Goal: Information Seeking & Learning: Learn about a topic

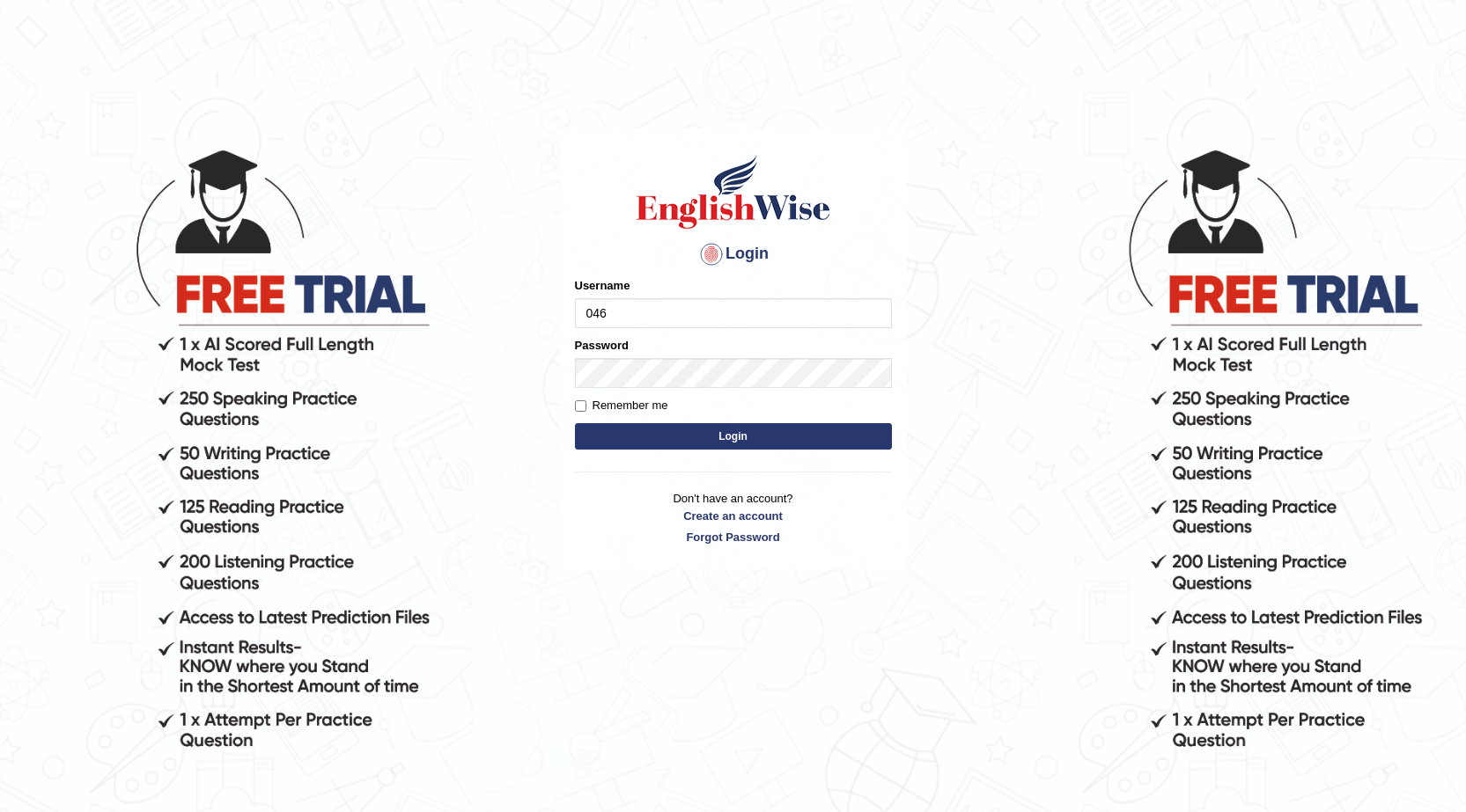
type input "0468472829"
click at [643, 438] on button "Login" at bounding box center [733, 436] width 317 height 26
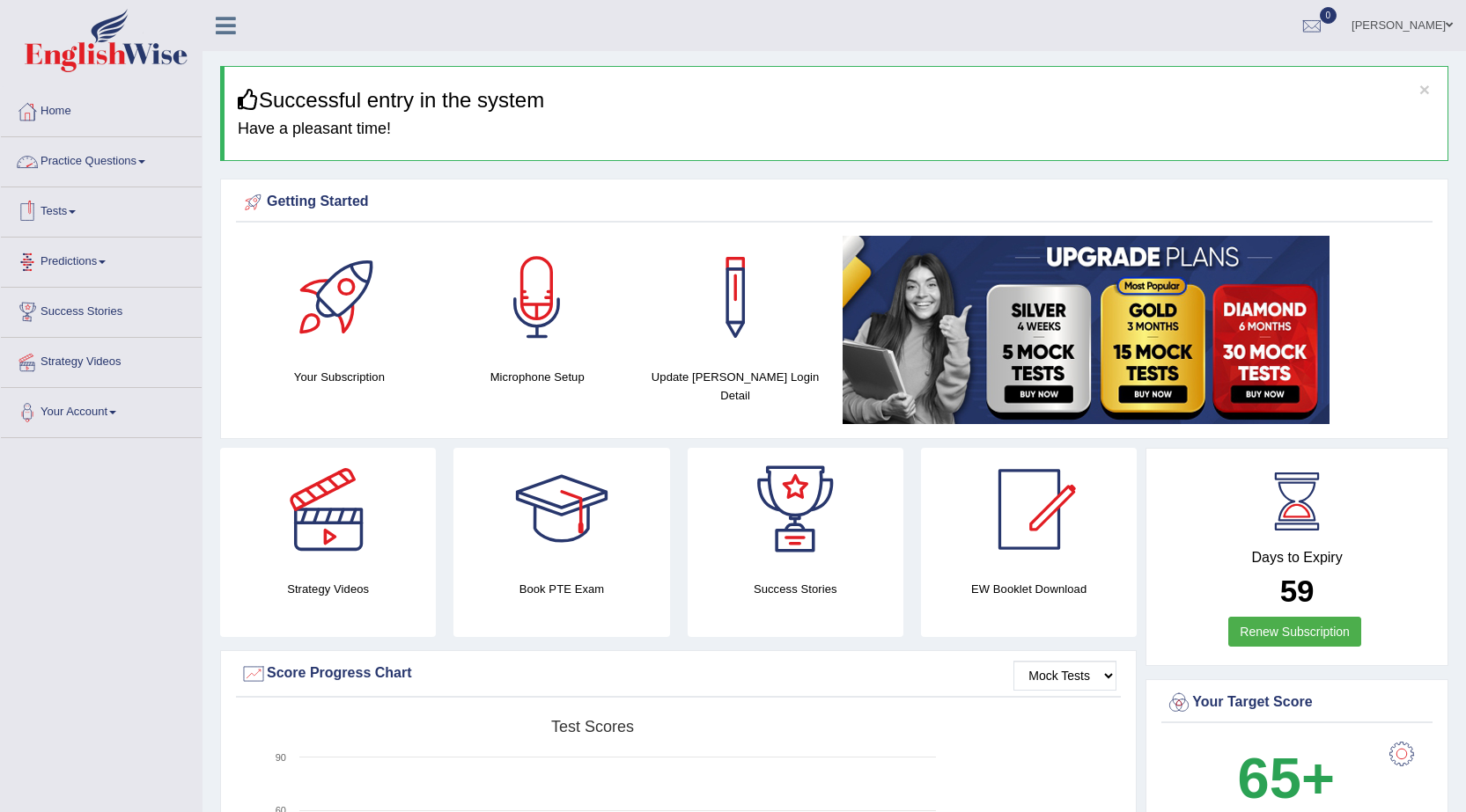
click at [71, 160] on link "Practice Questions" at bounding box center [101, 159] width 201 height 44
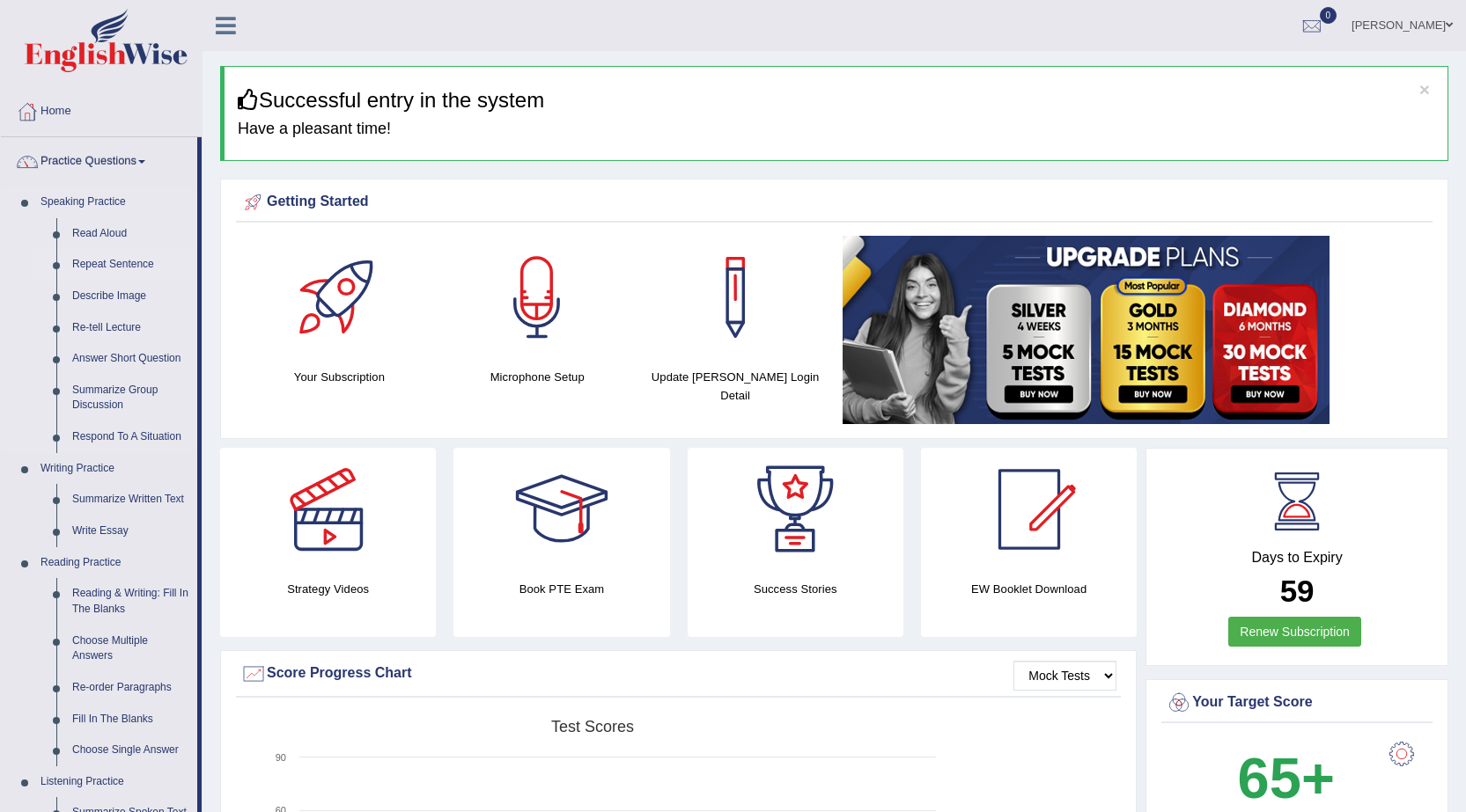
click at [134, 257] on link "Repeat Sentence" at bounding box center [130, 264] width 133 height 32
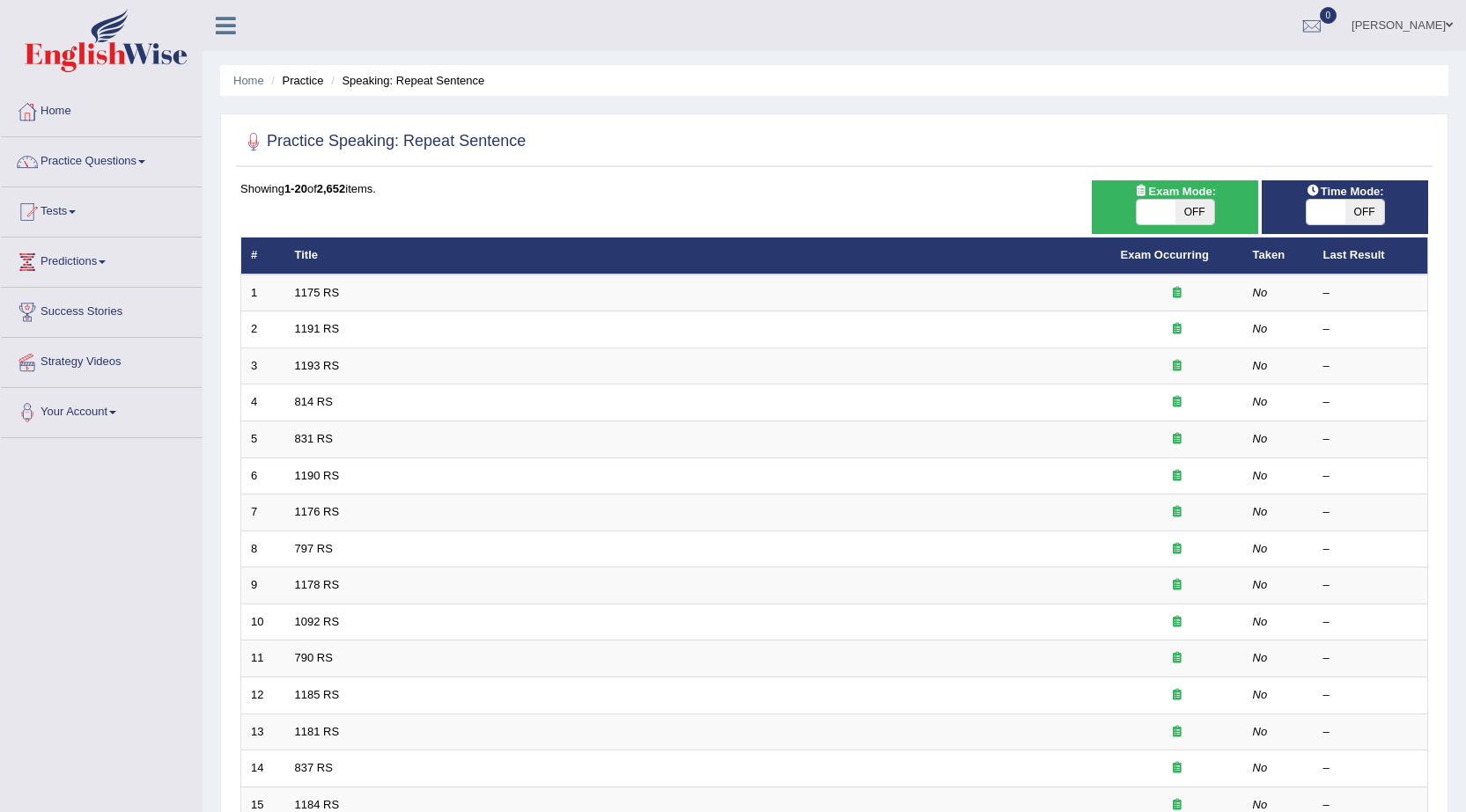
click at [354, 292] on td "1175 RS" at bounding box center [697, 293] width 825 height 37
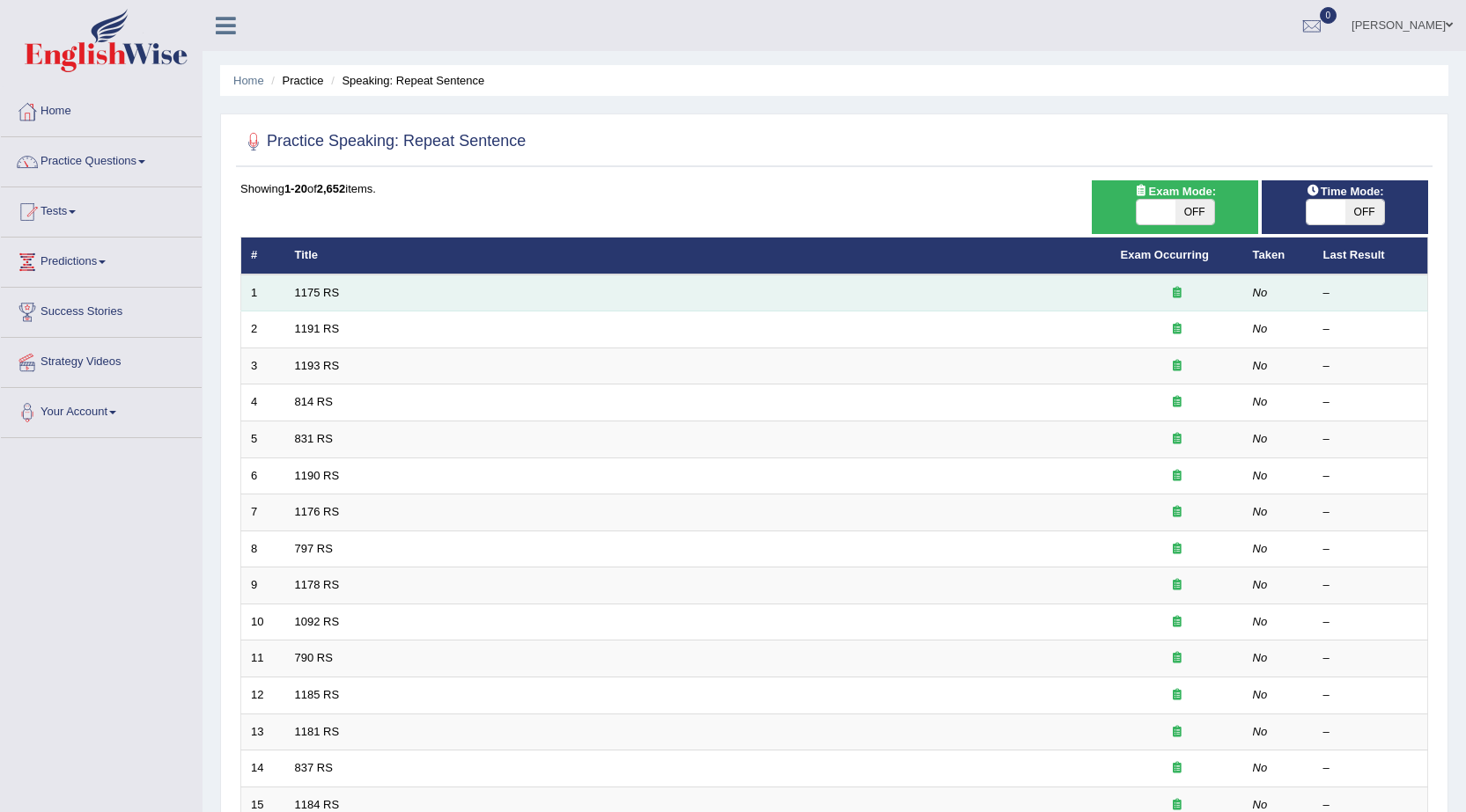
click at [376, 290] on td "1175 RS" at bounding box center [697, 293] width 825 height 37
click at [998, 306] on td "1175 RS" at bounding box center [697, 293] width 825 height 37
click at [318, 293] on link "1175 RS" at bounding box center [318, 292] width 45 height 13
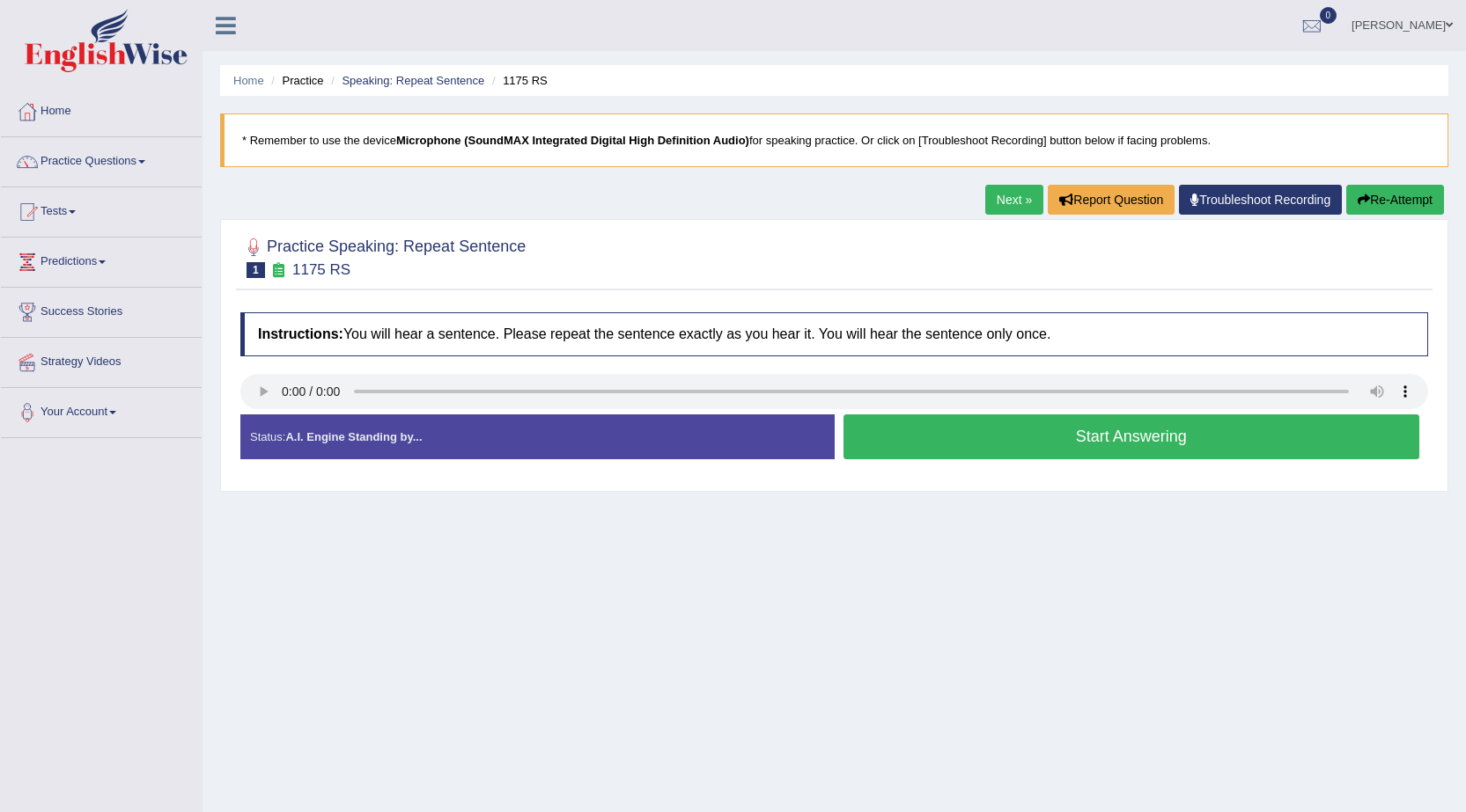
click at [1040, 445] on button "Start Answering" at bounding box center [1131, 437] width 577 height 45
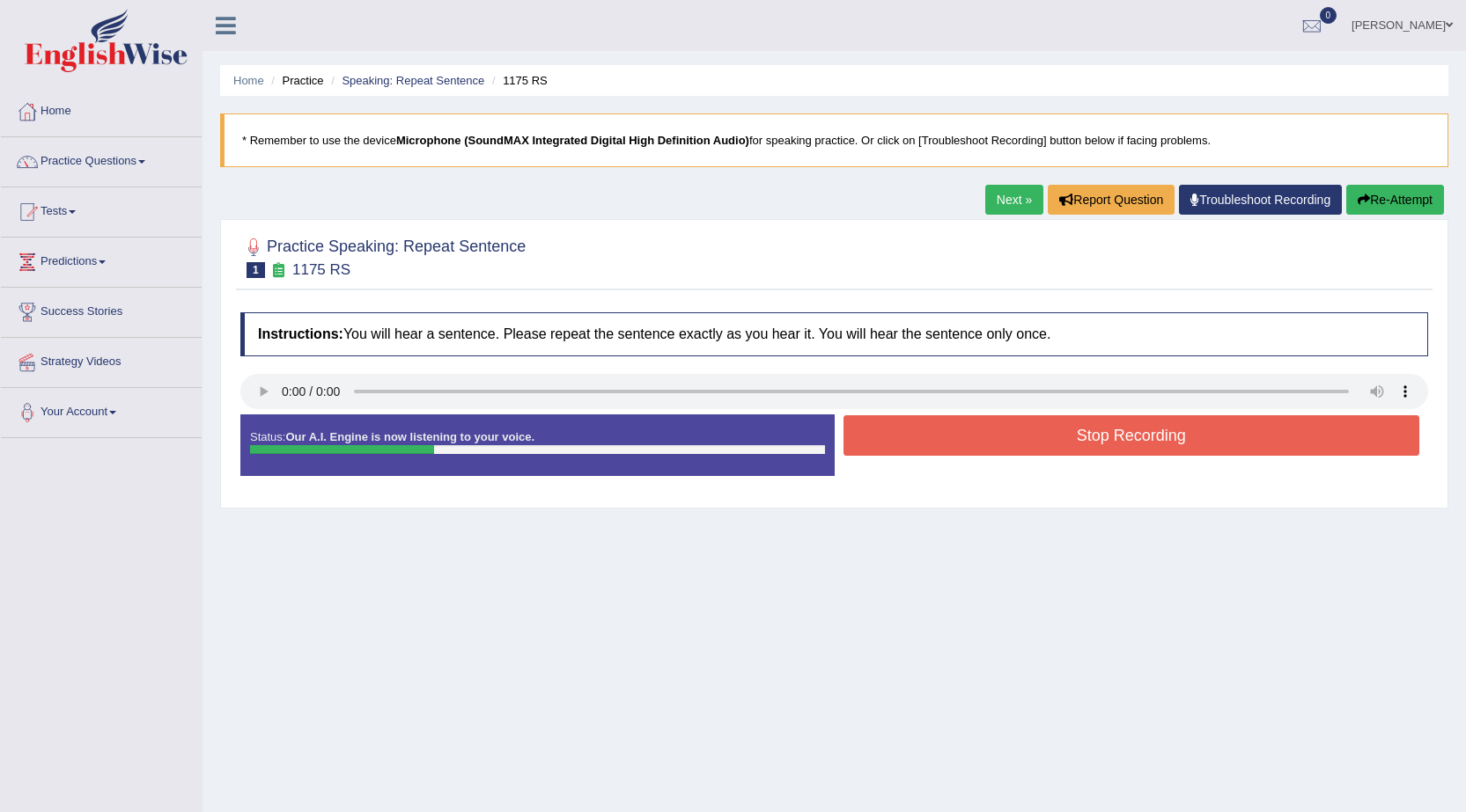
click at [1038, 445] on button "Stop Recording" at bounding box center [1131, 436] width 577 height 41
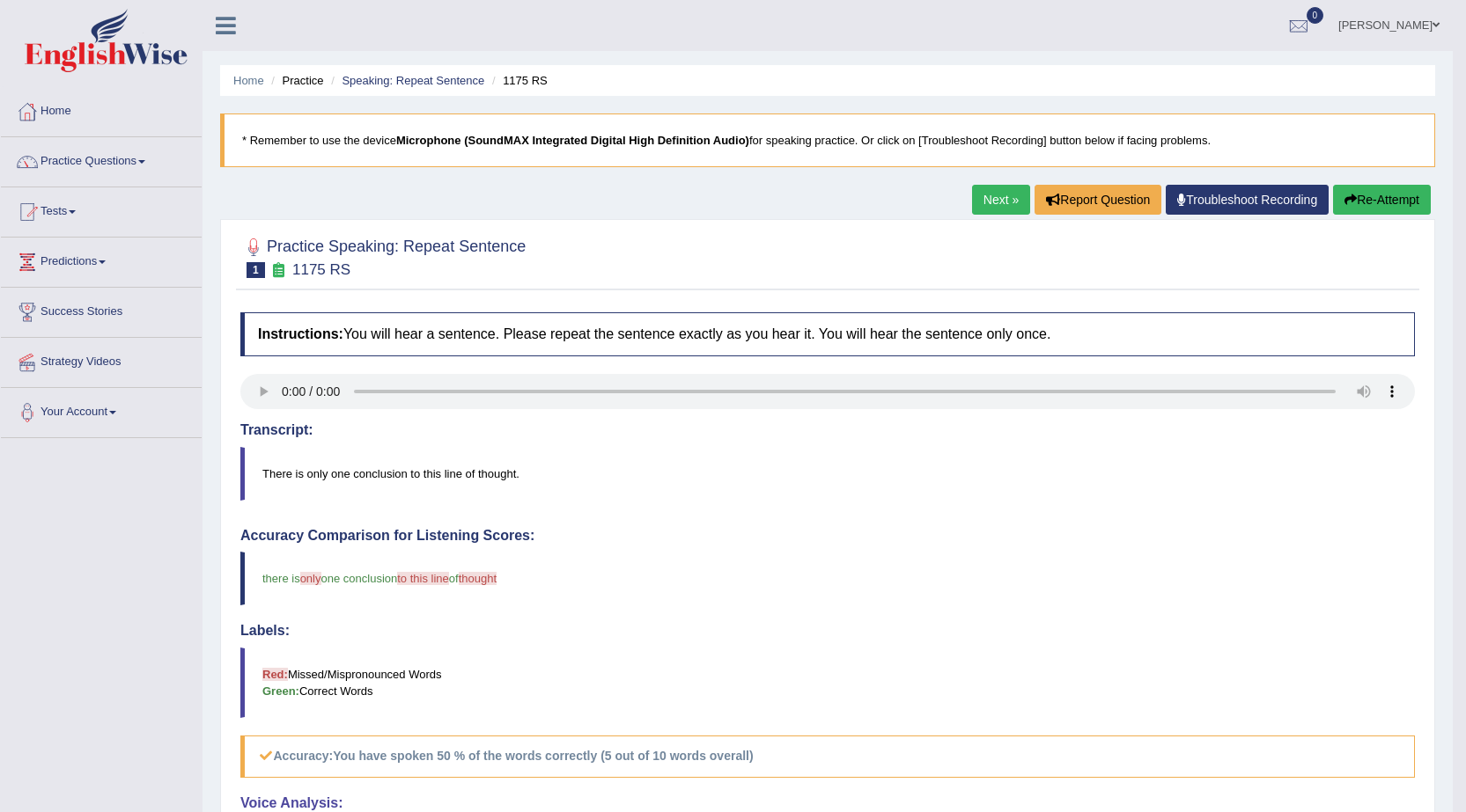
click at [1377, 202] on button "Re-Attempt" at bounding box center [1381, 200] width 97 height 30
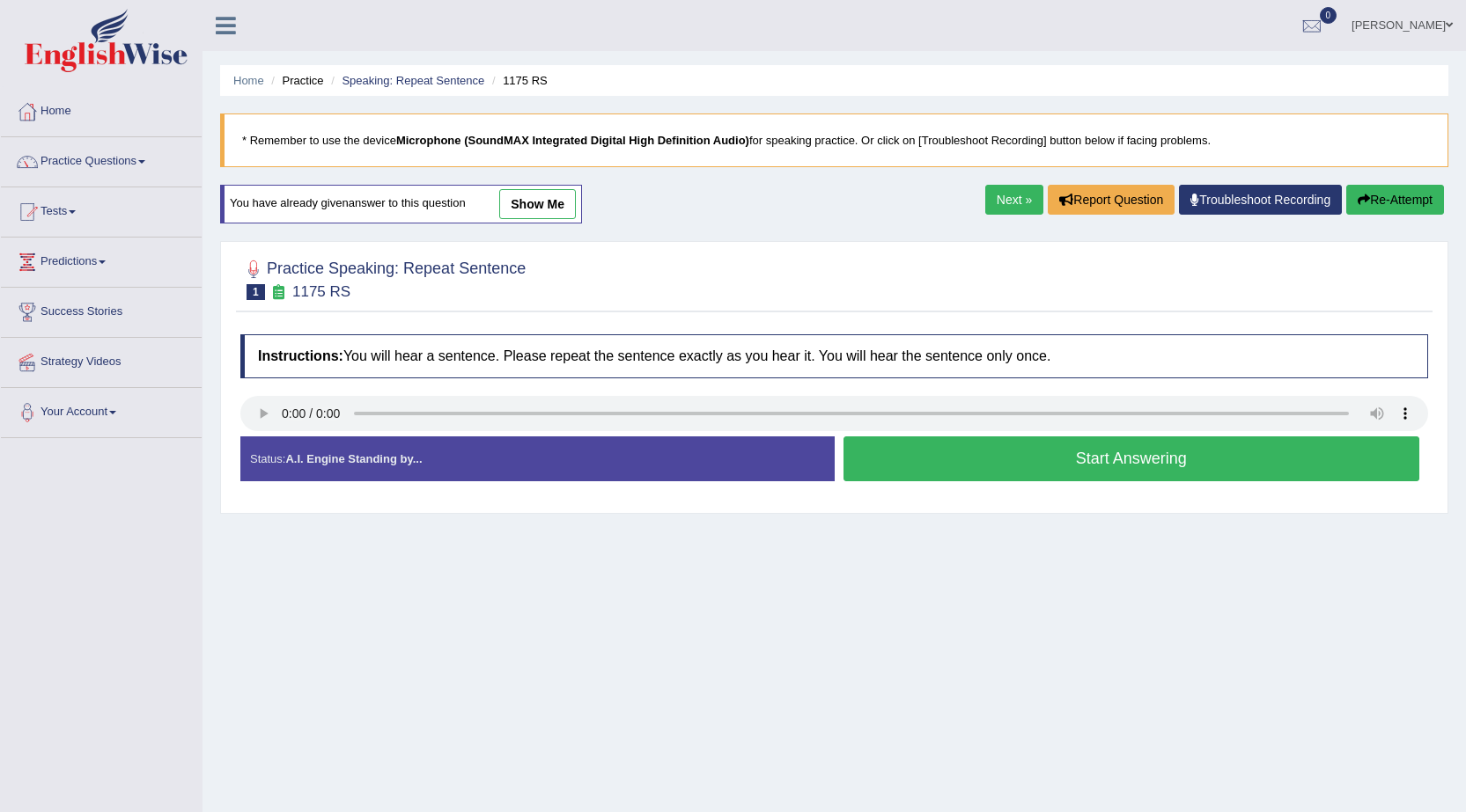
click at [1073, 456] on button "Start Answering" at bounding box center [1131, 458] width 577 height 45
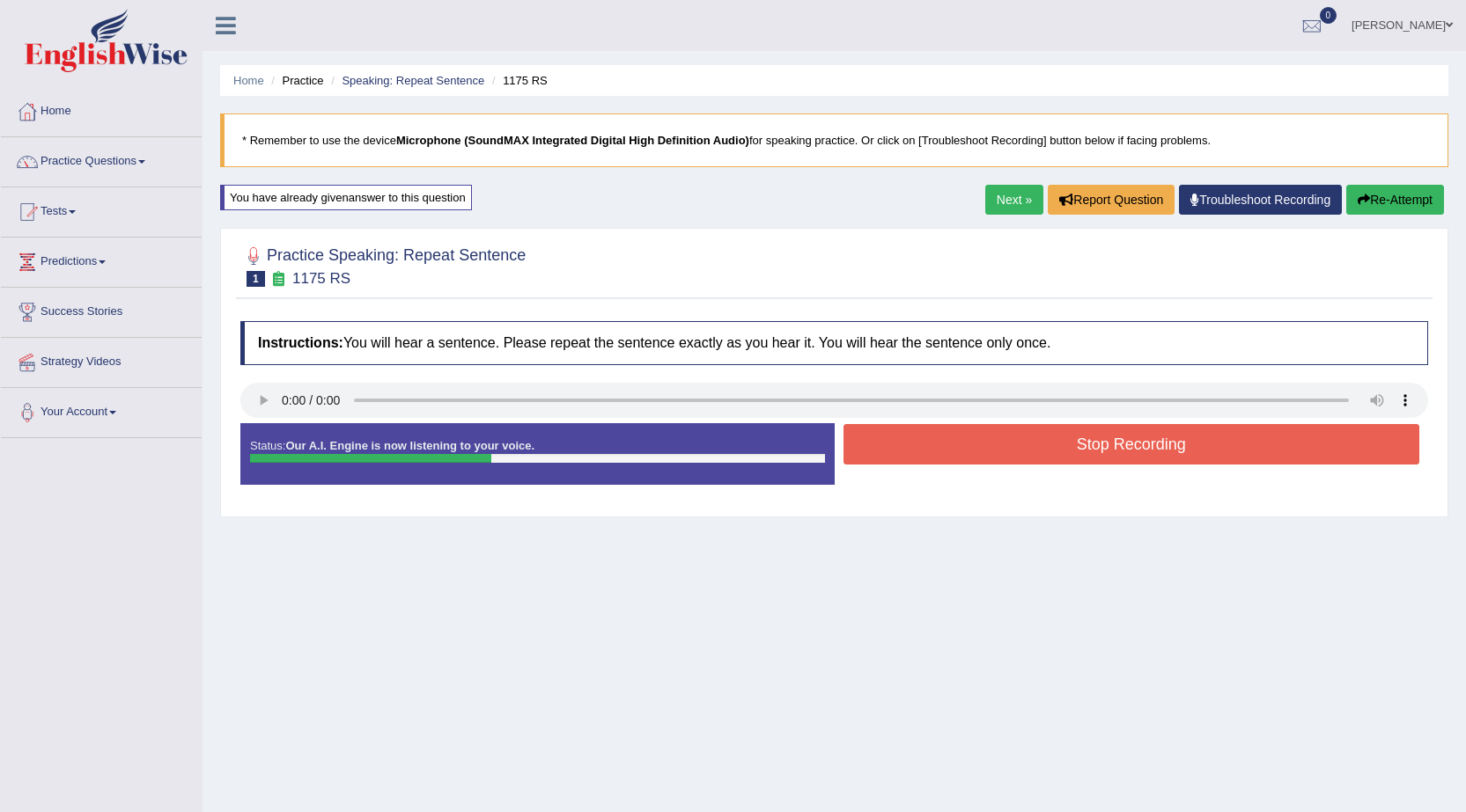
click at [1059, 454] on button "Stop Recording" at bounding box center [1131, 445] width 577 height 41
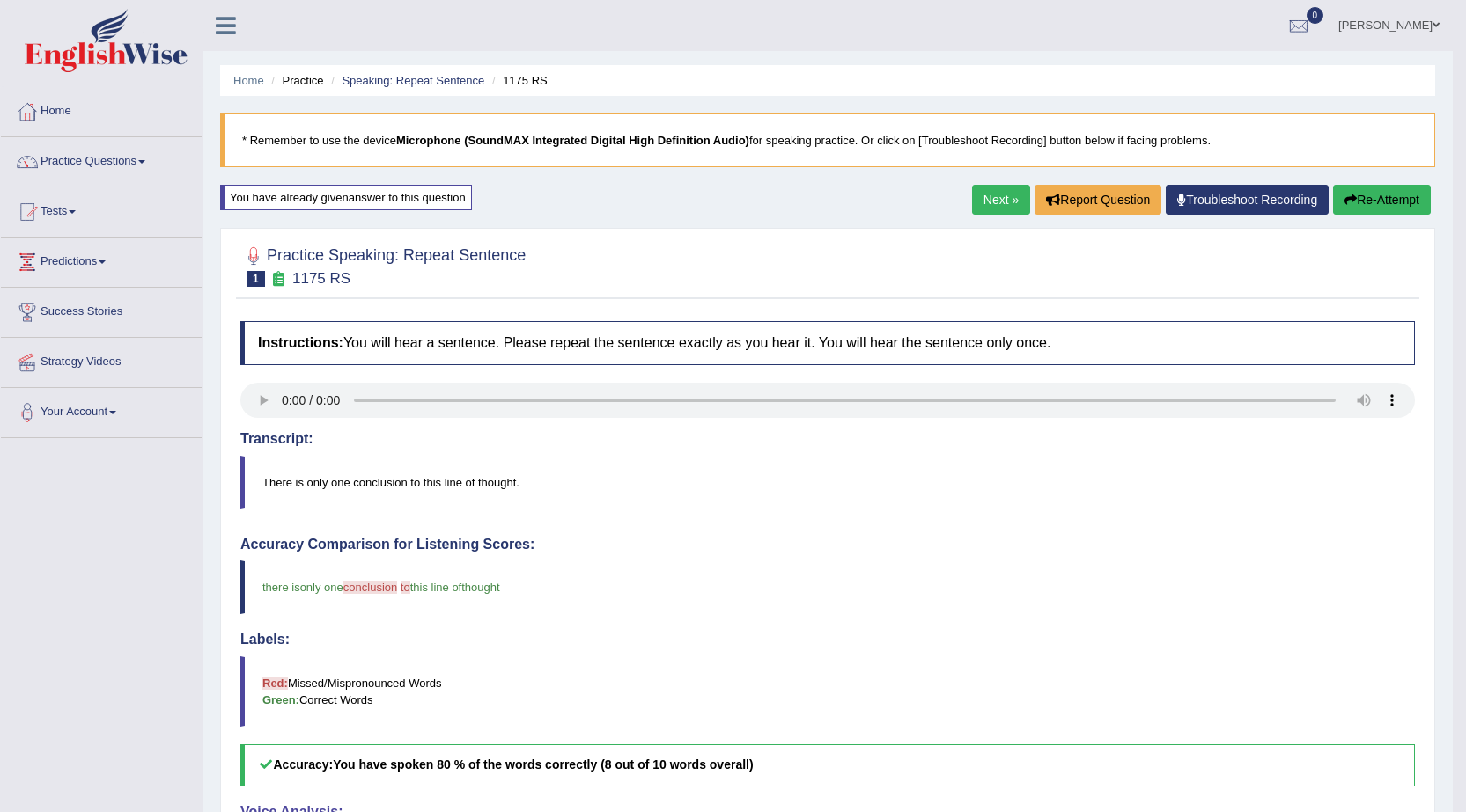
click at [988, 199] on link "Next »" at bounding box center [1001, 200] width 58 height 30
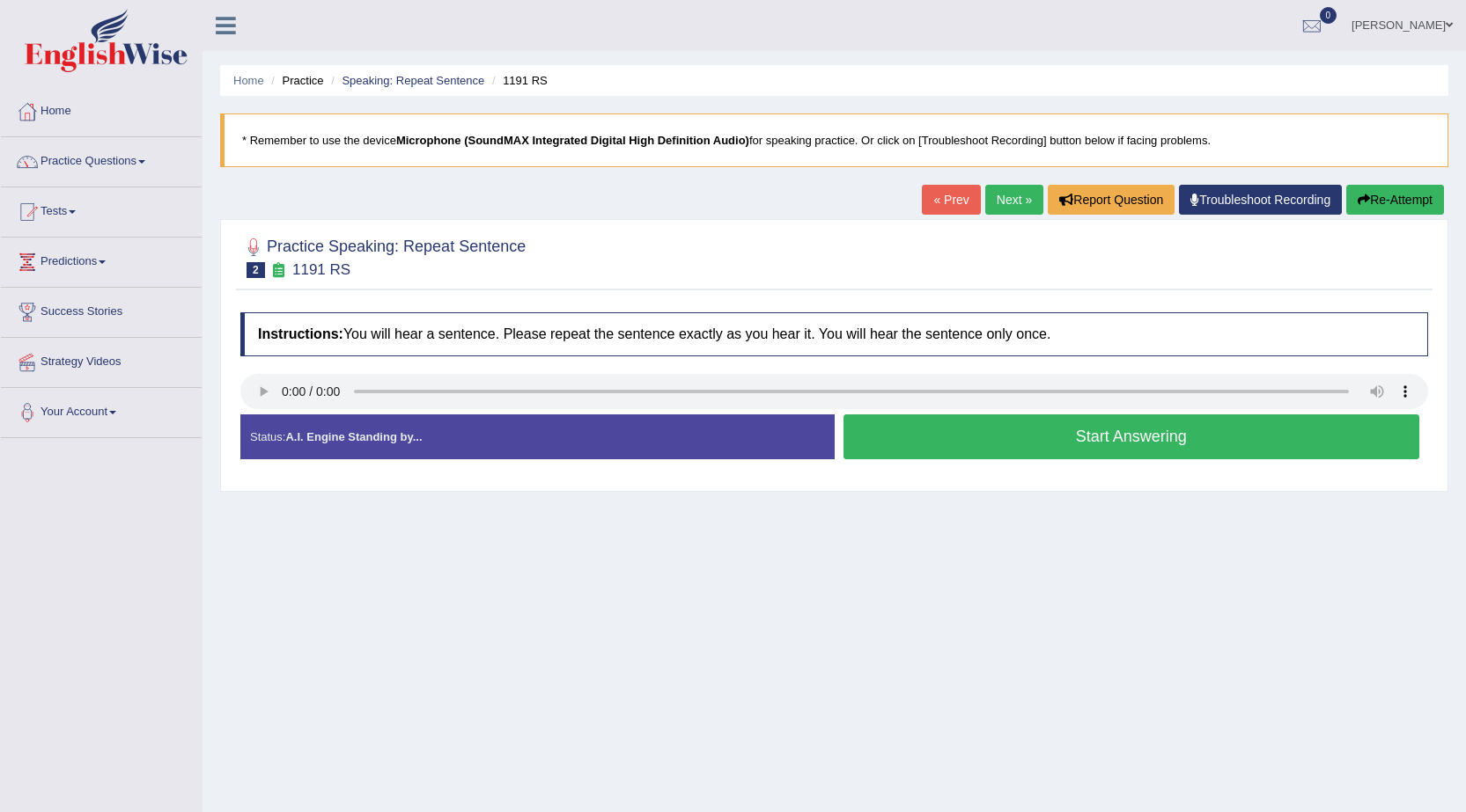
click at [1112, 437] on button "Start Answering" at bounding box center [1131, 437] width 577 height 45
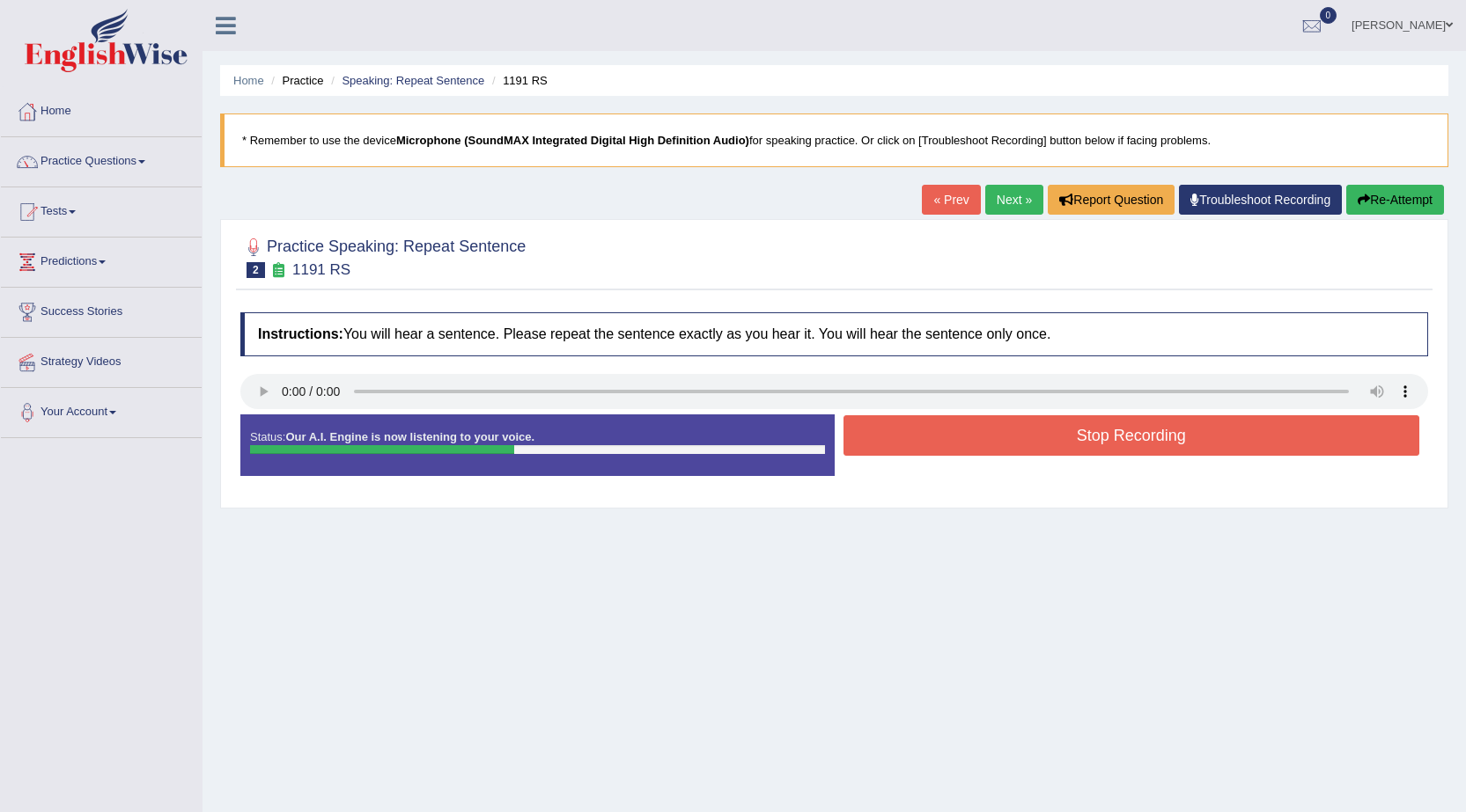
click at [1112, 437] on button "Stop Recording" at bounding box center [1131, 436] width 577 height 41
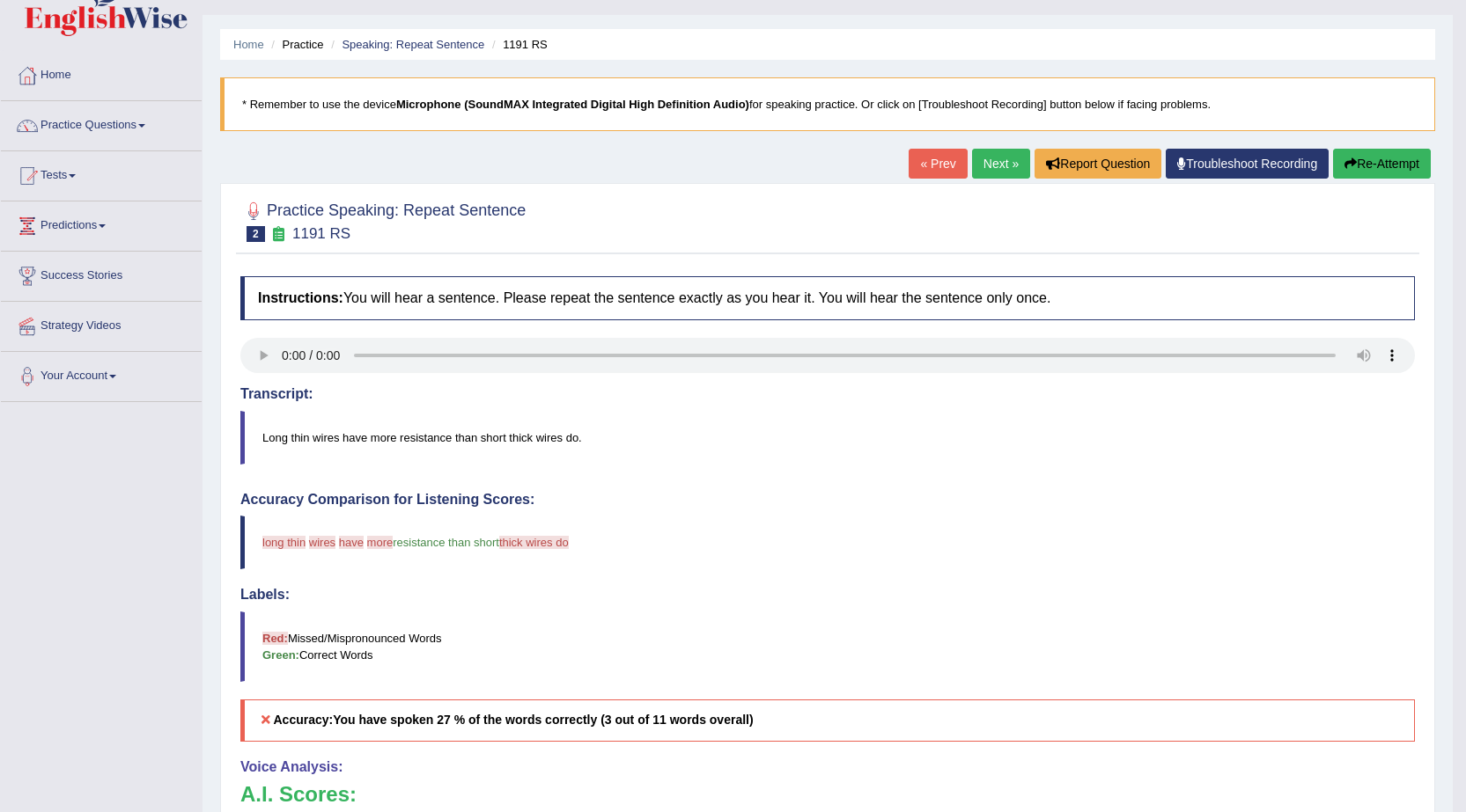
scroll to position [25, 0]
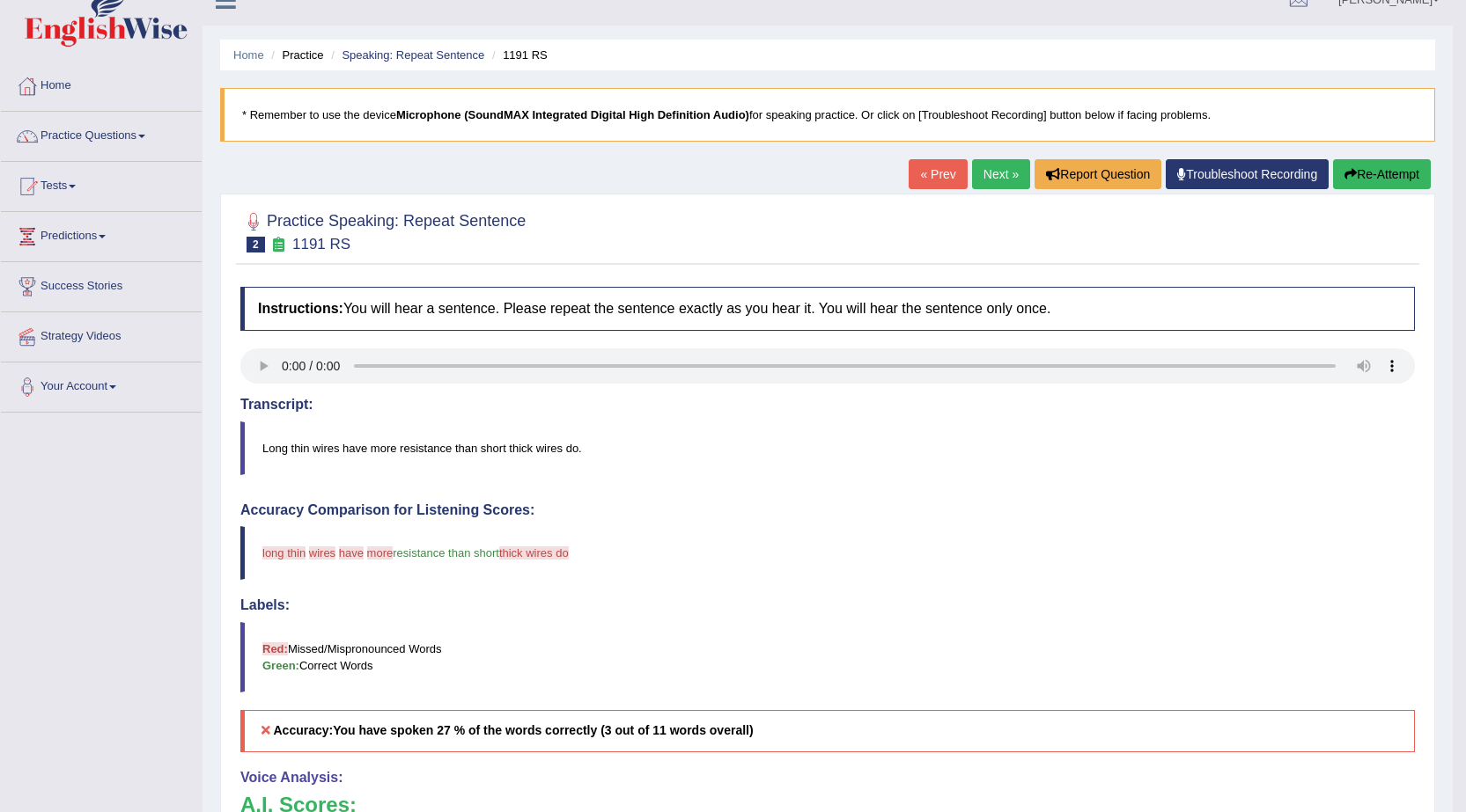
click at [1383, 178] on button "Re-Attempt" at bounding box center [1381, 174] width 97 height 30
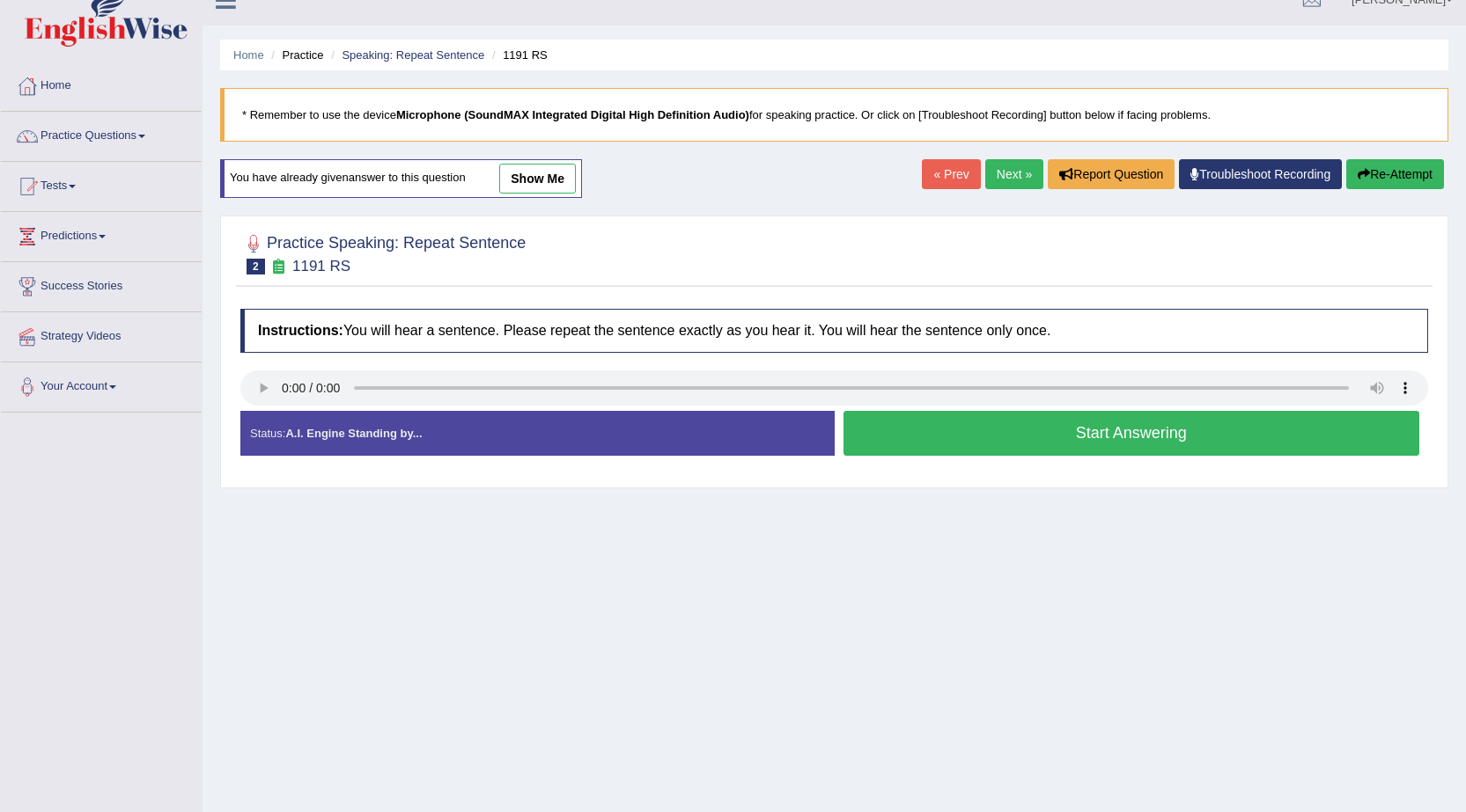
click at [1134, 450] on button "Start Answering" at bounding box center [1131, 433] width 577 height 45
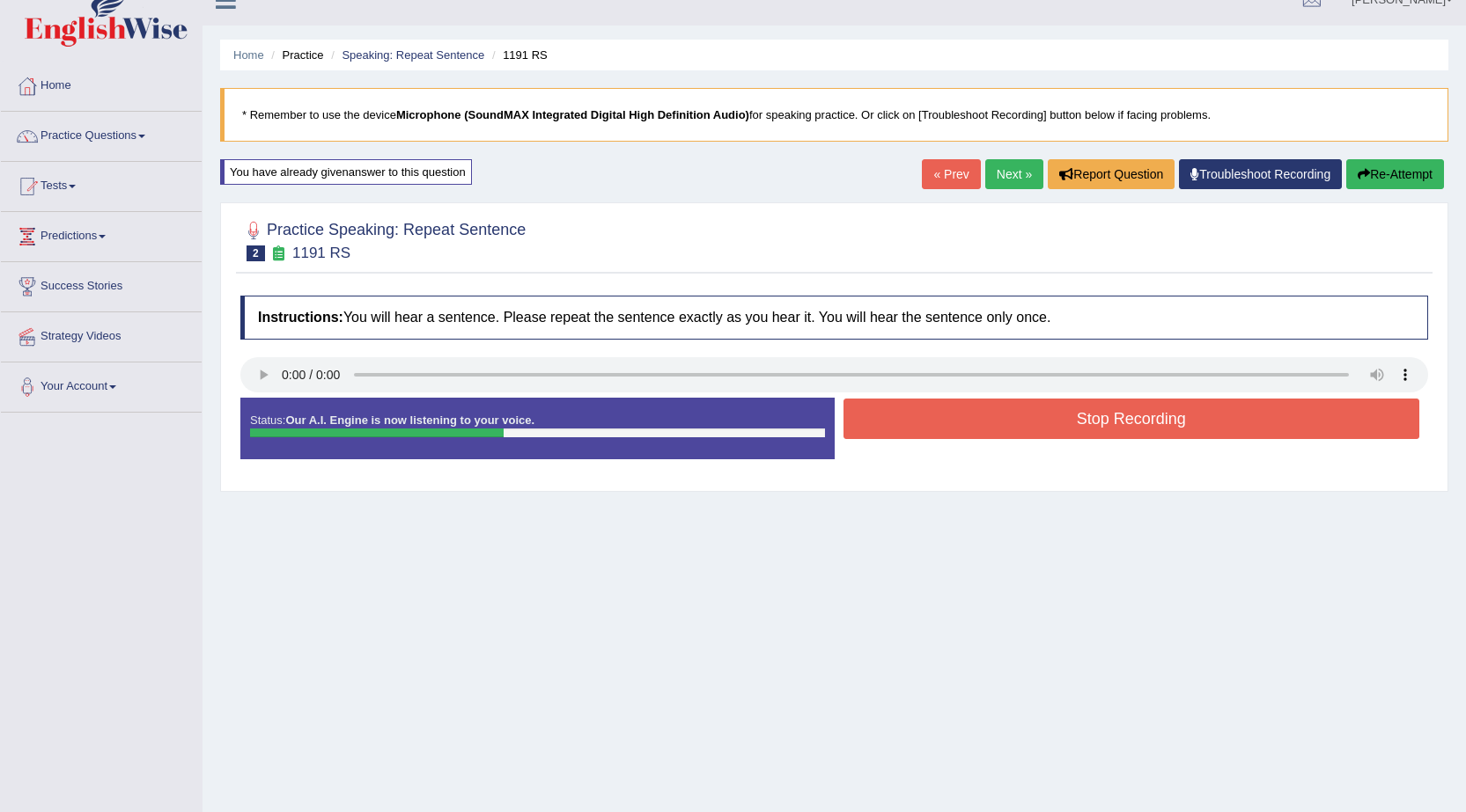
click at [1001, 416] on button "Stop Recording" at bounding box center [1131, 419] width 577 height 41
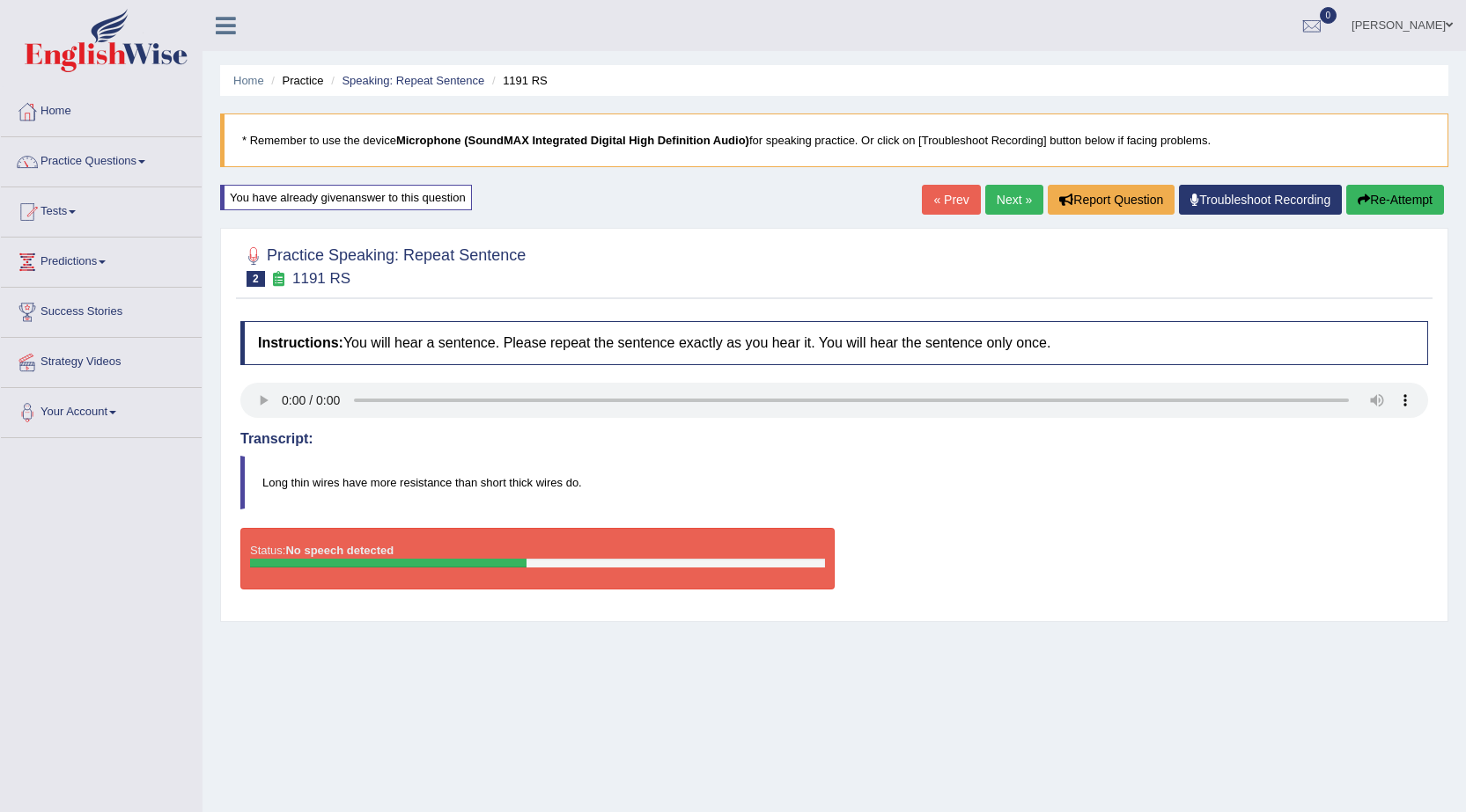
click at [1426, 203] on button "Re-Attempt" at bounding box center [1395, 200] width 97 height 30
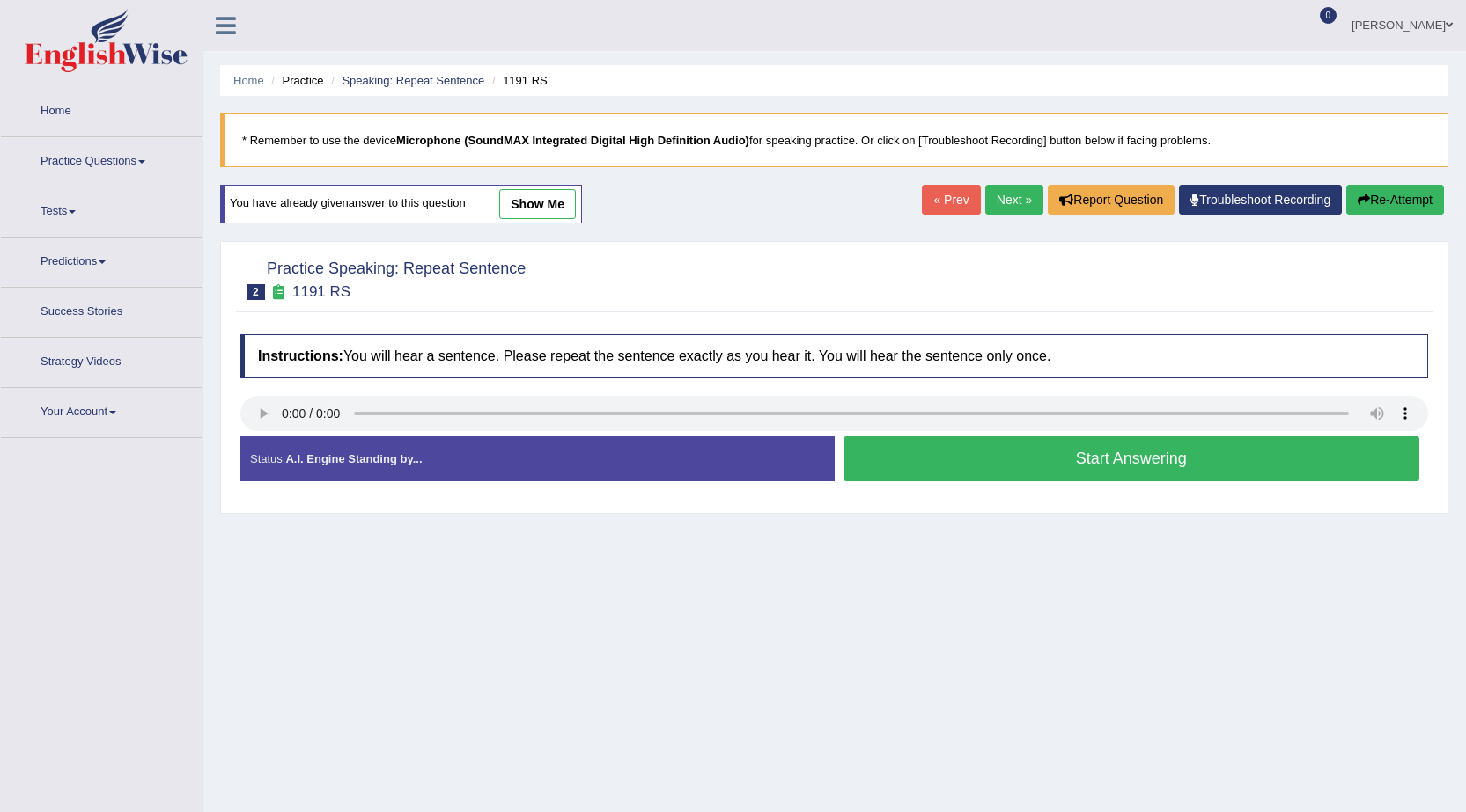
click at [1203, 465] on button "Start Answering" at bounding box center [1131, 458] width 577 height 45
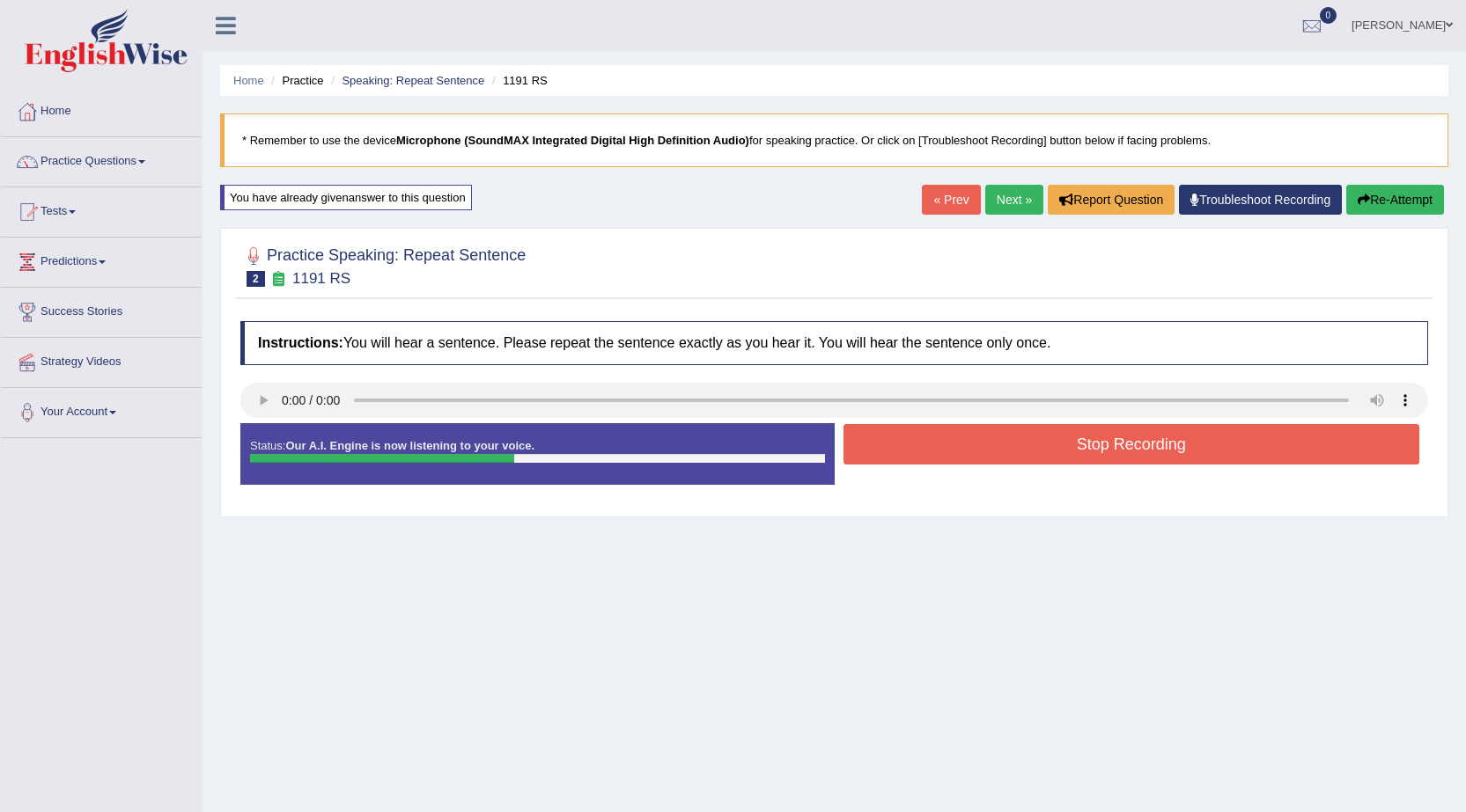
click at [1199, 450] on button "Stop Recording" at bounding box center [1131, 445] width 577 height 41
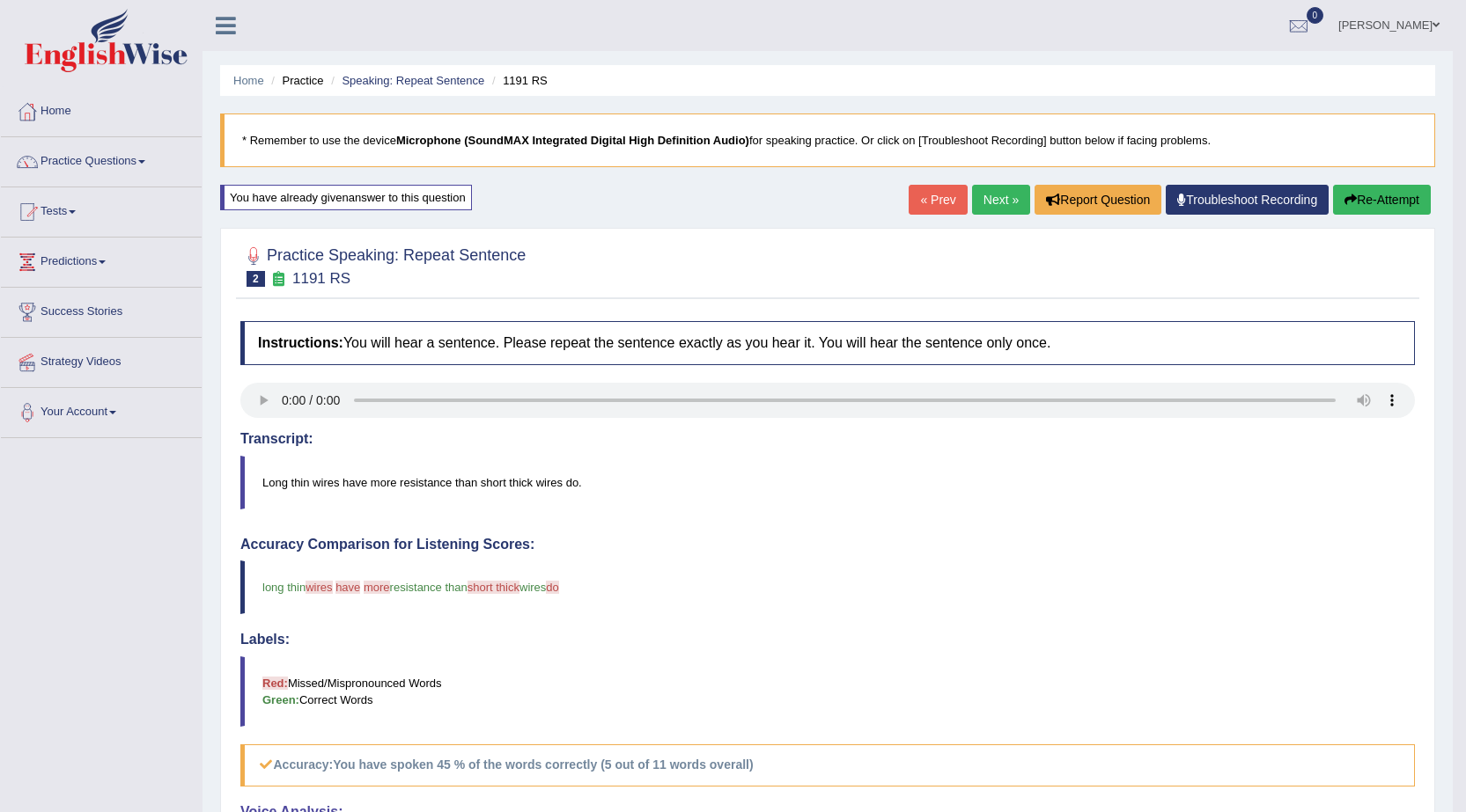
click at [1002, 192] on link "Next »" at bounding box center [1001, 200] width 58 height 30
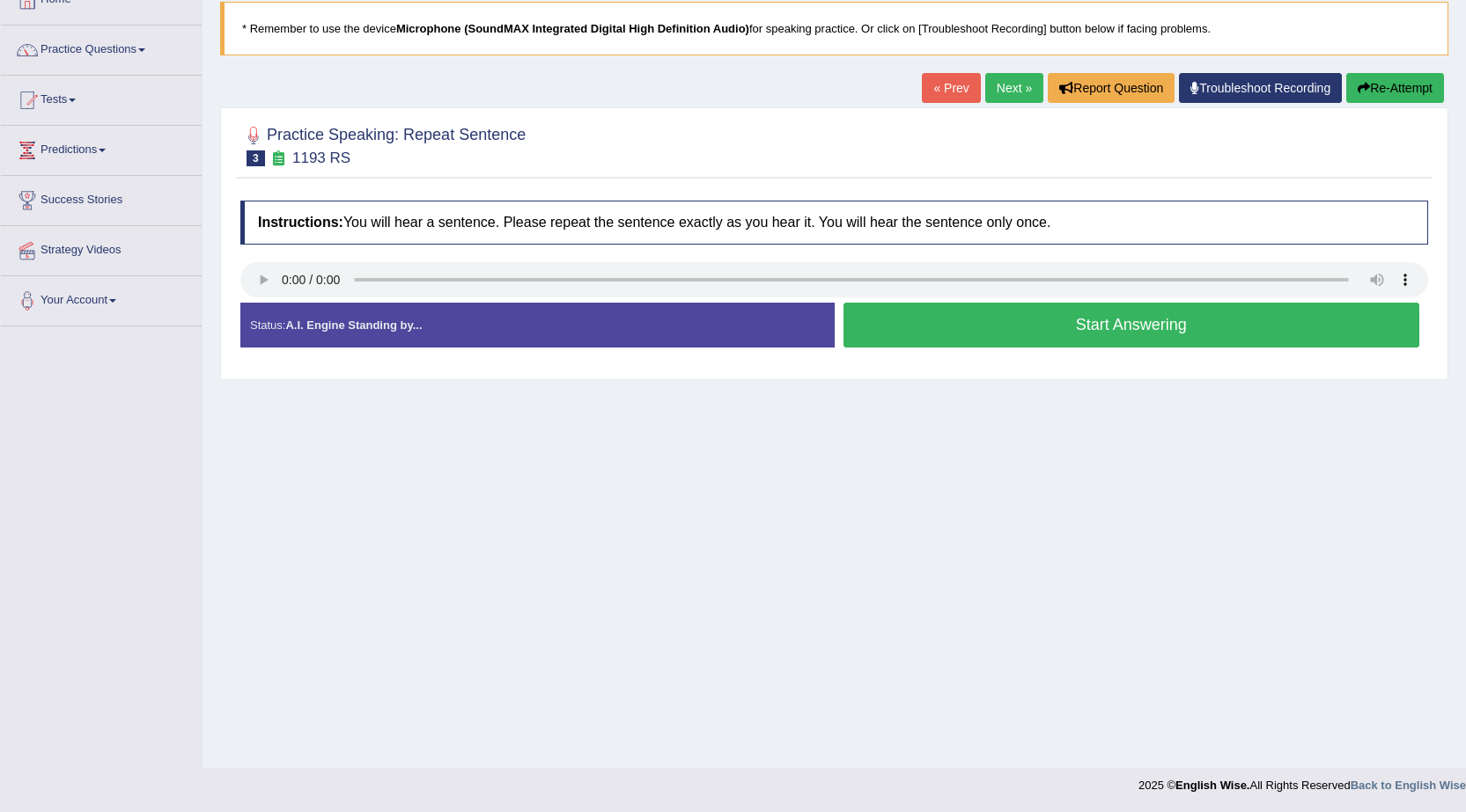
click at [1045, 329] on button "Start Answering" at bounding box center [1131, 325] width 577 height 45
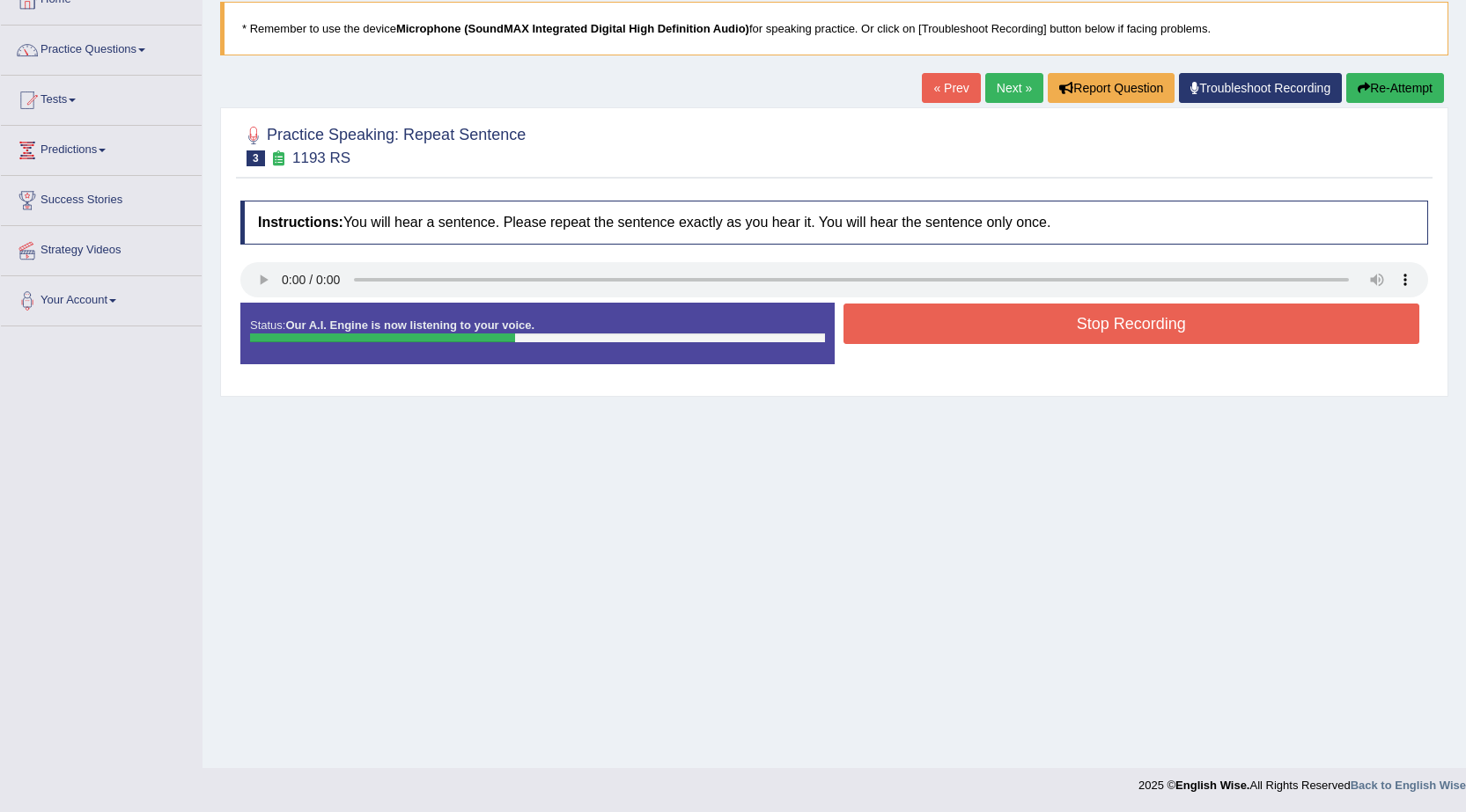
click at [1045, 329] on button "Stop Recording" at bounding box center [1131, 324] width 577 height 41
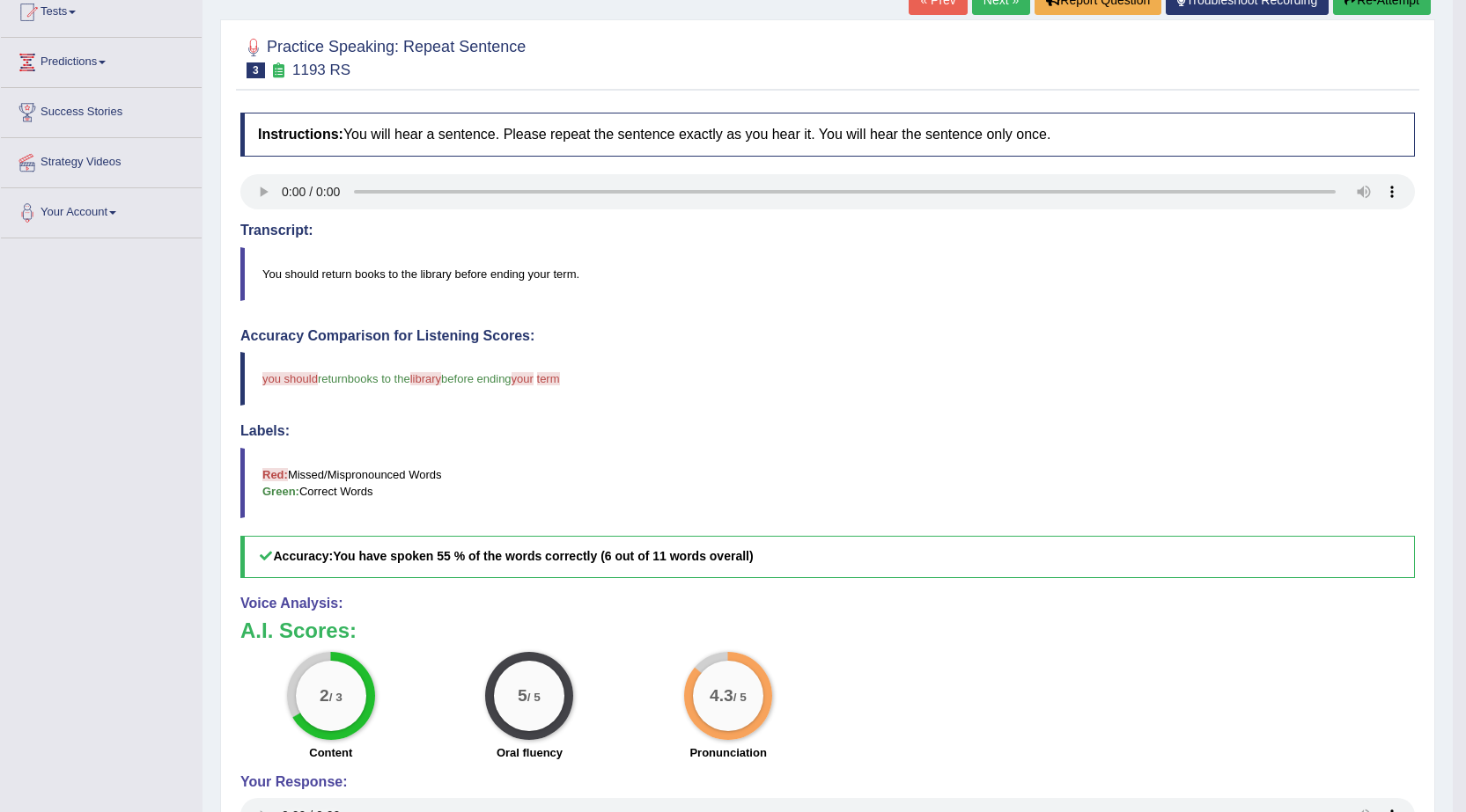
scroll to position [111, 0]
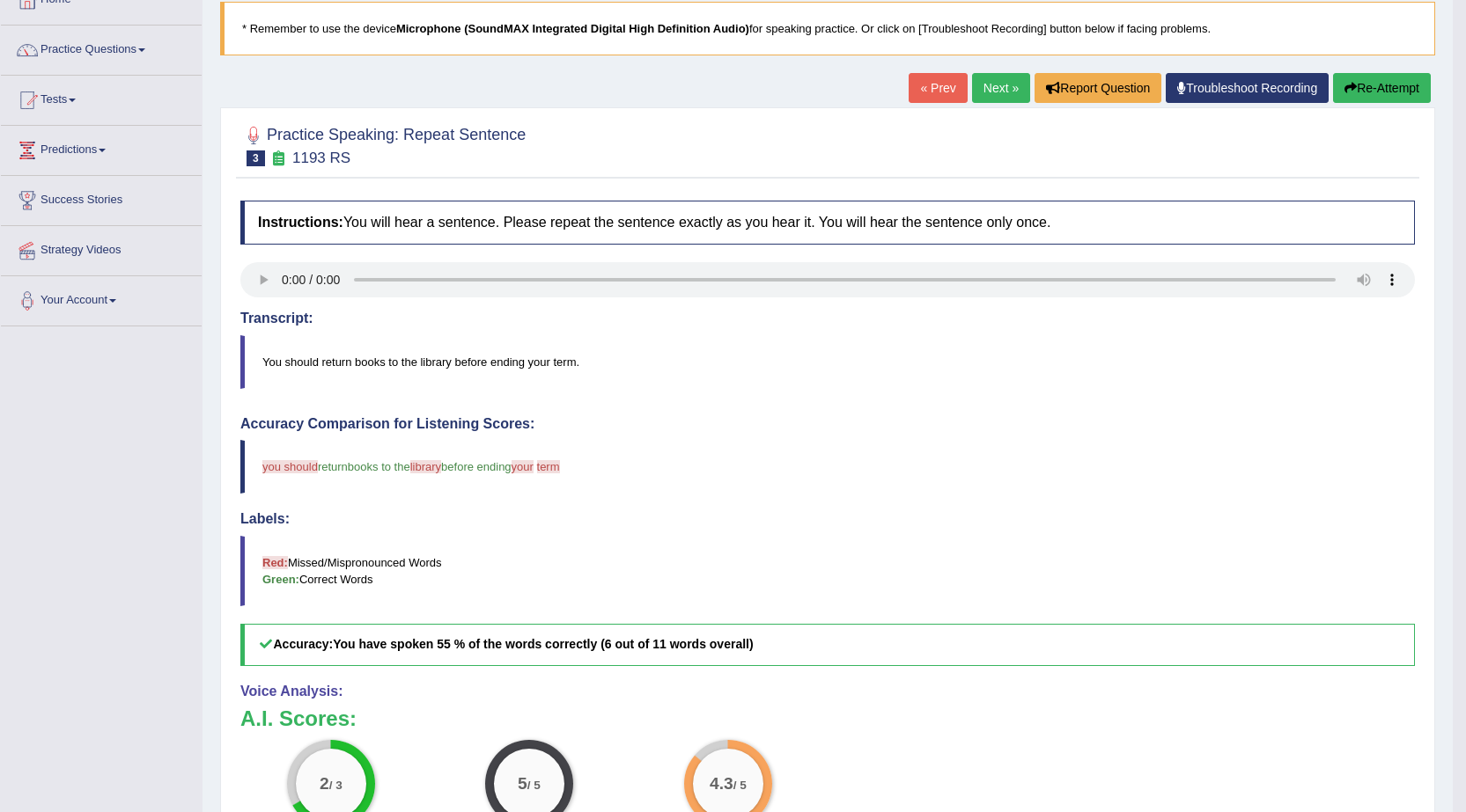
click at [992, 85] on link "Next »" at bounding box center [1001, 88] width 58 height 30
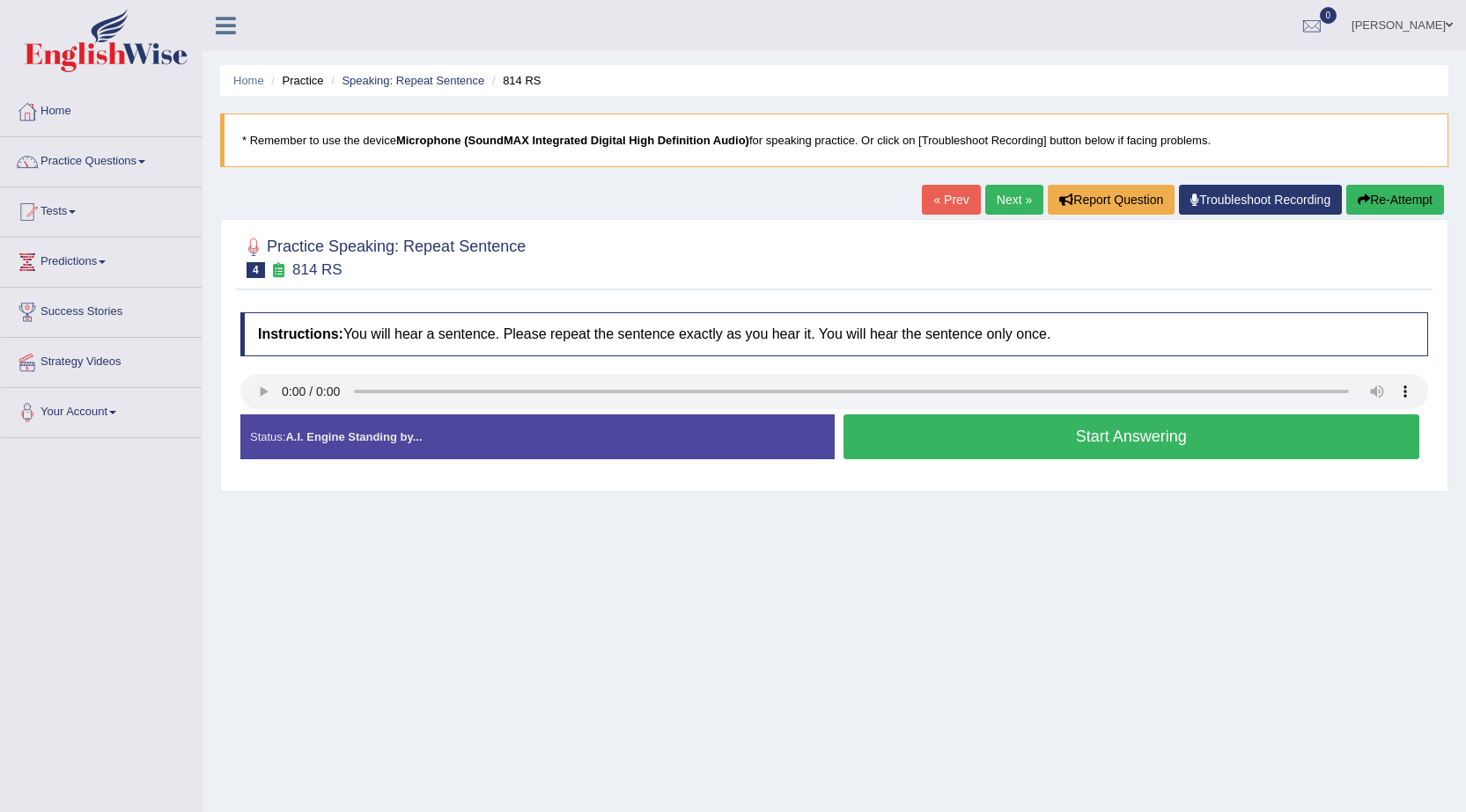
click at [1375, 200] on button "Re-Attempt" at bounding box center [1395, 200] width 97 height 30
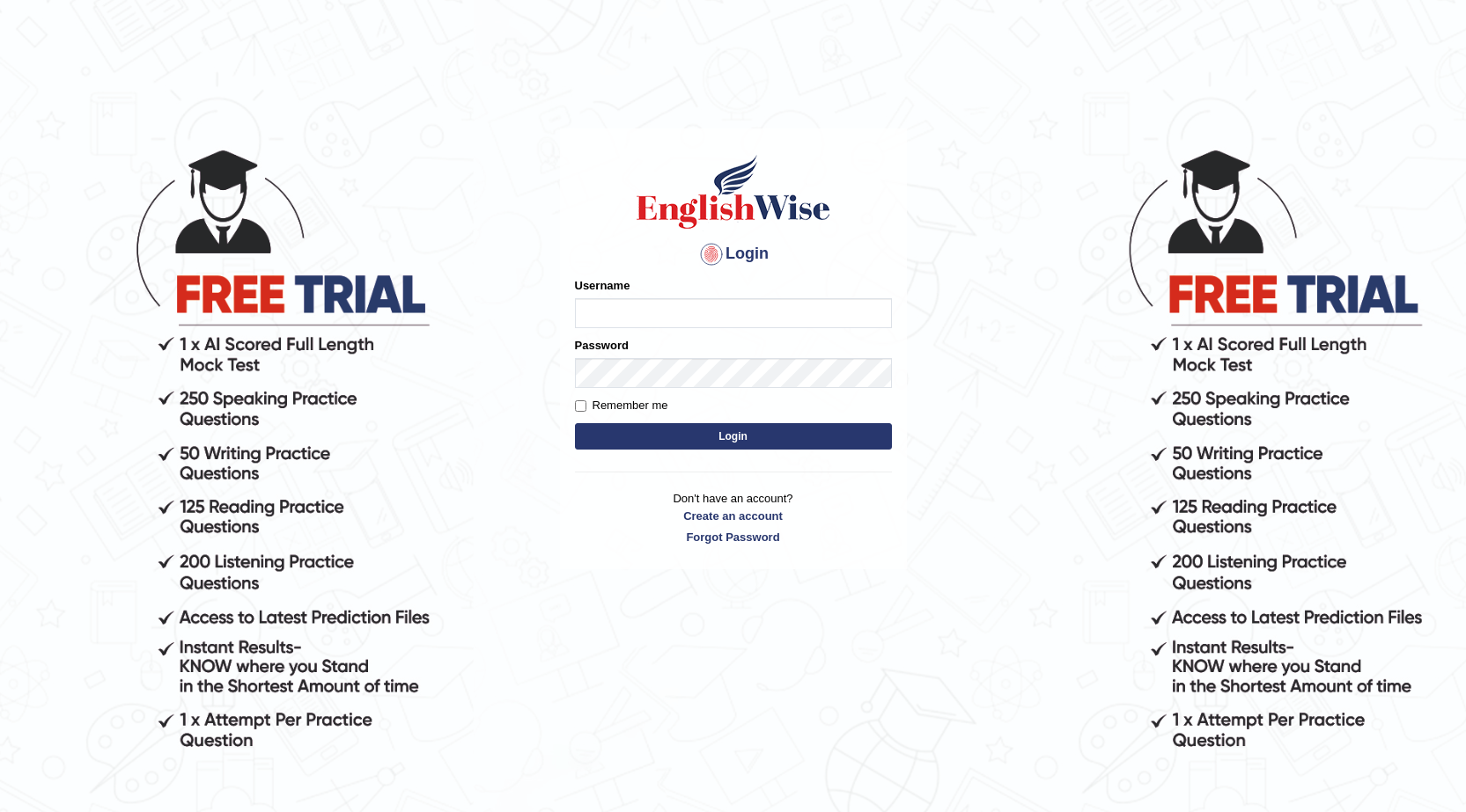
drag, startPoint x: 0, startPoint y: 0, endPoint x: 604, endPoint y: 318, distance: 682.6
click at [604, 318] on input "Username" at bounding box center [733, 313] width 317 height 30
type input "0468472829"
click at [616, 435] on button "Login" at bounding box center [733, 436] width 317 height 26
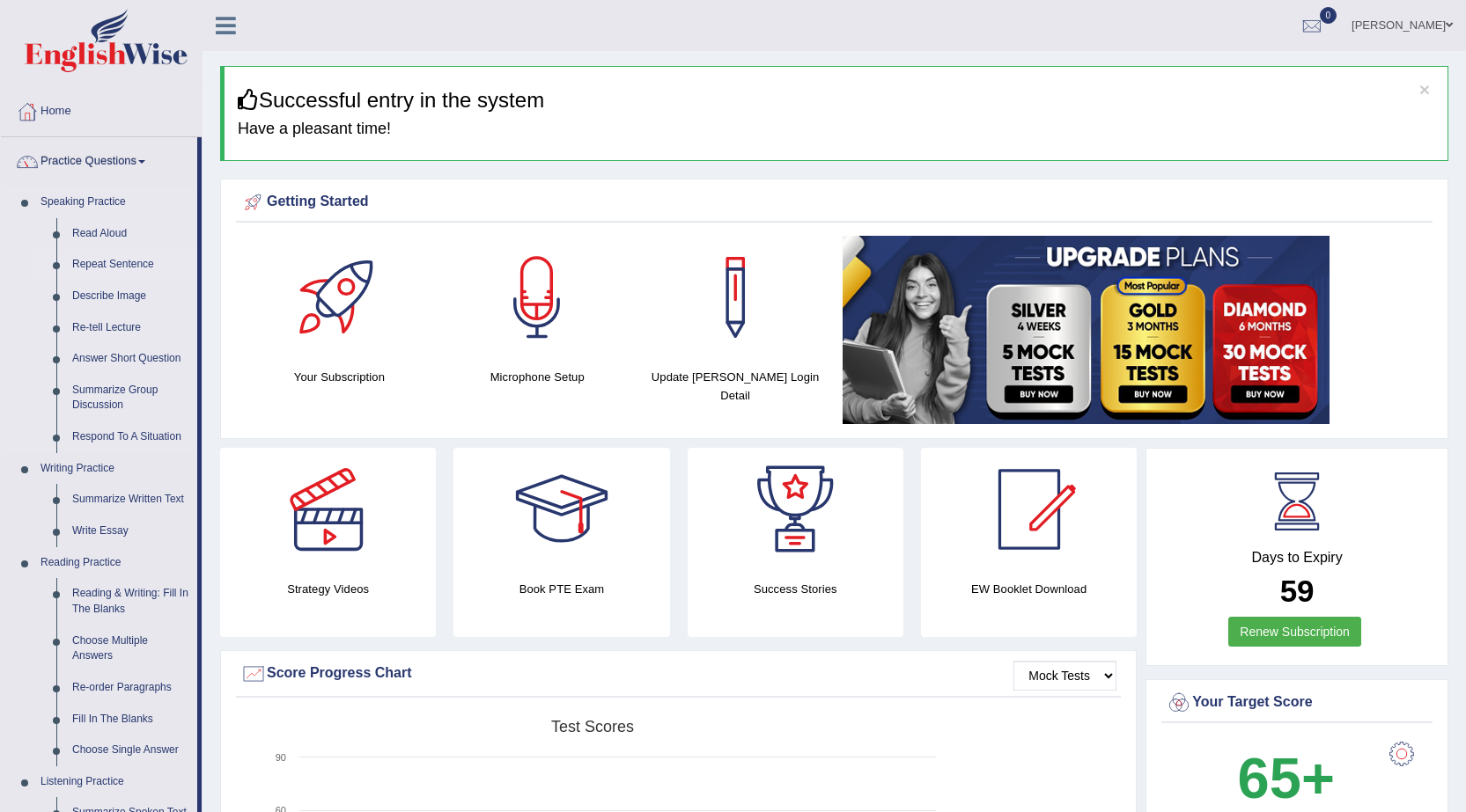
click at [99, 267] on link "Repeat Sentence" at bounding box center [130, 264] width 133 height 32
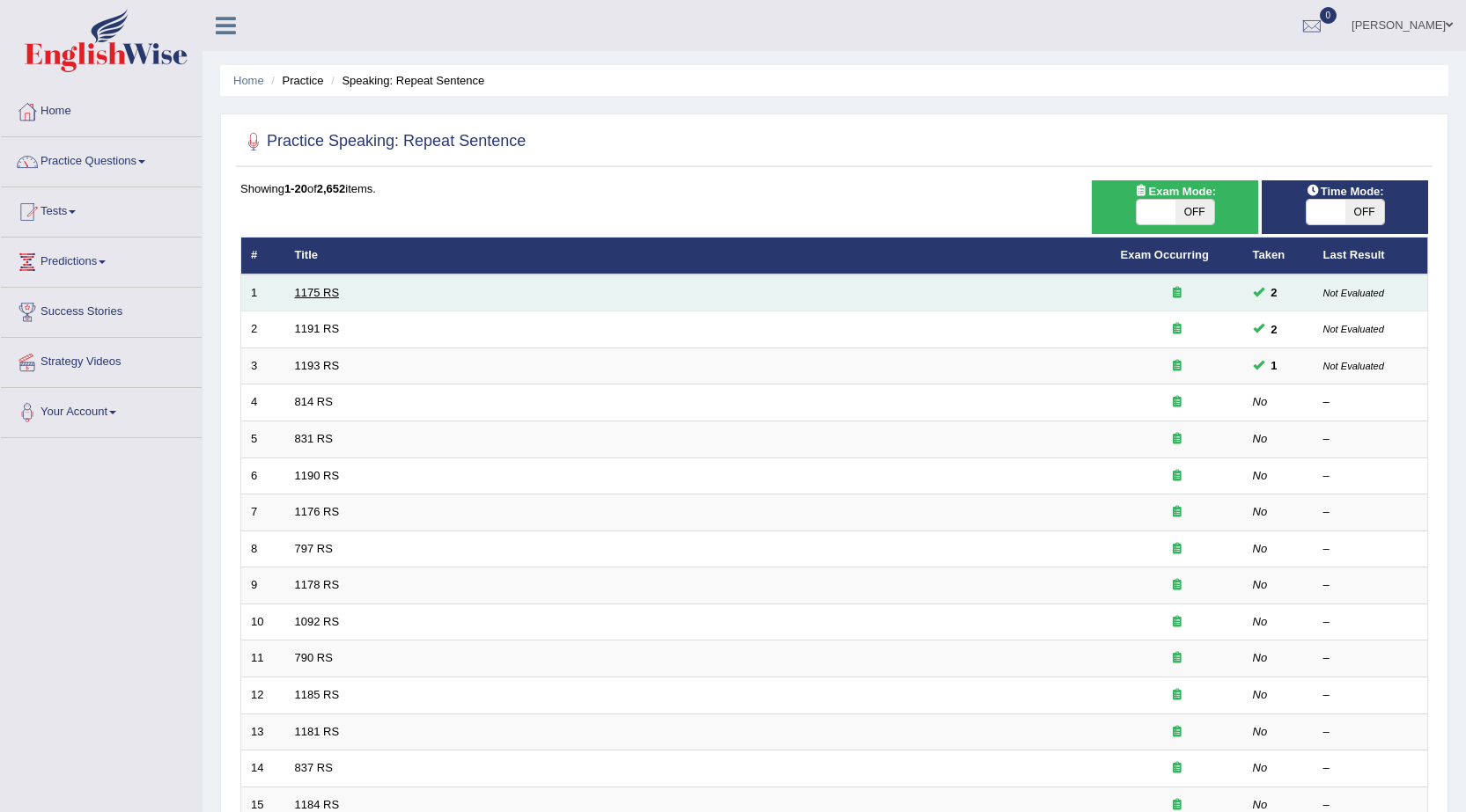
click at [331, 291] on link "1175 RS" at bounding box center [318, 292] width 45 height 13
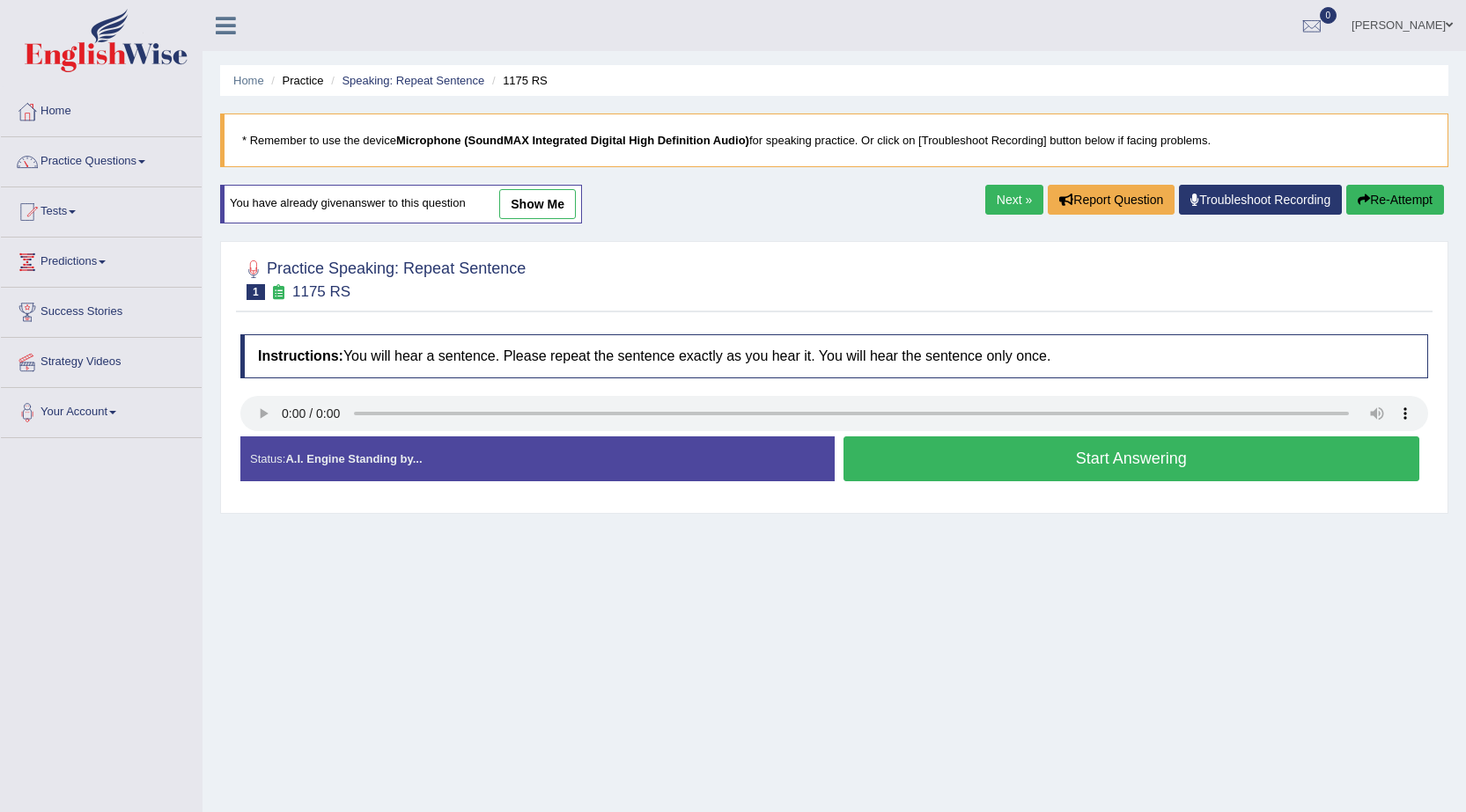
click at [978, 462] on button "Start Answering" at bounding box center [1131, 458] width 577 height 45
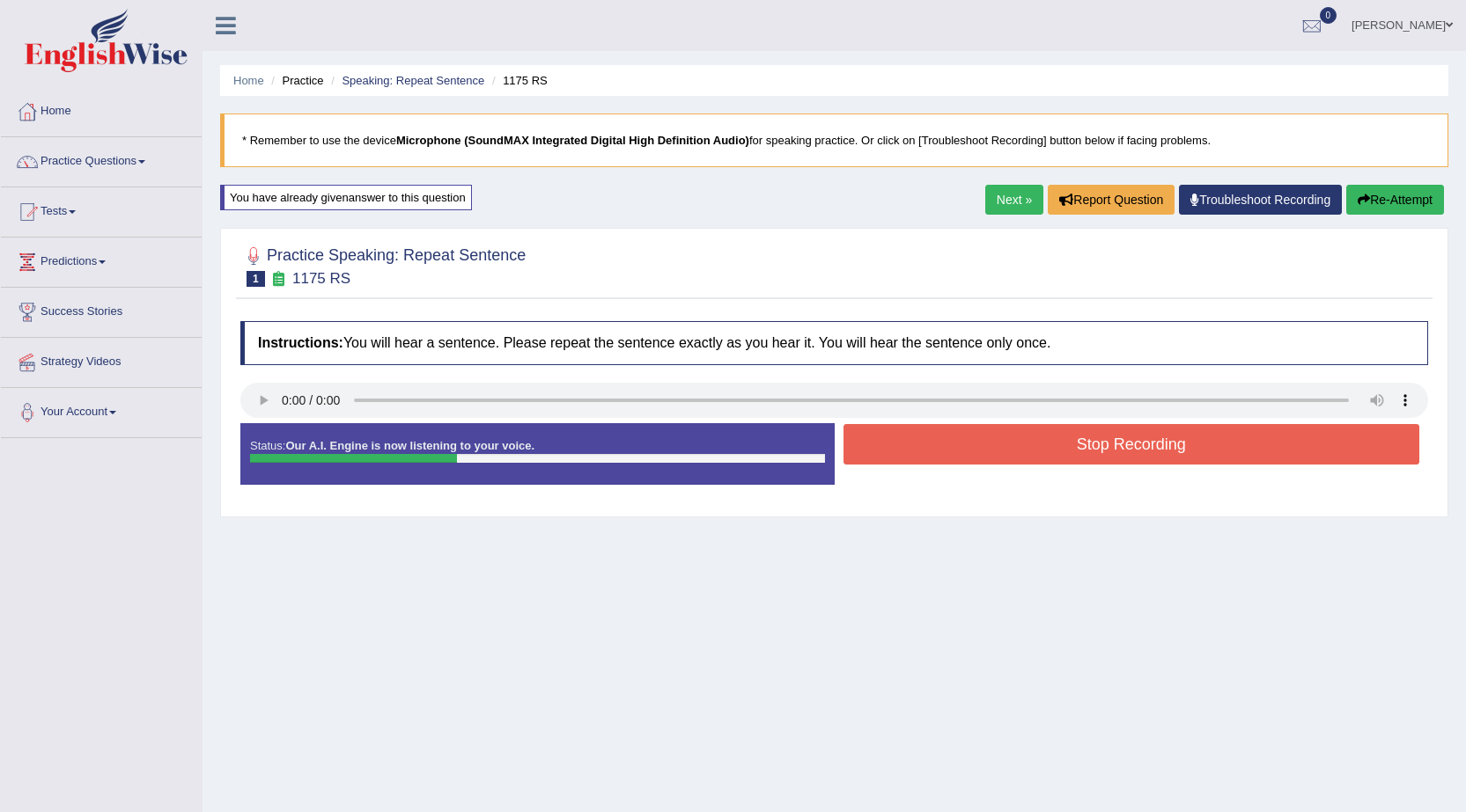
click at [980, 451] on button "Stop Recording" at bounding box center [1131, 445] width 577 height 41
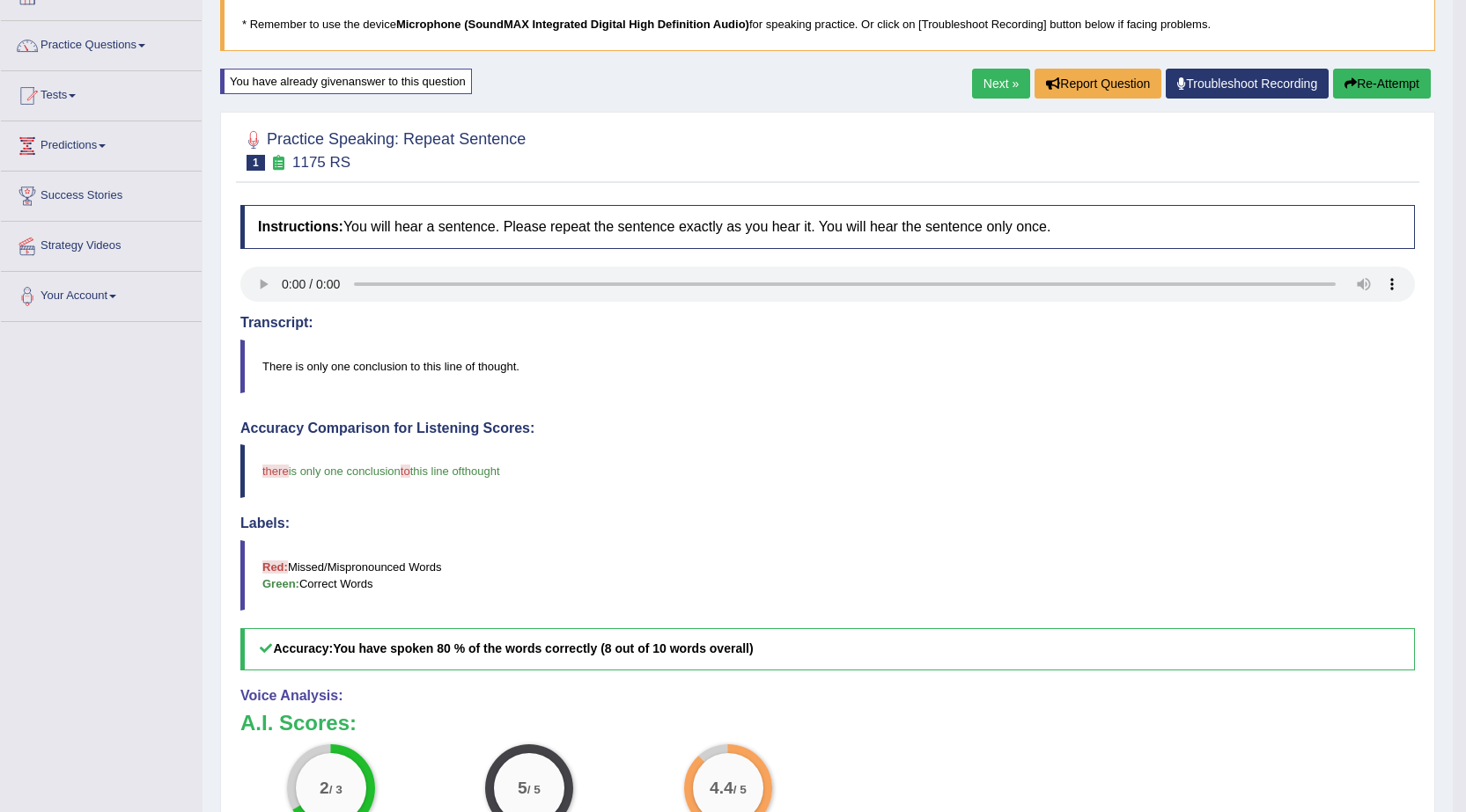
scroll to position [88, 0]
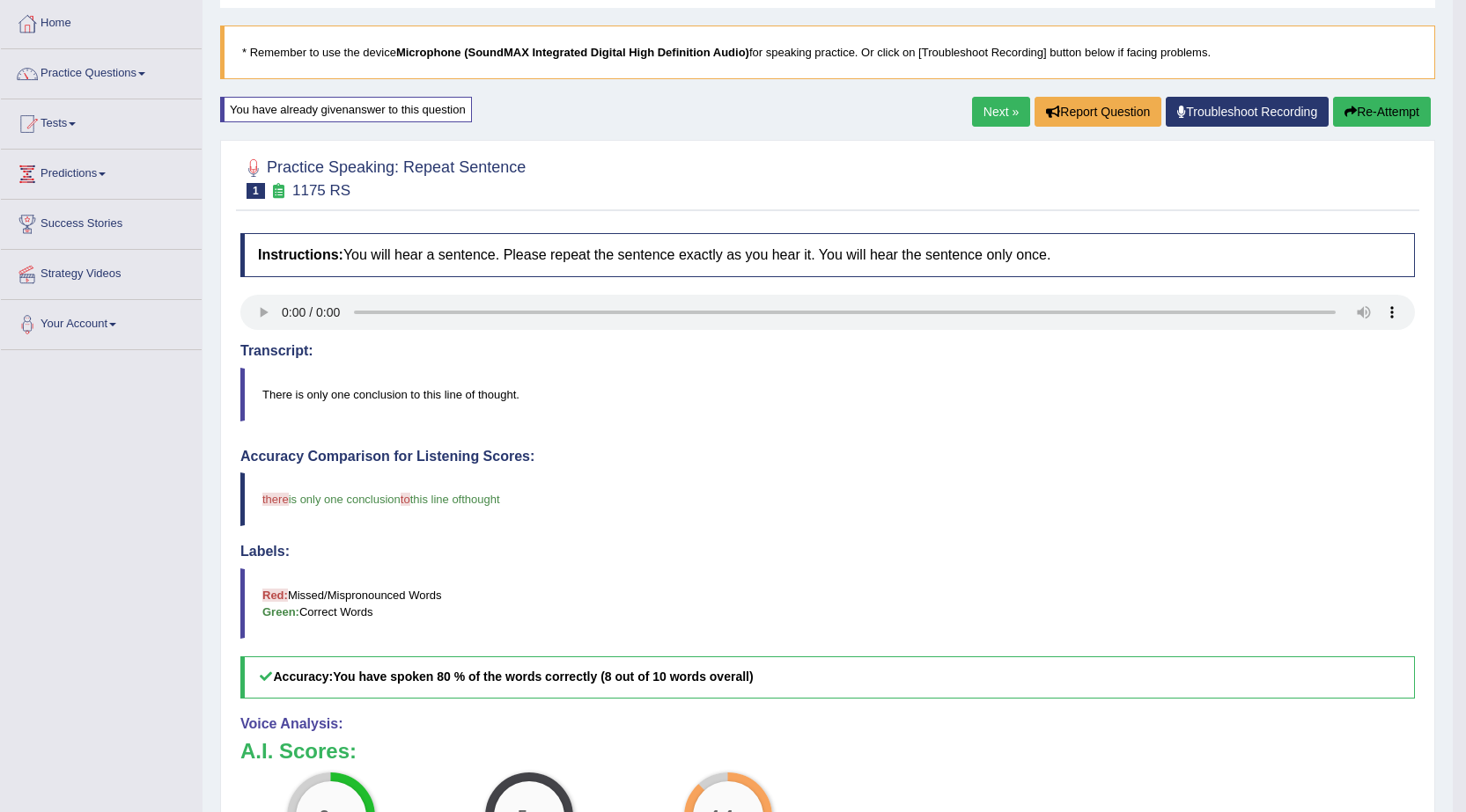
click at [1008, 108] on link "Next »" at bounding box center [1001, 111] width 58 height 30
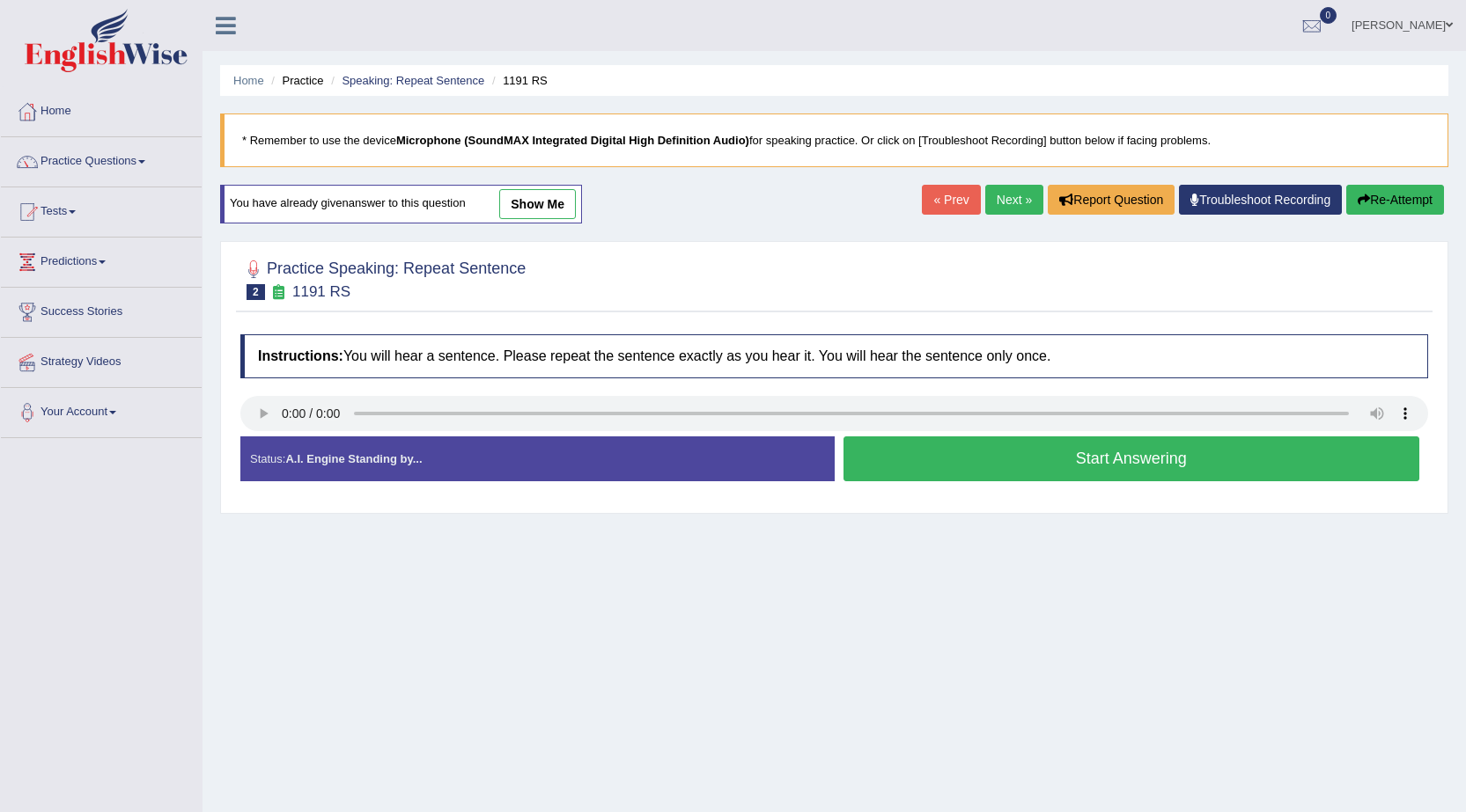
click at [1044, 462] on button "Start Answering" at bounding box center [1131, 458] width 577 height 45
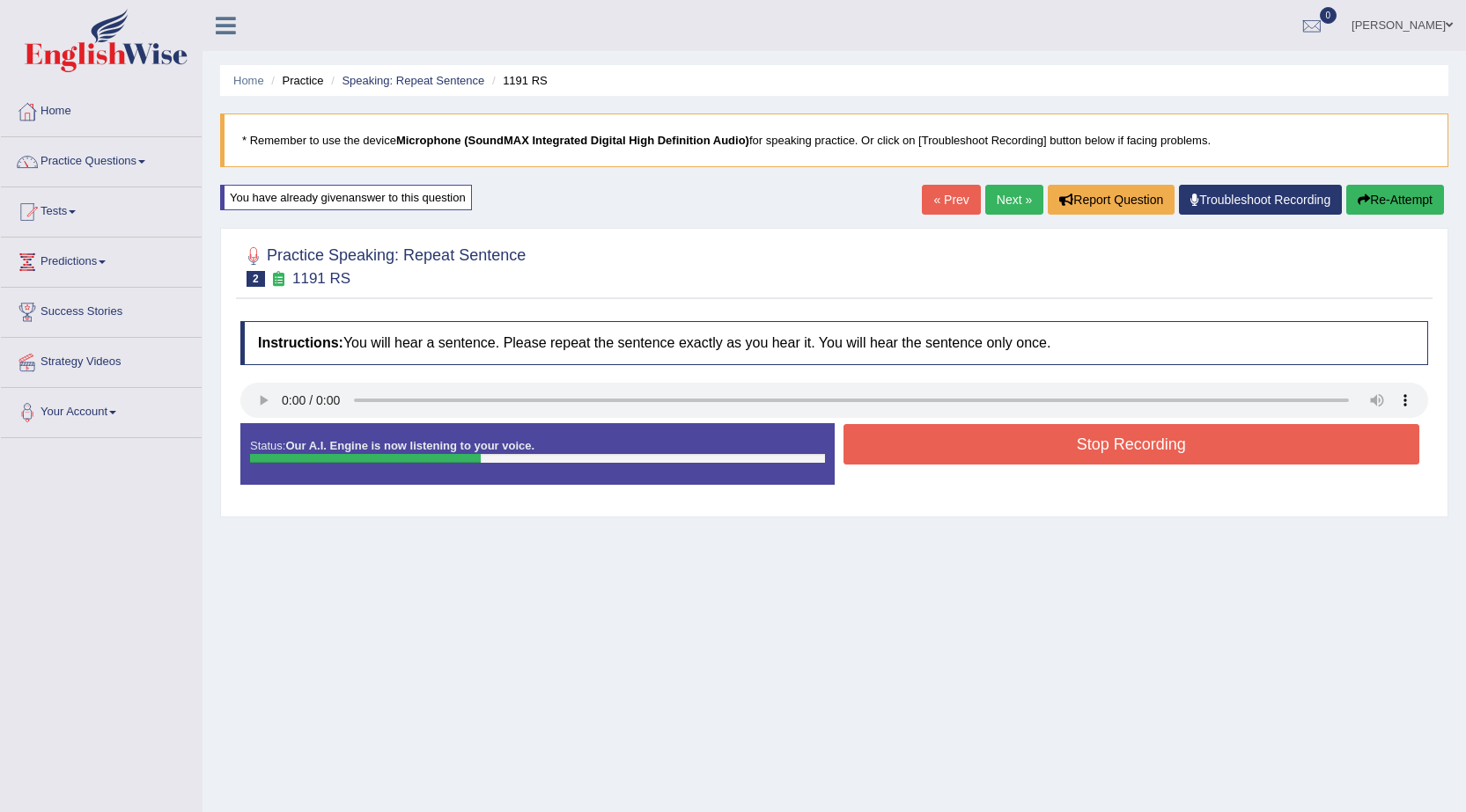
click at [1044, 462] on button "Stop Recording" at bounding box center [1131, 445] width 577 height 41
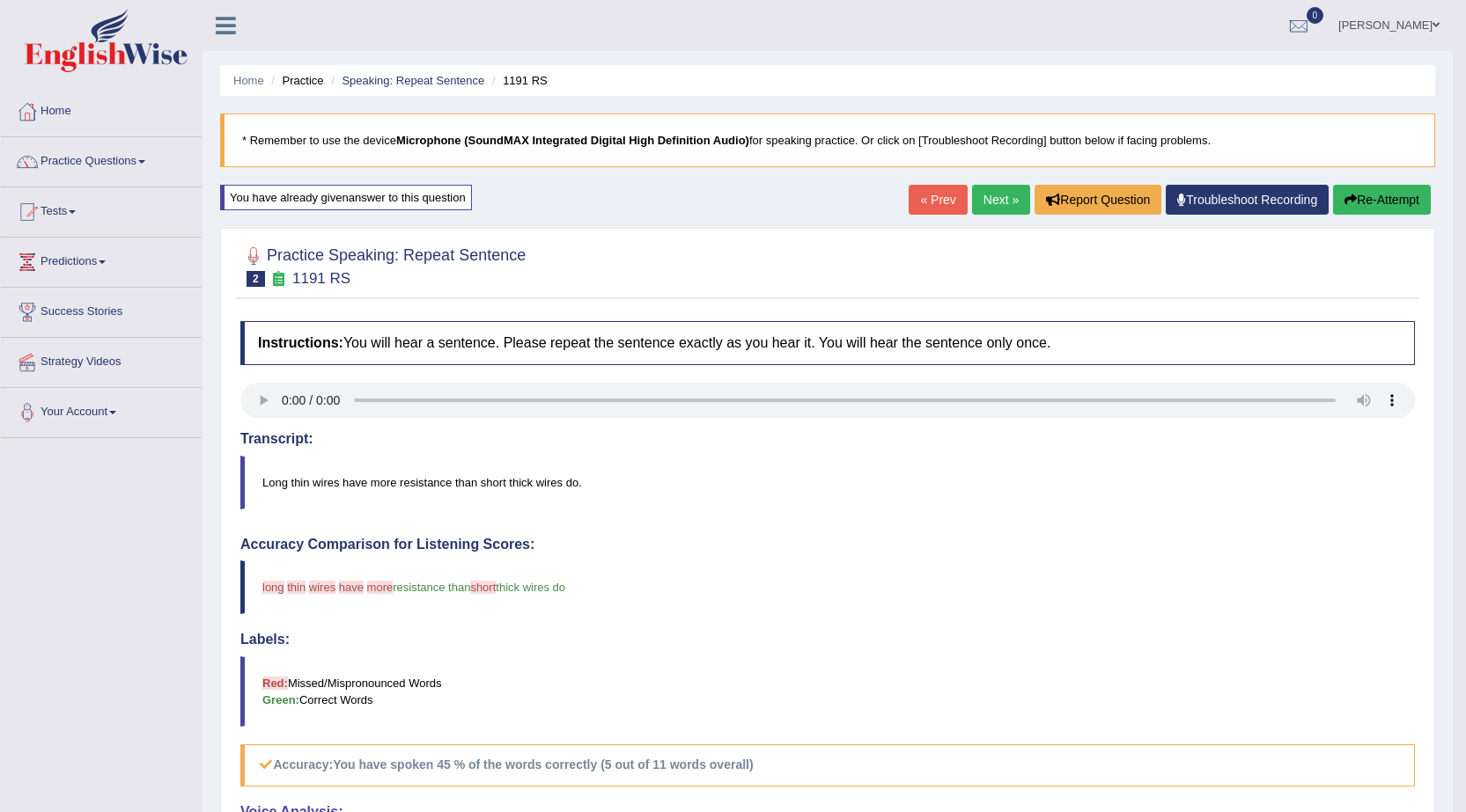
click at [998, 197] on link "Next »" at bounding box center [1001, 200] width 58 height 30
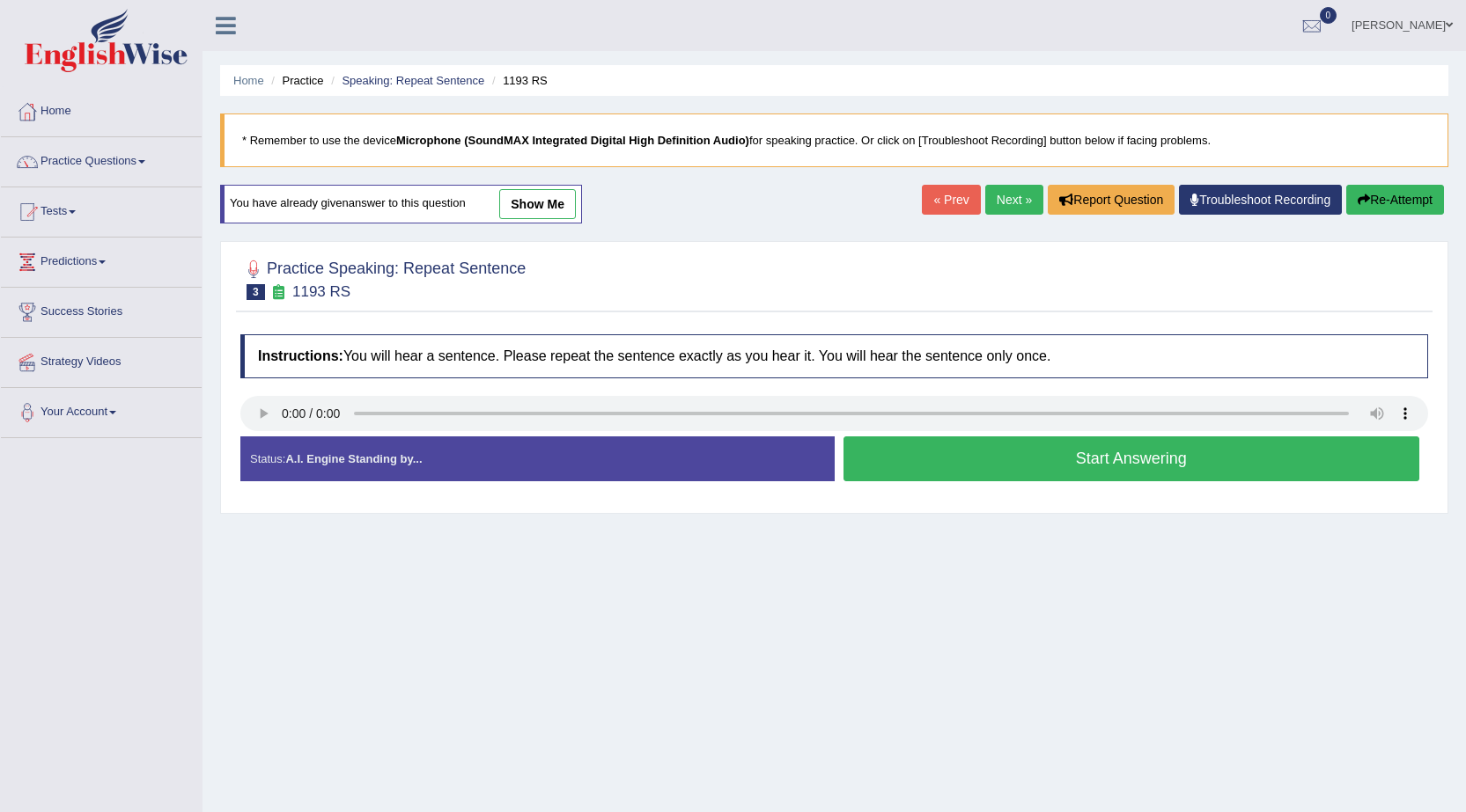
click at [1154, 456] on button "Start Answering" at bounding box center [1131, 458] width 577 height 45
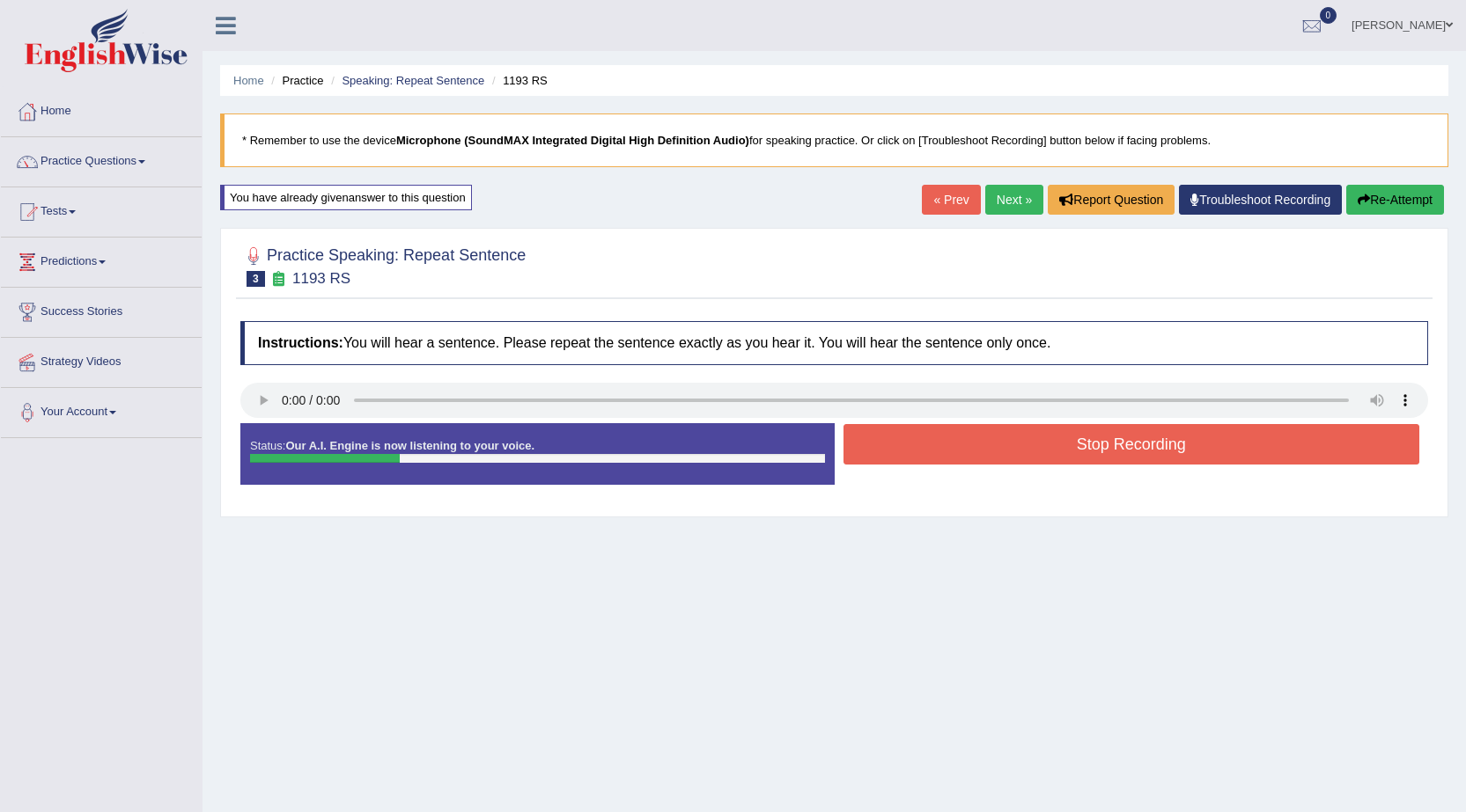
click at [1154, 456] on button "Stop Recording" at bounding box center [1131, 445] width 577 height 41
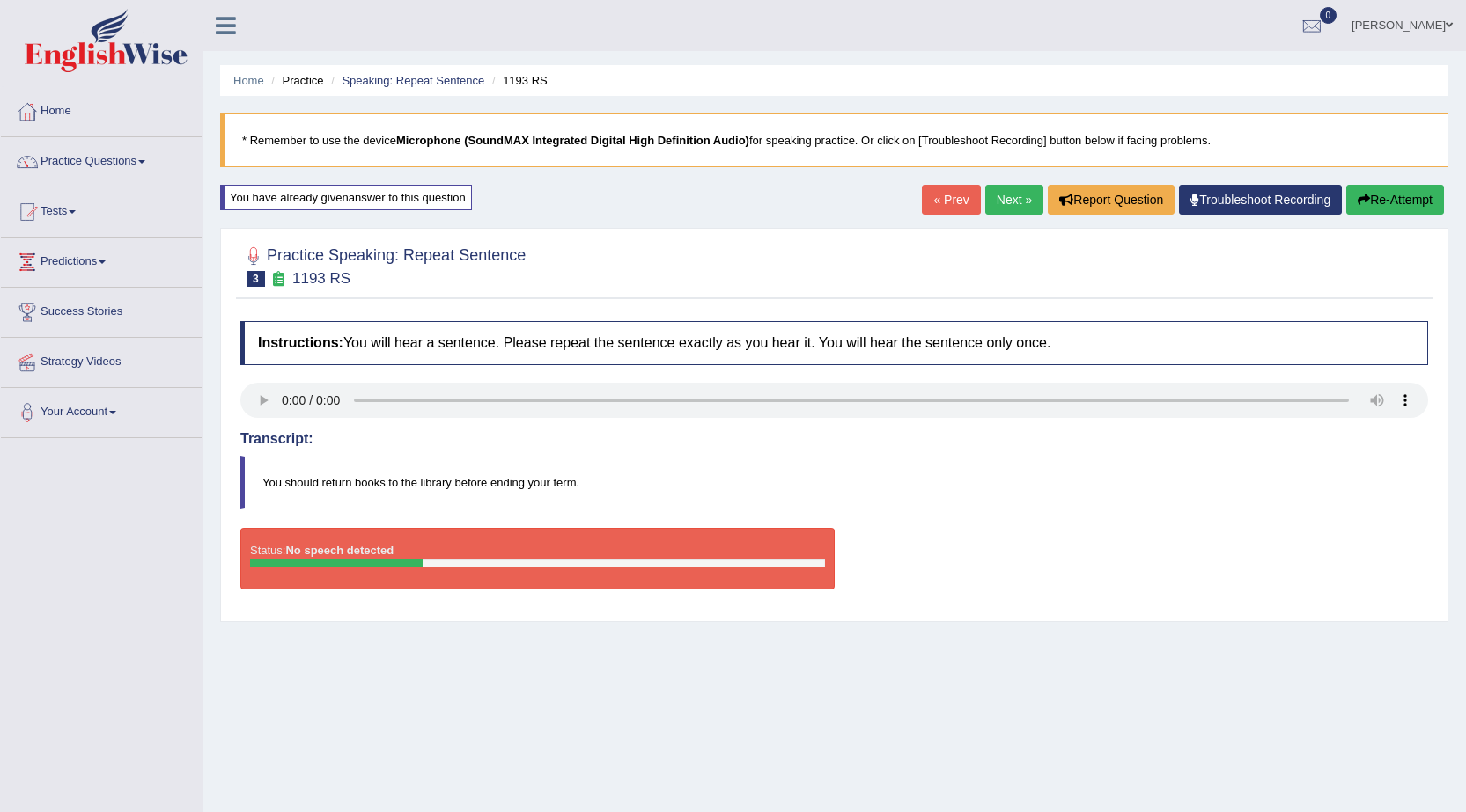
click at [934, 200] on link "« Prev" at bounding box center [951, 200] width 58 height 30
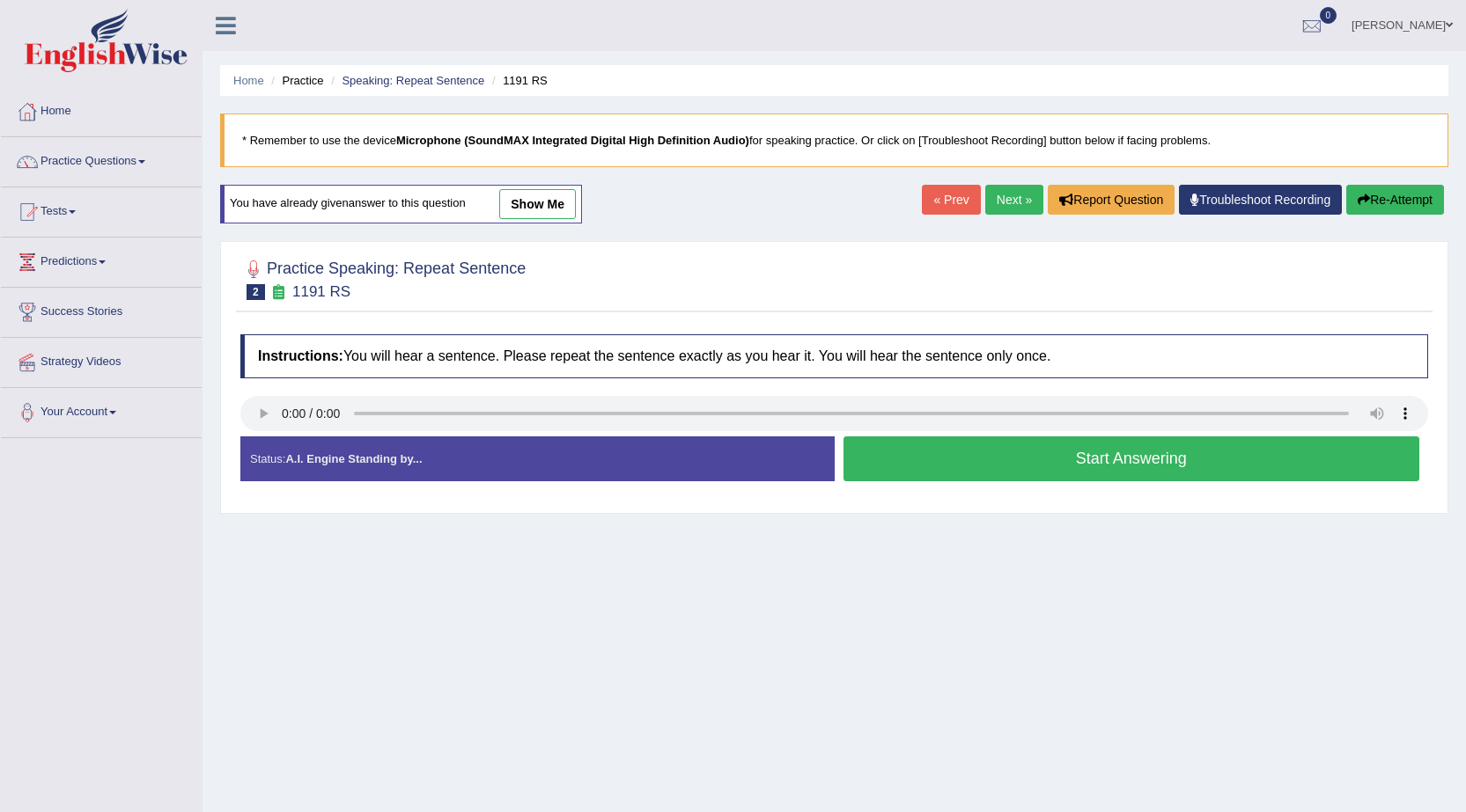
click at [1000, 205] on link "Next »" at bounding box center [1014, 200] width 58 height 30
click at [1140, 461] on button "Start Answering" at bounding box center [1131, 458] width 577 height 45
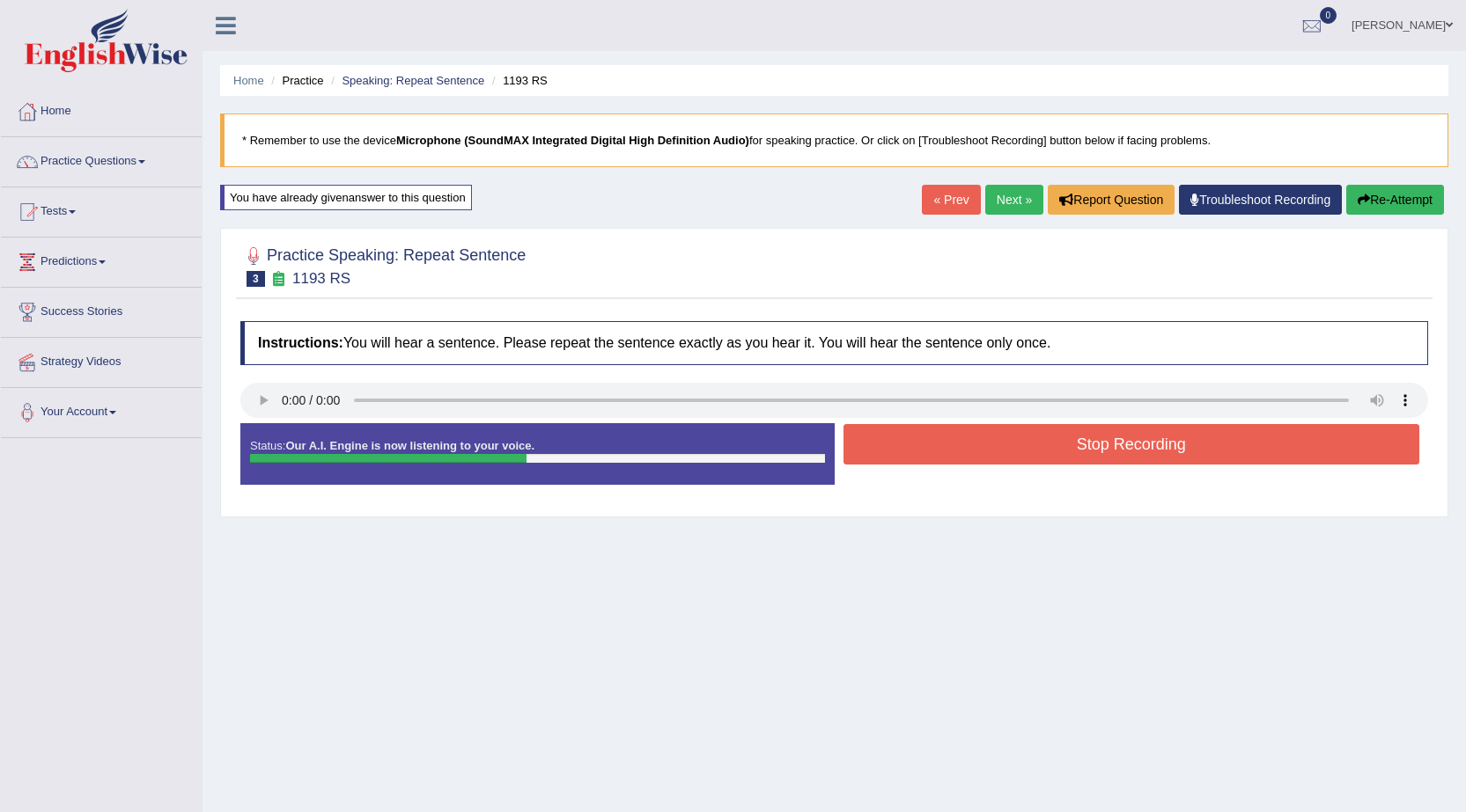
click at [1140, 452] on button "Stop Recording" at bounding box center [1131, 445] width 577 height 41
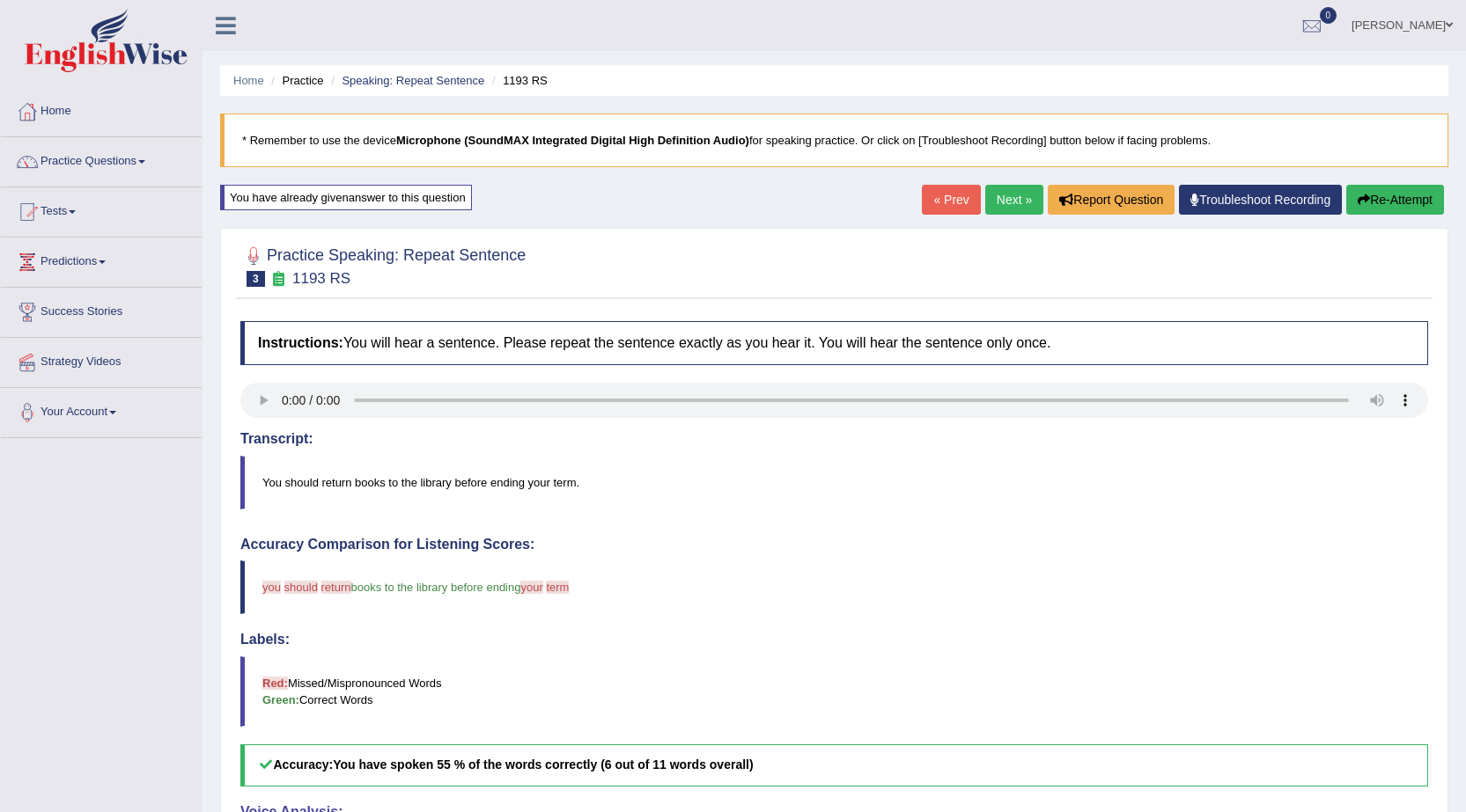
click at [1016, 204] on link "Next »" at bounding box center [1014, 200] width 58 height 30
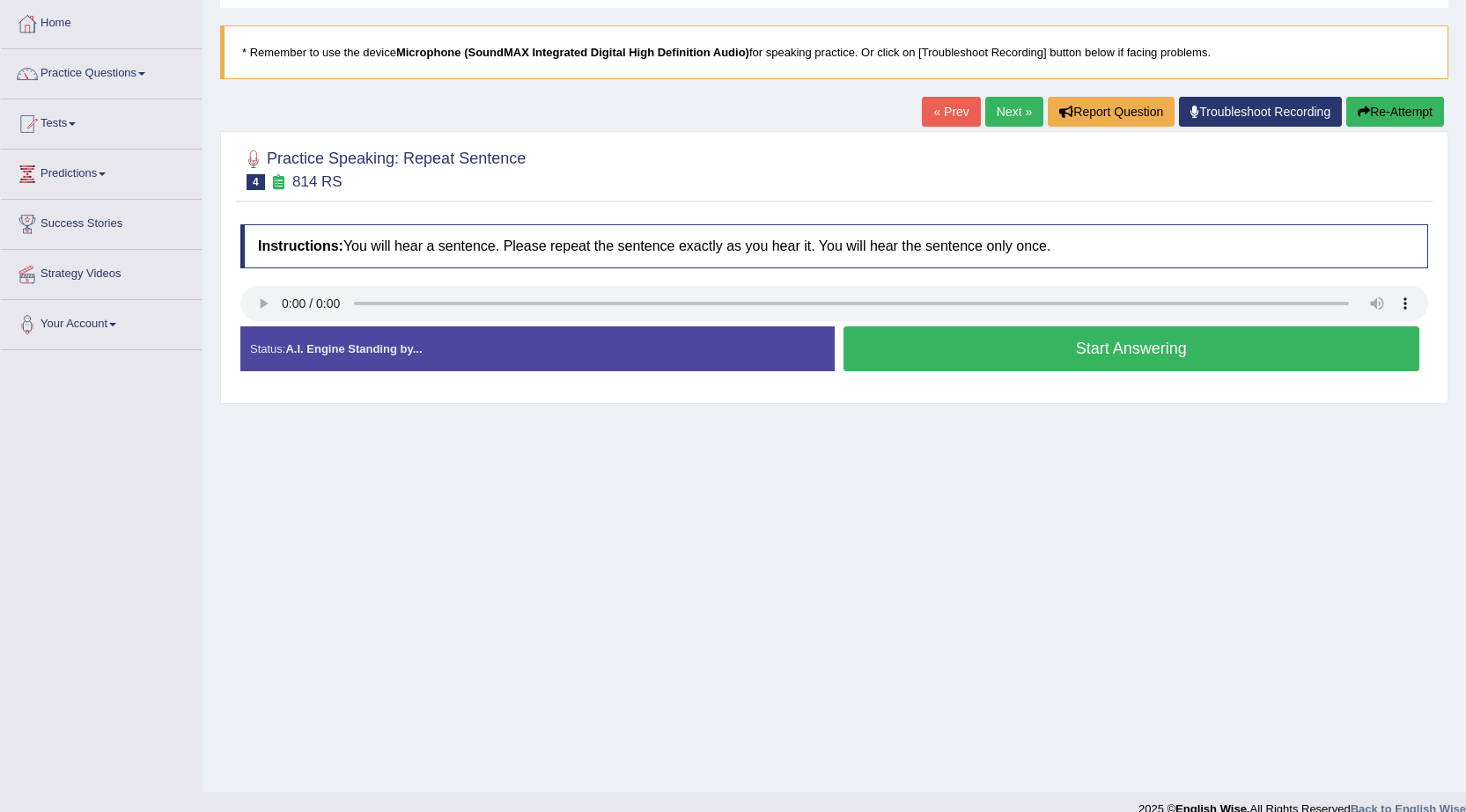
click at [1117, 365] on button "Start Answering" at bounding box center [1131, 349] width 577 height 45
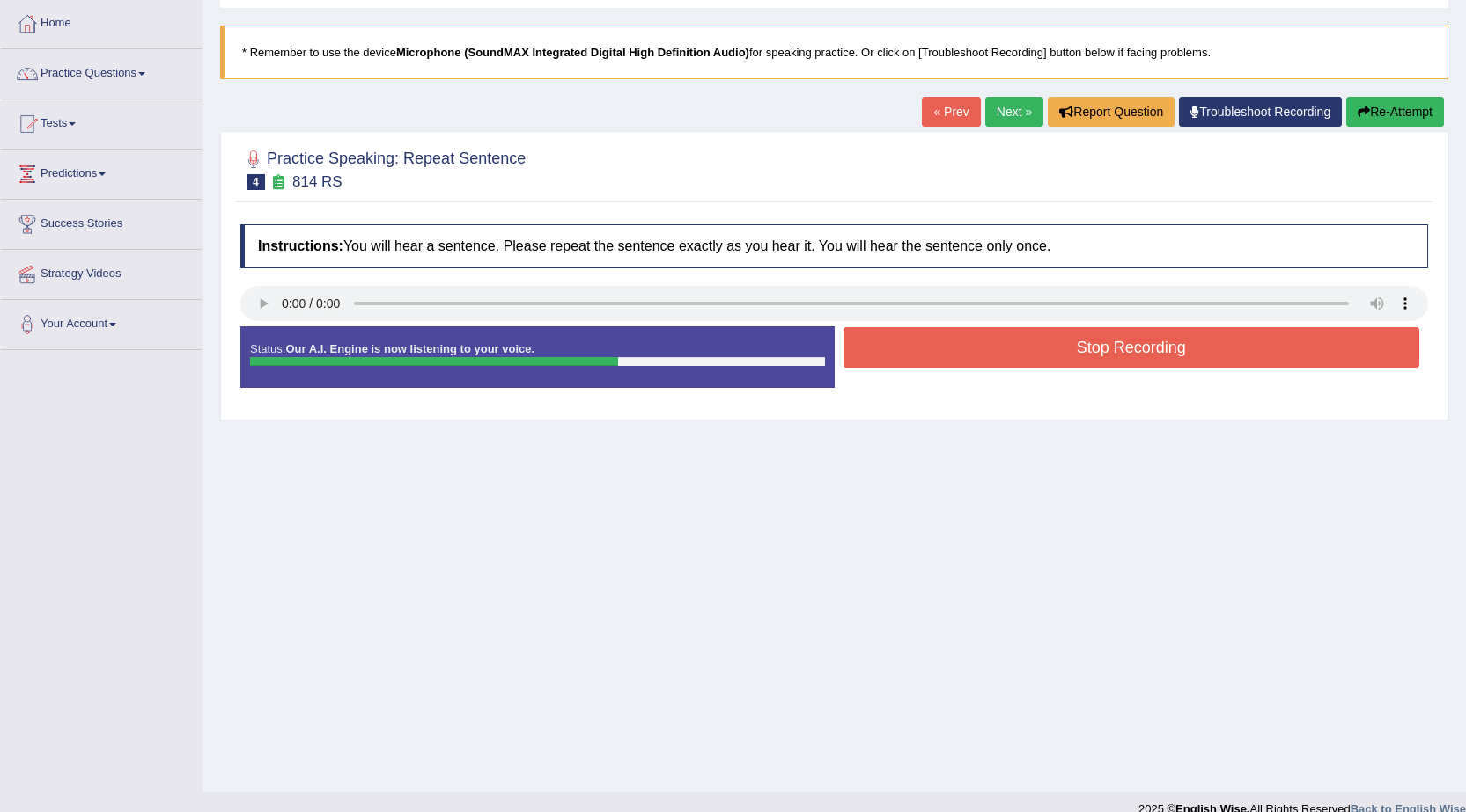
click at [1107, 355] on button "Stop Recording" at bounding box center [1131, 348] width 577 height 41
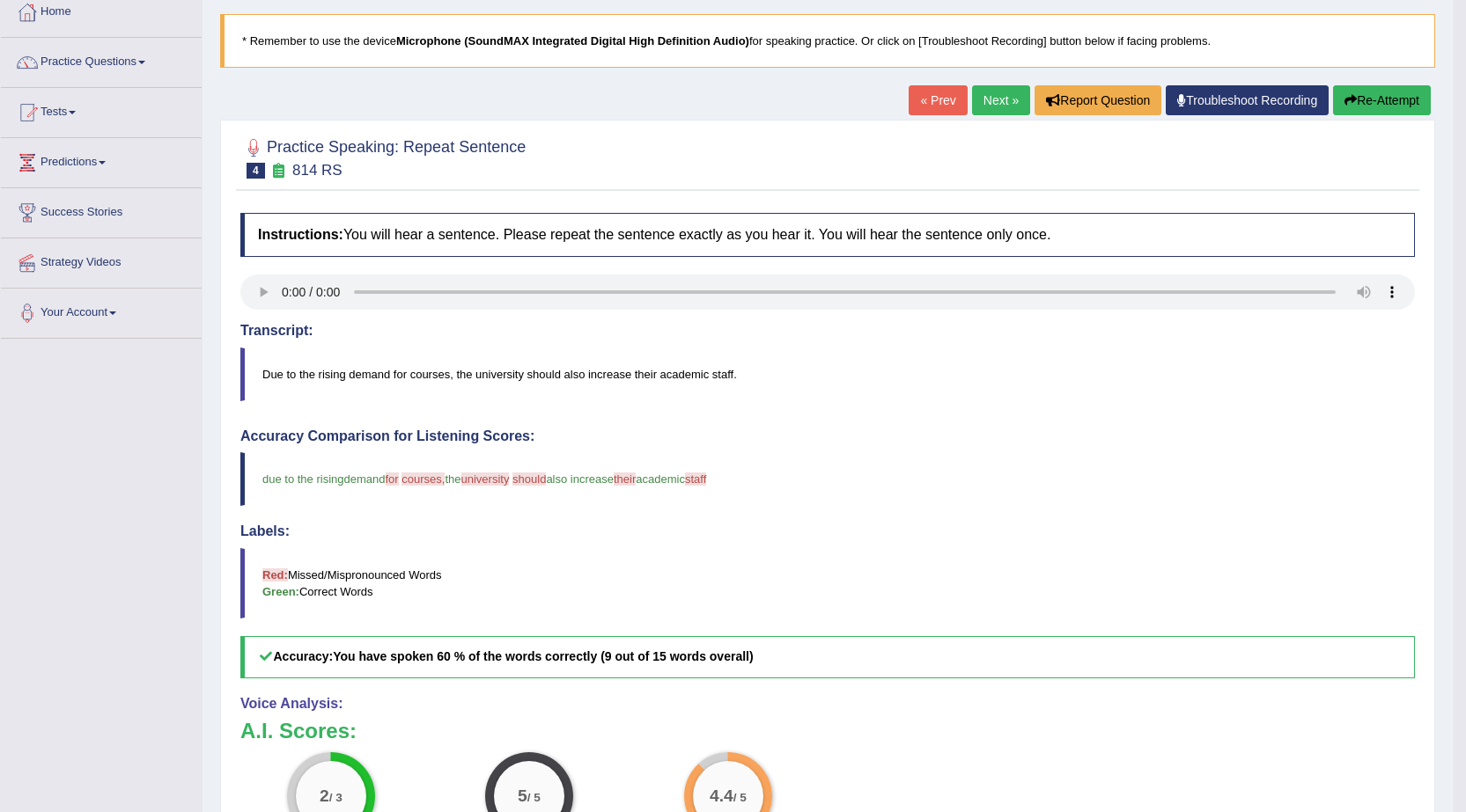
scroll to position [88, 0]
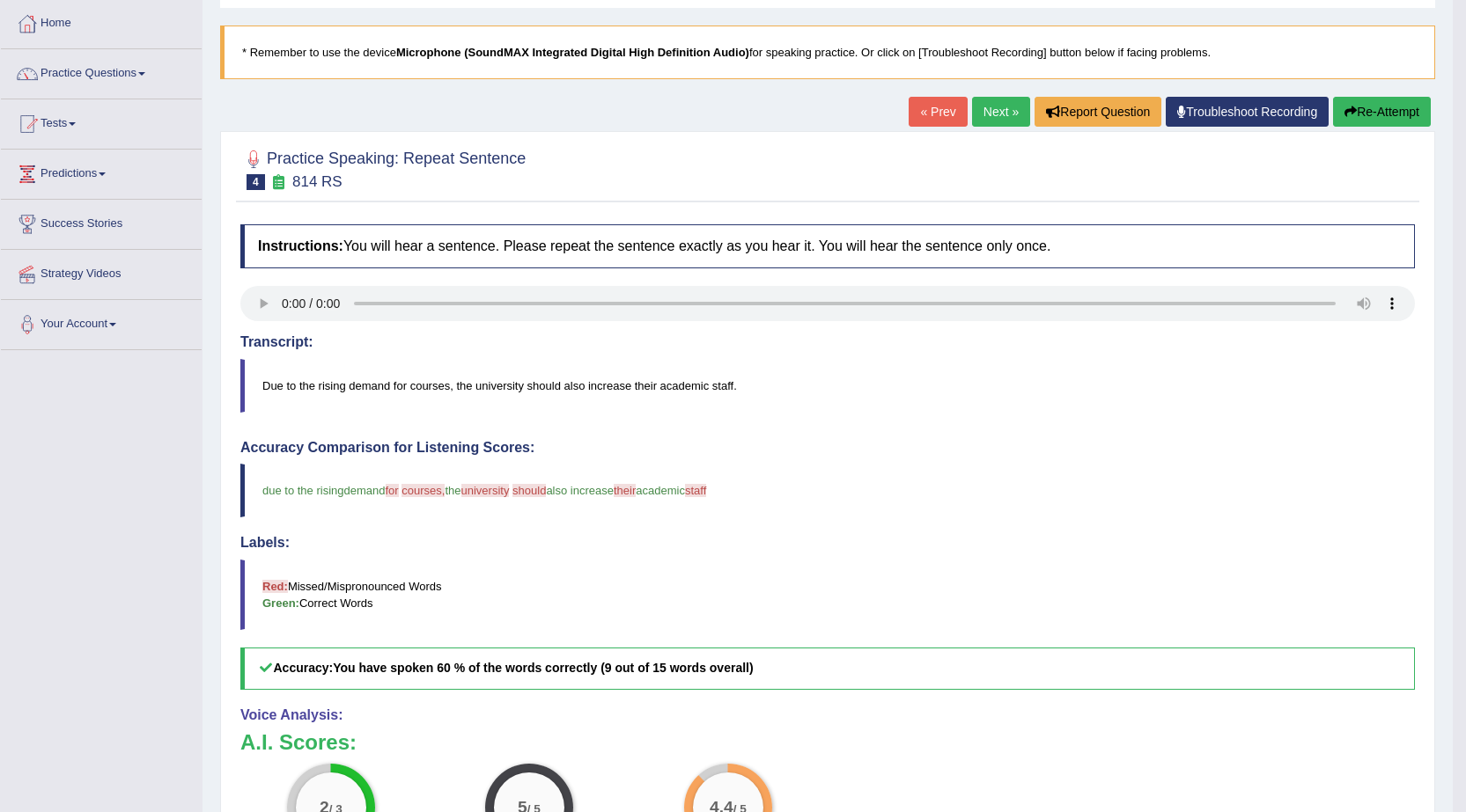
click at [995, 111] on link "Next »" at bounding box center [1001, 111] width 58 height 30
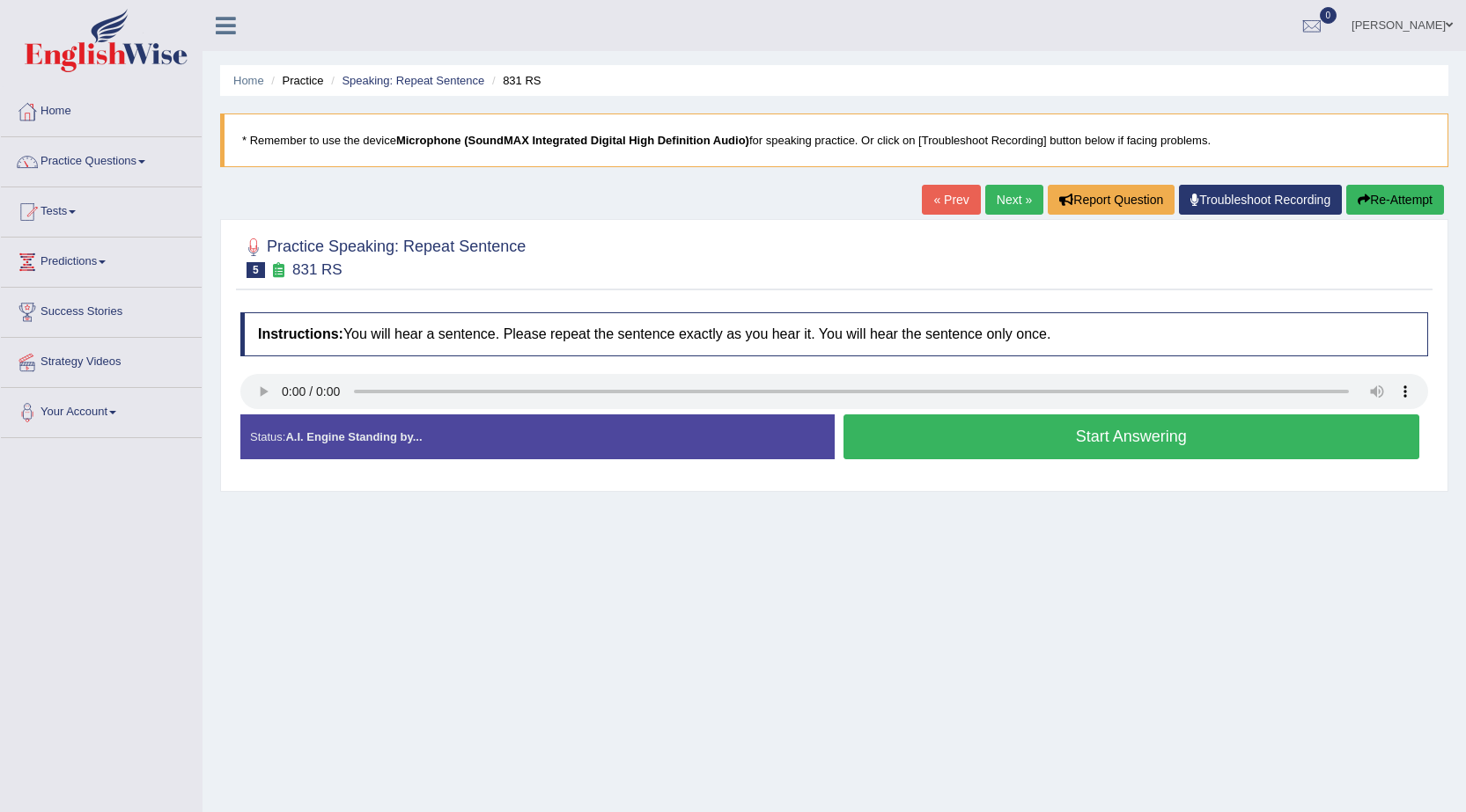
click at [973, 448] on button "Start Answering" at bounding box center [1131, 437] width 577 height 45
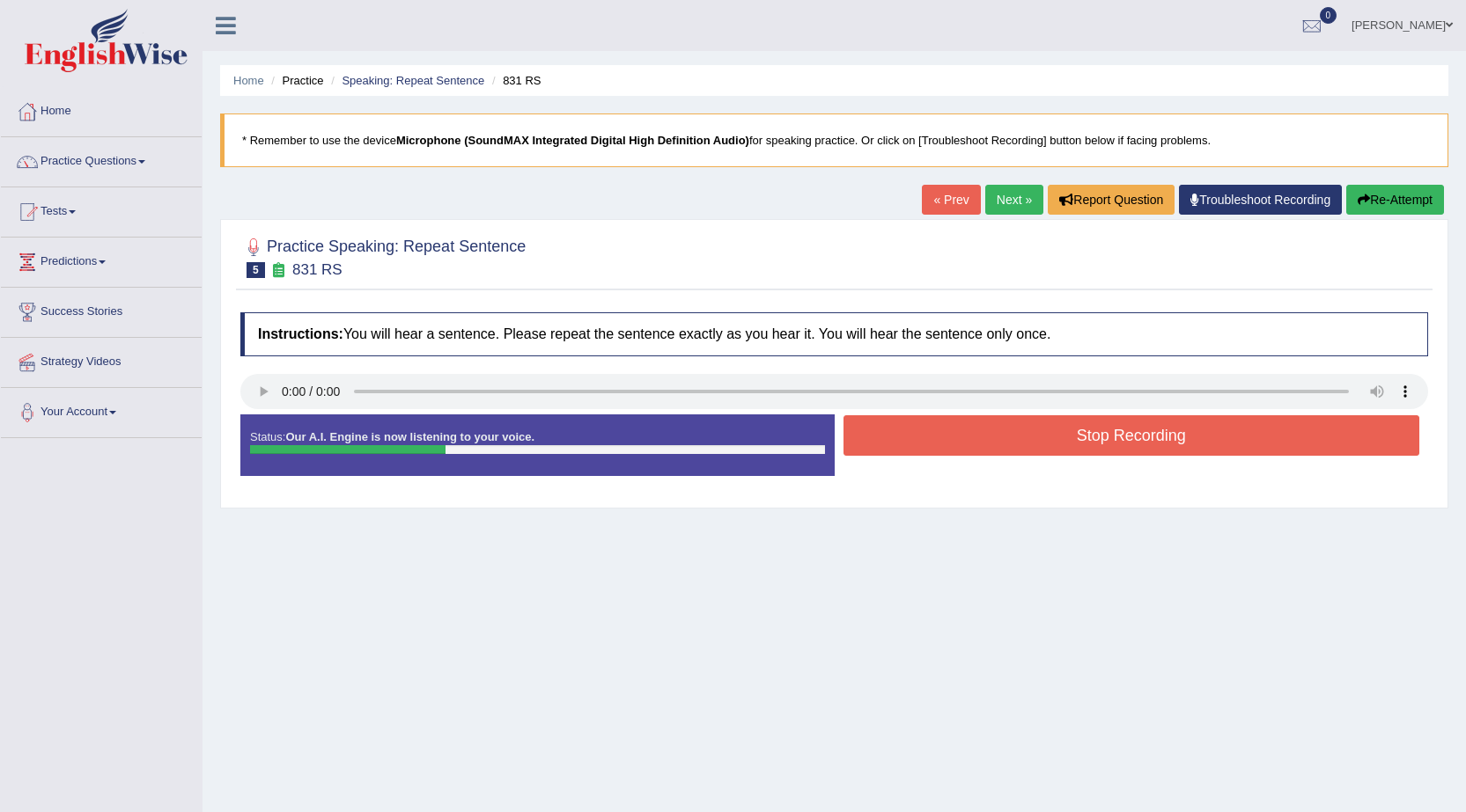
click at [973, 448] on button "Stop Recording" at bounding box center [1131, 436] width 577 height 41
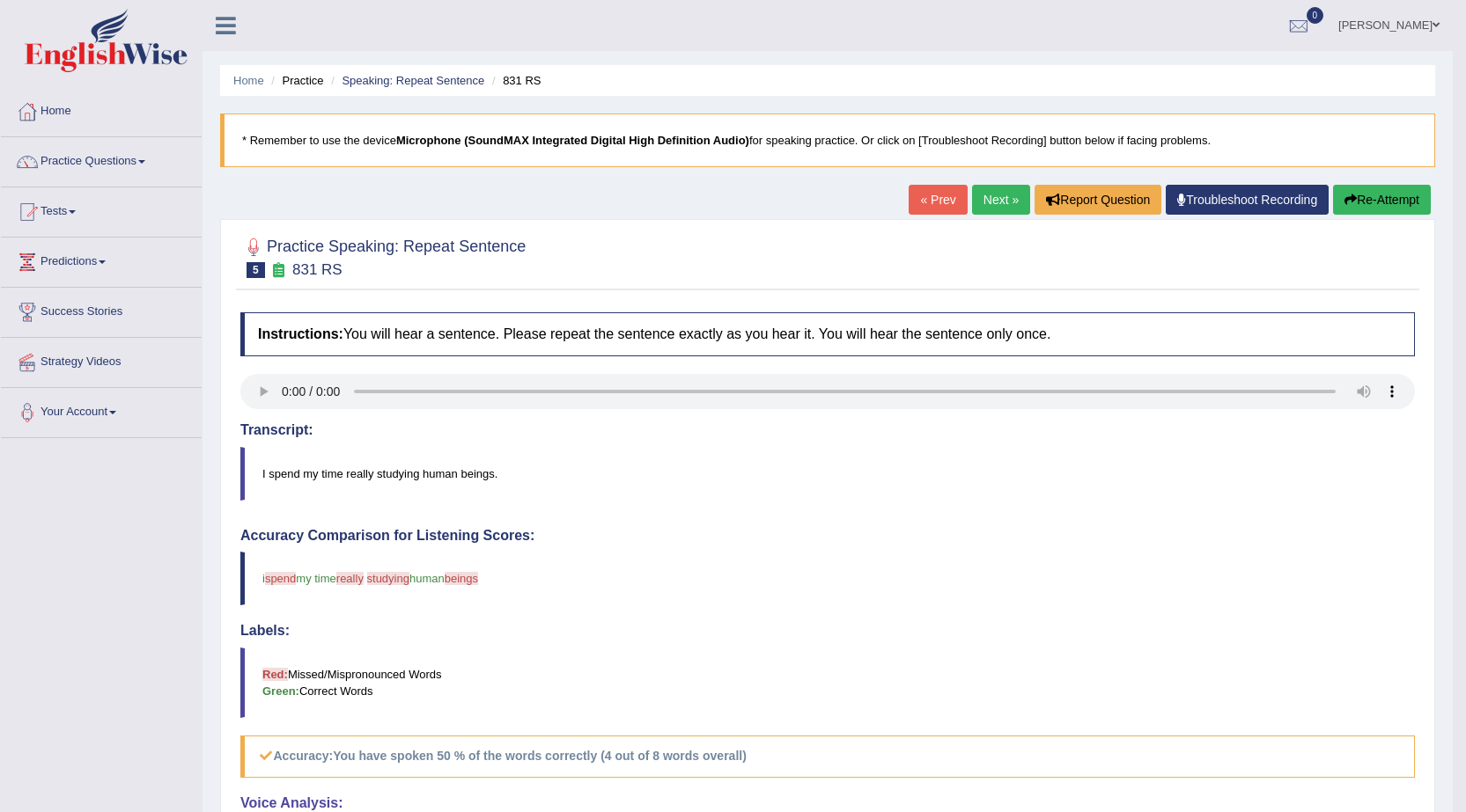
click at [1390, 202] on button "Re-Attempt" at bounding box center [1381, 200] width 97 height 30
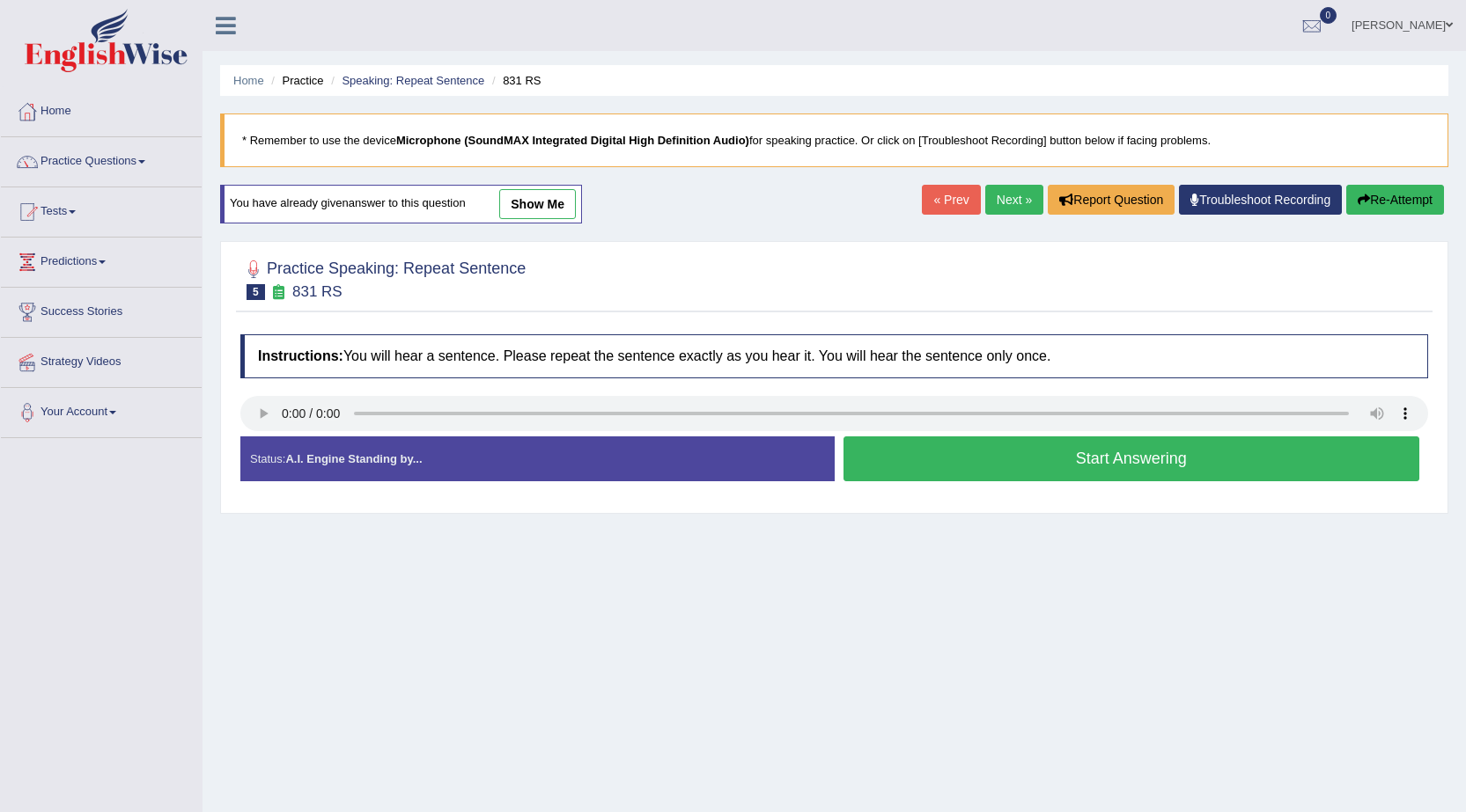
click at [1204, 458] on button "Start Answering" at bounding box center [1131, 458] width 577 height 45
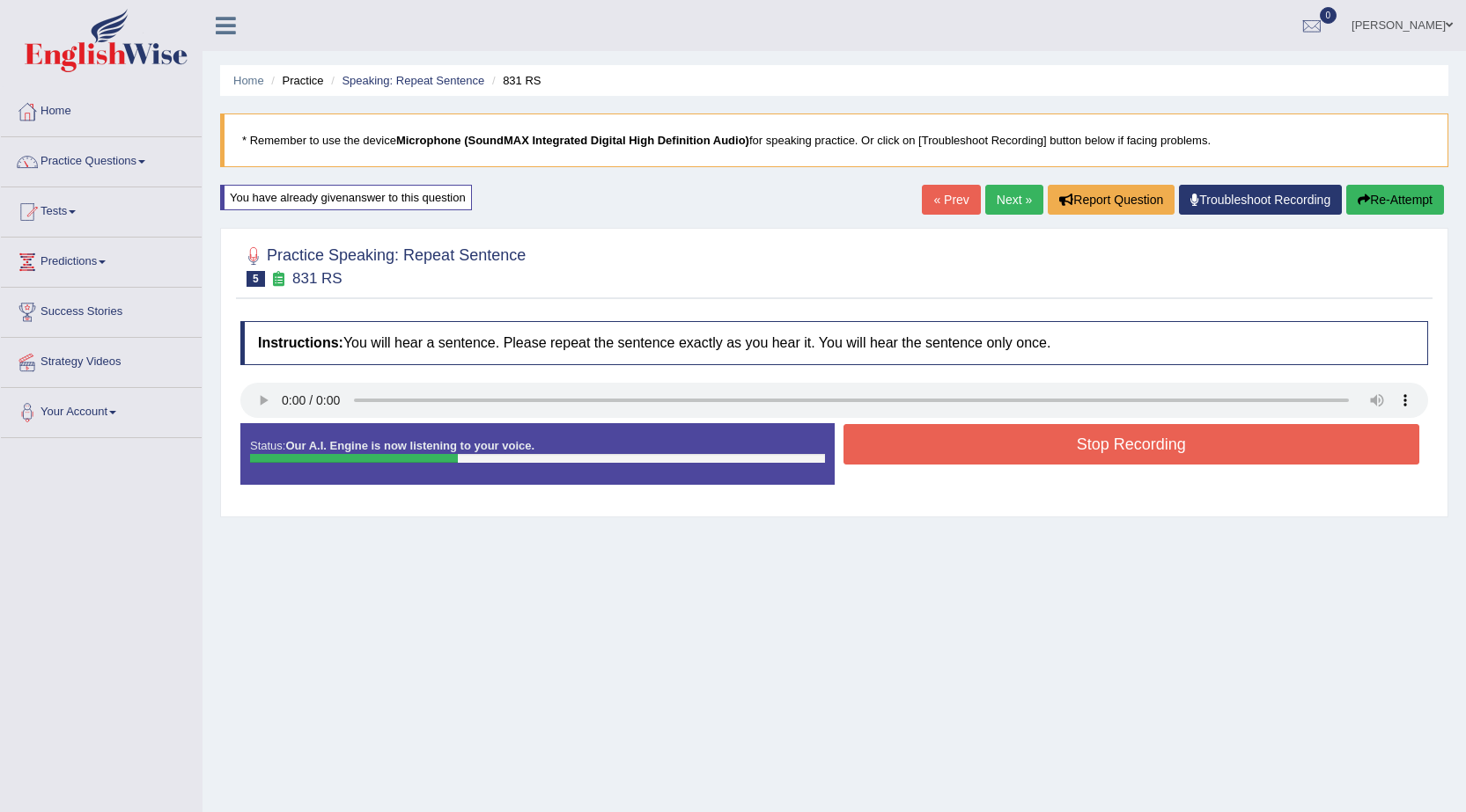
click at [1197, 447] on button "Stop Recording" at bounding box center [1131, 445] width 577 height 41
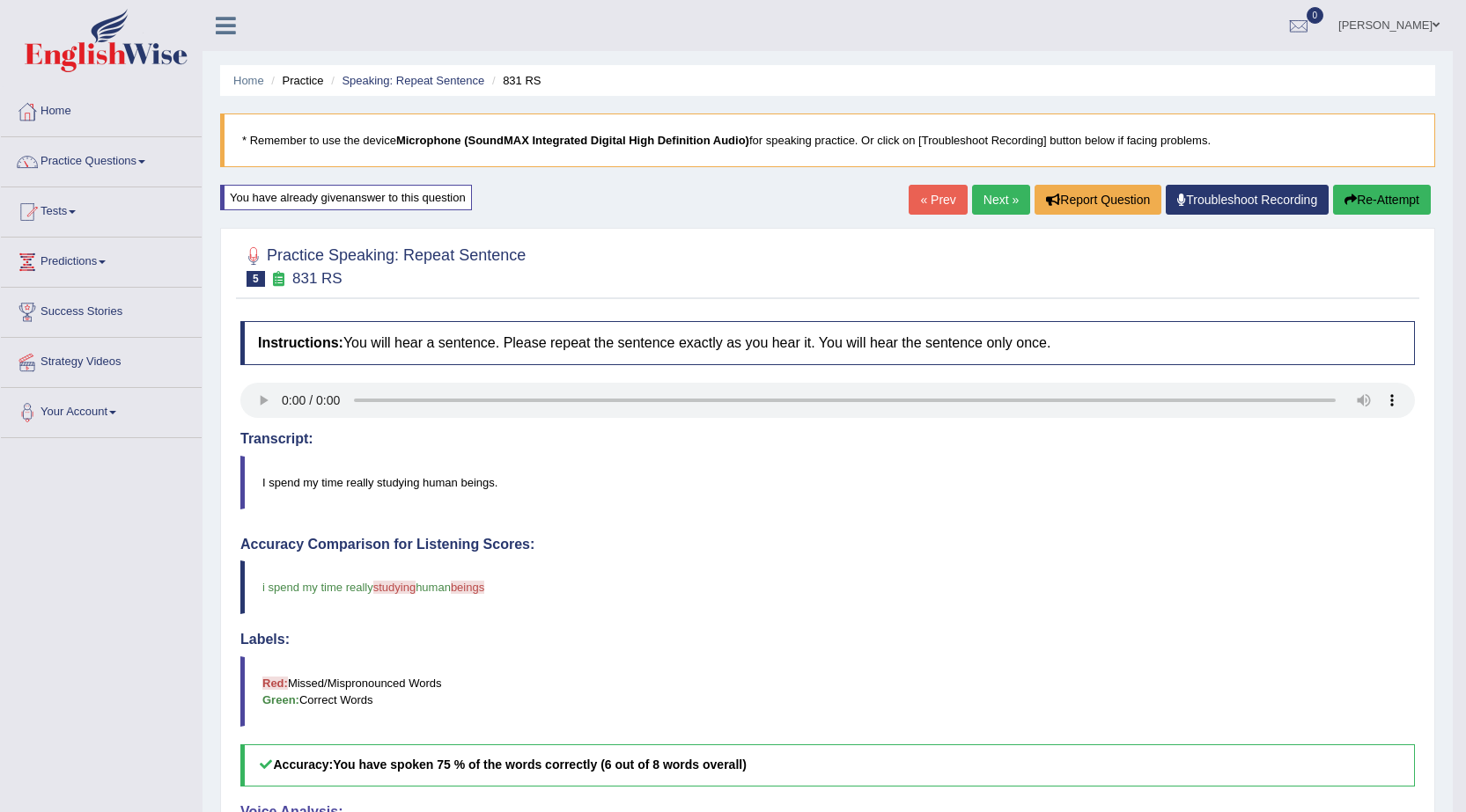
click at [999, 196] on link "Next »" at bounding box center [1001, 200] width 58 height 30
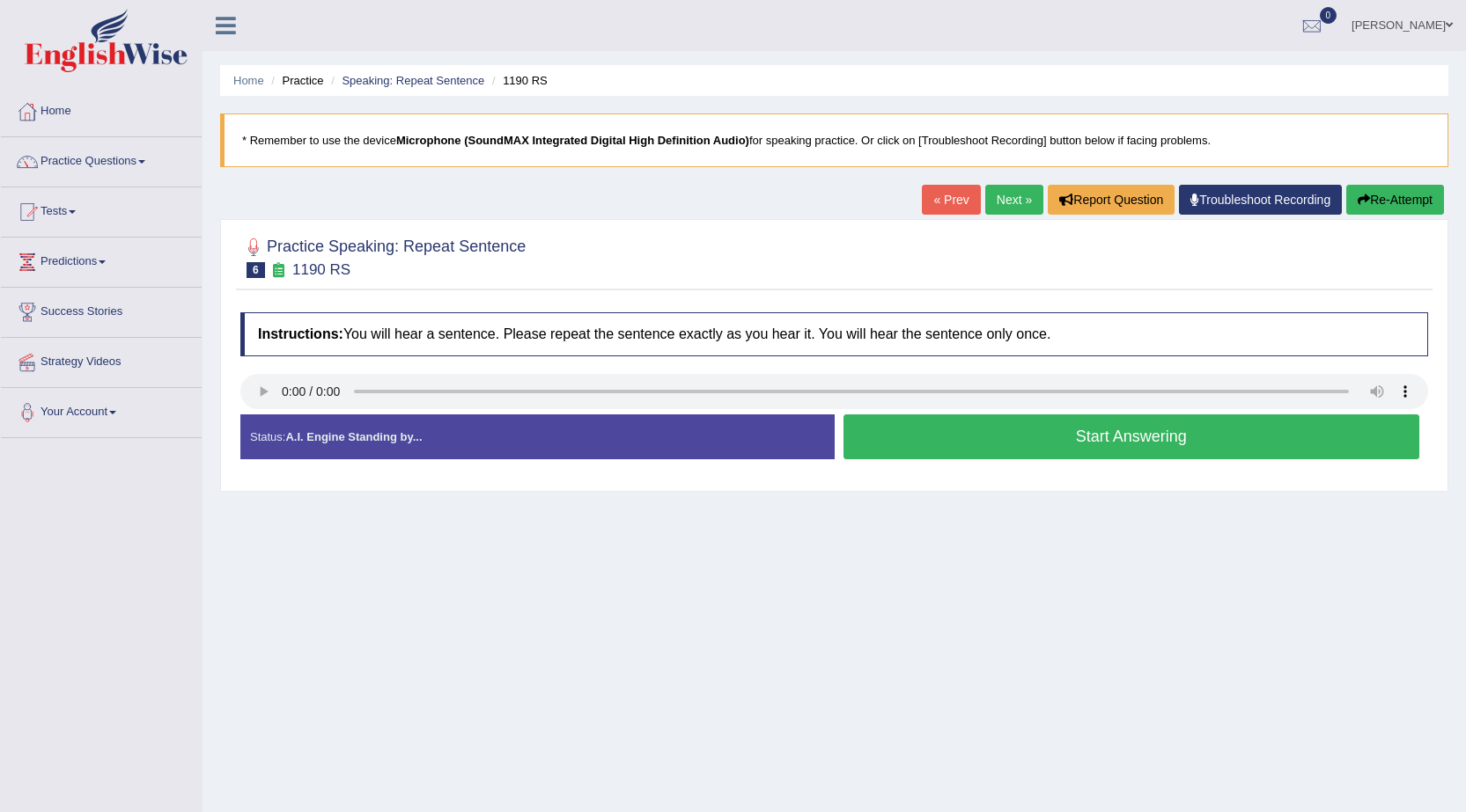
click at [1188, 441] on button "Start Answering" at bounding box center [1131, 437] width 577 height 45
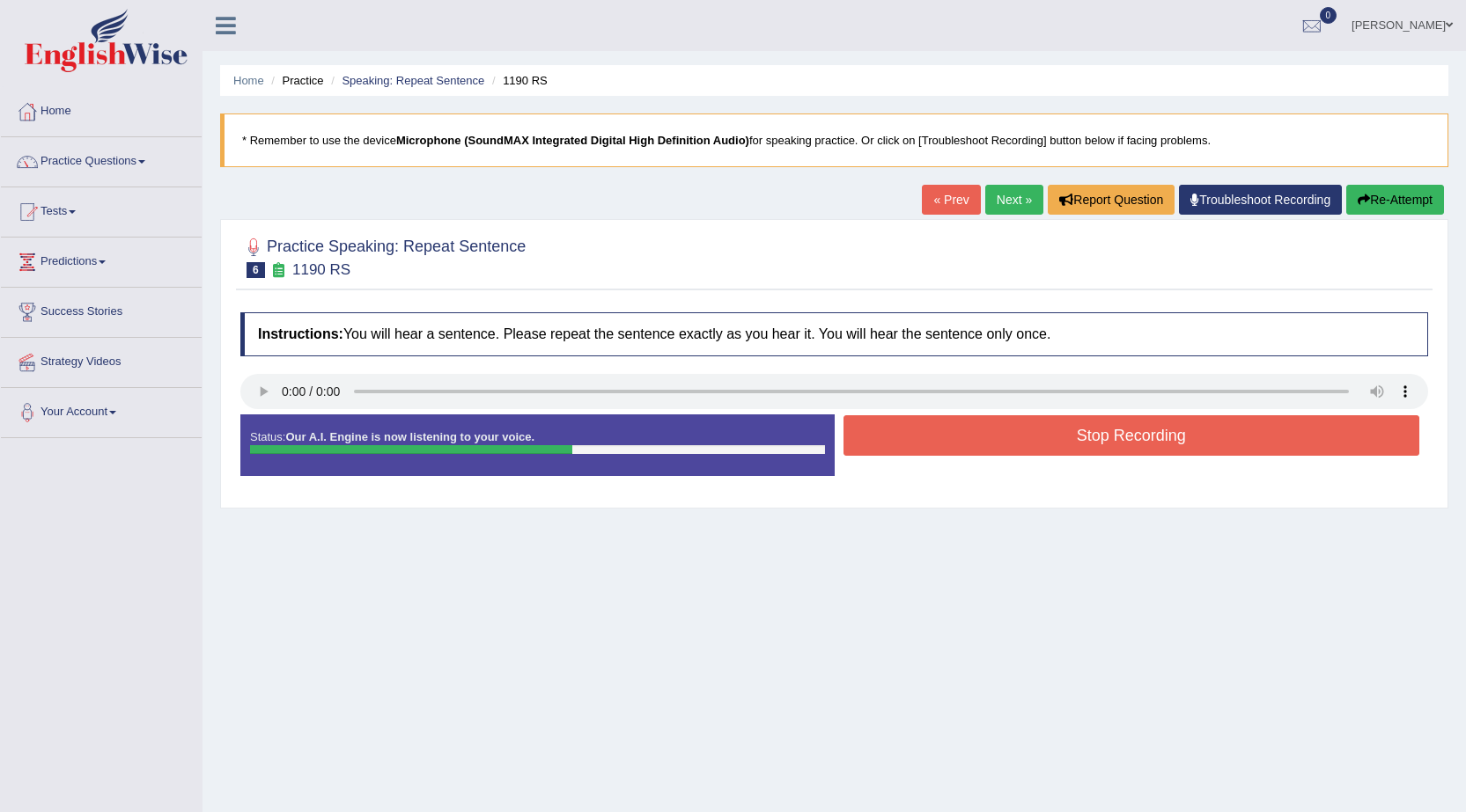
click at [1304, 439] on button "Stop Recording" at bounding box center [1131, 436] width 577 height 41
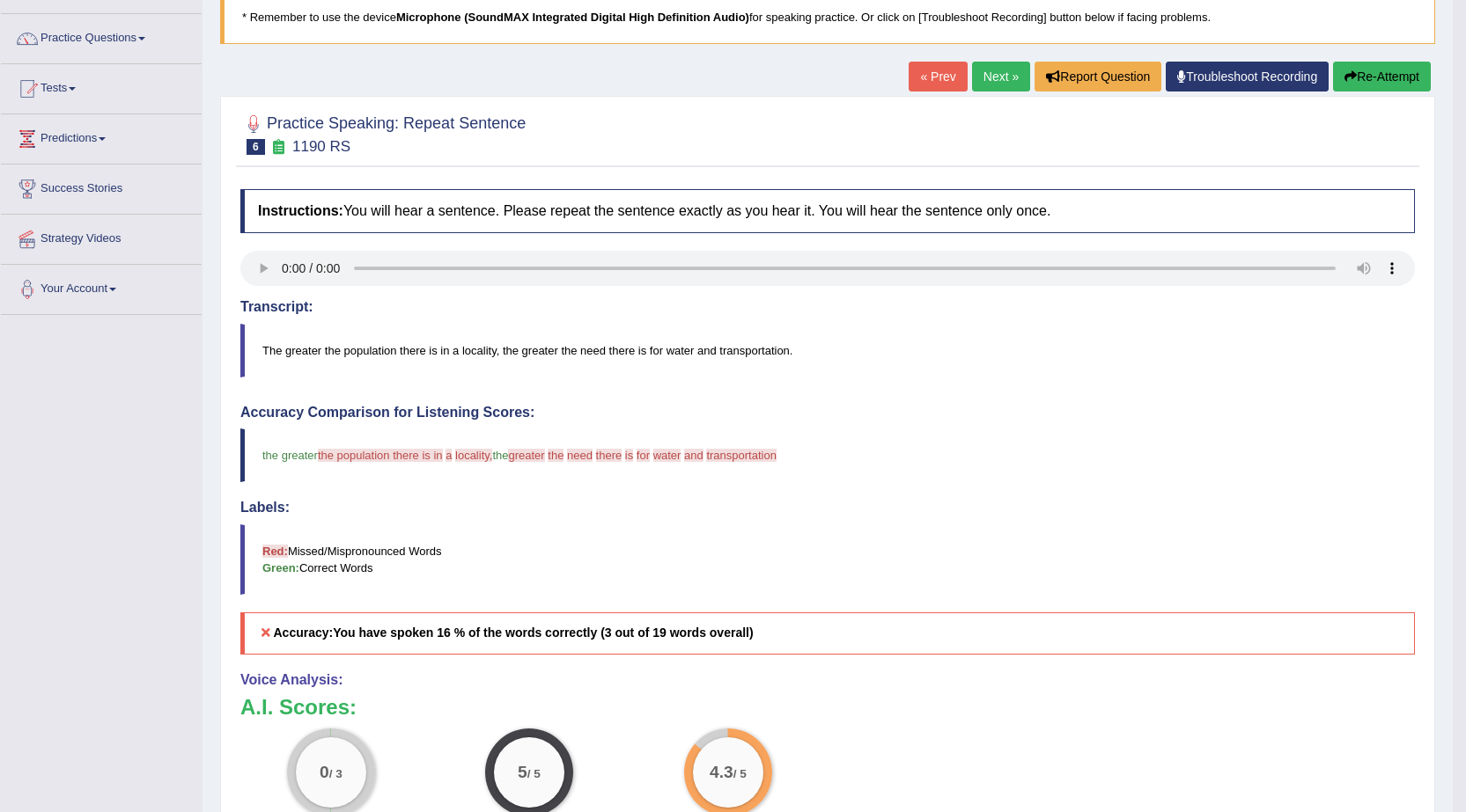
scroll to position [25, 0]
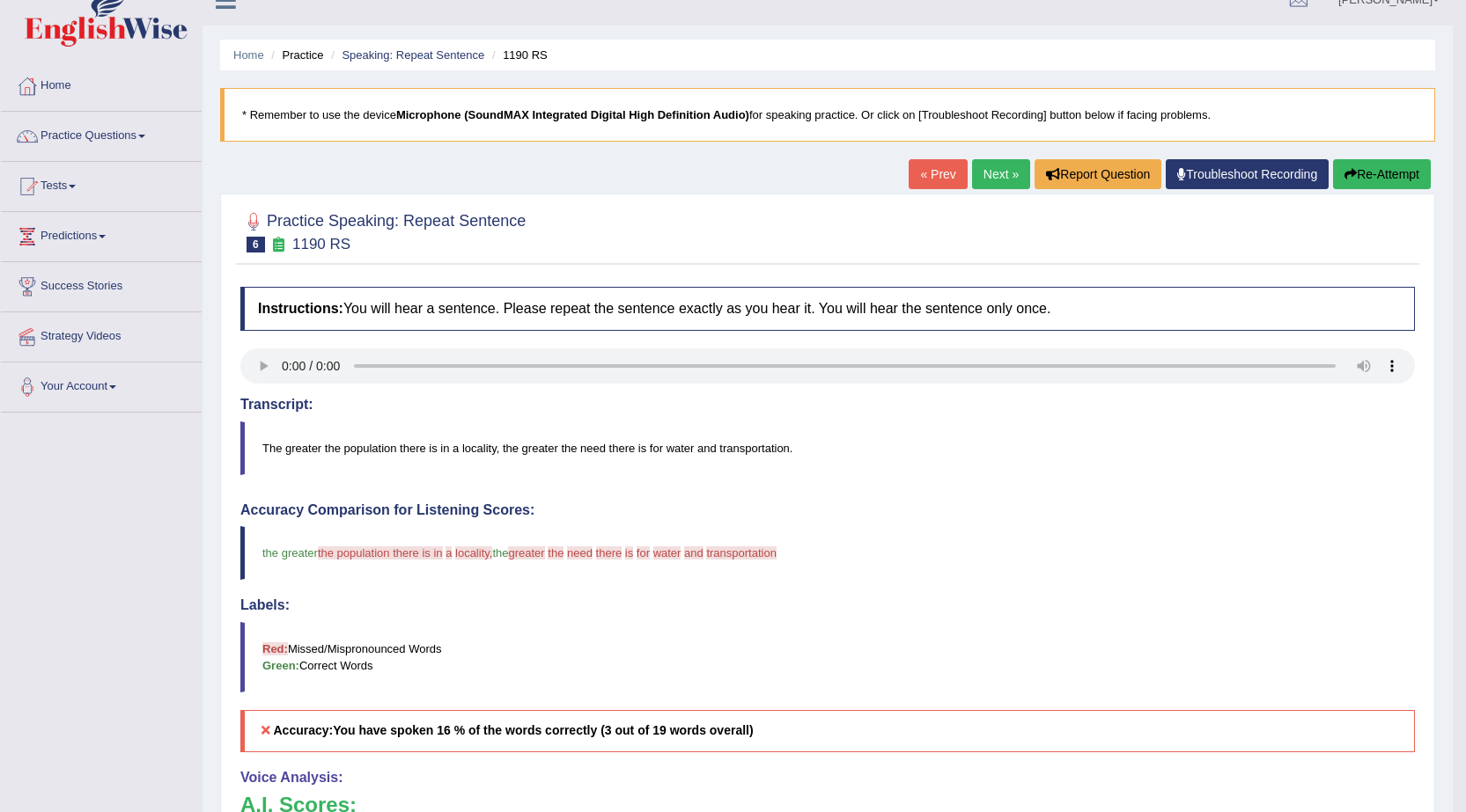
click at [1382, 180] on button "Re-Attempt" at bounding box center [1381, 174] width 97 height 30
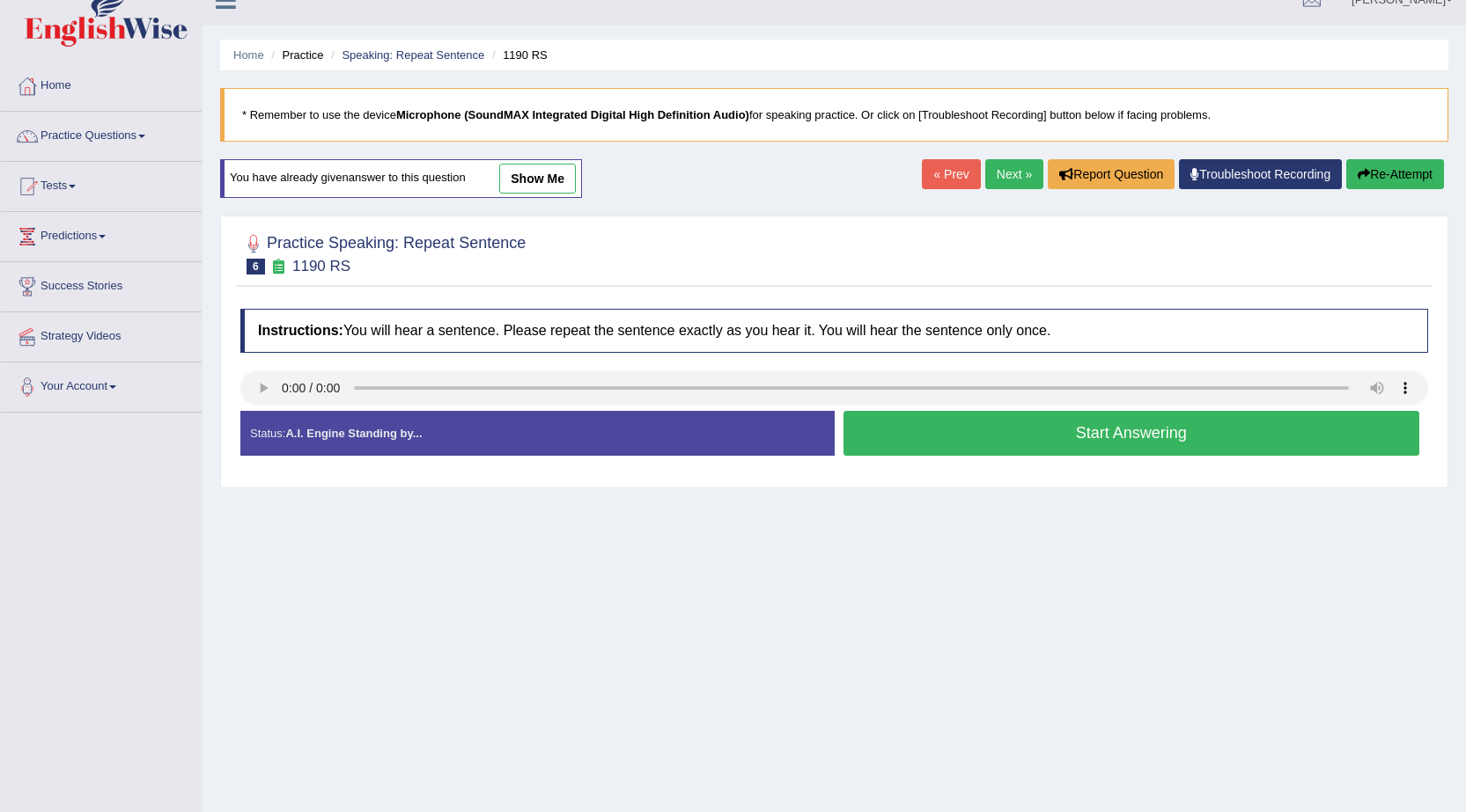
click at [1004, 432] on button "Start Answering" at bounding box center [1131, 433] width 577 height 45
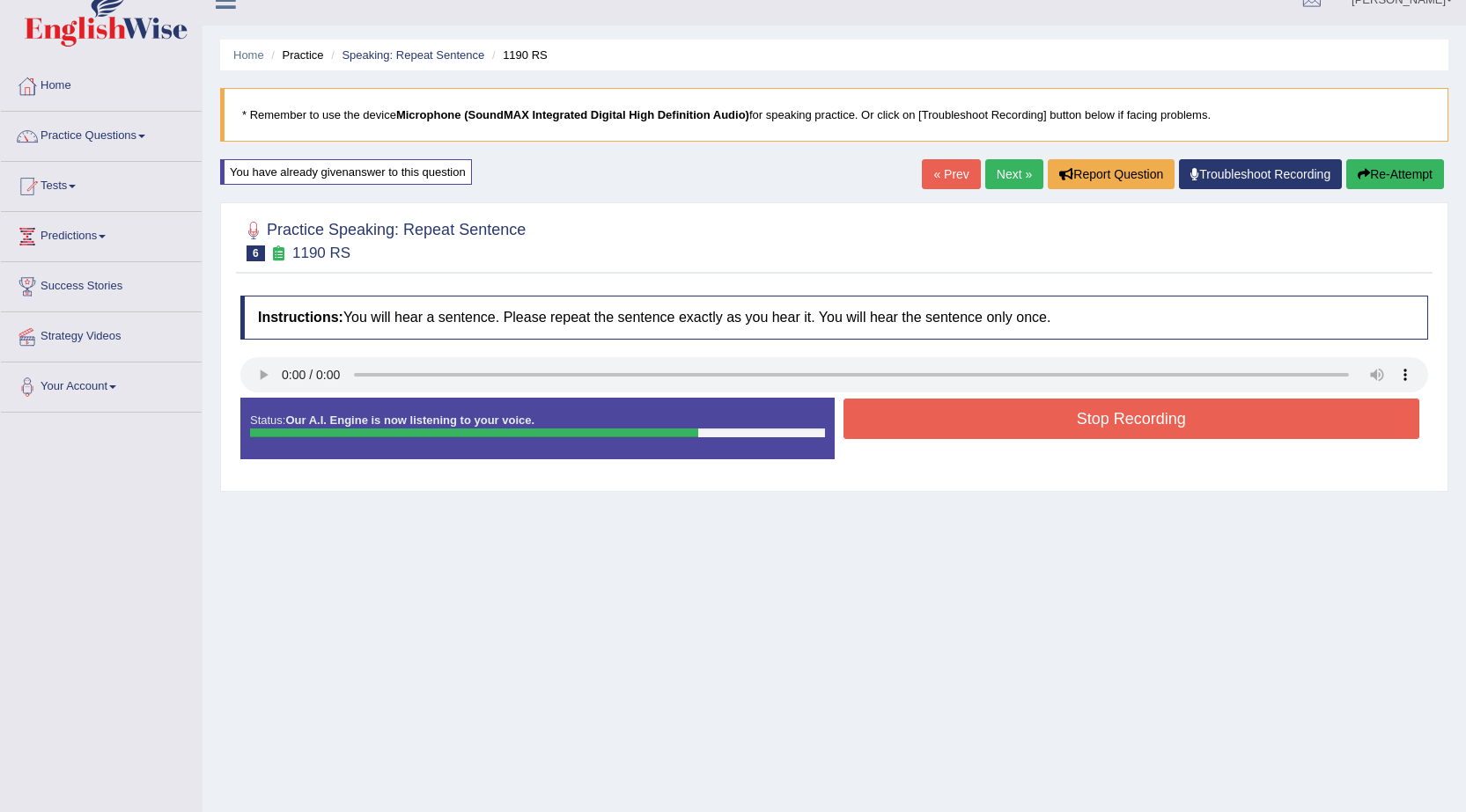
click at [1003, 419] on button "Stop Recording" at bounding box center [1131, 419] width 577 height 41
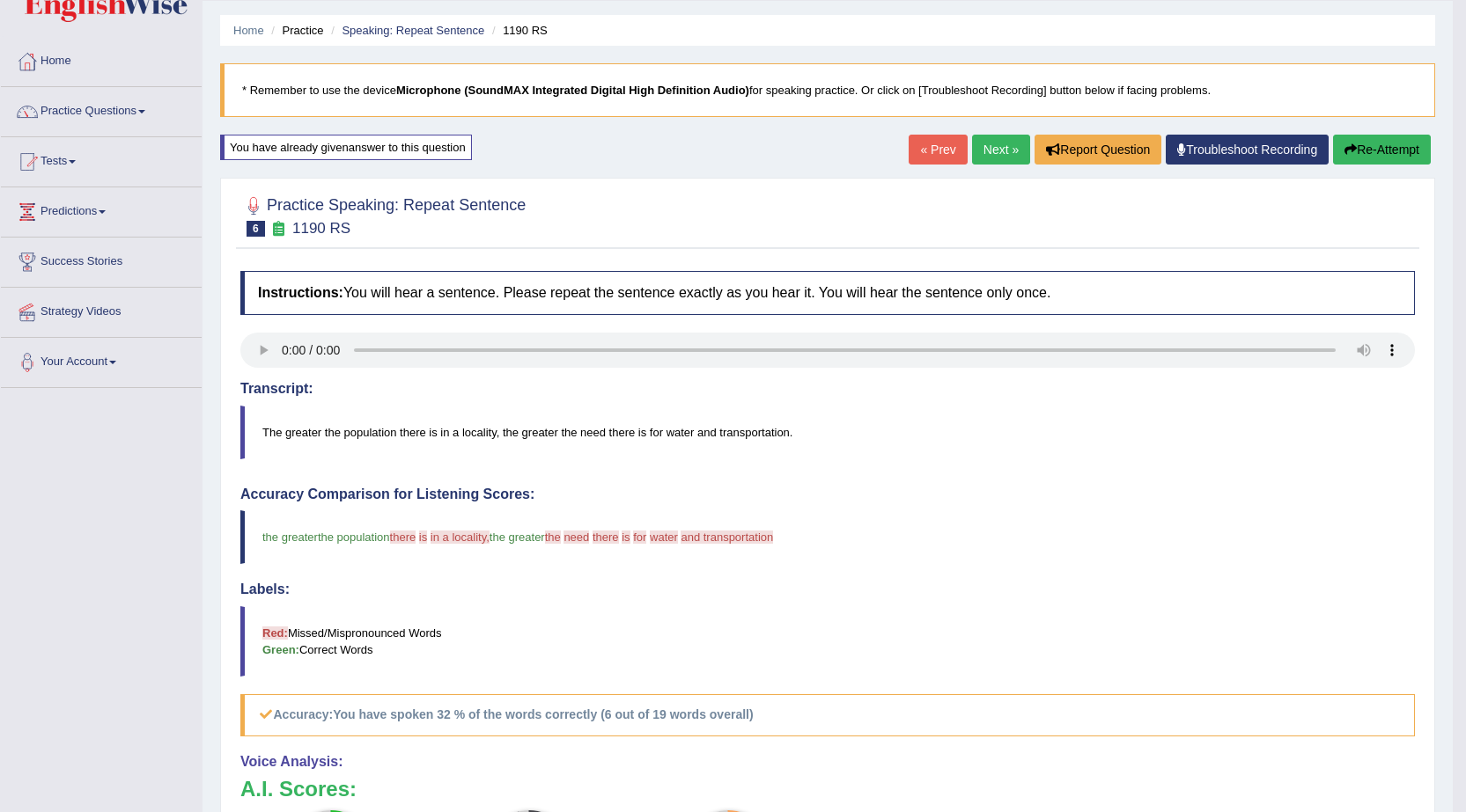
scroll to position [25, 0]
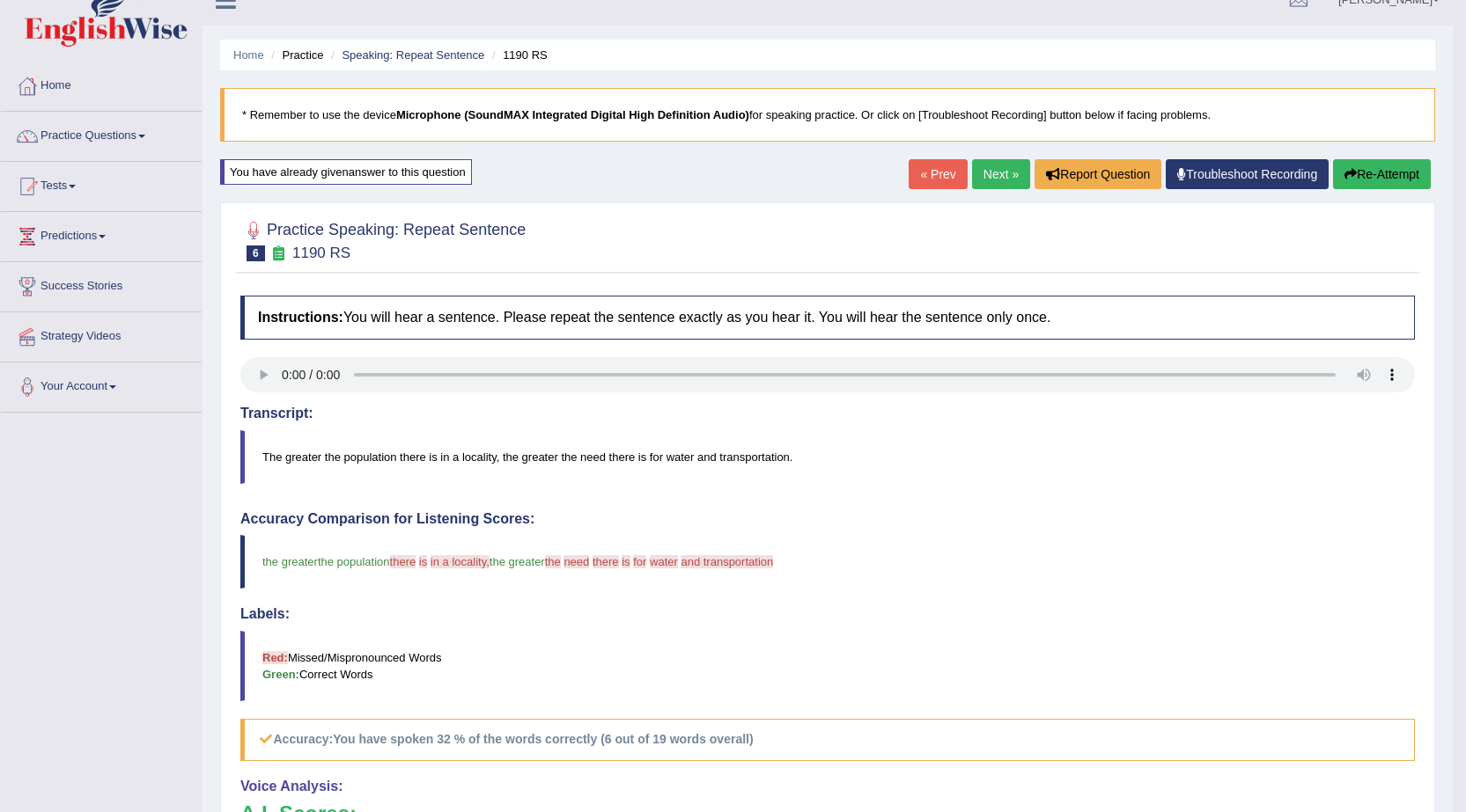
click at [981, 165] on link "Next »" at bounding box center [1001, 174] width 58 height 30
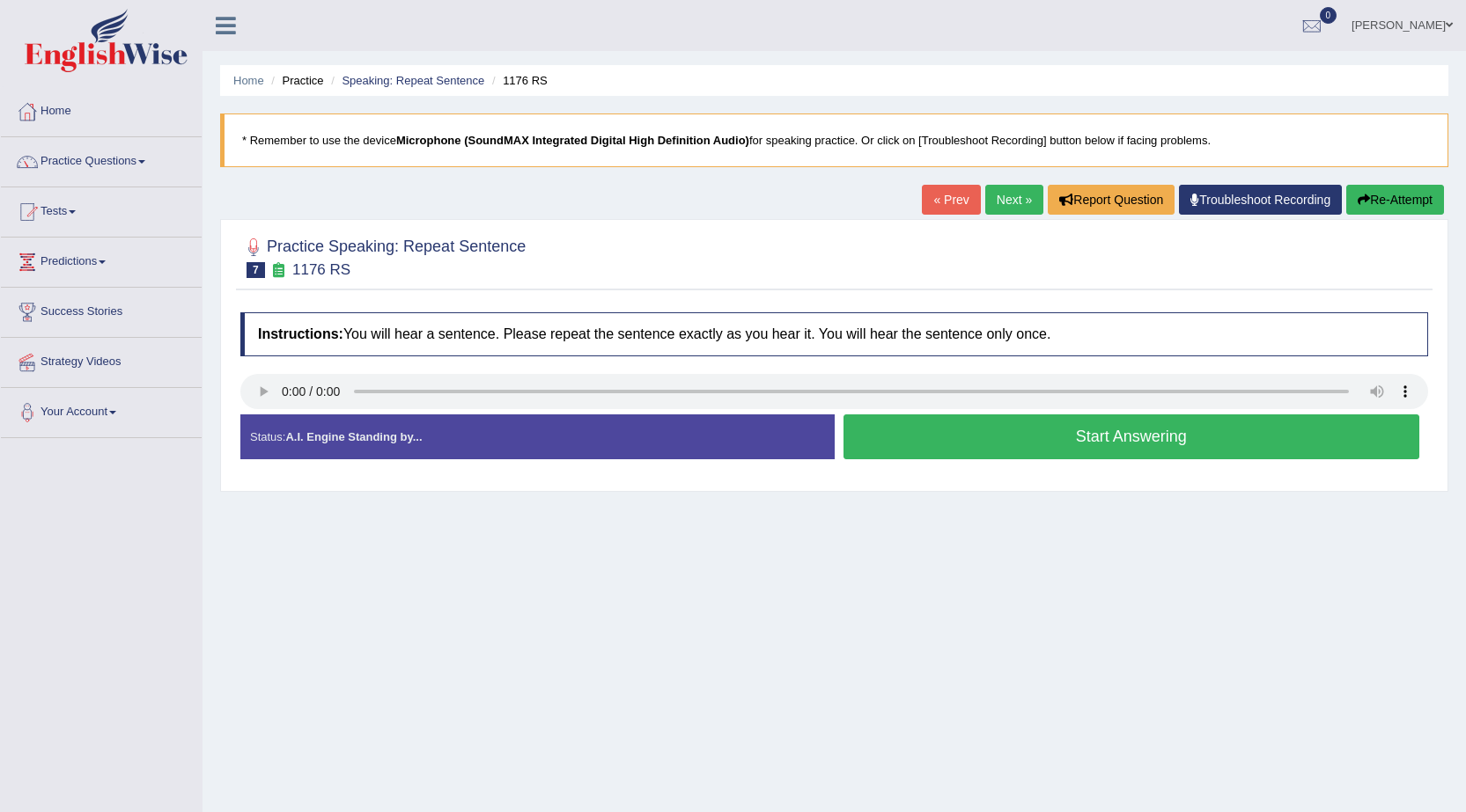
click at [1015, 439] on button "Start Answering" at bounding box center [1131, 437] width 577 height 45
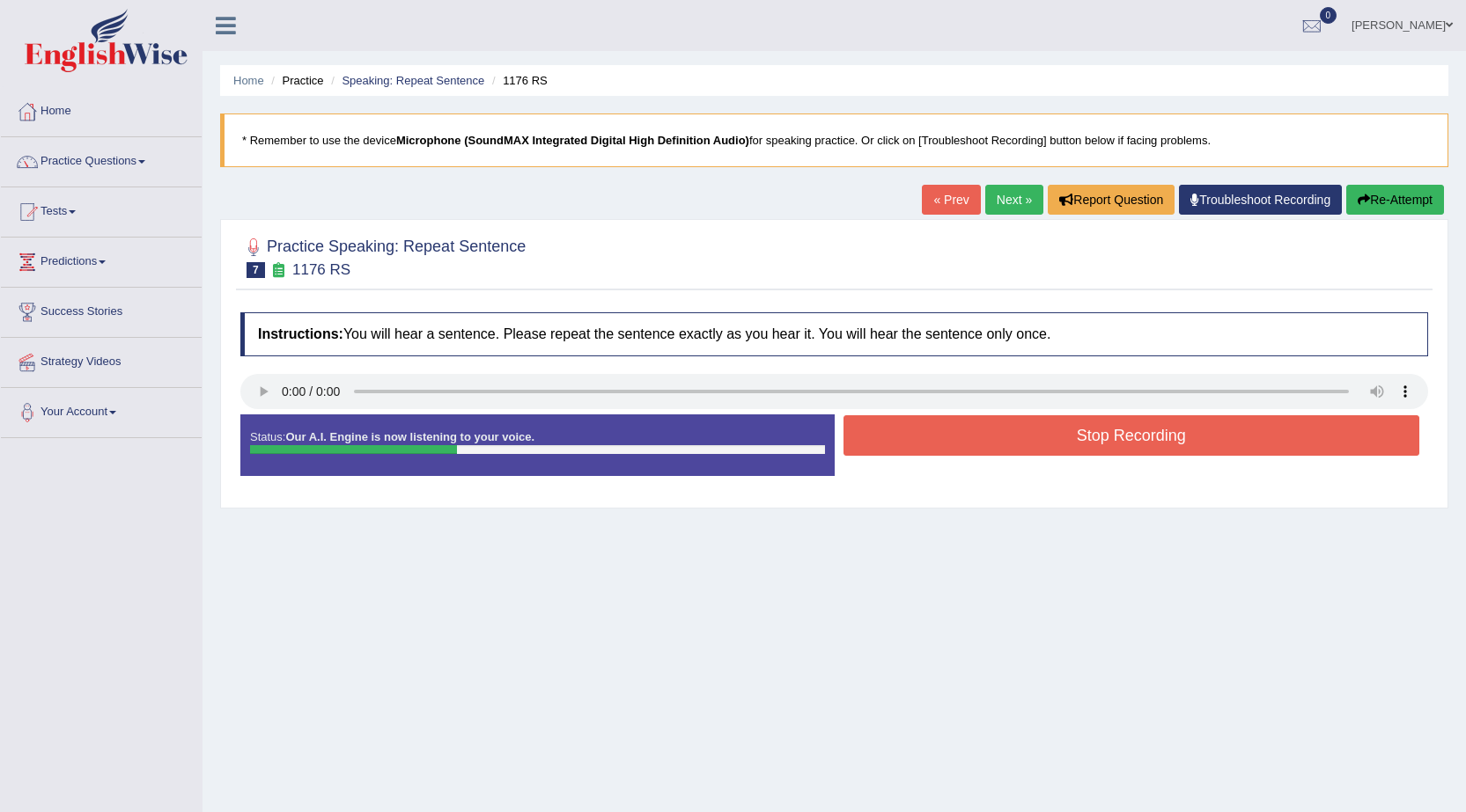
click at [1015, 439] on button "Stop Recording" at bounding box center [1131, 436] width 577 height 41
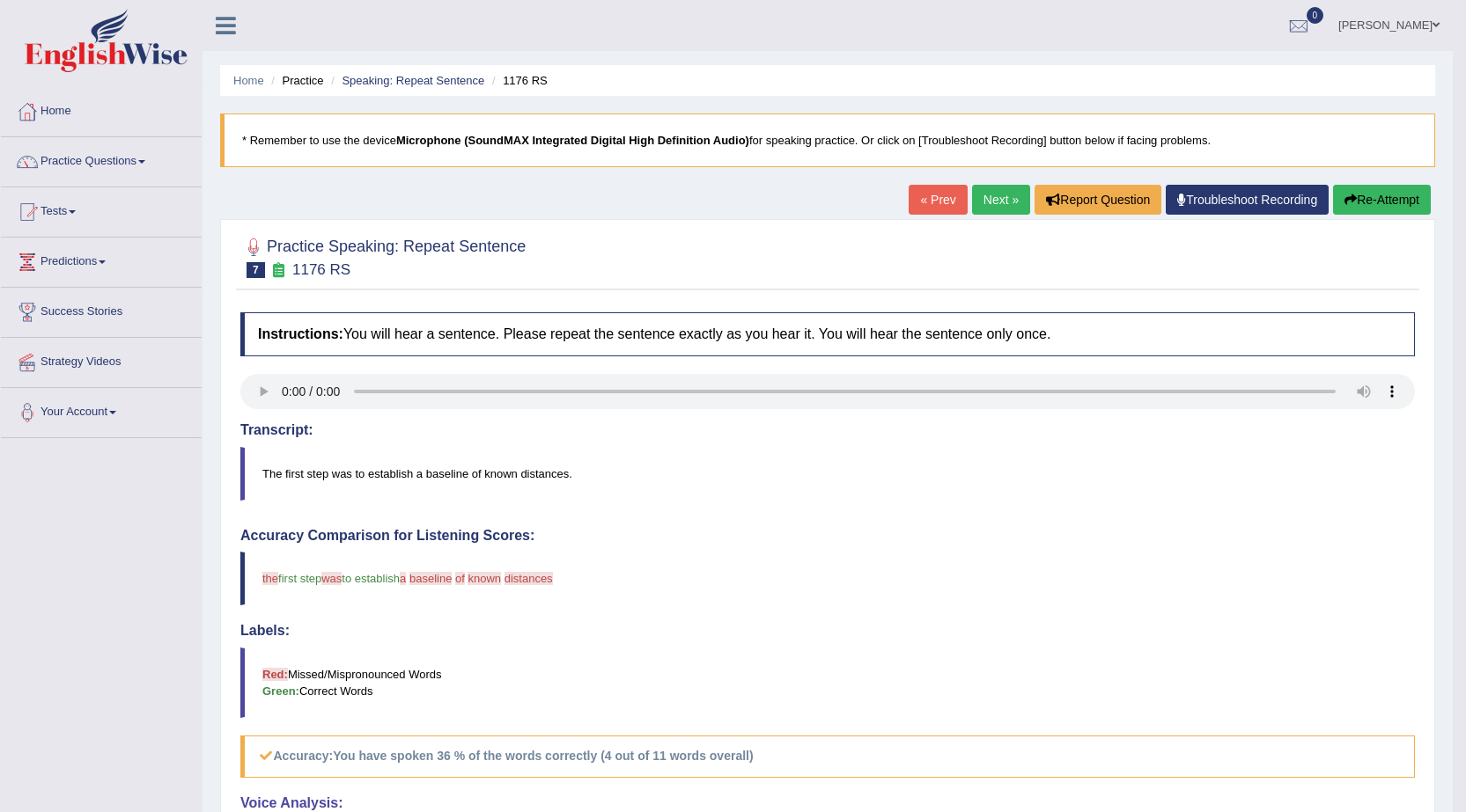
click at [1404, 187] on button "Re-Attempt" at bounding box center [1381, 200] width 97 height 30
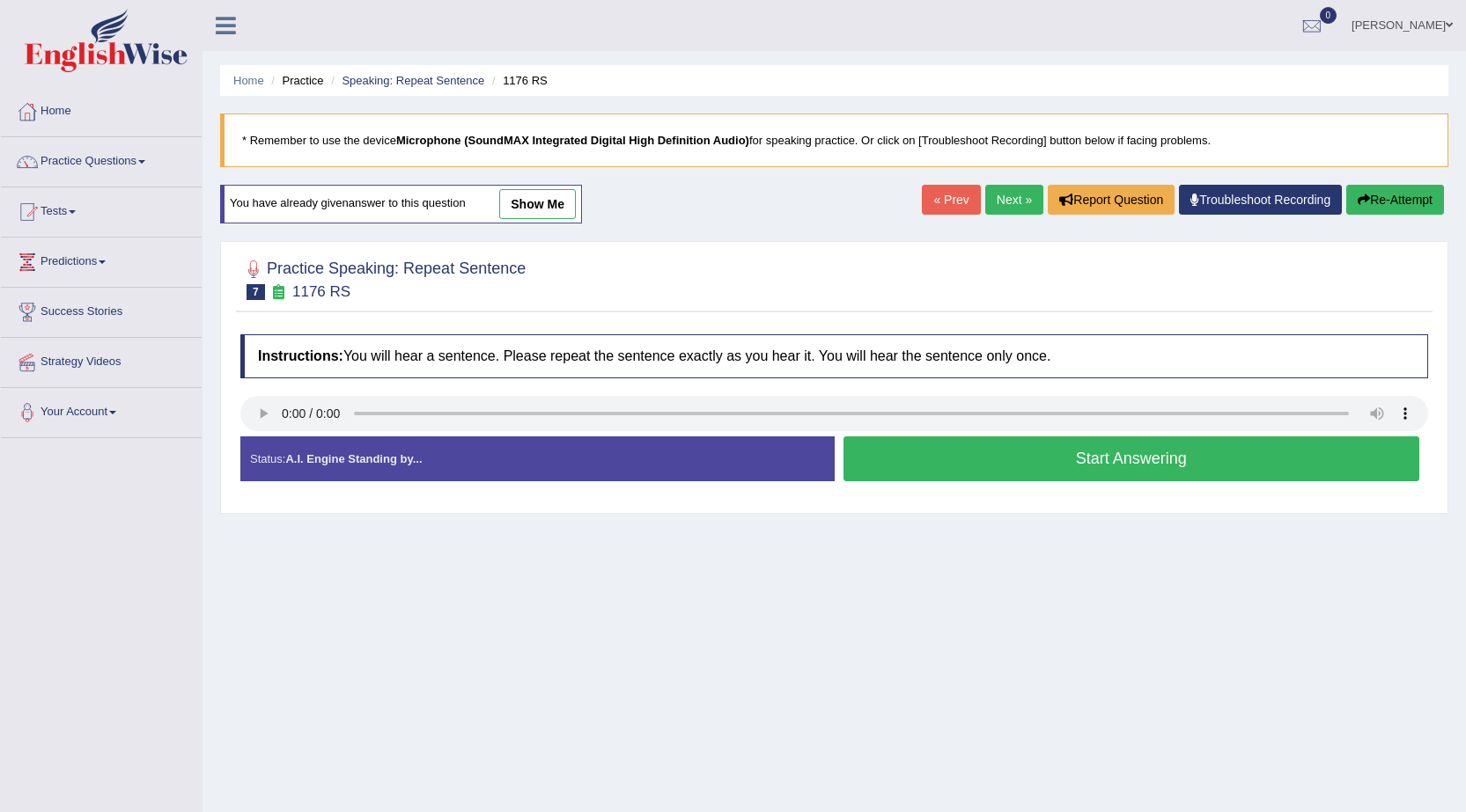
click at [1161, 462] on button "Start Answering" at bounding box center [1131, 458] width 577 height 45
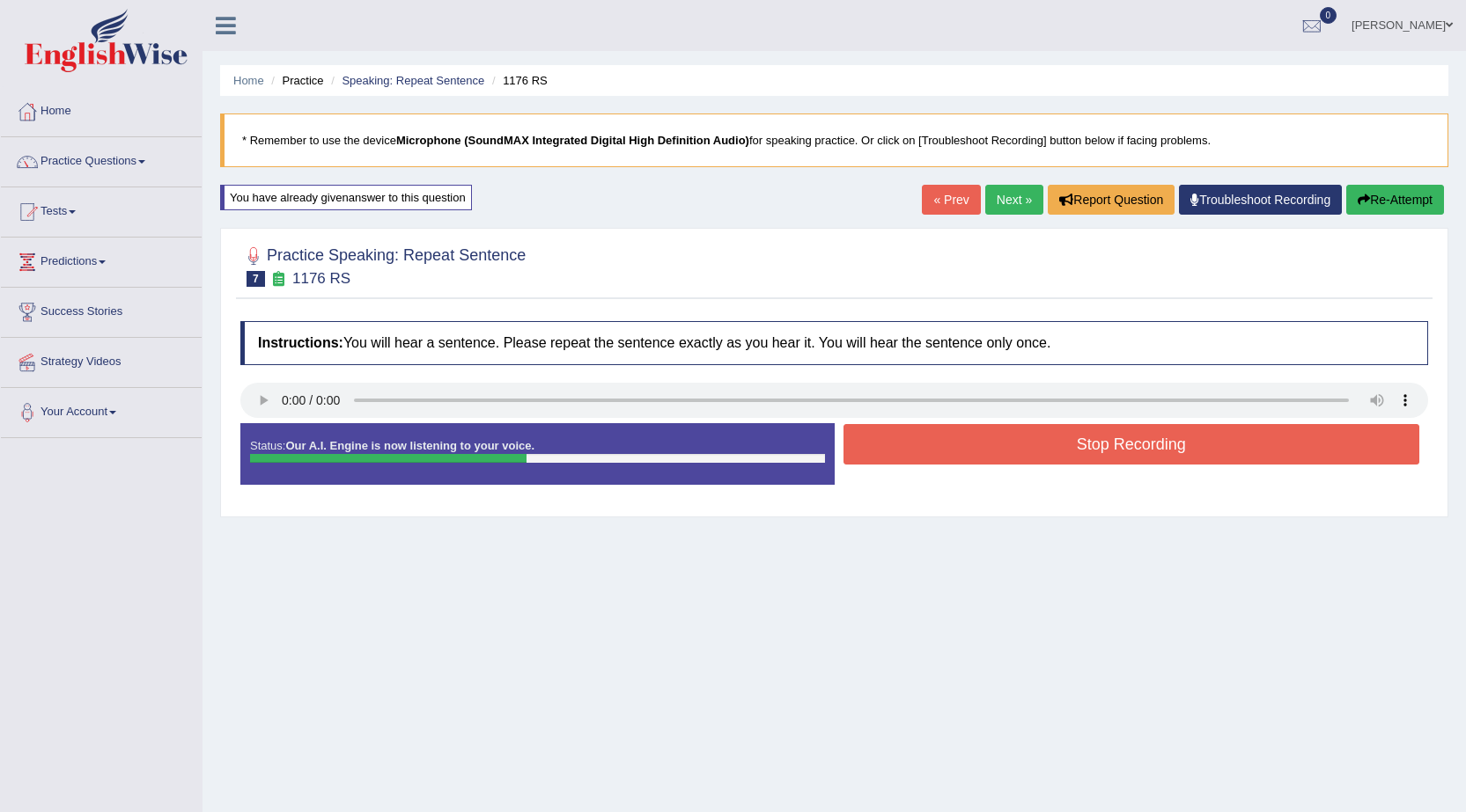
click at [1161, 451] on button "Stop Recording" at bounding box center [1131, 445] width 577 height 41
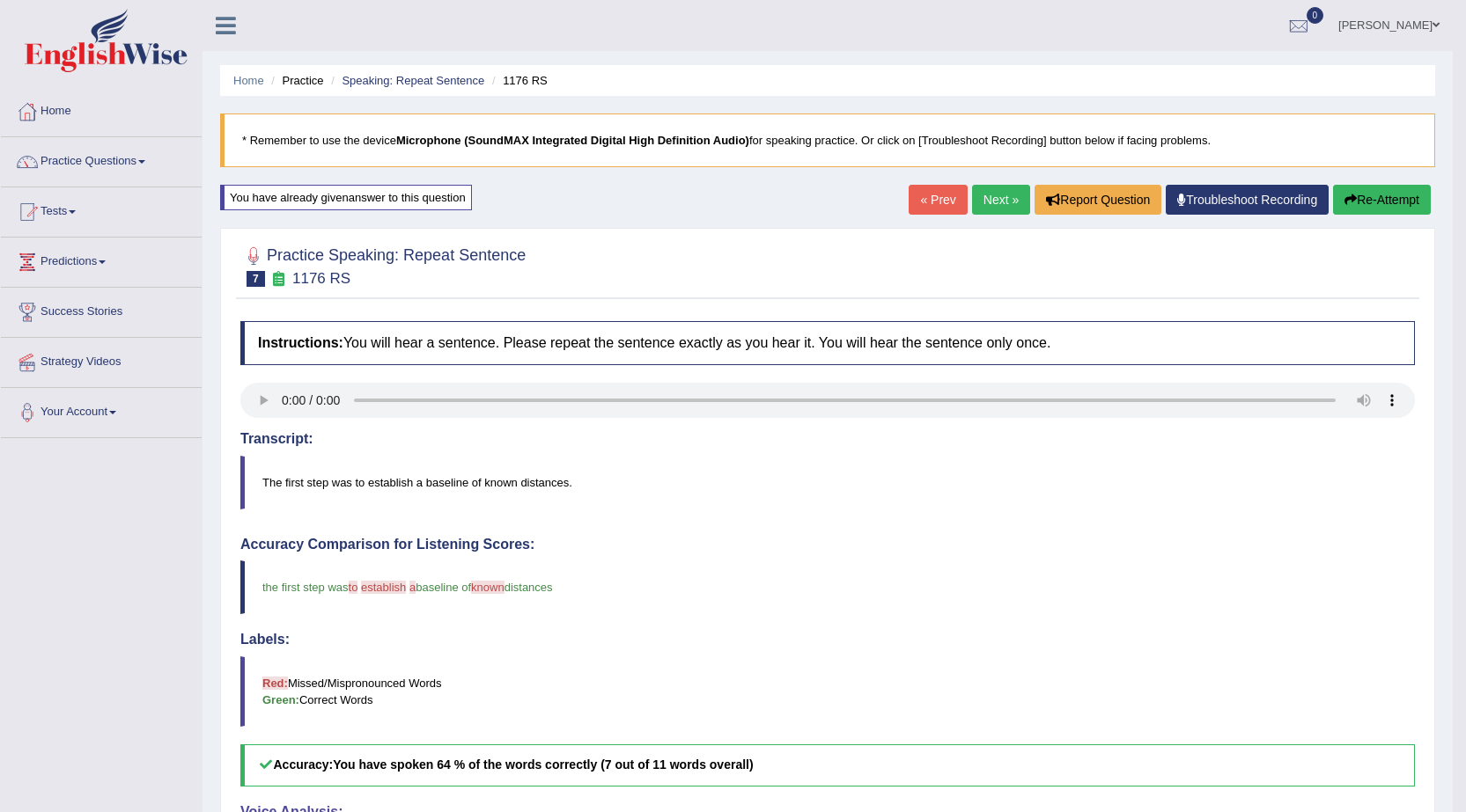
click at [987, 190] on link "Next »" at bounding box center [1001, 200] width 58 height 30
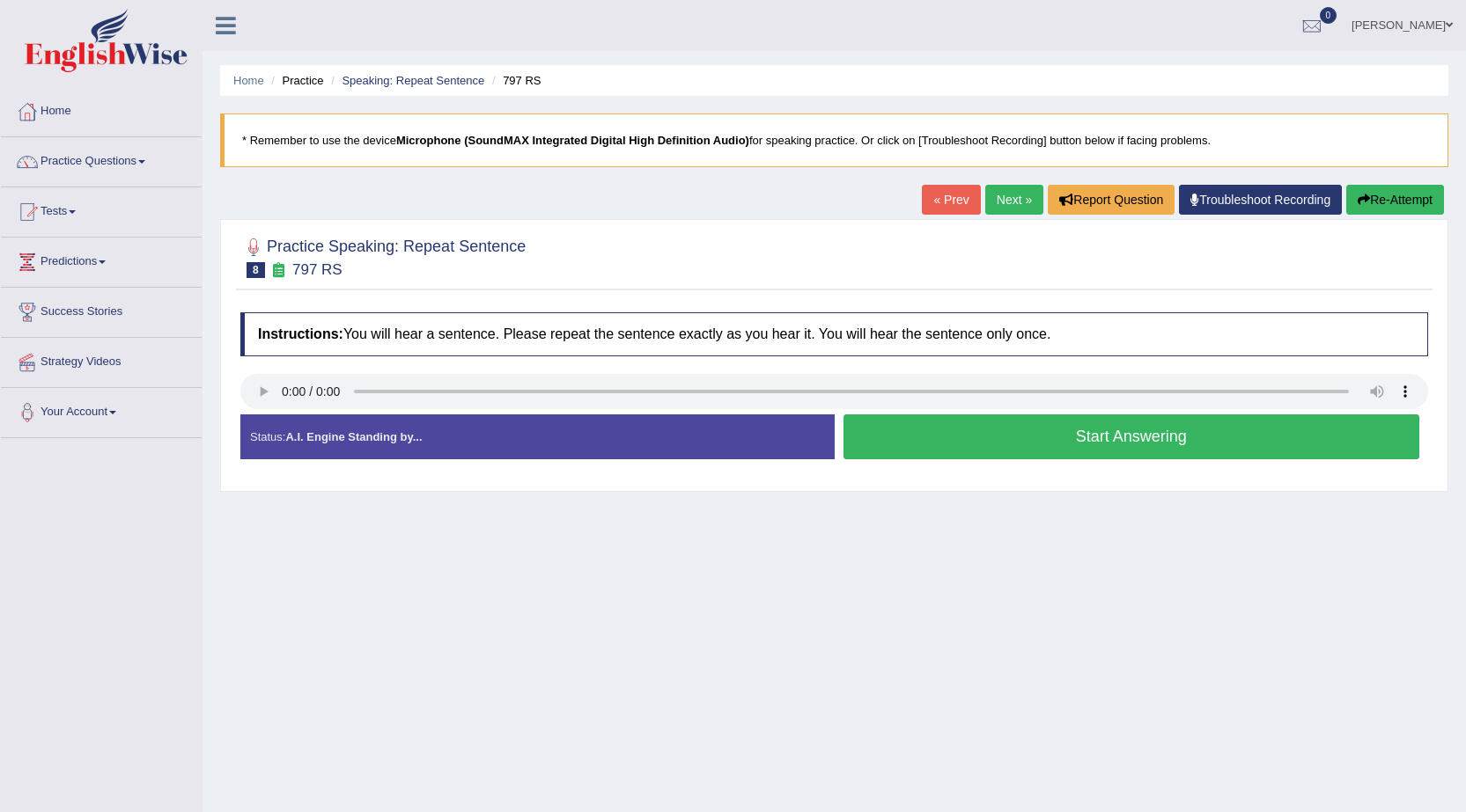
click at [1050, 451] on button "Start Answering" at bounding box center [1131, 437] width 577 height 45
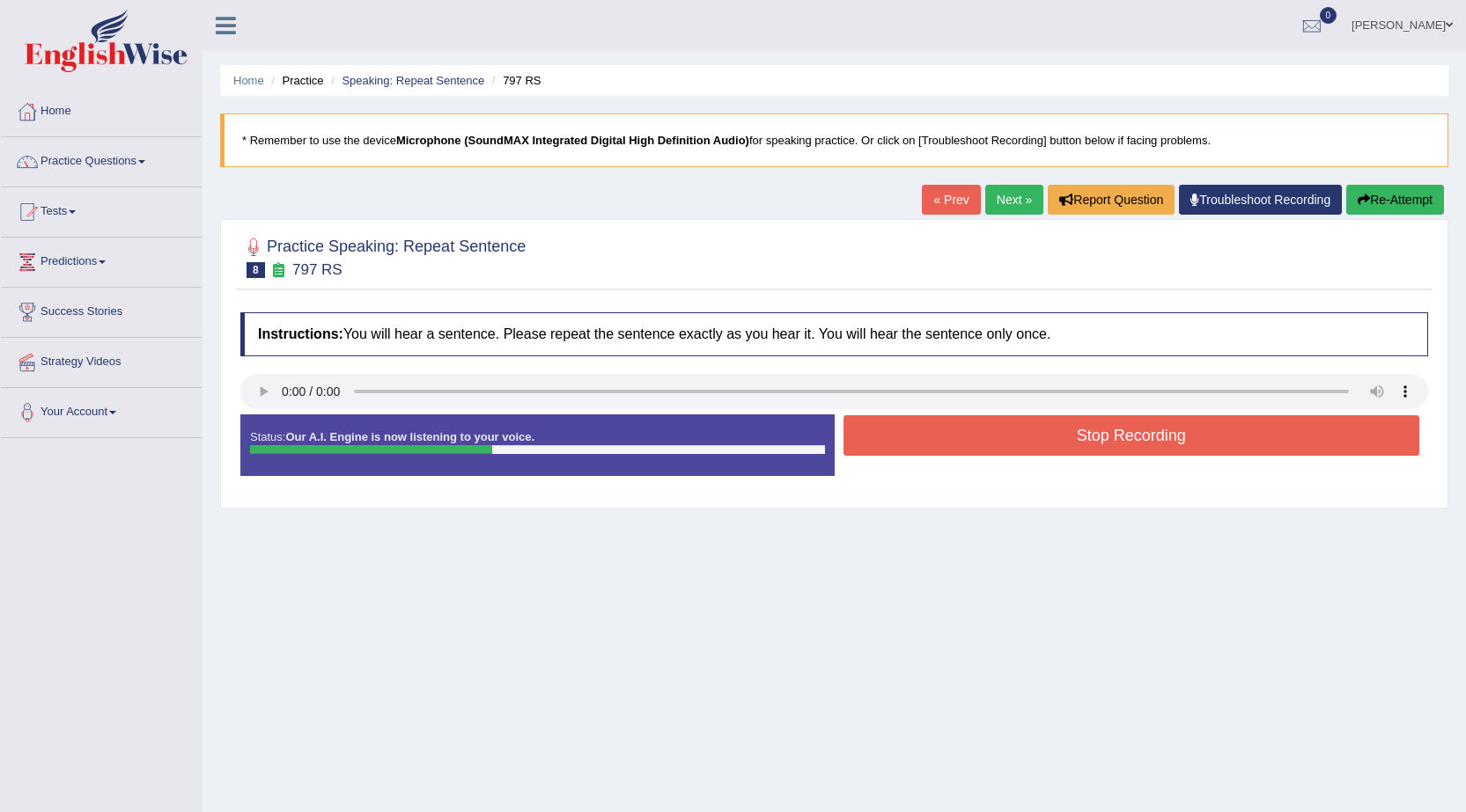
click at [1088, 426] on button "Stop Recording" at bounding box center [1131, 436] width 577 height 41
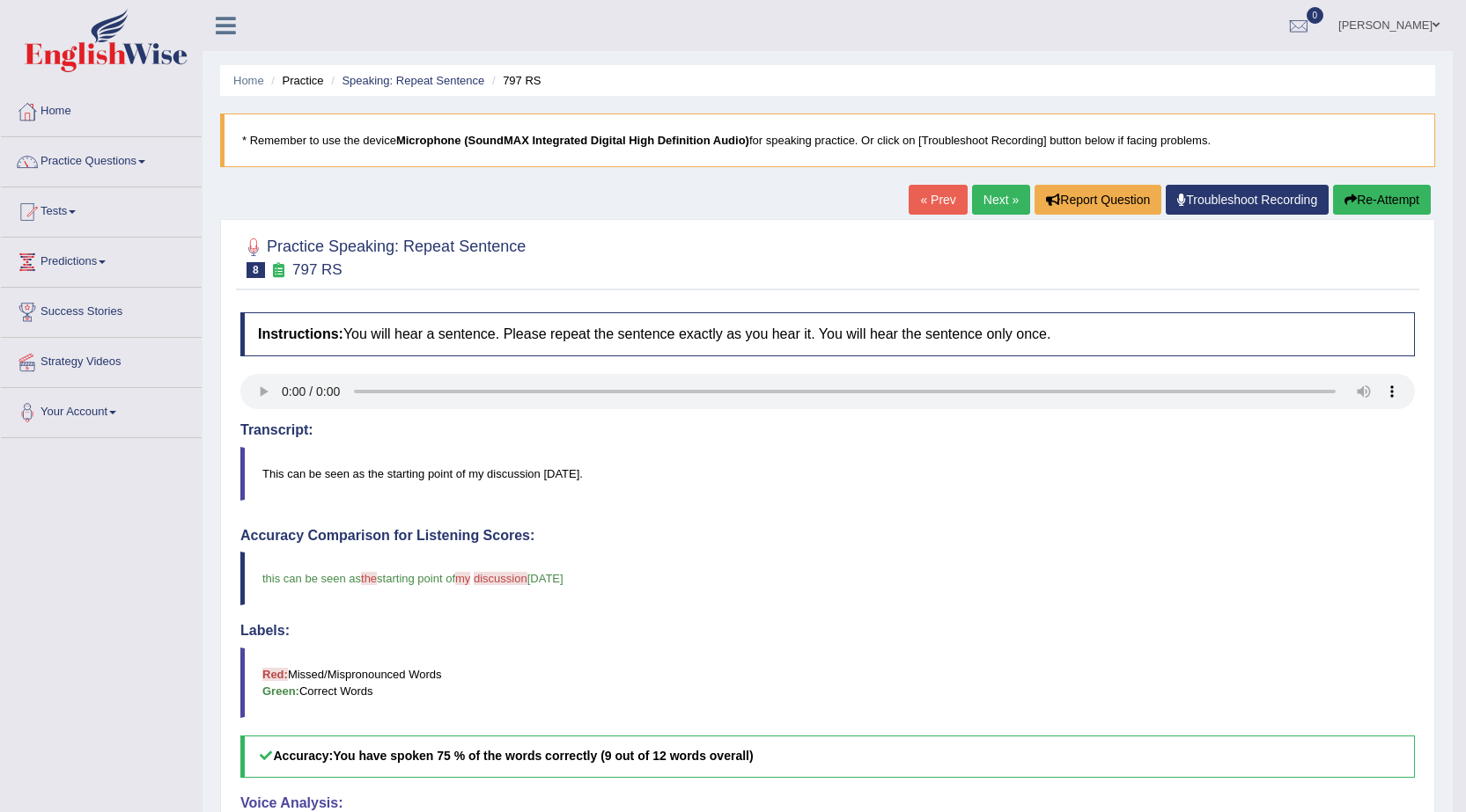
click at [992, 199] on link "Next »" at bounding box center [1001, 200] width 58 height 30
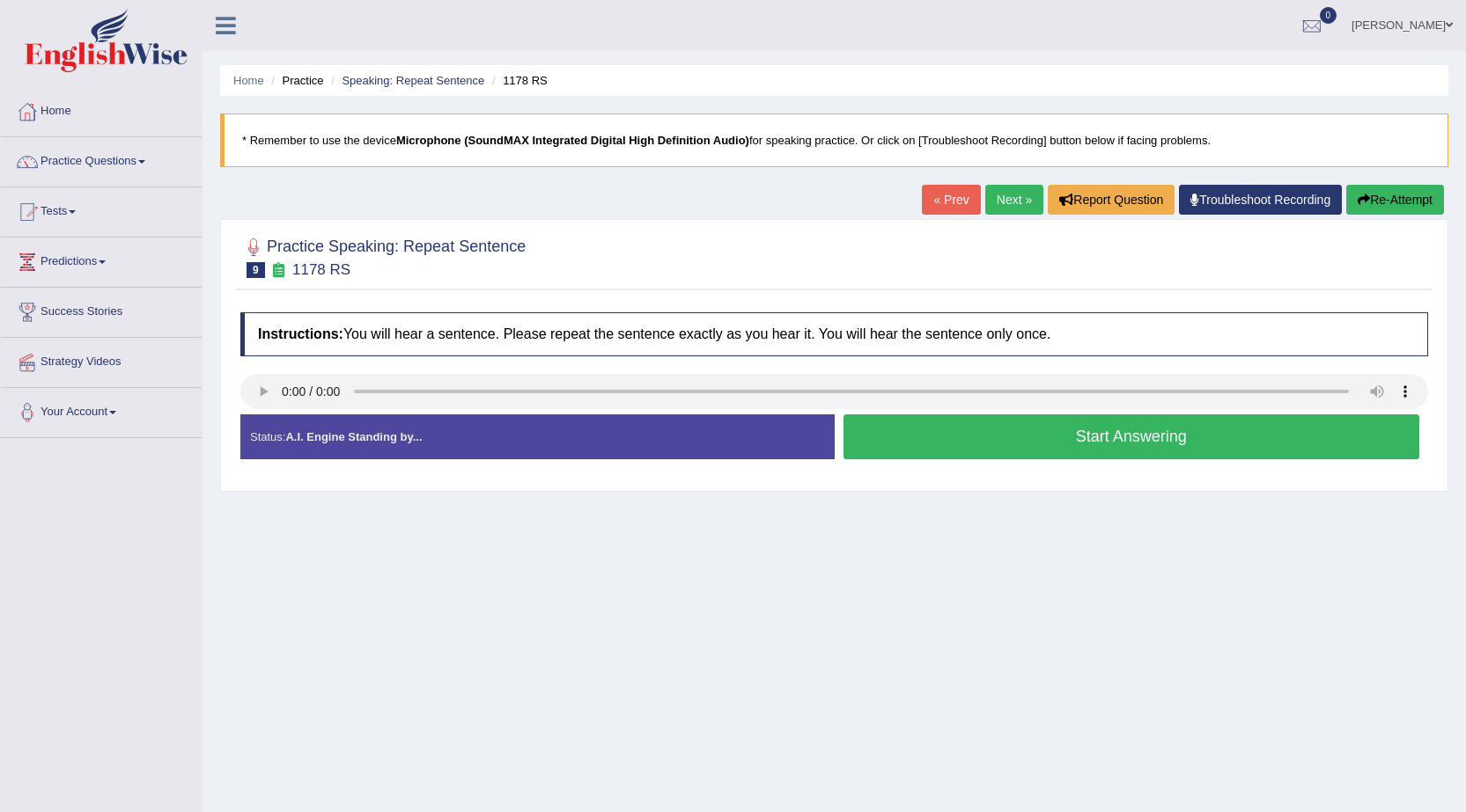
click at [1070, 441] on button "Start Answering" at bounding box center [1131, 437] width 577 height 45
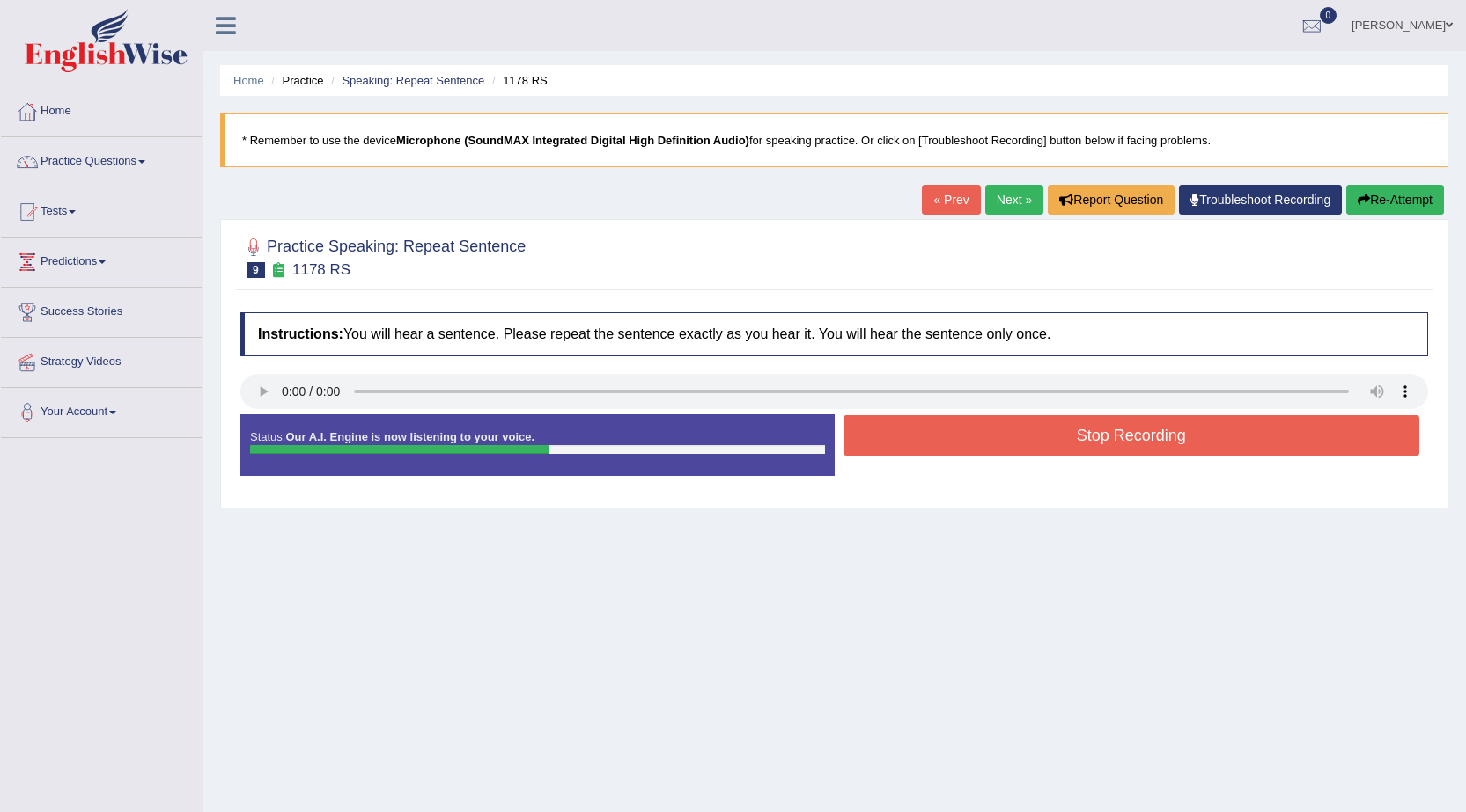
click at [1070, 439] on button "Stop Recording" at bounding box center [1131, 436] width 577 height 41
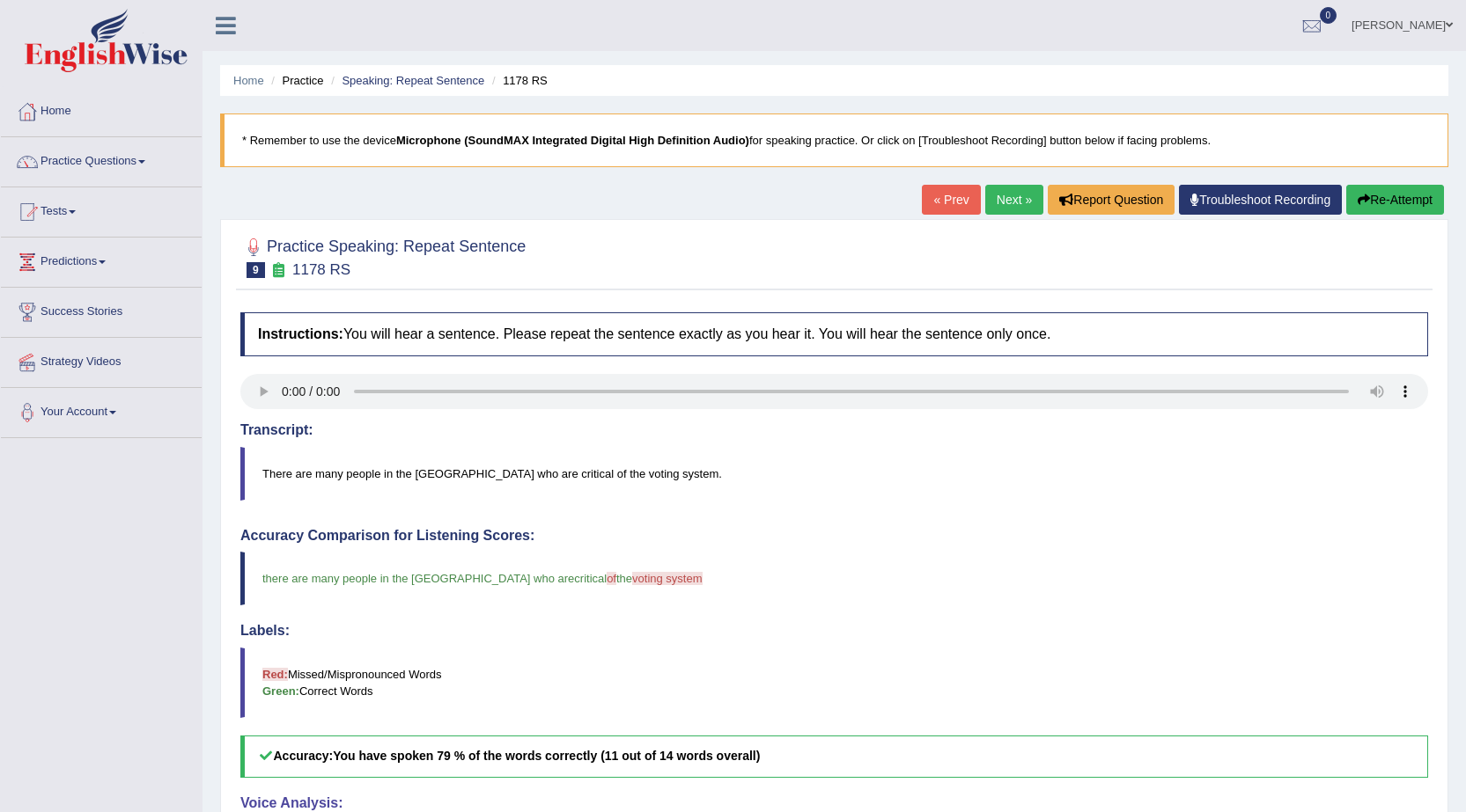
click at [1008, 202] on link "Next »" at bounding box center [1014, 200] width 58 height 30
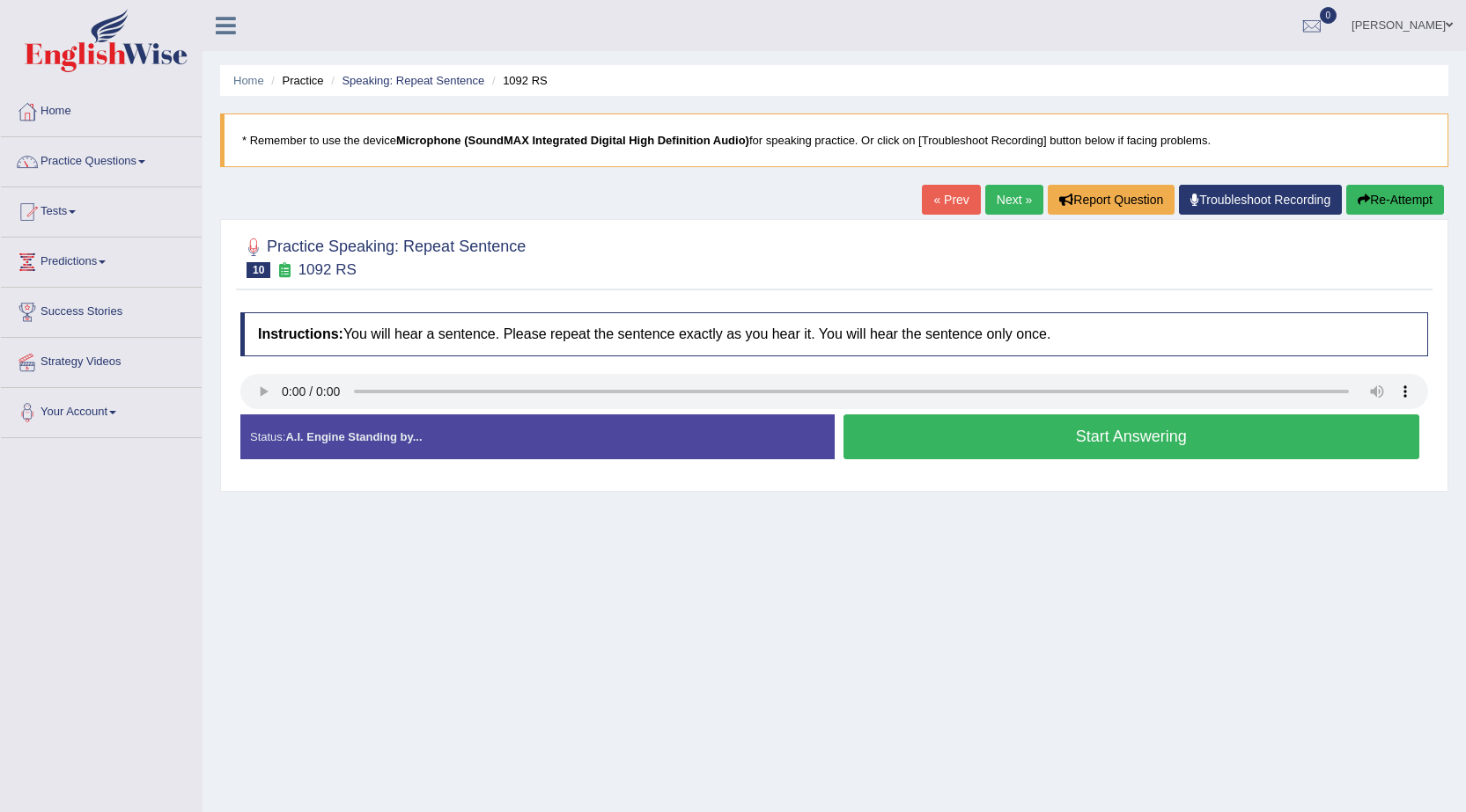
click at [1218, 446] on button "Start Answering" at bounding box center [1131, 437] width 577 height 45
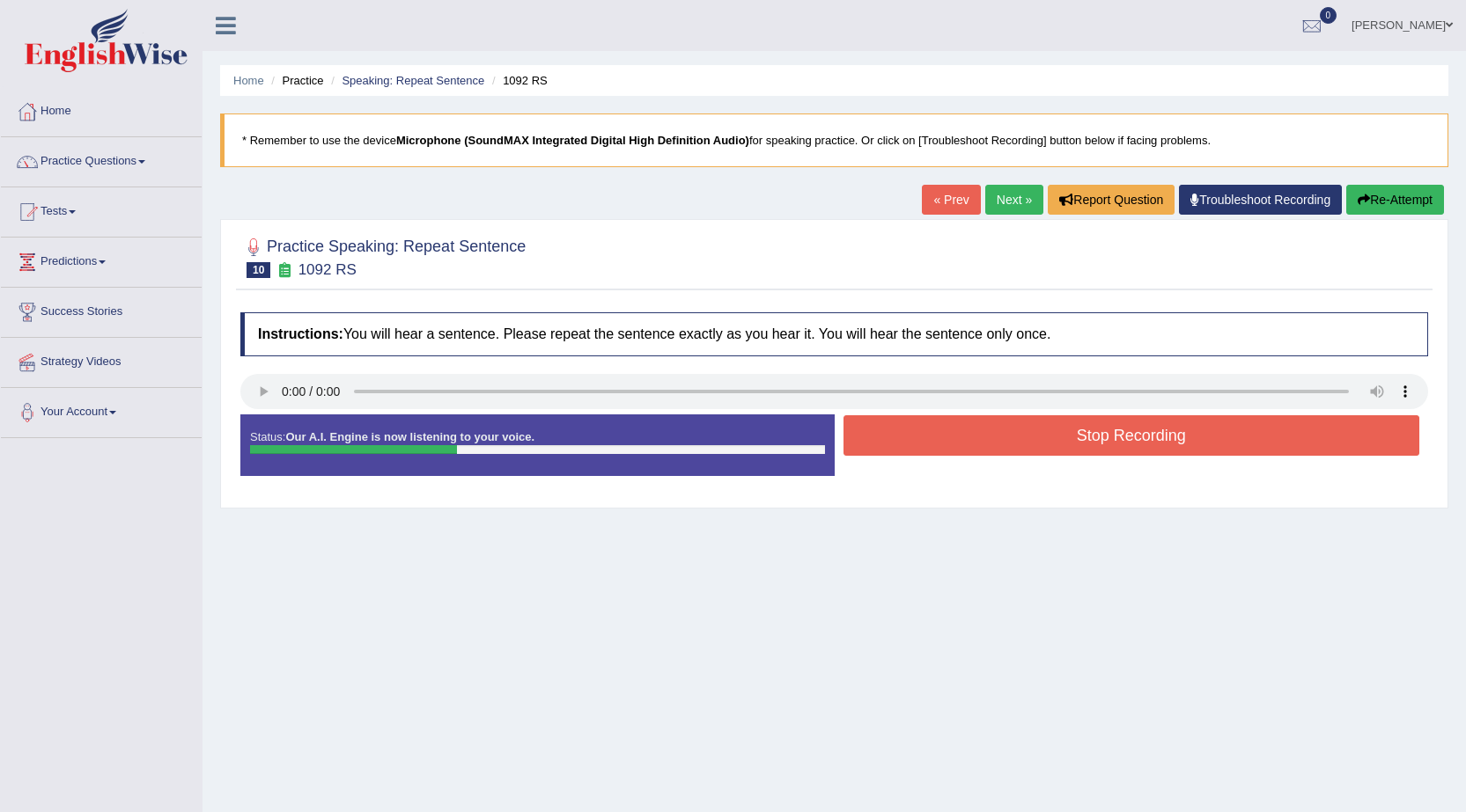
click at [1217, 447] on button "Stop Recording" at bounding box center [1131, 436] width 577 height 41
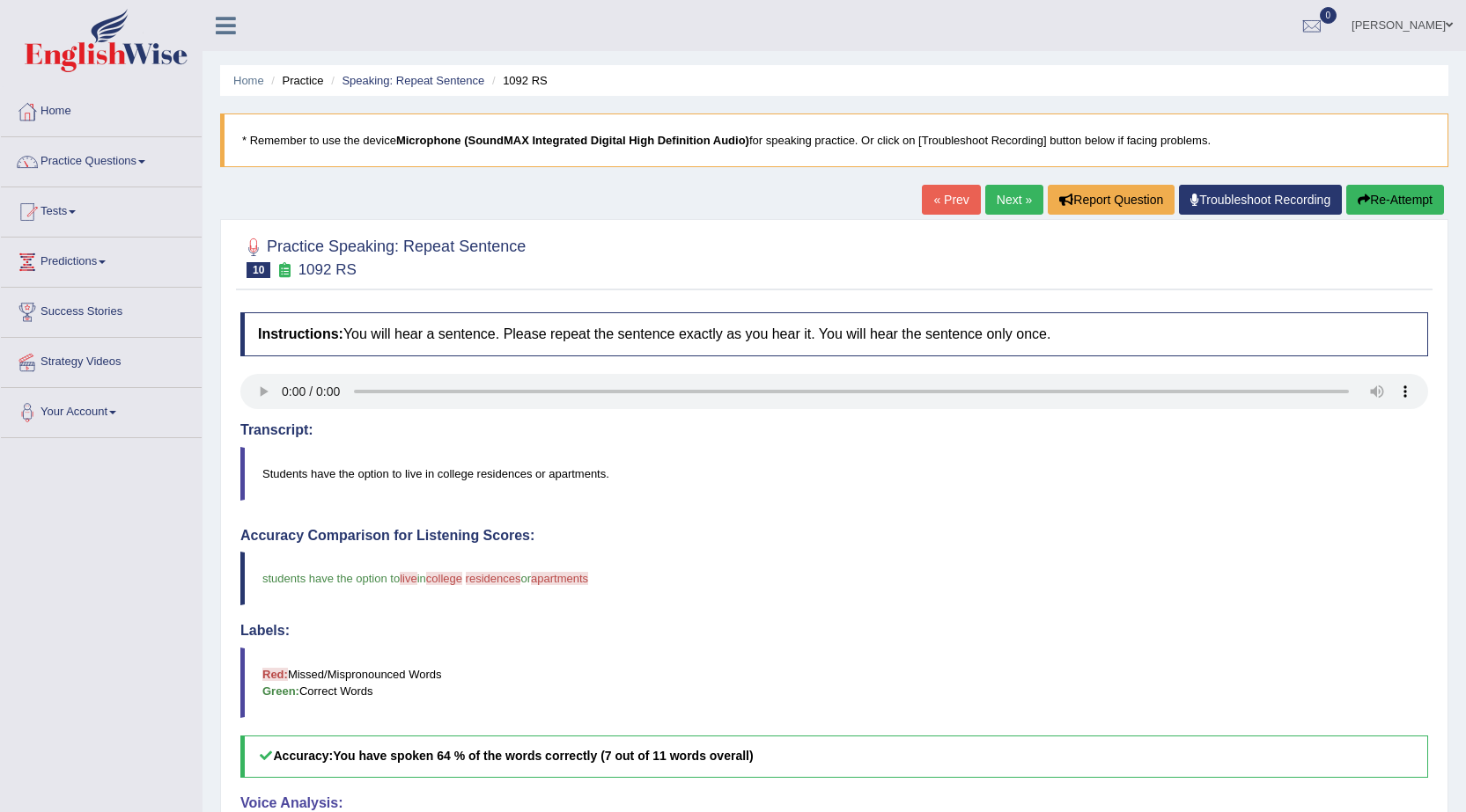
click at [1006, 193] on link "Next »" at bounding box center [1014, 200] width 58 height 30
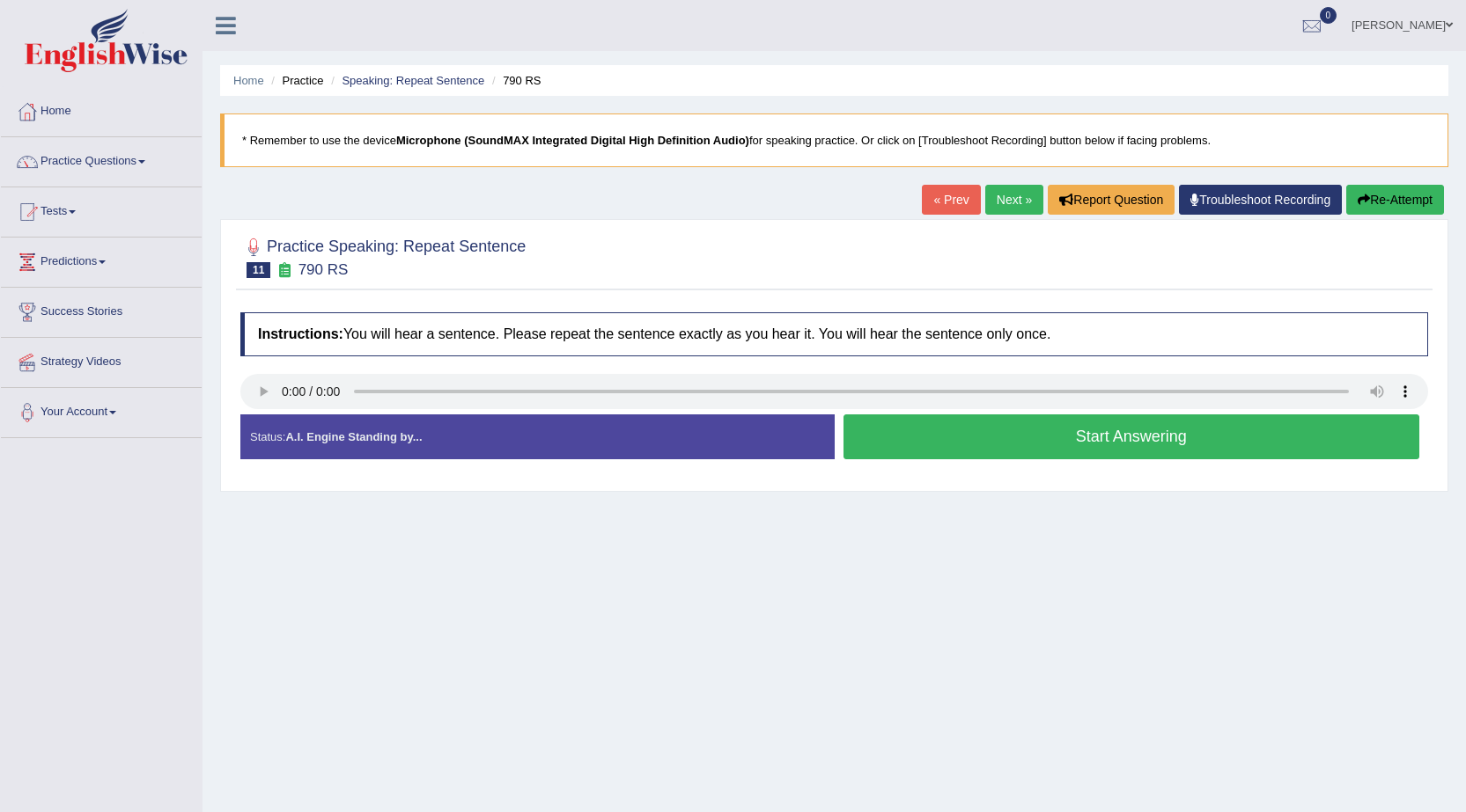
click at [1397, 200] on button "Re-Attempt" at bounding box center [1395, 200] width 97 height 30
click at [1213, 431] on button "Start Answering" at bounding box center [1131, 437] width 577 height 45
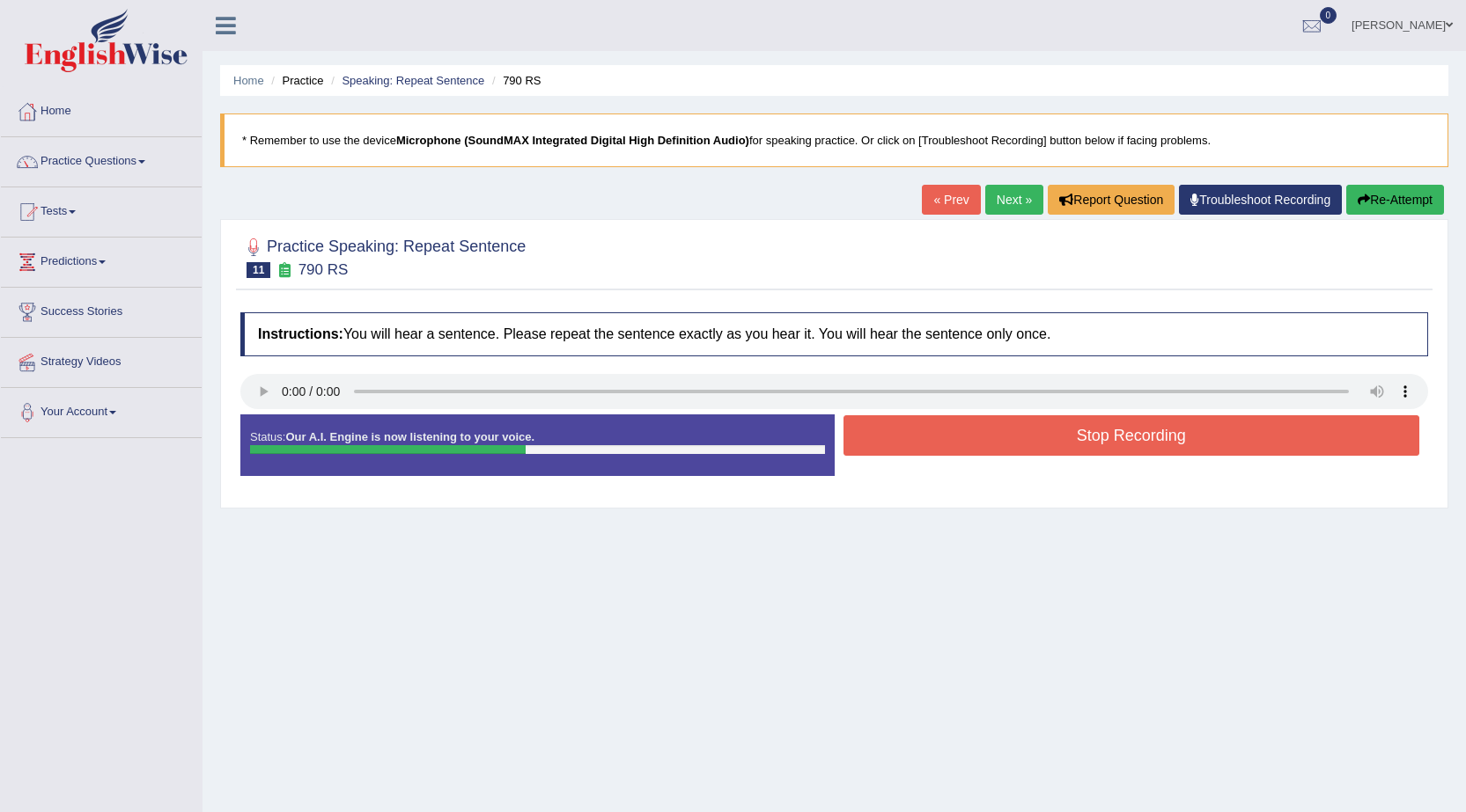
click at [1216, 428] on button "Stop Recording" at bounding box center [1131, 436] width 577 height 41
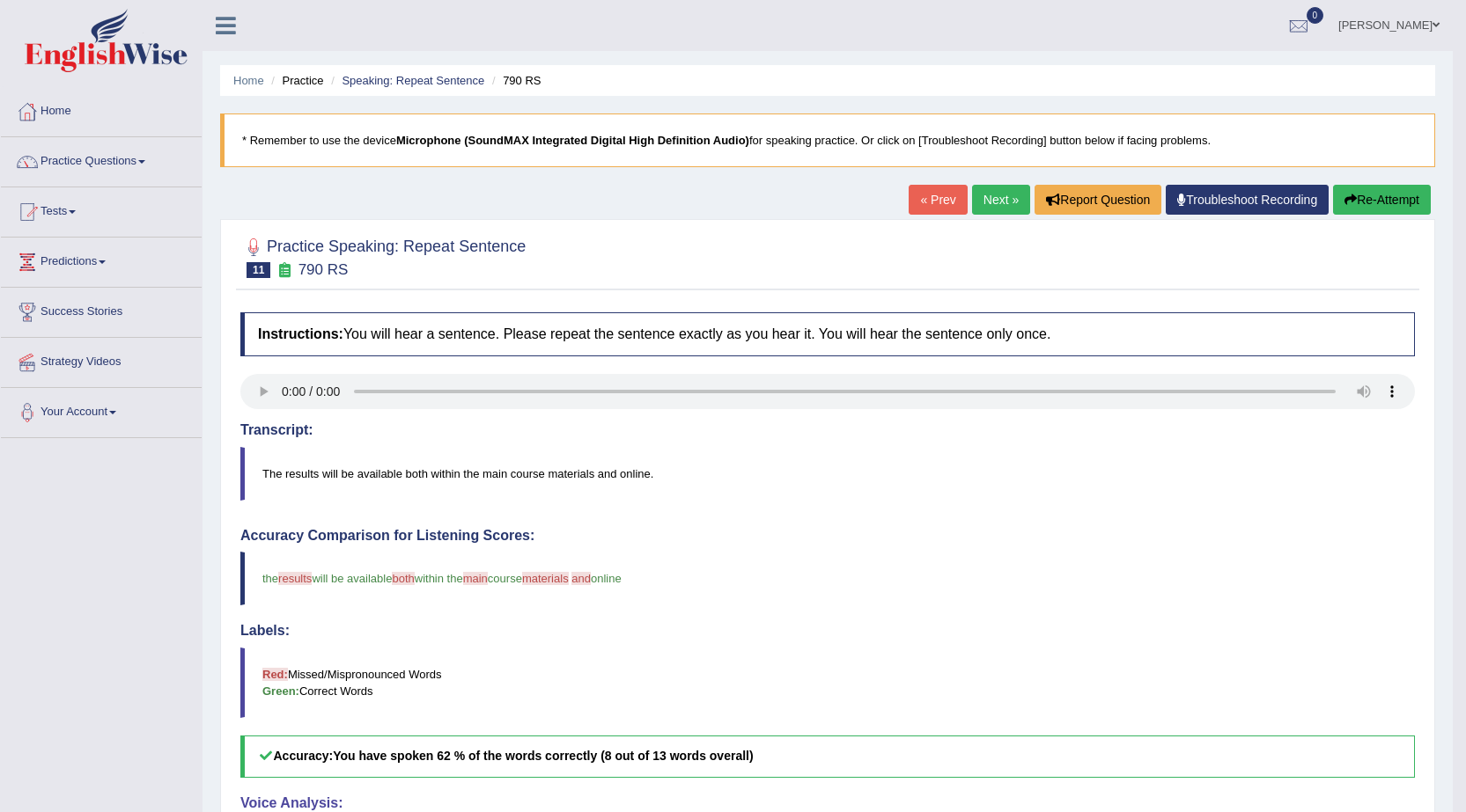
click at [995, 206] on link "Next »" at bounding box center [1001, 200] width 58 height 30
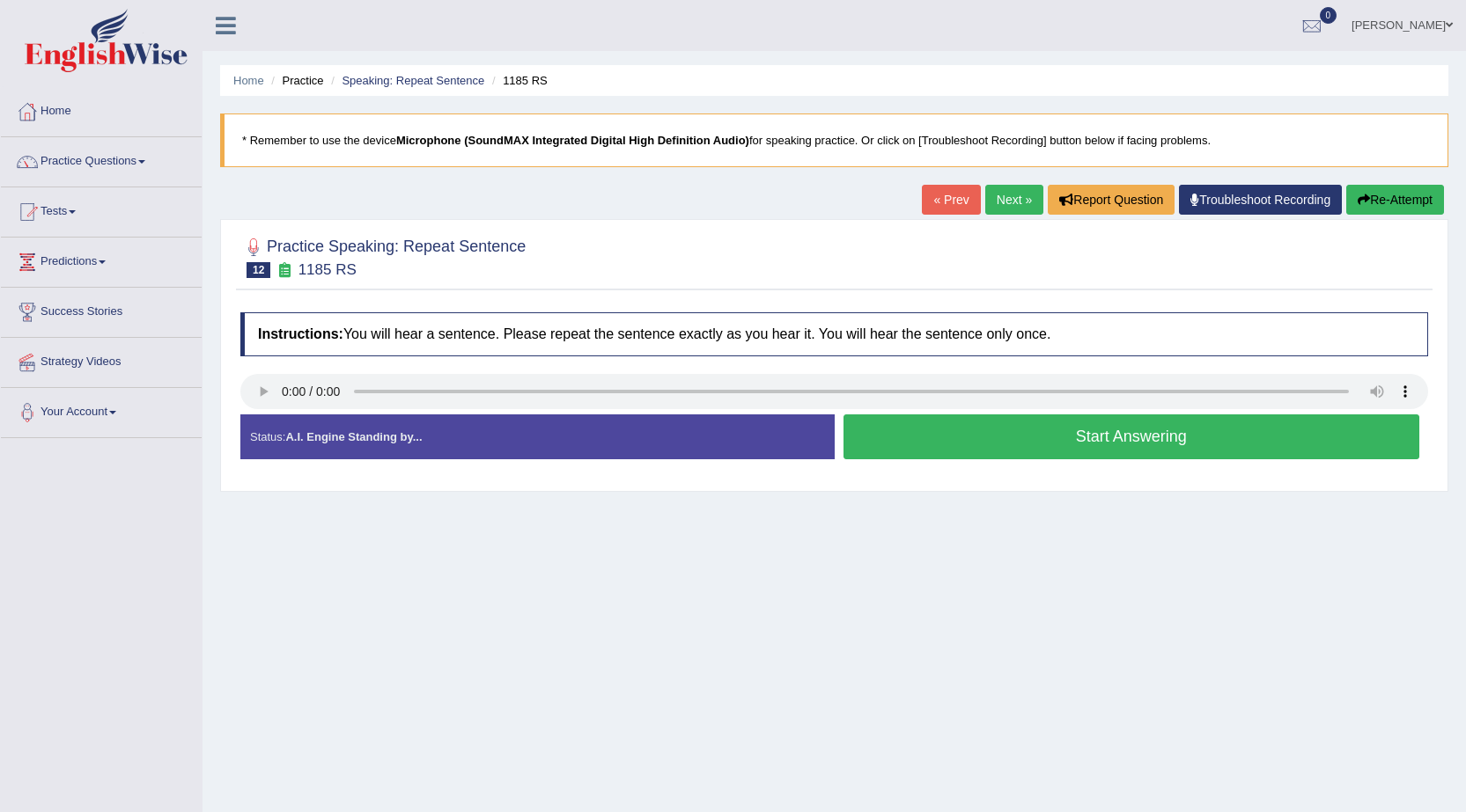
click at [935, 445] on button "Start Answering" at bounding box center [1131, 437] width 577 height 45
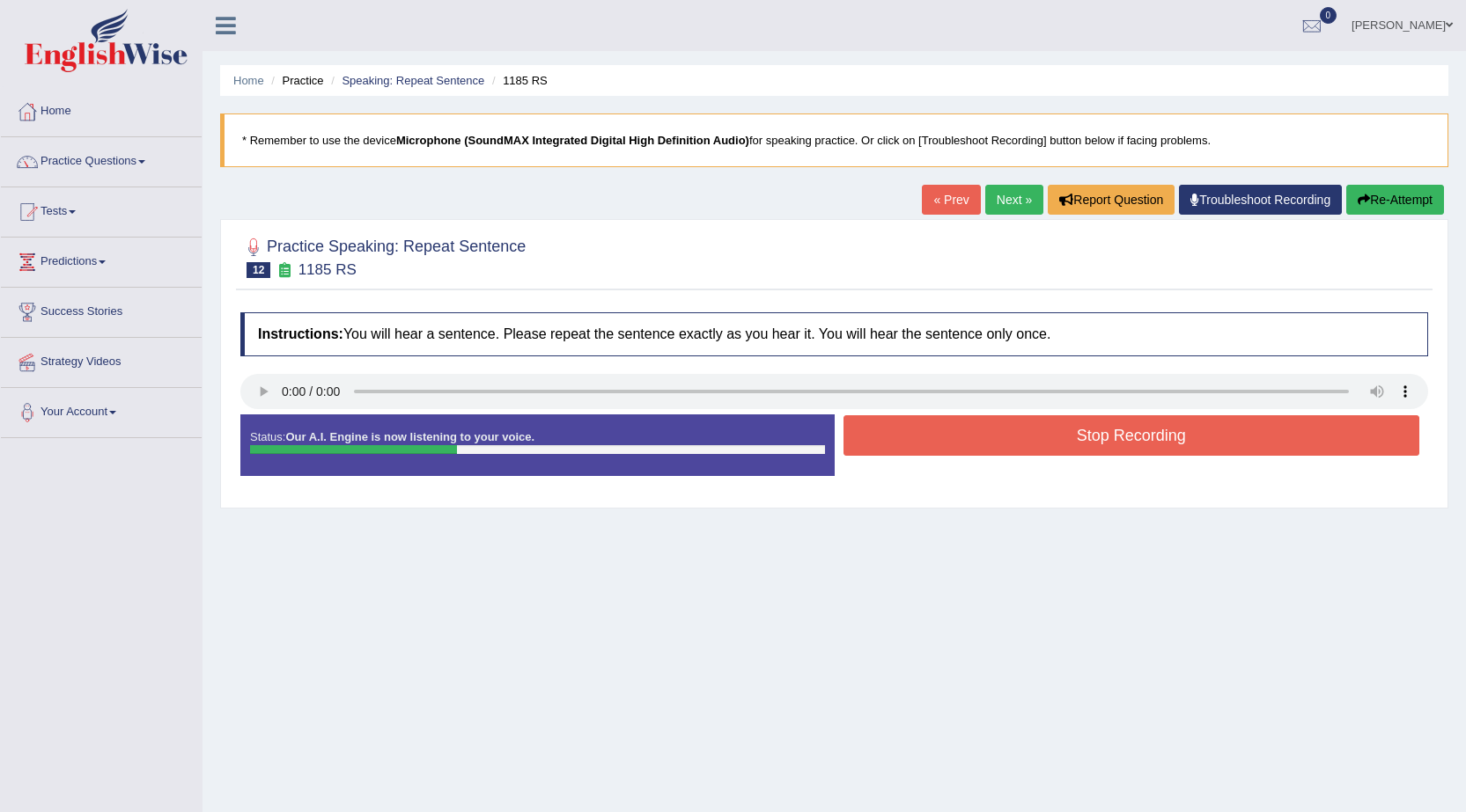
click at [935, 445] on button "Stop Recording" at bounding box center [1131, 436] width 577 height 41
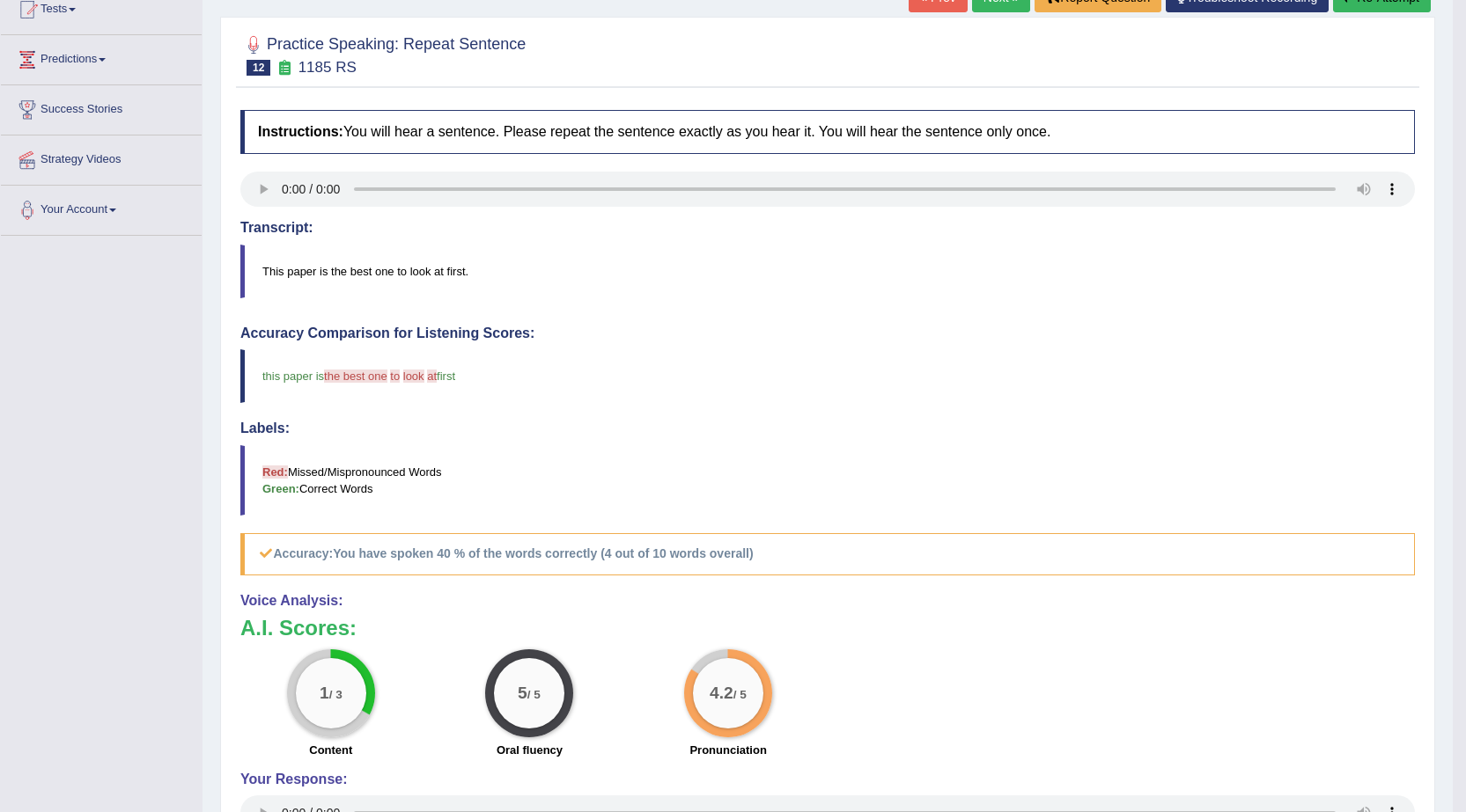
scroll to position [25, 0]
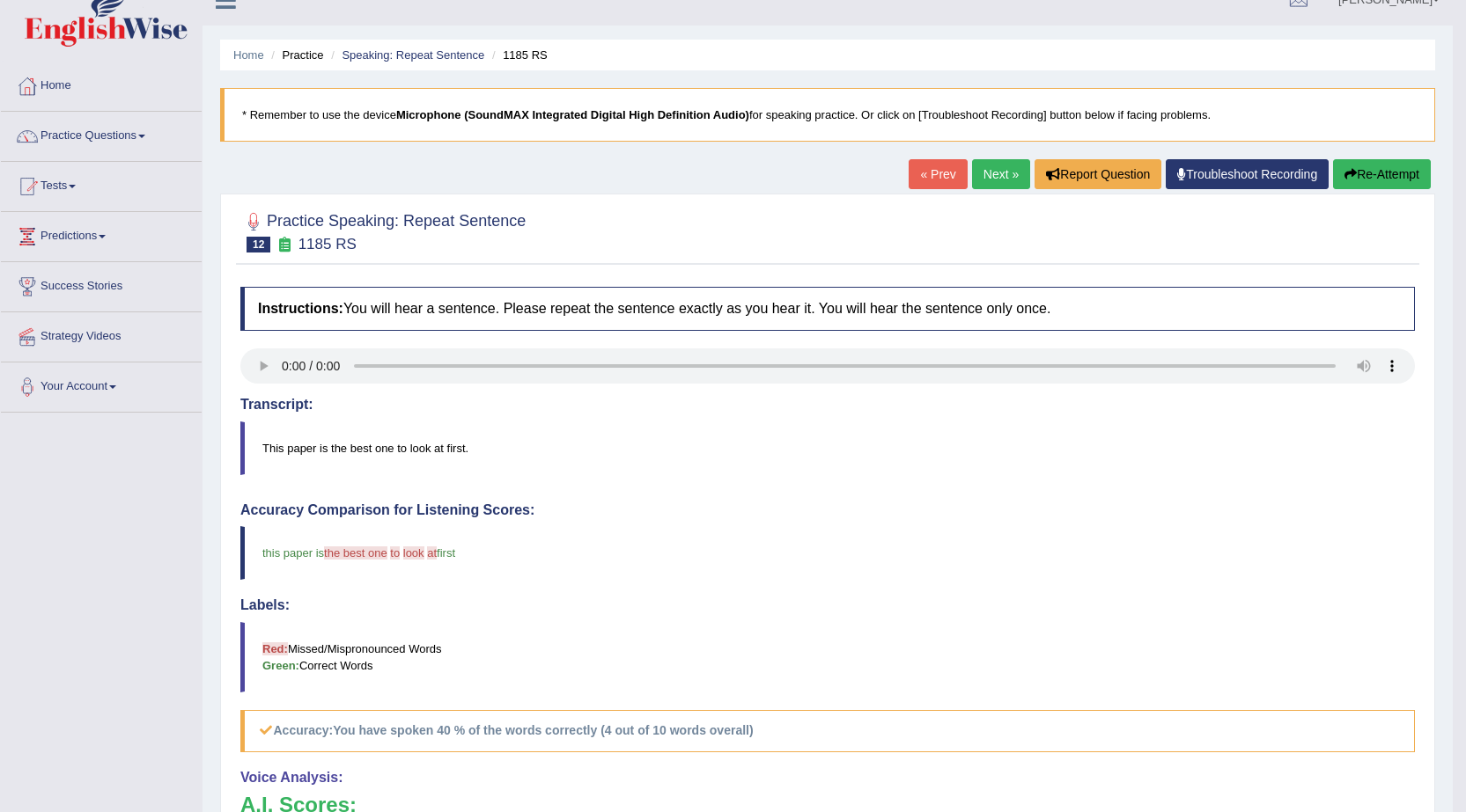
click at [983, 176] on link "Next »" at bounding box center [1001, 174] width 58 height 30
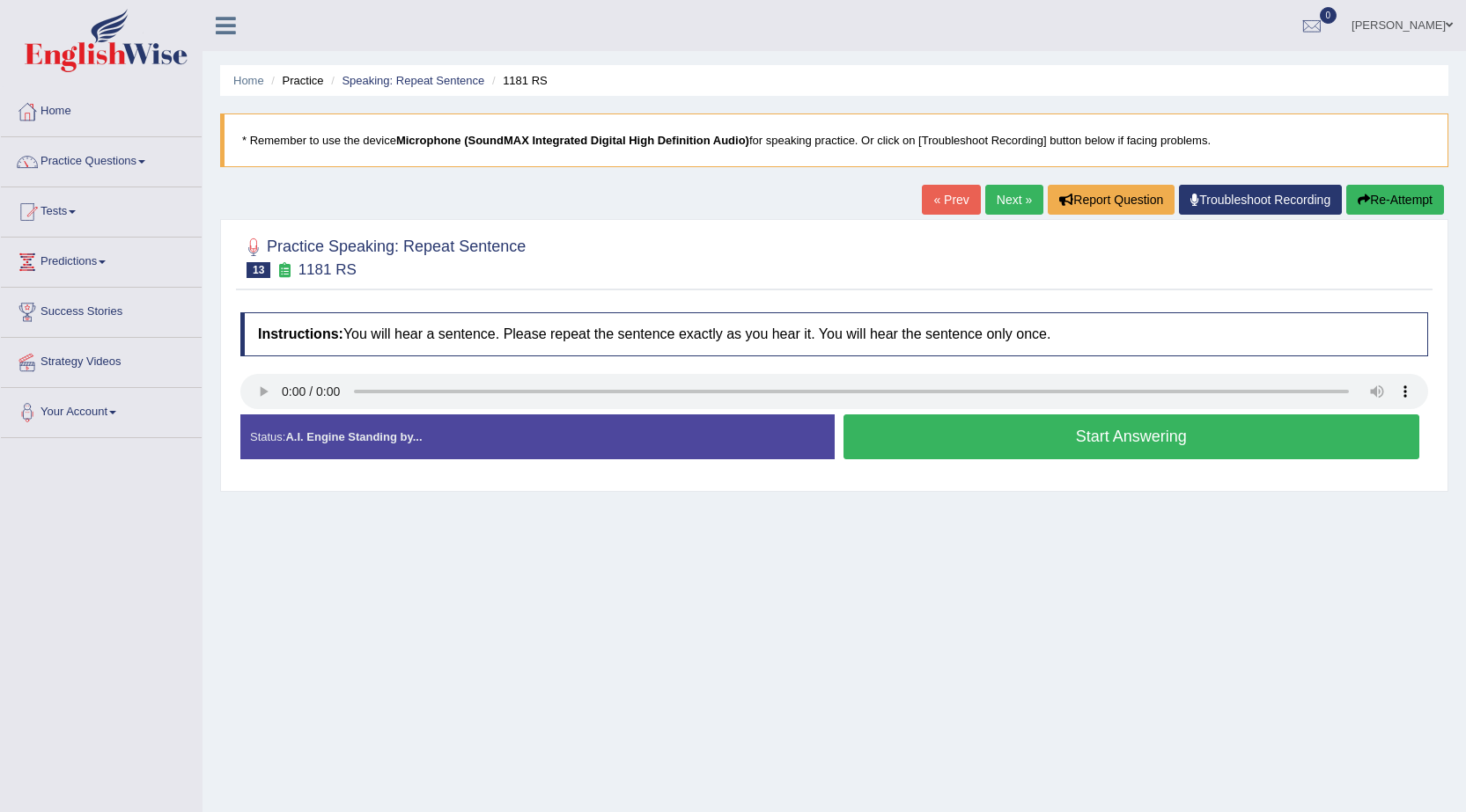
click at [969, 454] on button "Start Answering" at bounding box center [1131, 437] width 577 height 45
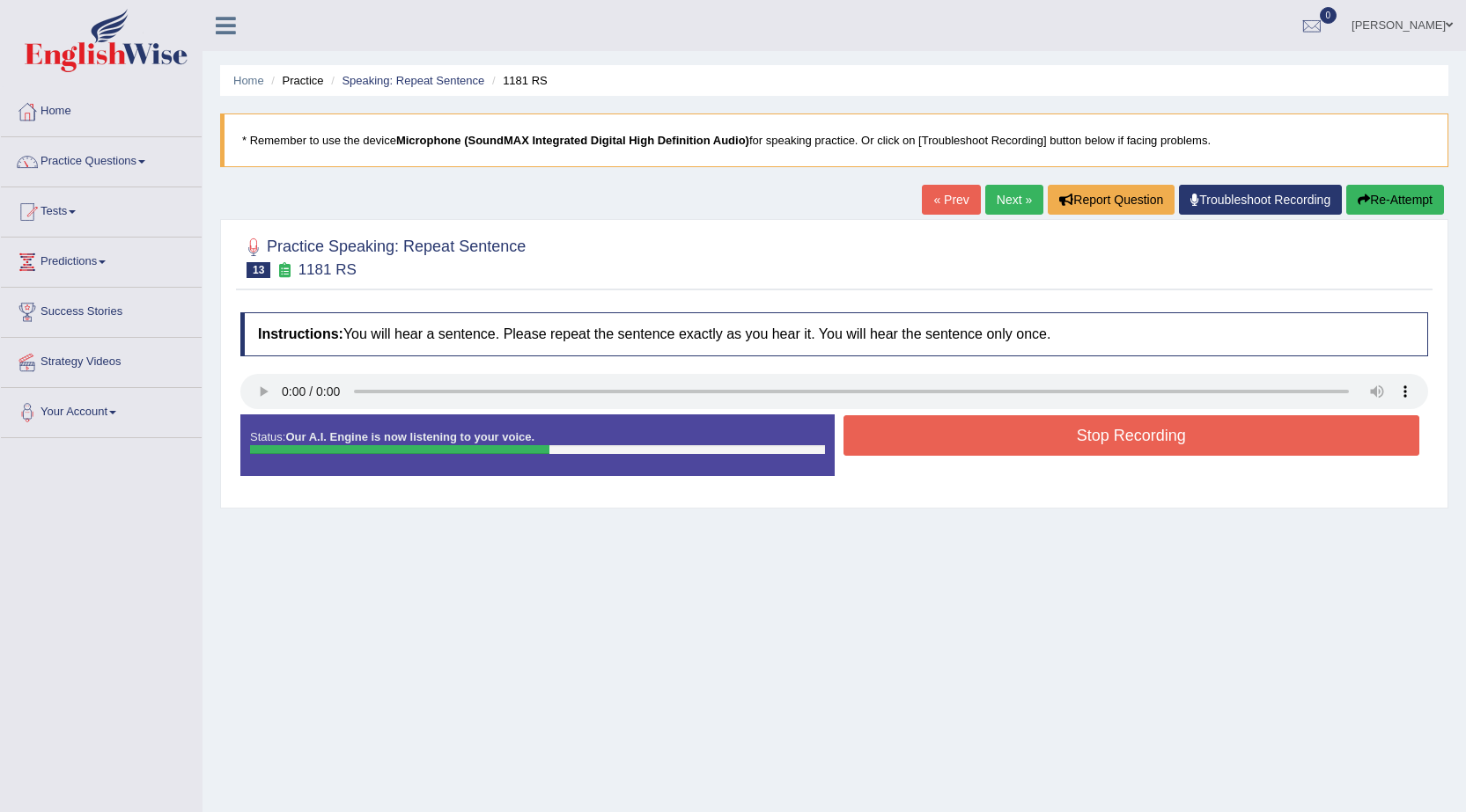
click at [1018, 419] on button "Stop Recording" at bounding box center [1131, 436] width 577 height 41
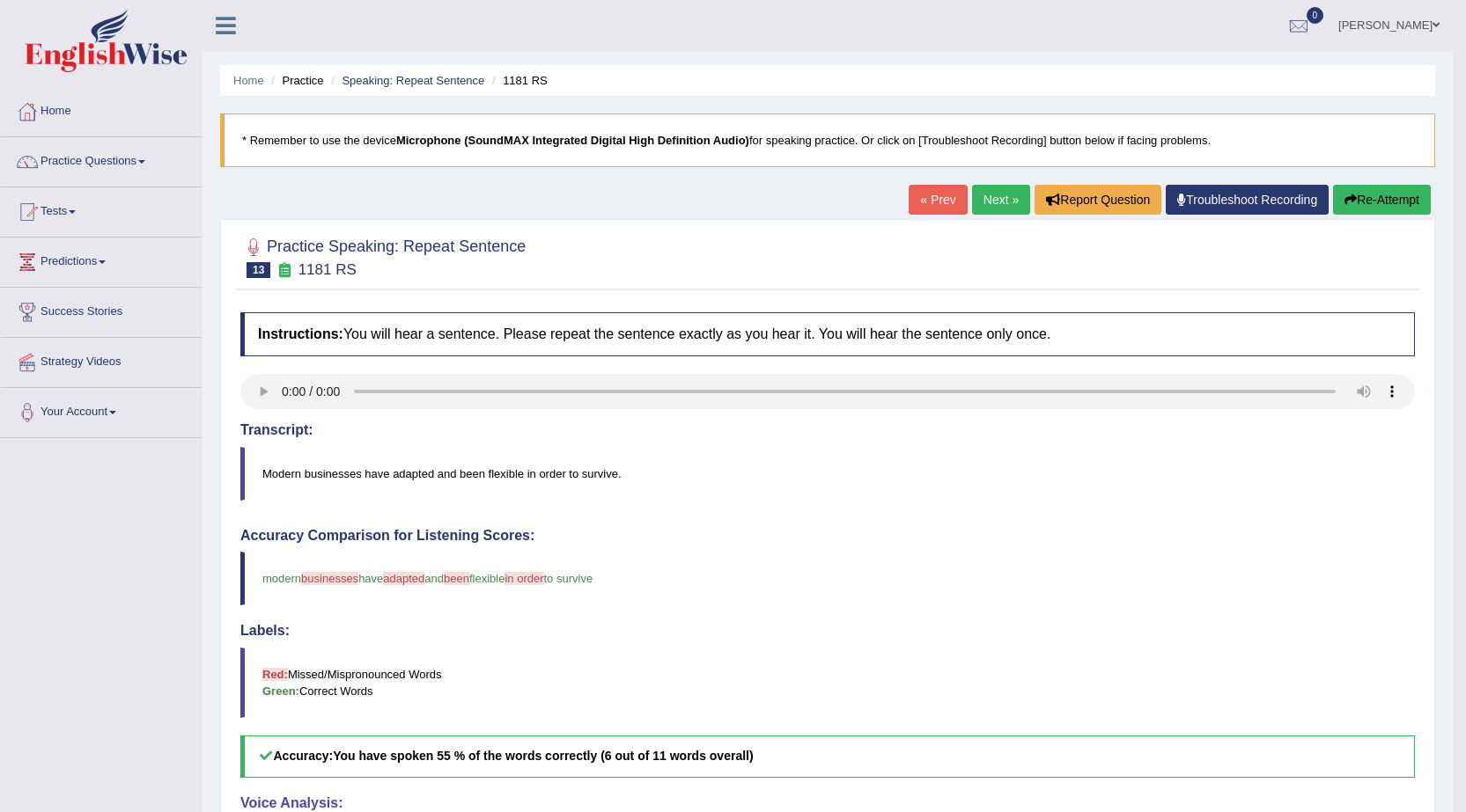
click at [993, 198] on link "Next »" at bounding box center [1001, 200] width 58 height 30
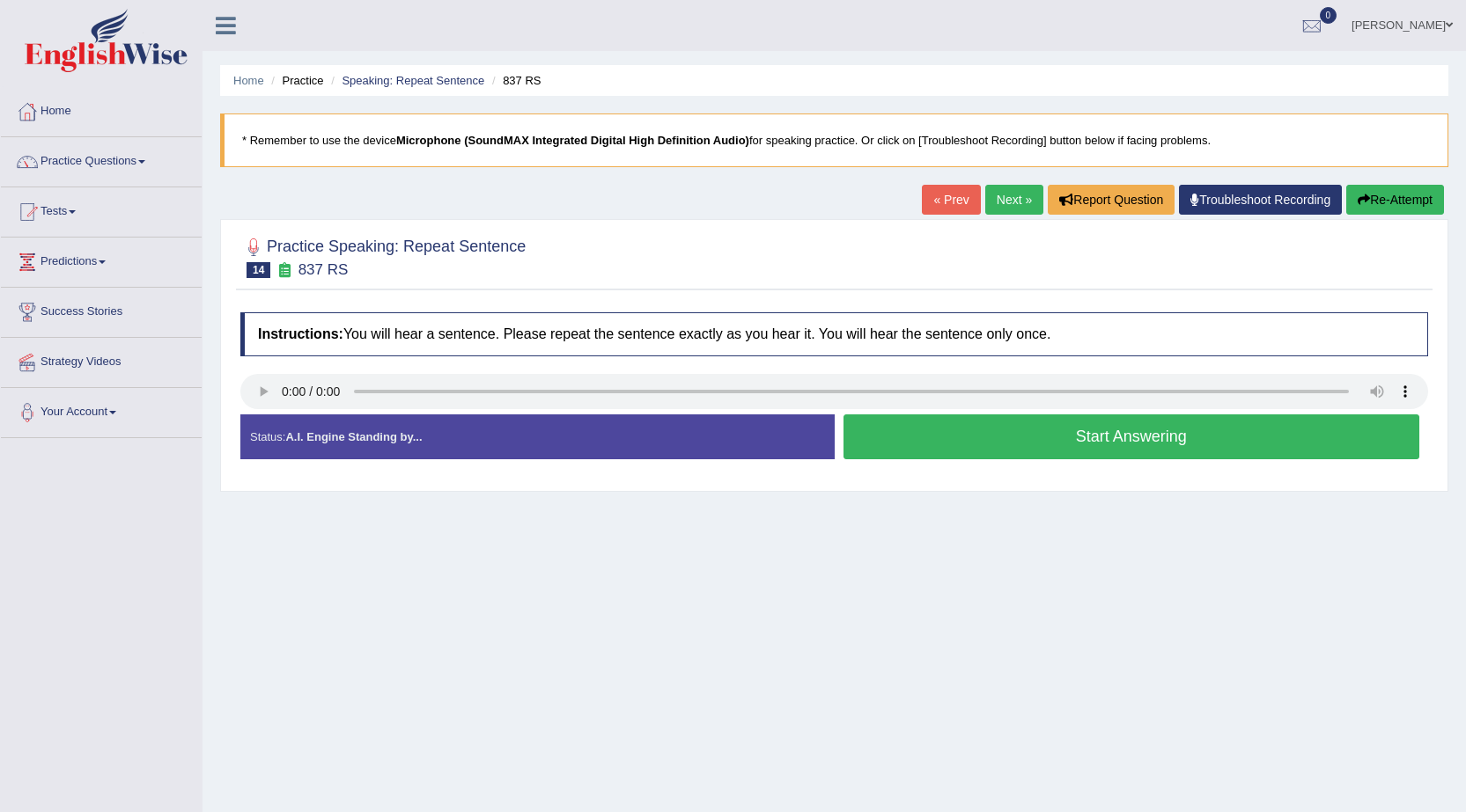
click at [1051, 437] on button "Start Answering" at bounding box center [1131, 437] width 577 height 45
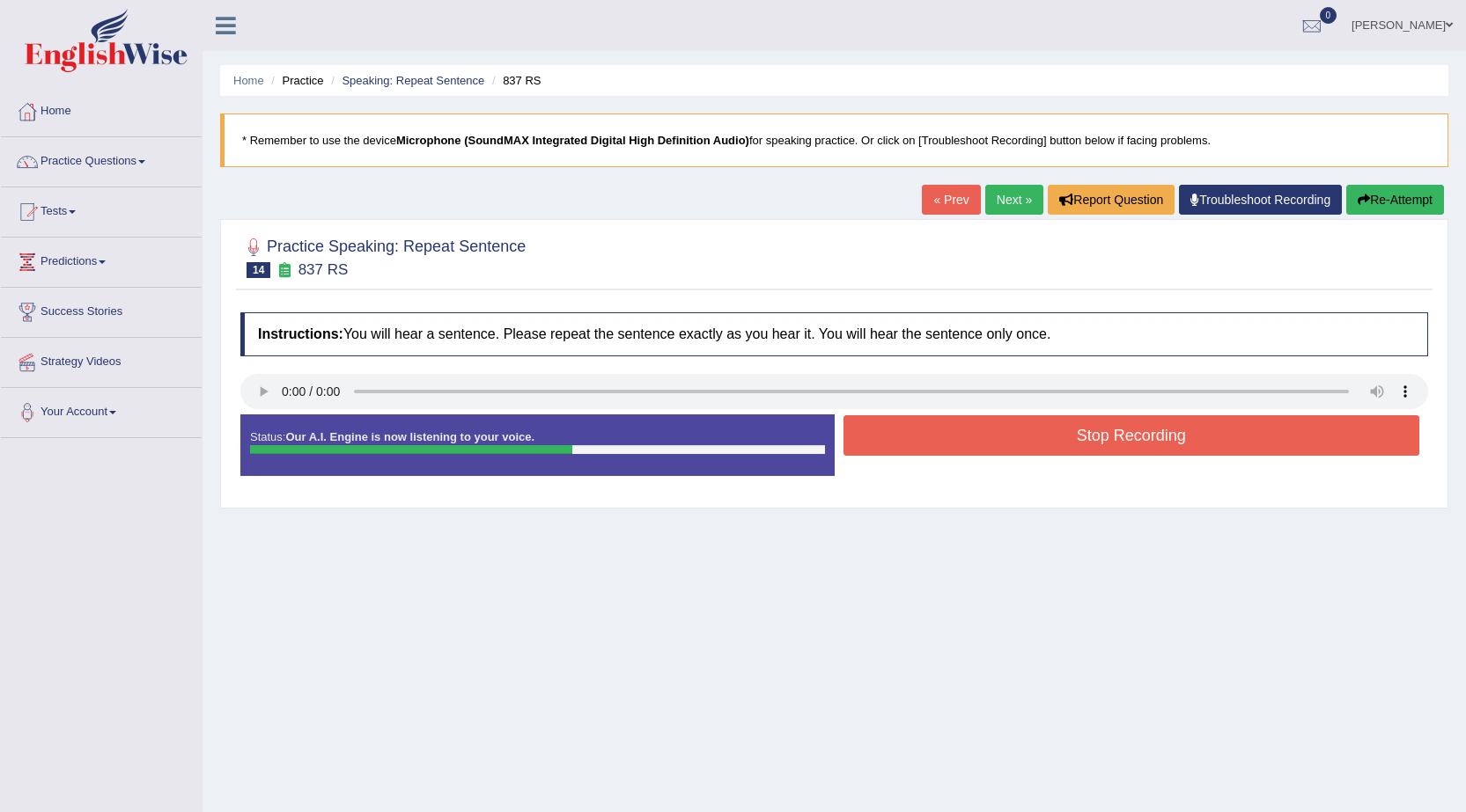
click at [1051, 437] on button "Stop Recording" at bounding box center [1131, 436] width 577 height 41
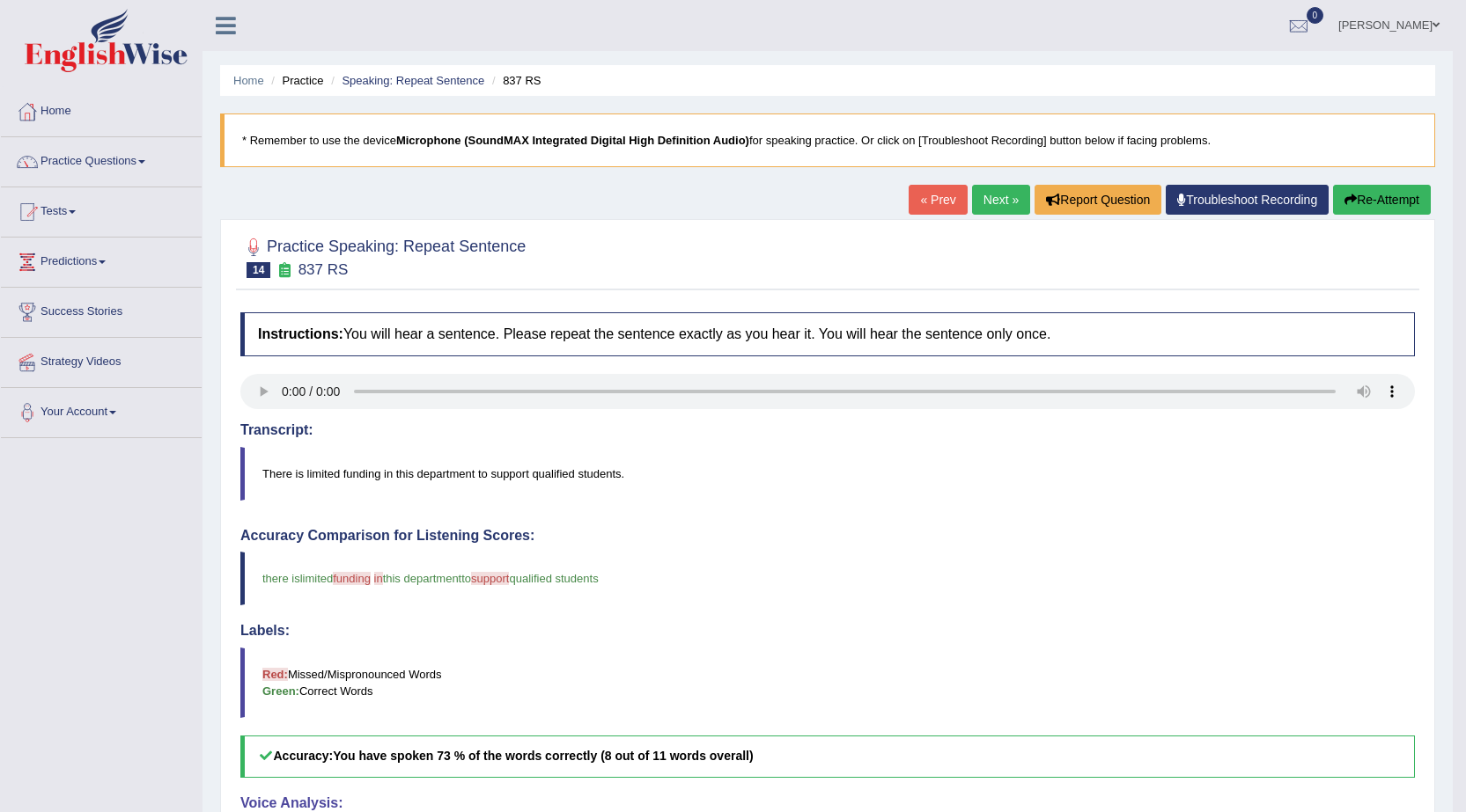
click at [990, 195] on link "Next »" at bounding box center [1001, 200] width 58 height 30
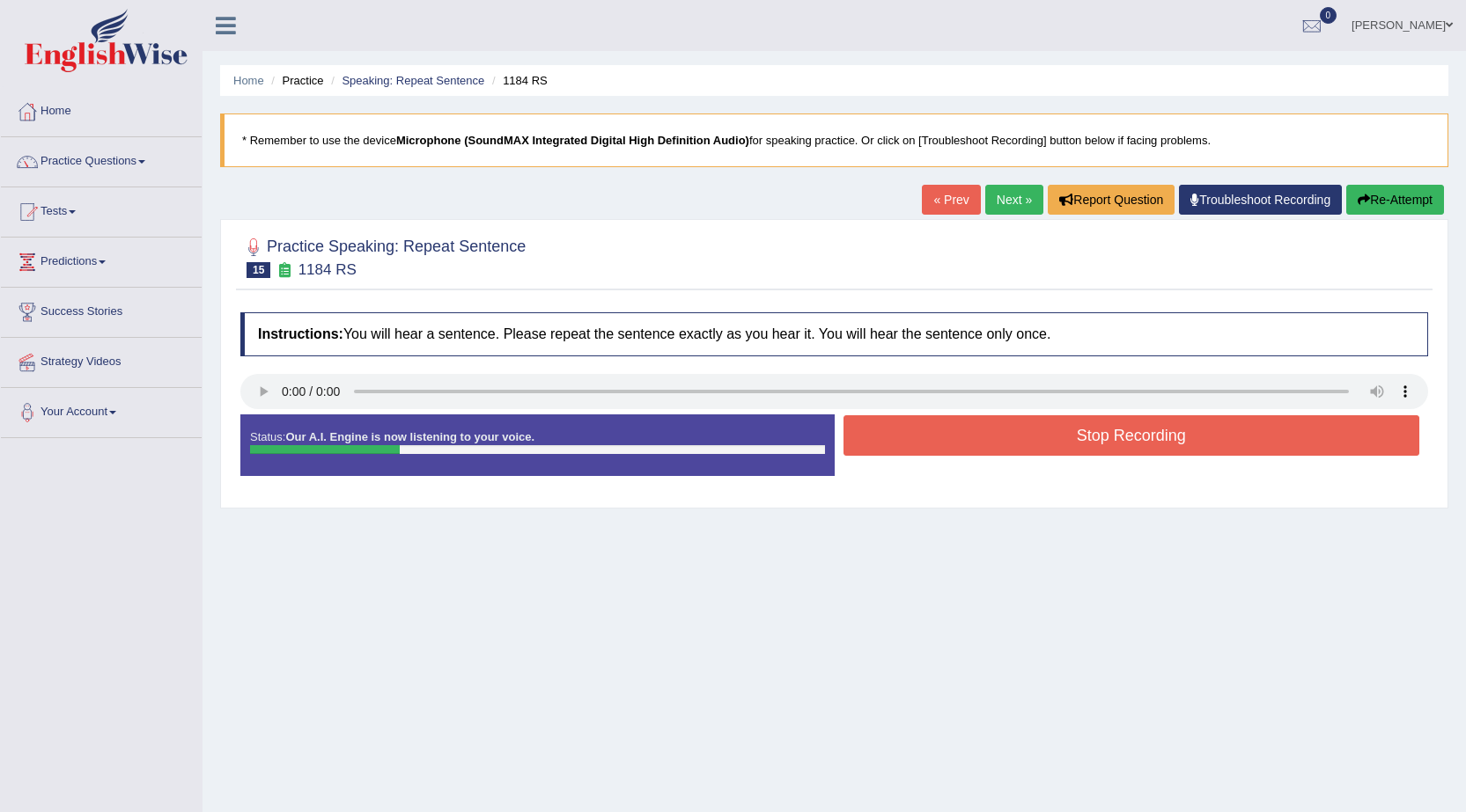
click at [1406, 209] on button "Re-Attempt" at bounding box center [1395, 200] width 97 height 30
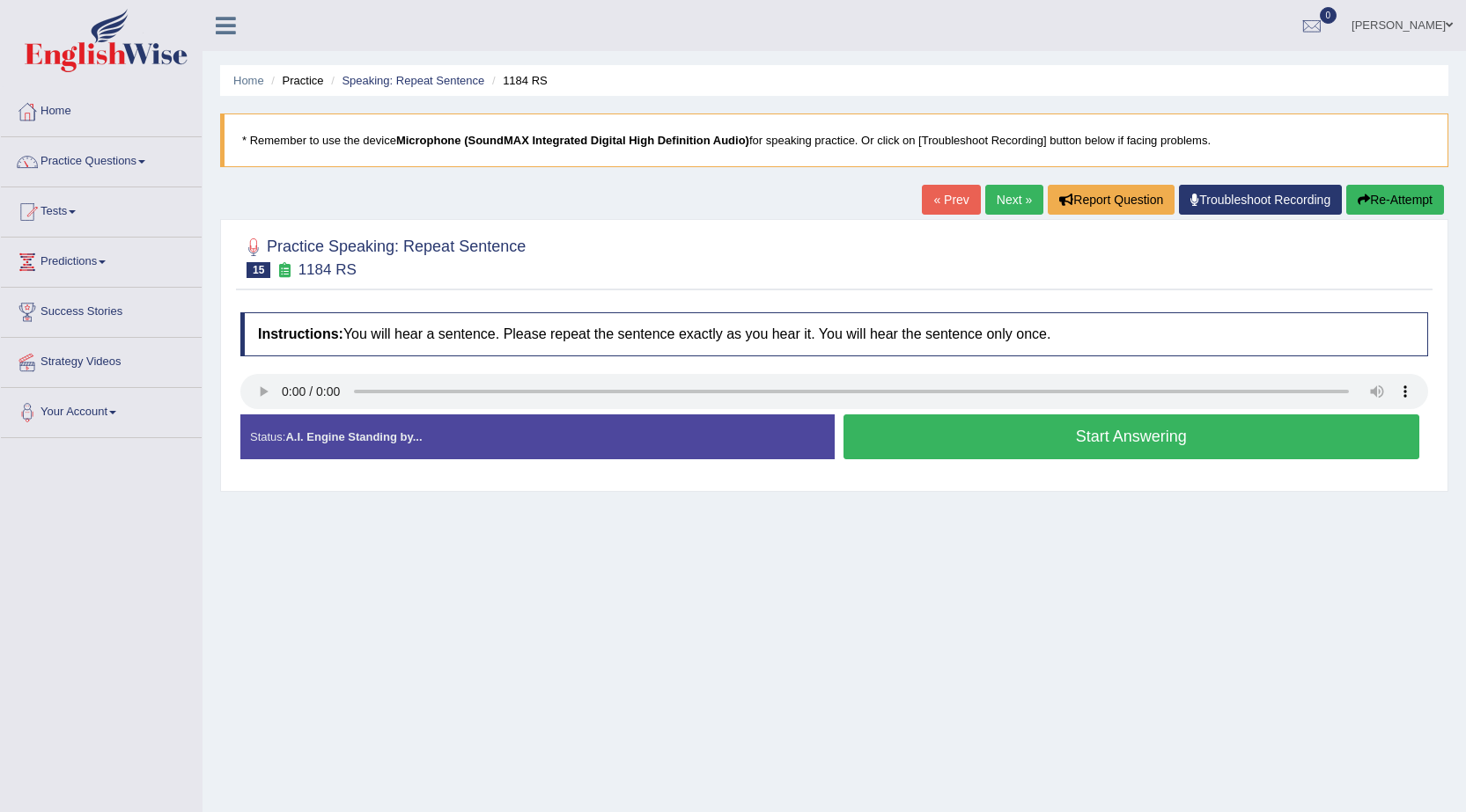
click at [1147, 452] on button "Start Answering" at bounding box center [1131, 437] width 577 height 45
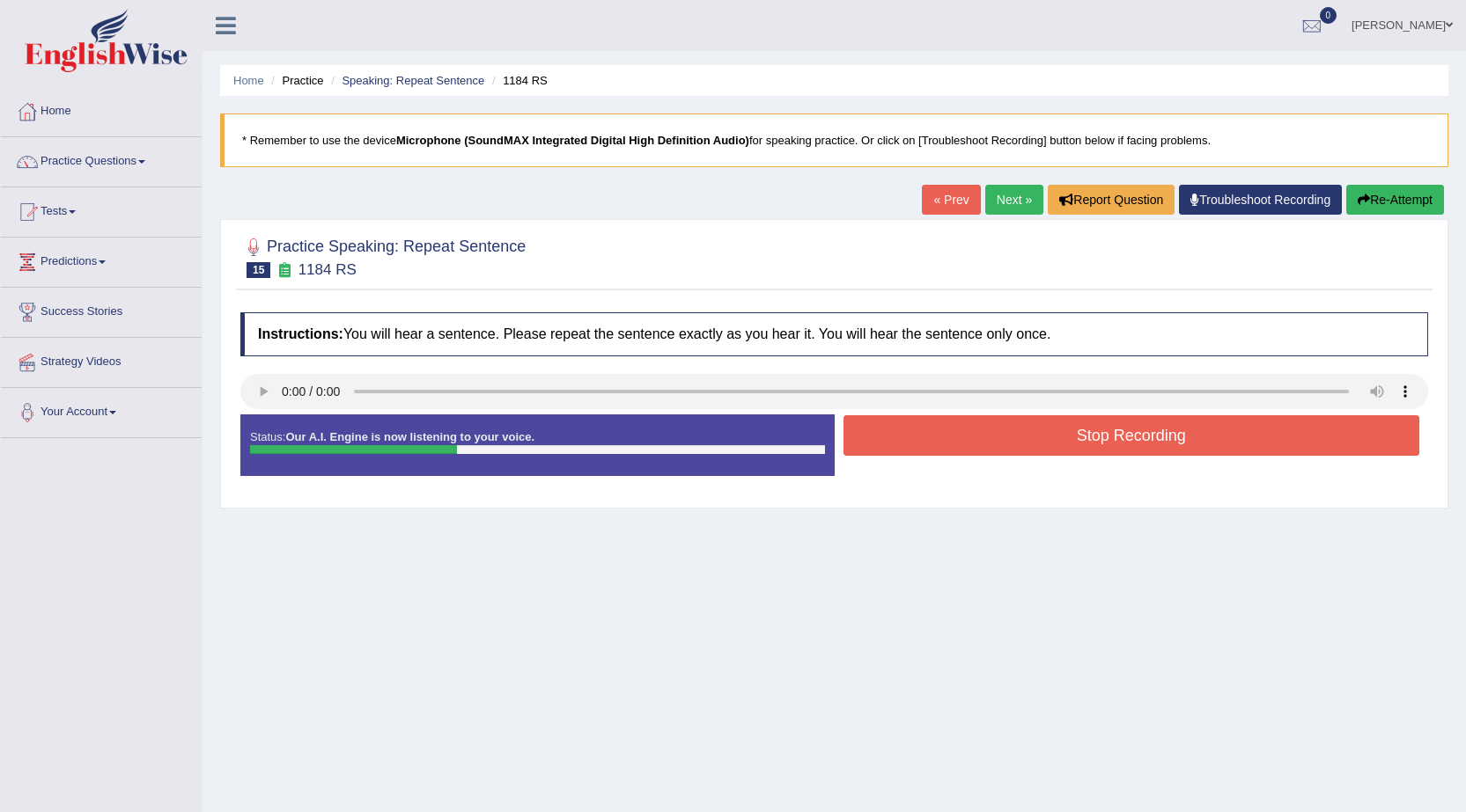
click at [1148, 440] on button "Stop Recording" at bounding box center [1131, 436] width 577 height 41
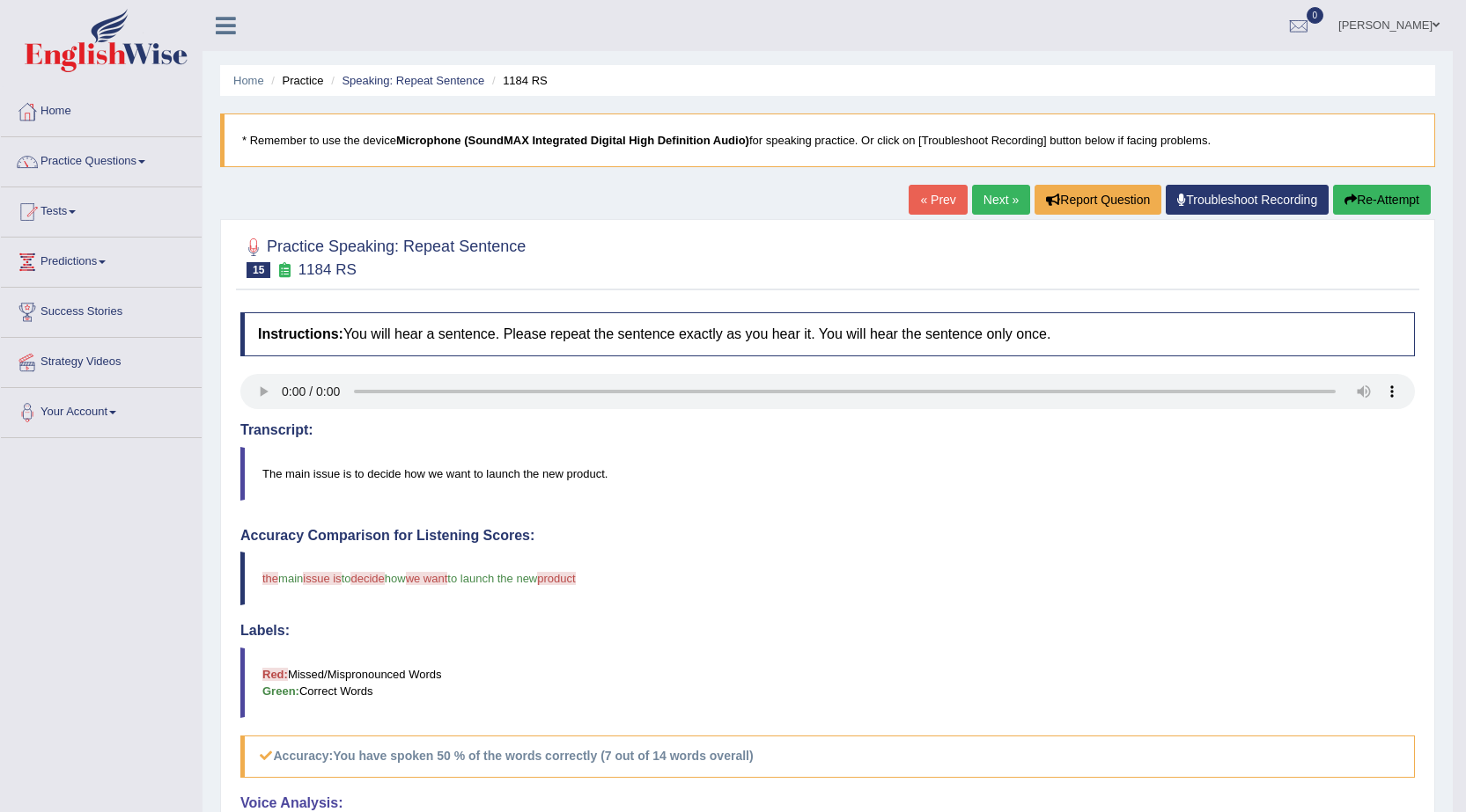
click at [997, 192] on link "Next »" at bounding box center [1001, 200] width 58 height 30
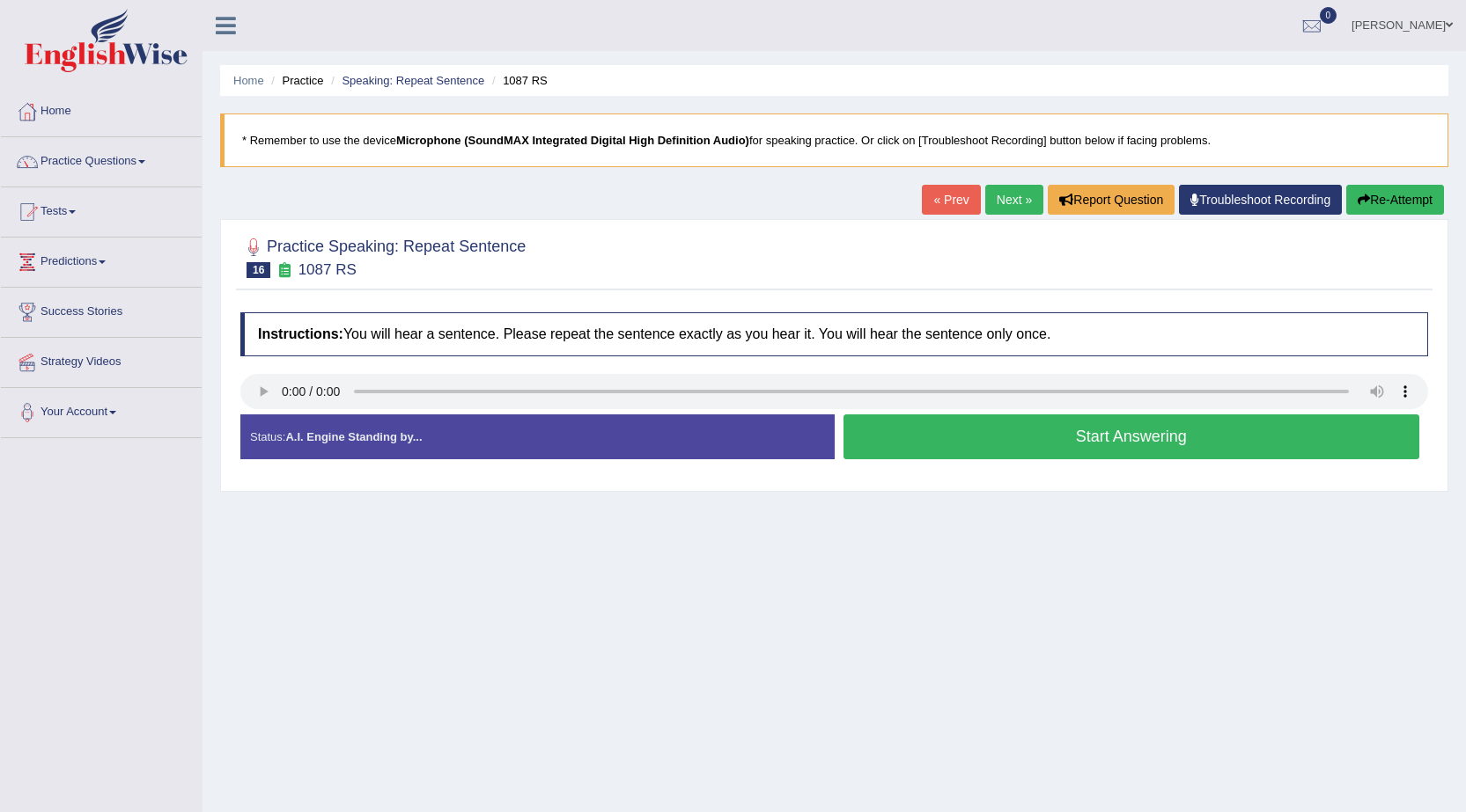
click at [1061, 427] on button "Start Answering" at bounding box center [1131, 437] width 577 height 45
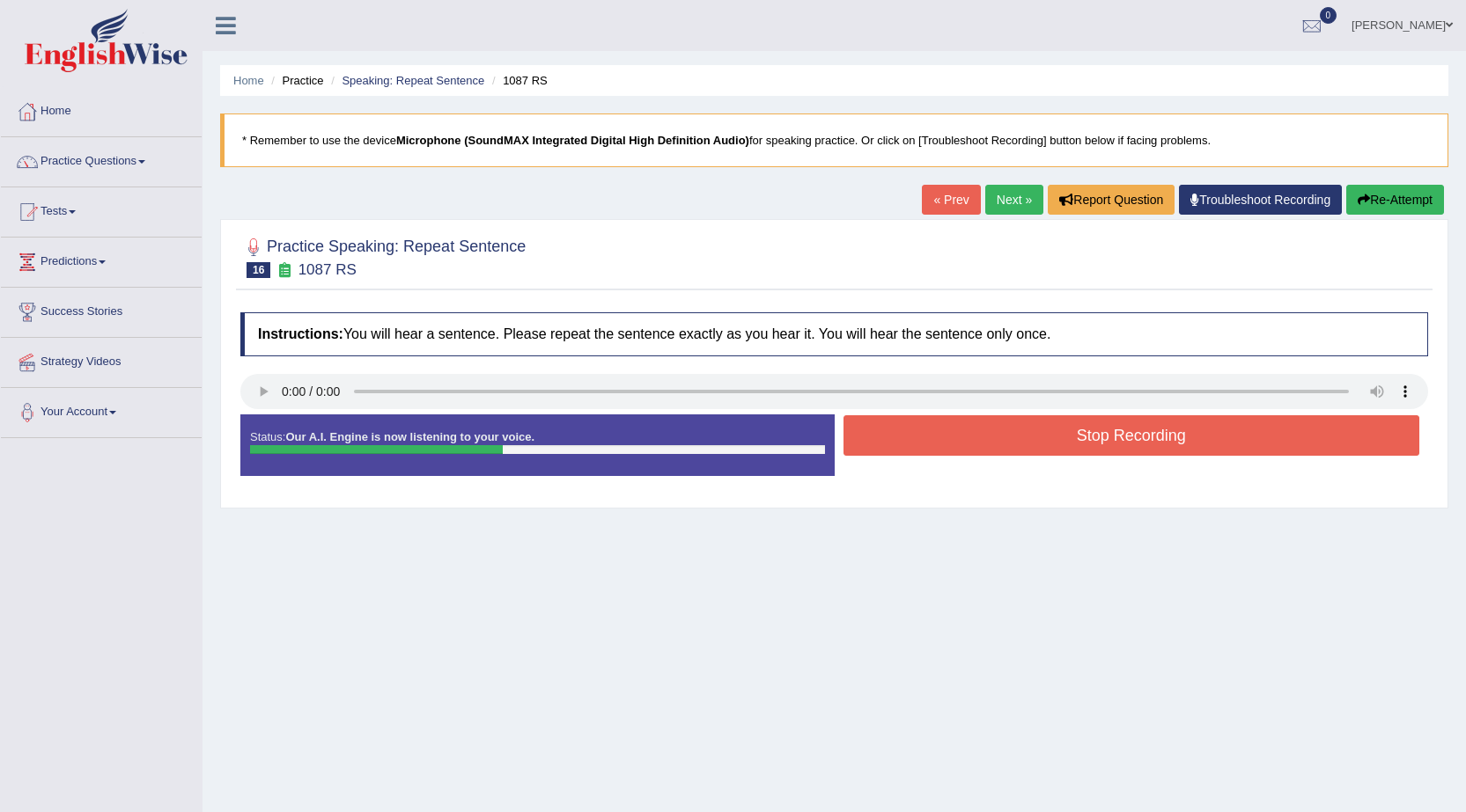
click at [1146, 428] on button "Stop Recording" at bounding box center [1131, 436] width 577 height 41
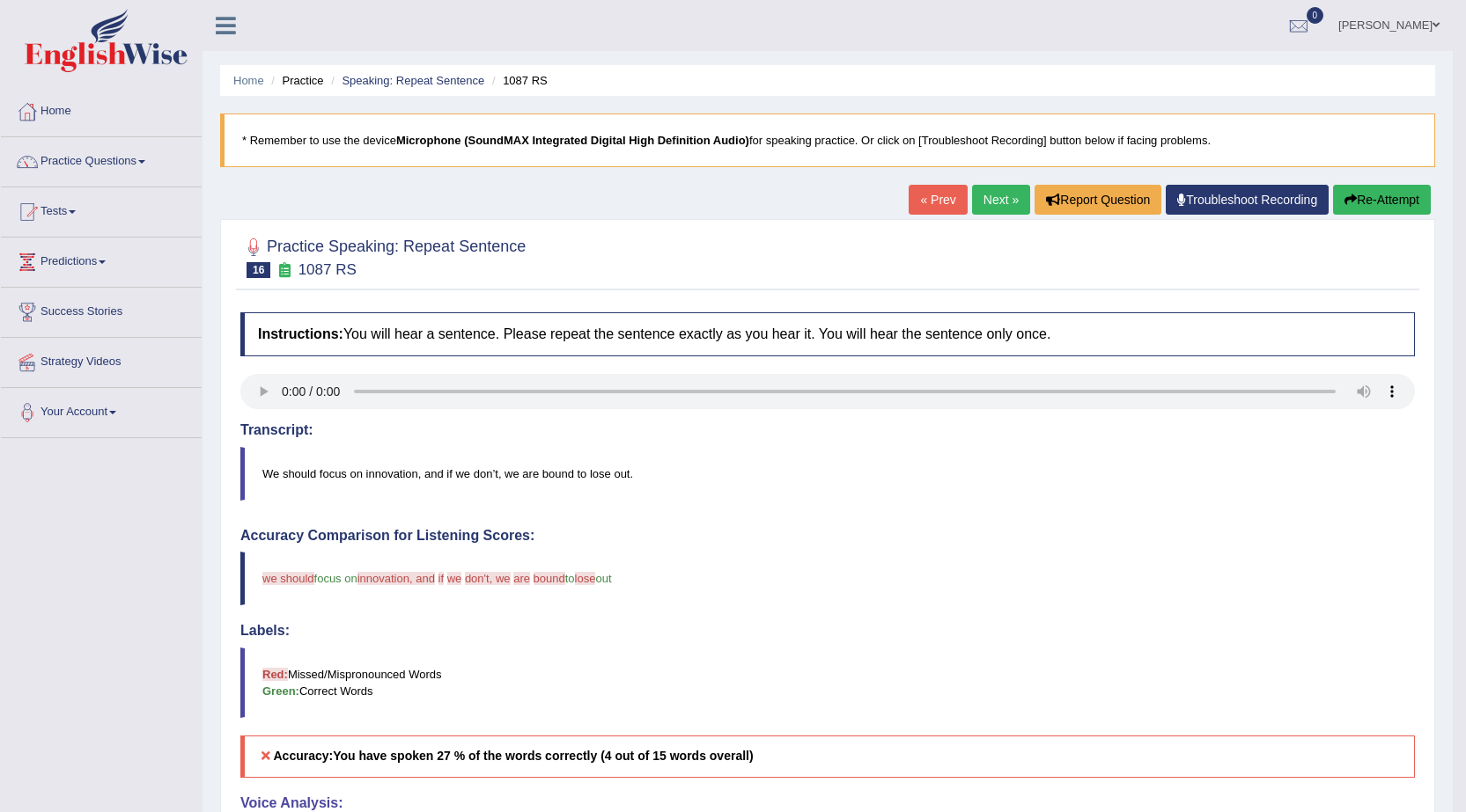
click at [1388, 210] on button "Re-Attempt" at bounding box center [1381, 200] width 97 height 30
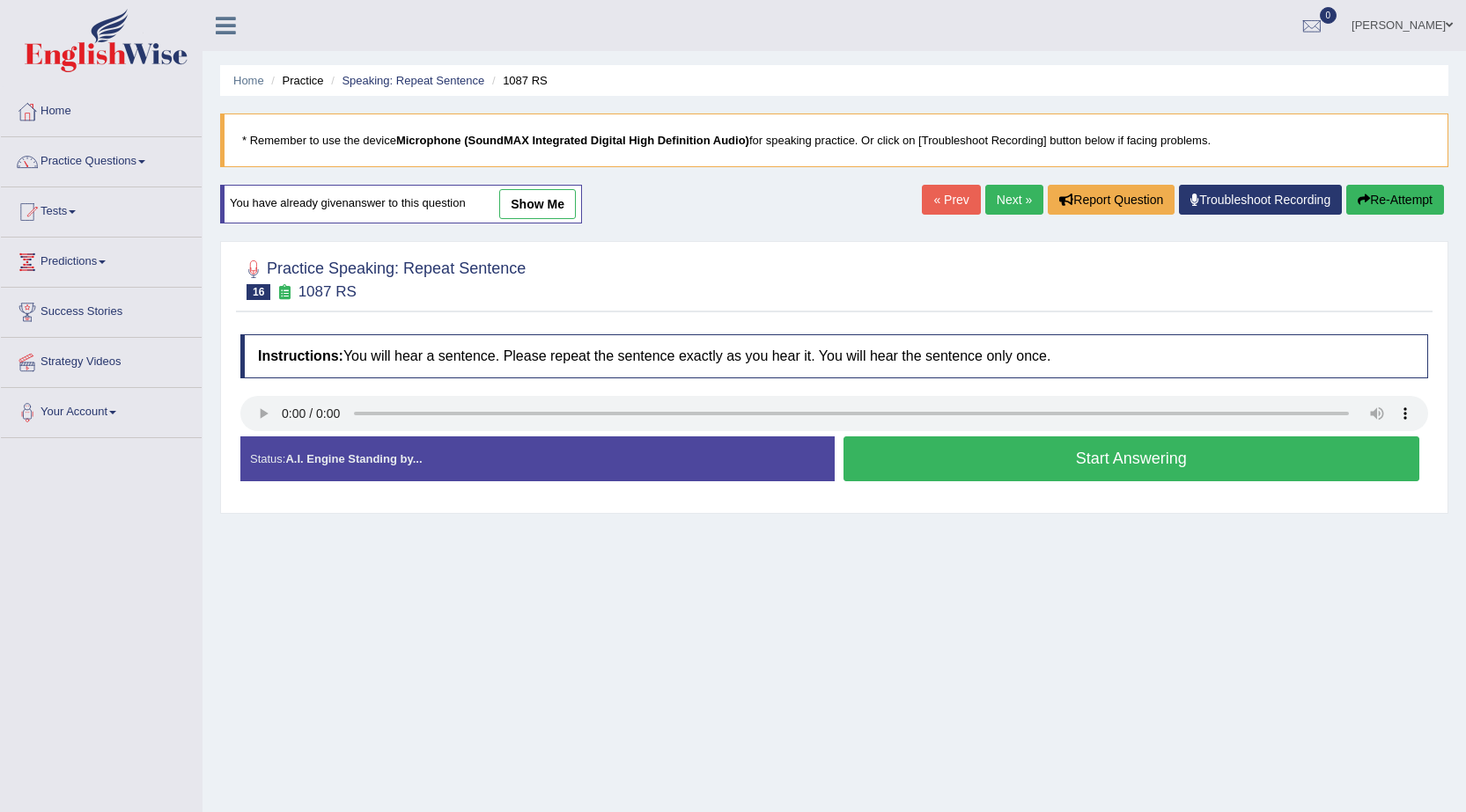
click at [1182, 461] on button "Start Answering" at bounding box center [1131, 458] width 577 height 45
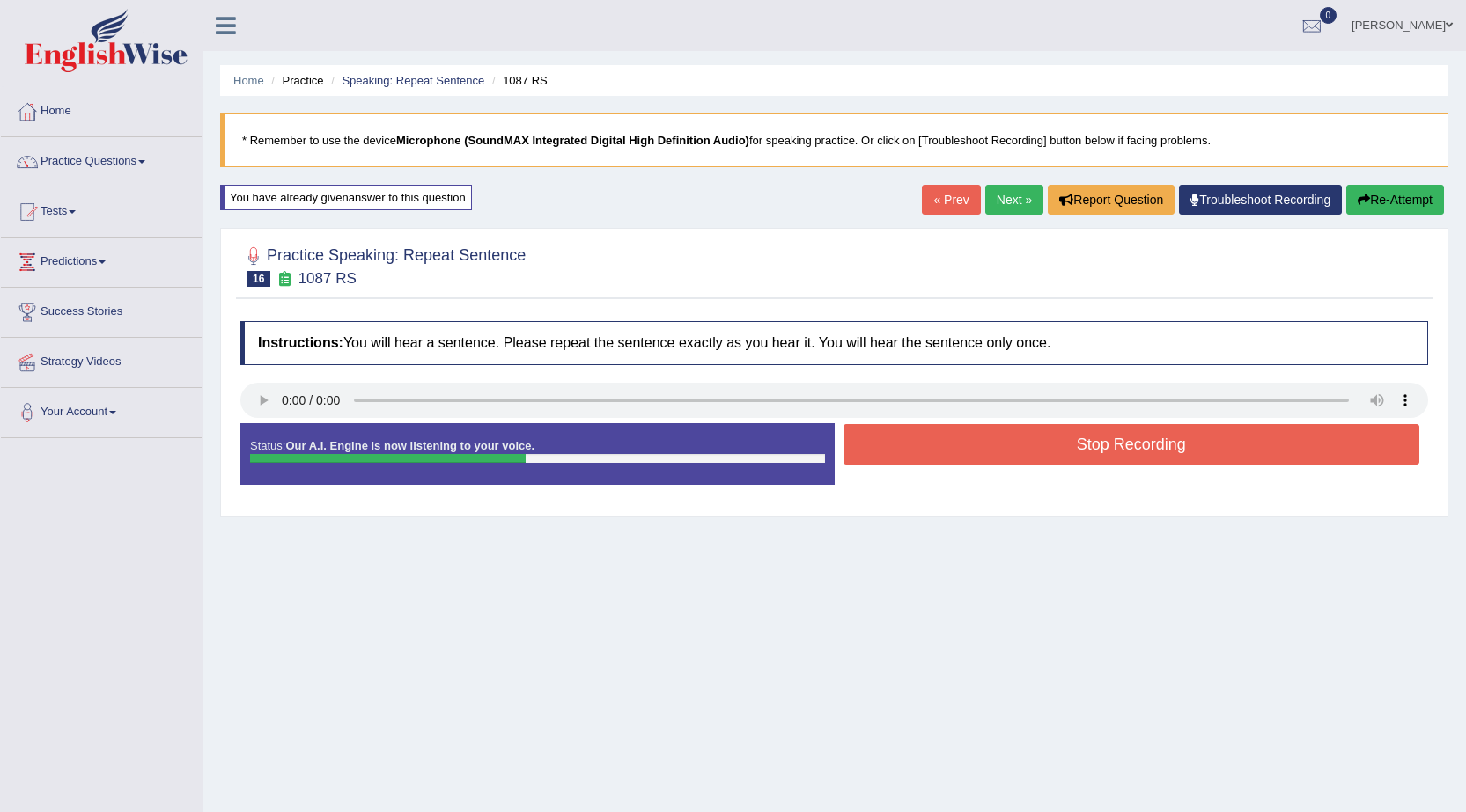
click at [1192, 448] on button "Stop Recording" at bounding box center [1131, 445] width 577 height 41
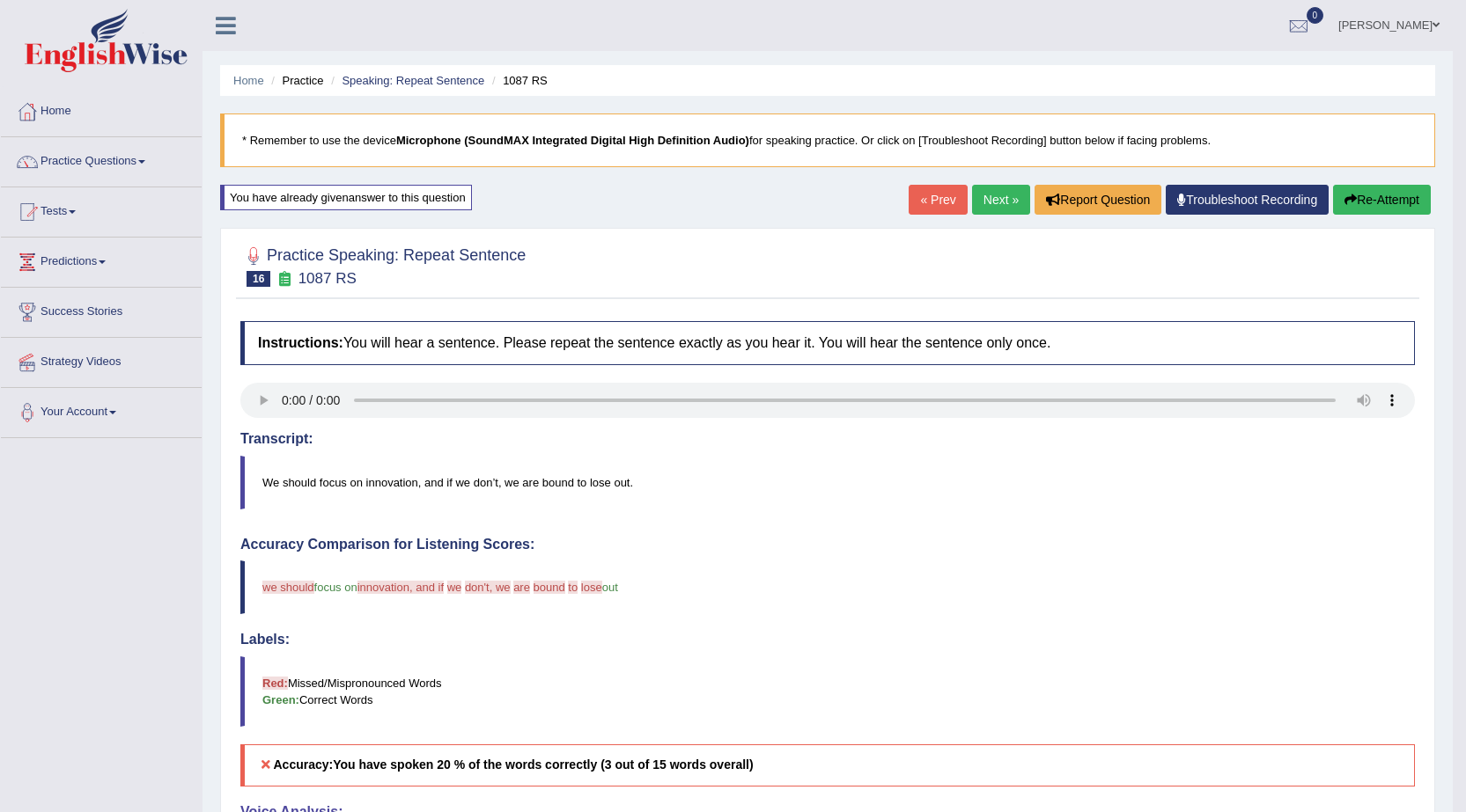
click at [1000, 204] on link "Next »" at bounding box center [1001, 200] width 58 height 30
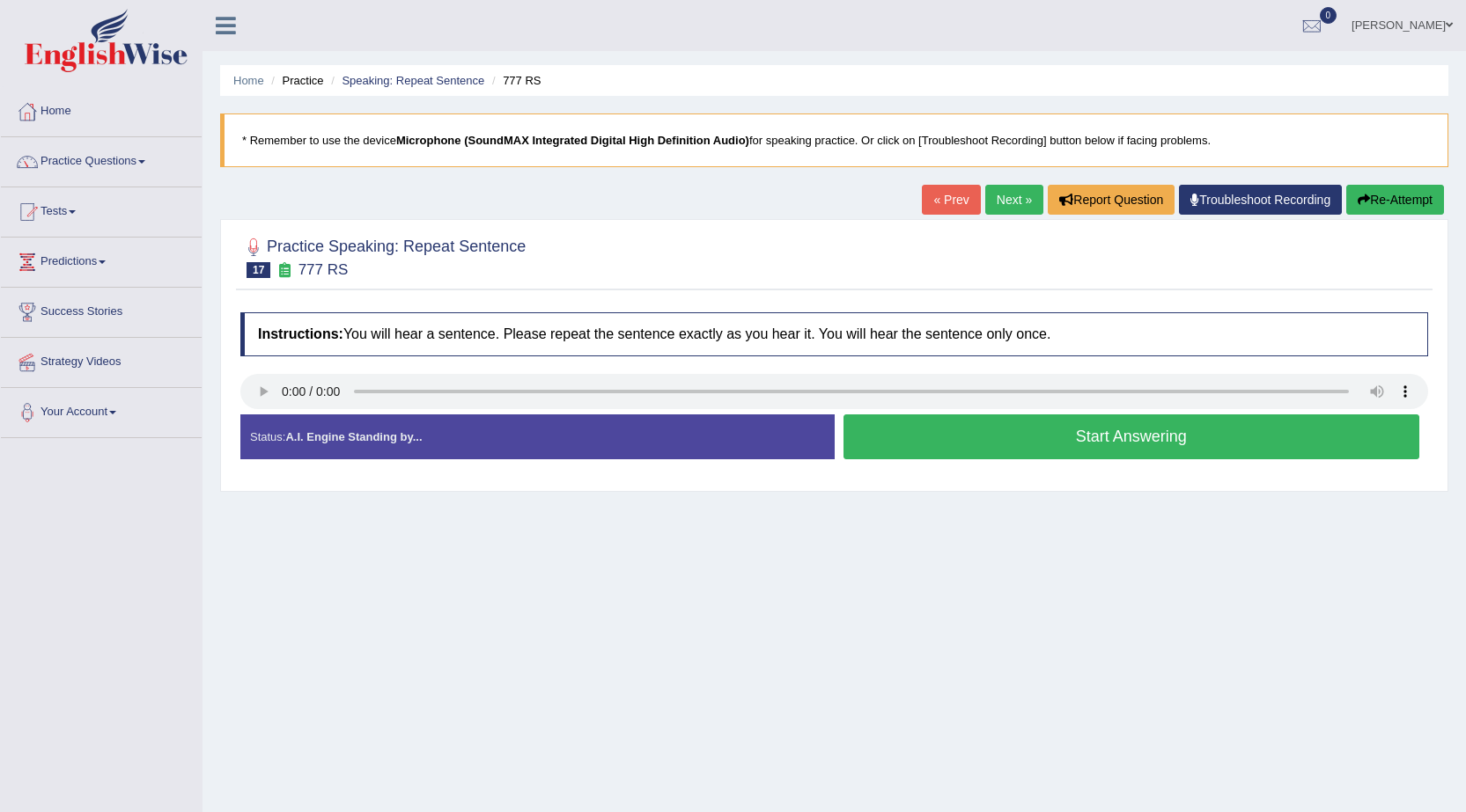
click at [1116, 452] on button "Start Answering" at bounding box center [1131, 437] width 577 height 45
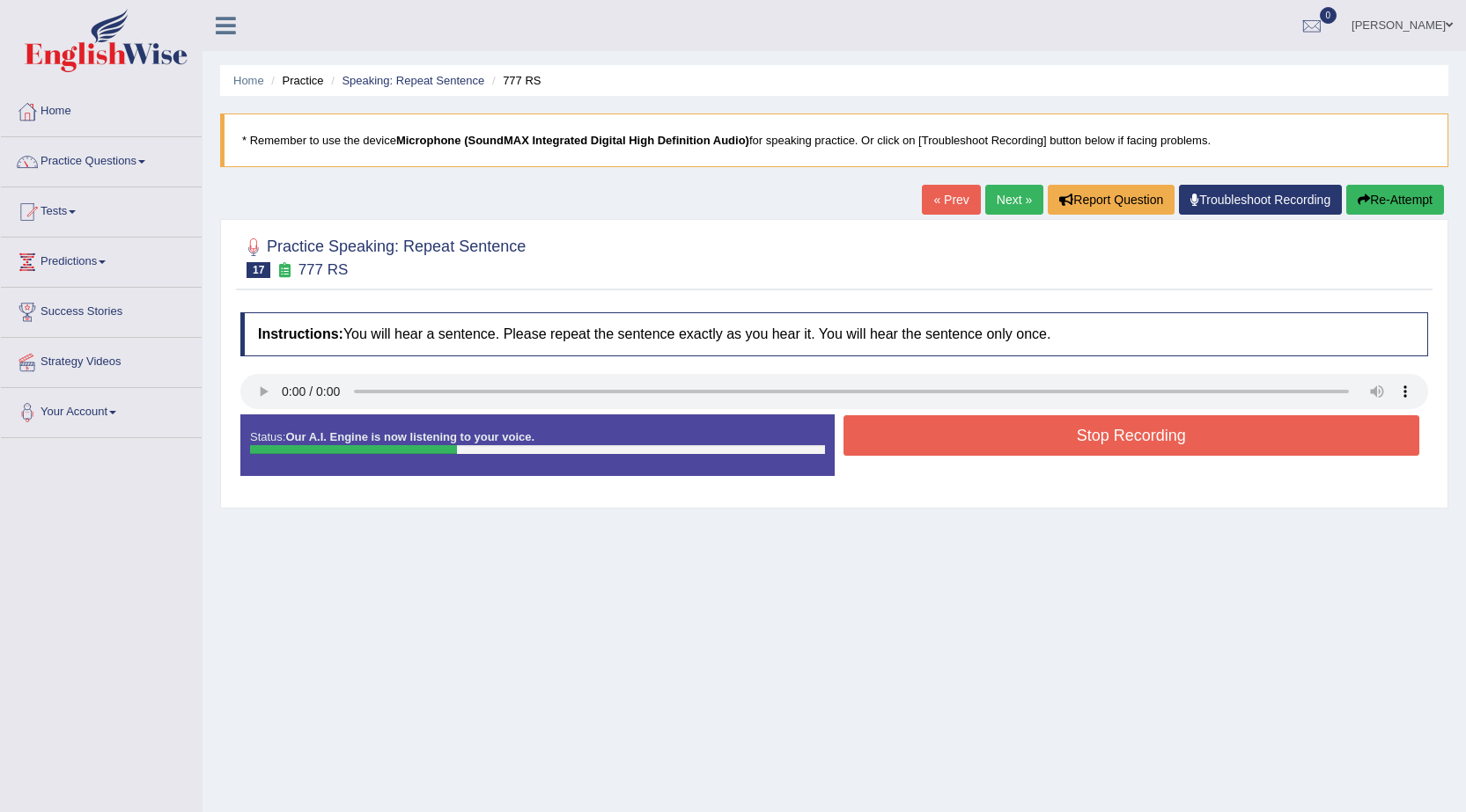
click at [1116, 452] on button "Stop Recording" at bounding box center [1131, 436] width 577 height 41
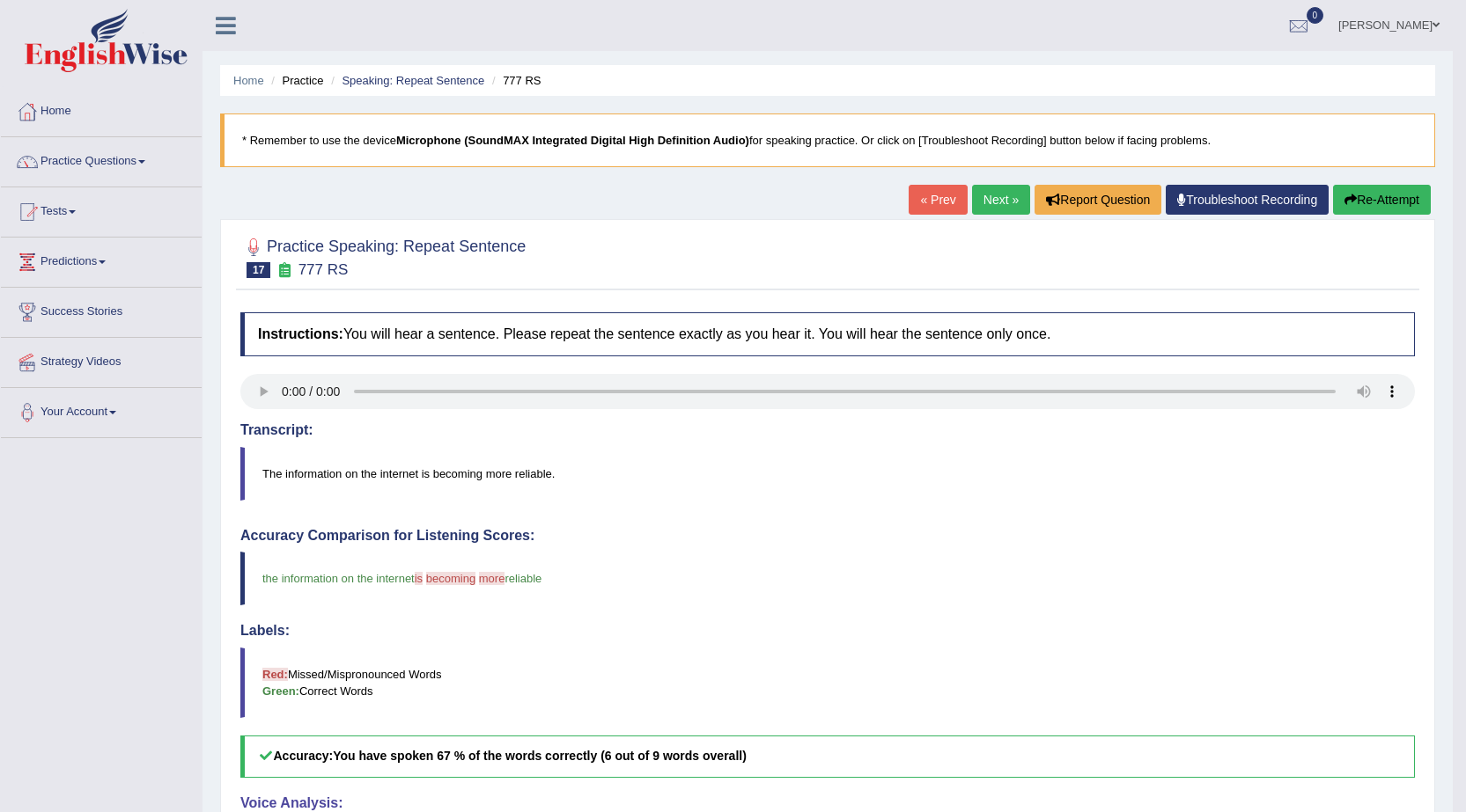
click at [993, 207] on link "Next »" at bounding box center [1001, 200] width 58 height 30
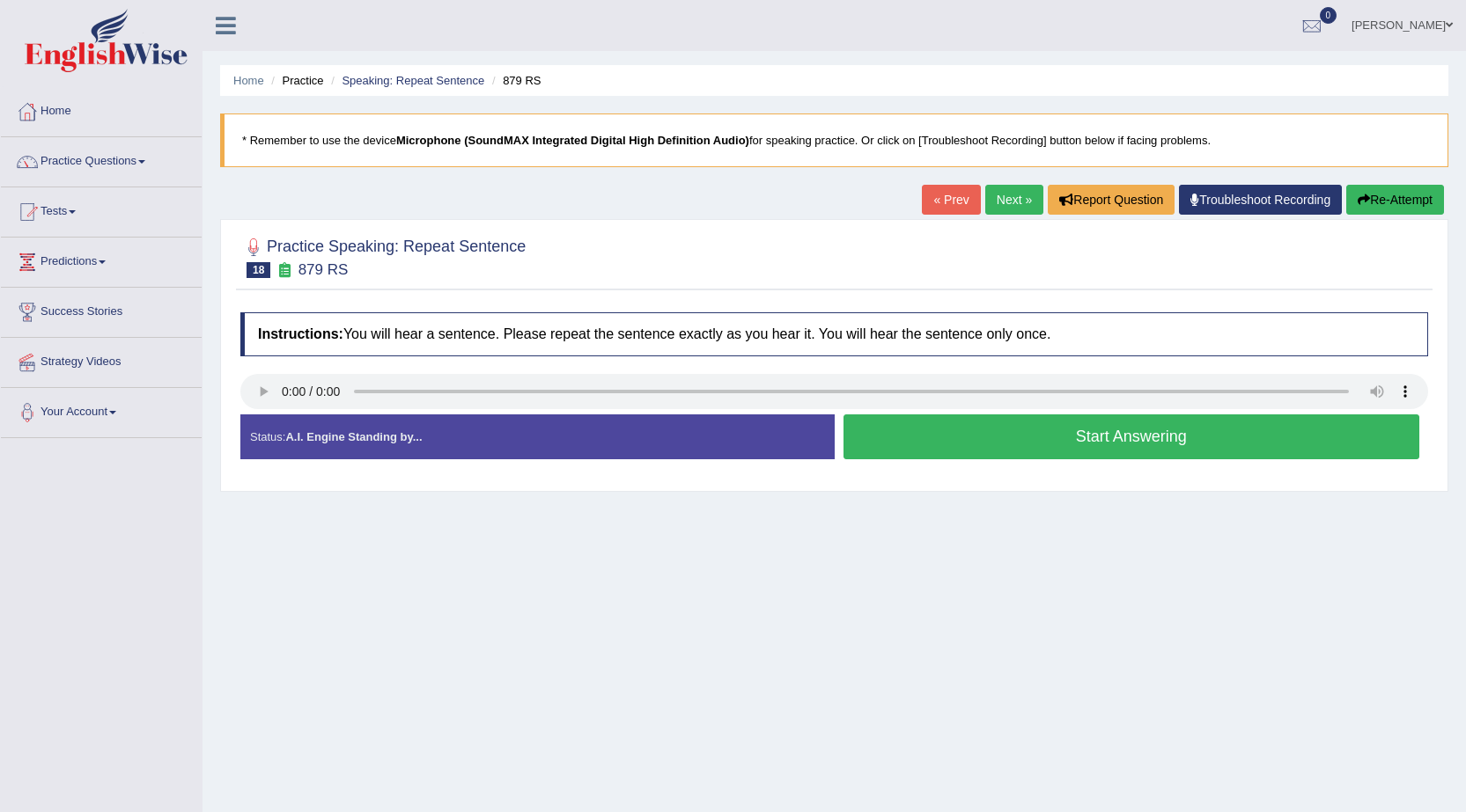
click at [1031, 429] on button "Start Answering" at bounding box center [1131, 437] width 577 height 45
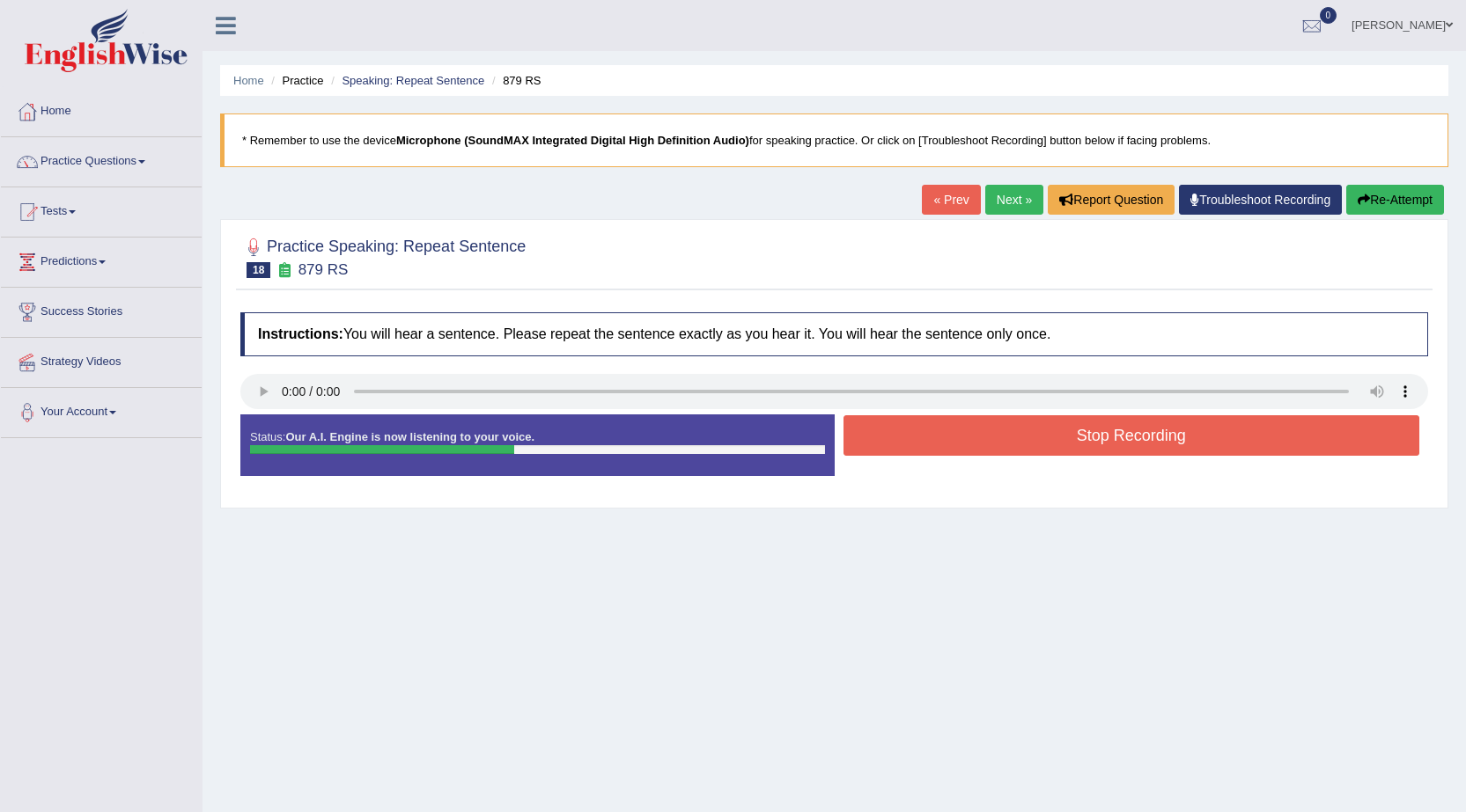
click at [1177, 430] on button "Stop Recording" at bounding box center [1131, 436] width 577 height 41
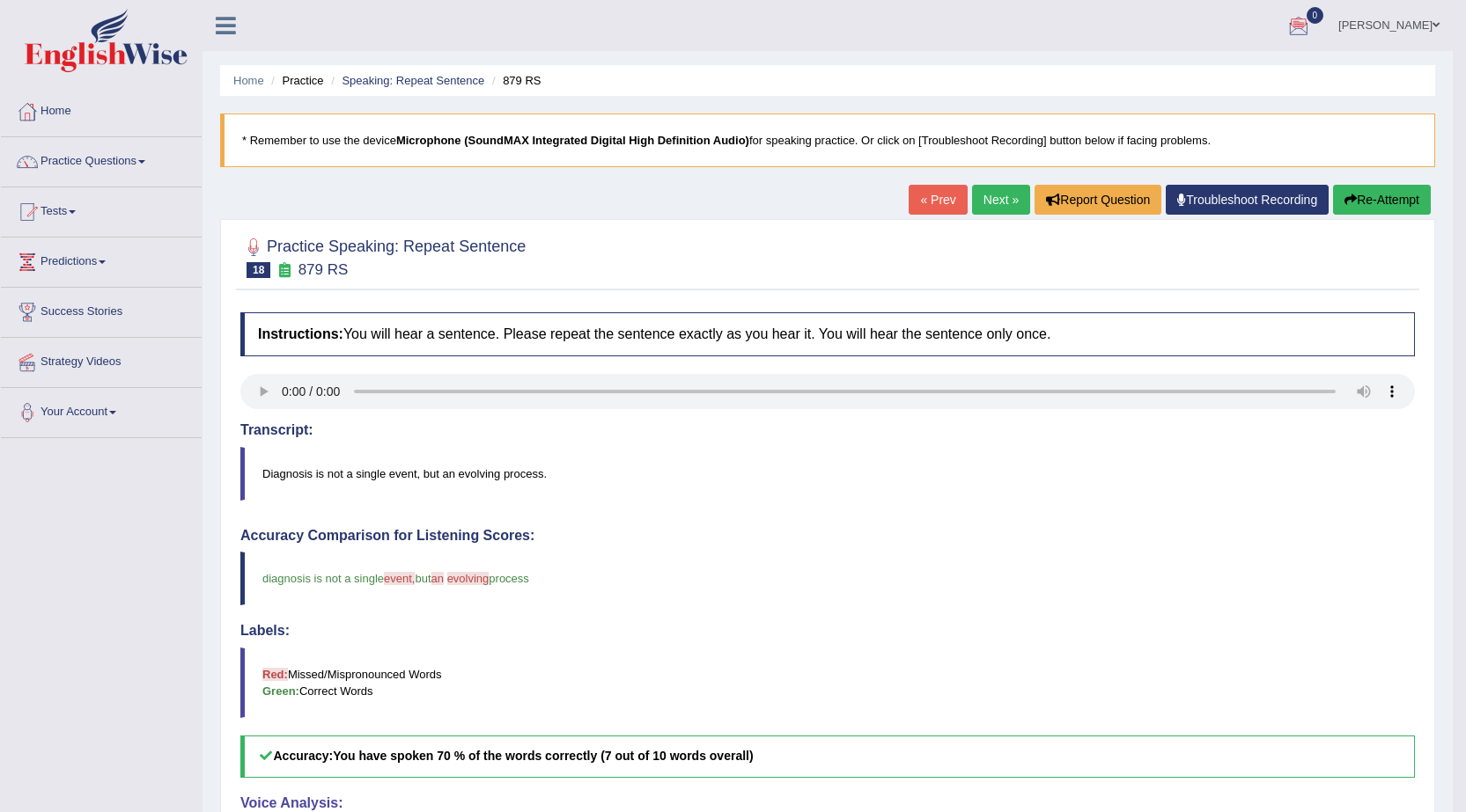
click at [1002, 206] on link "Next »" at bounding box center [1001, 200] width 58 height 30
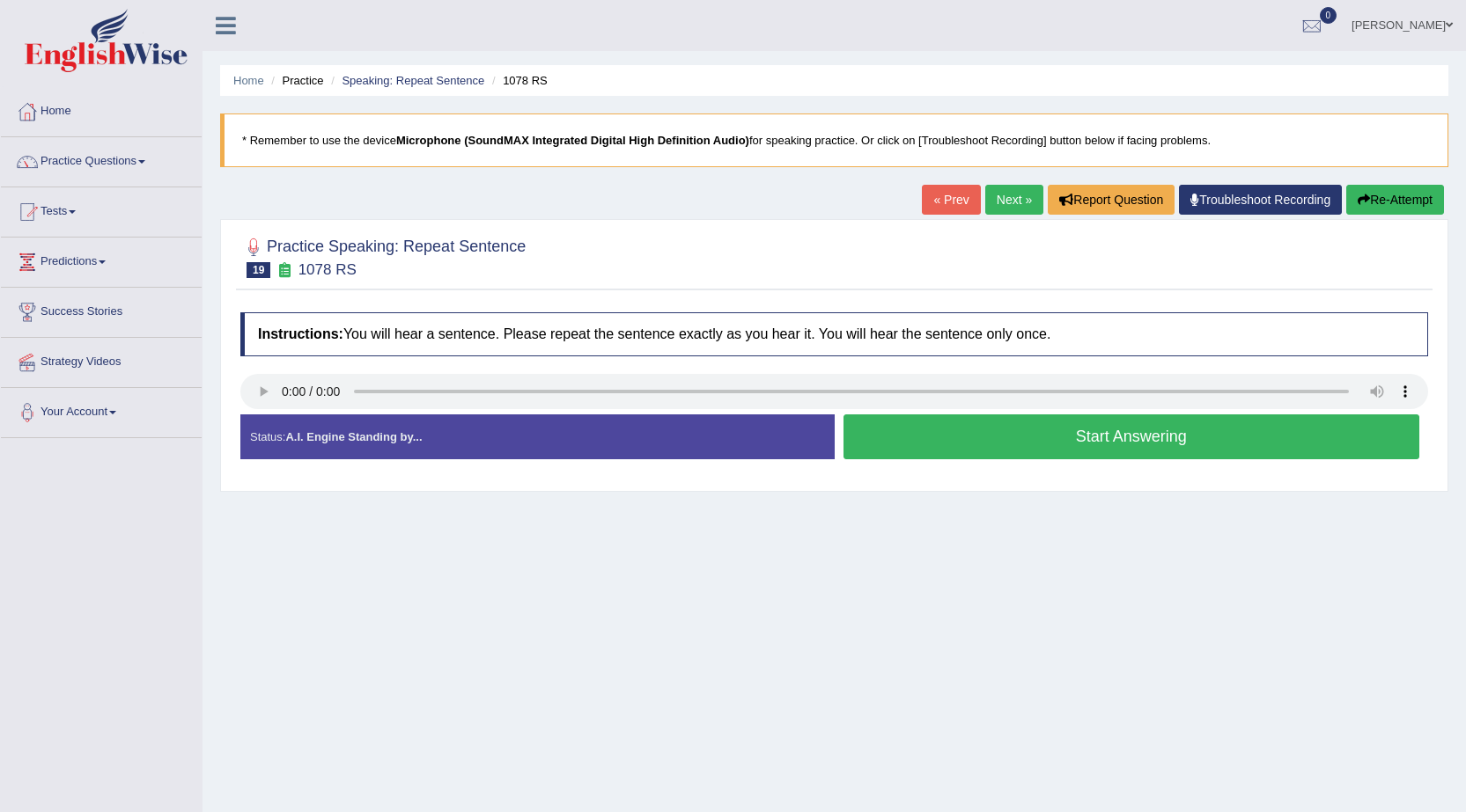
click at [975, 437] on button "Start Answering" at bounding box center [1131, 437] width 577 height 45
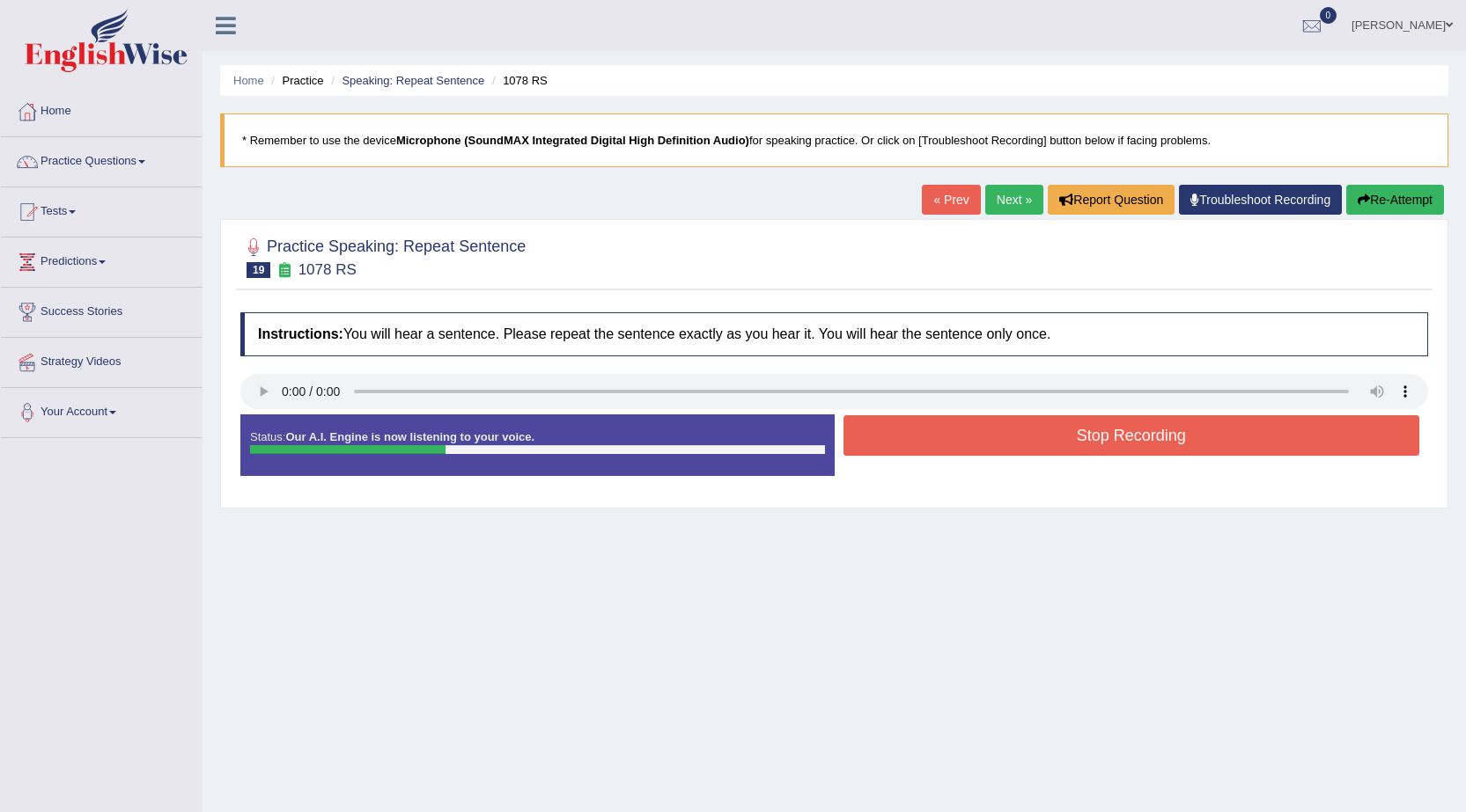
click at [974, 439] on button "Stop Recording" at bounding box center [1131, 436] width 577 height 41
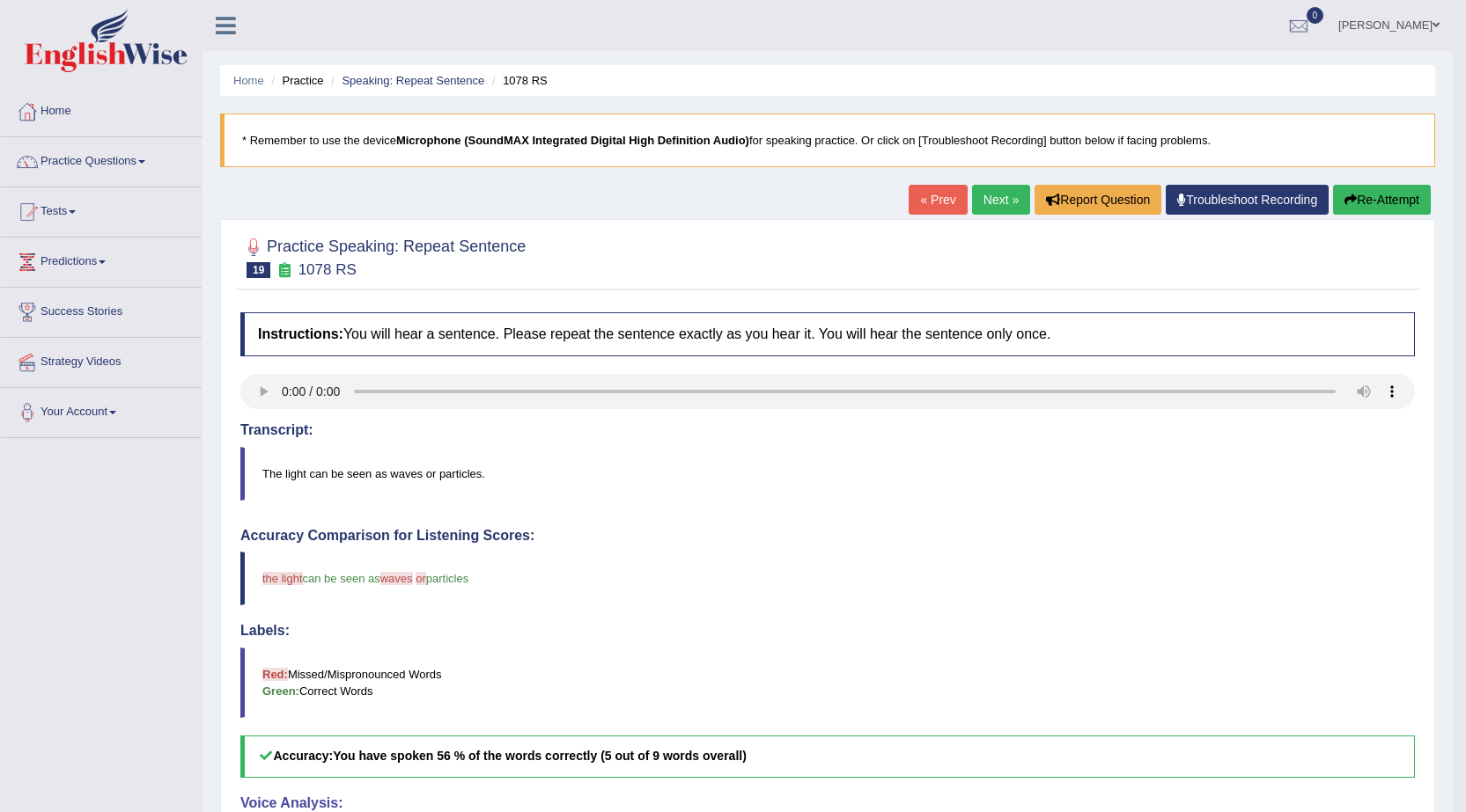
click at [991, 199] on link "Next »" at bounding box center [1001, 200] width 58 height 30
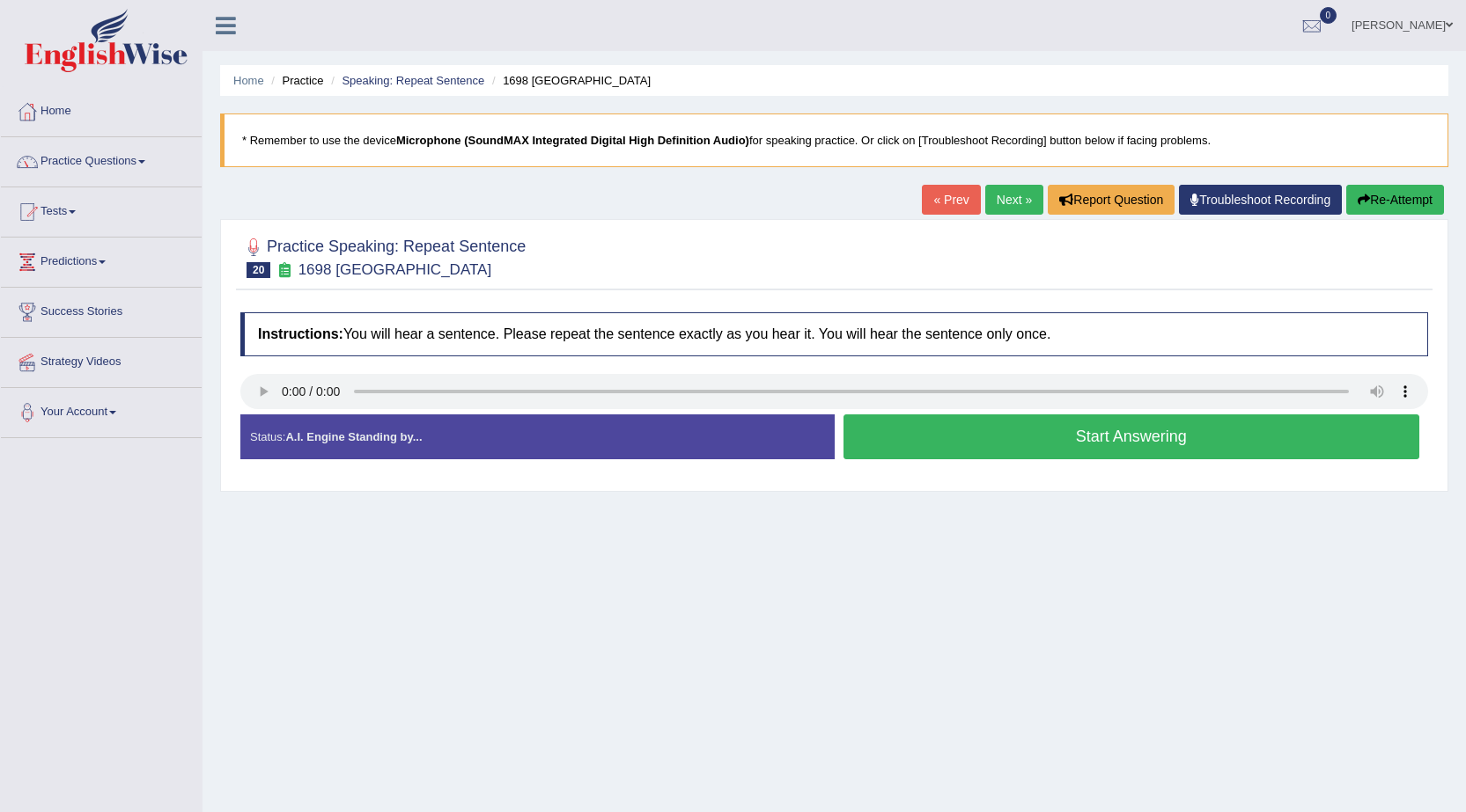
click at [928, 440] on button "Start Answering" at bounding box center [1131, 437] width 577 height 45
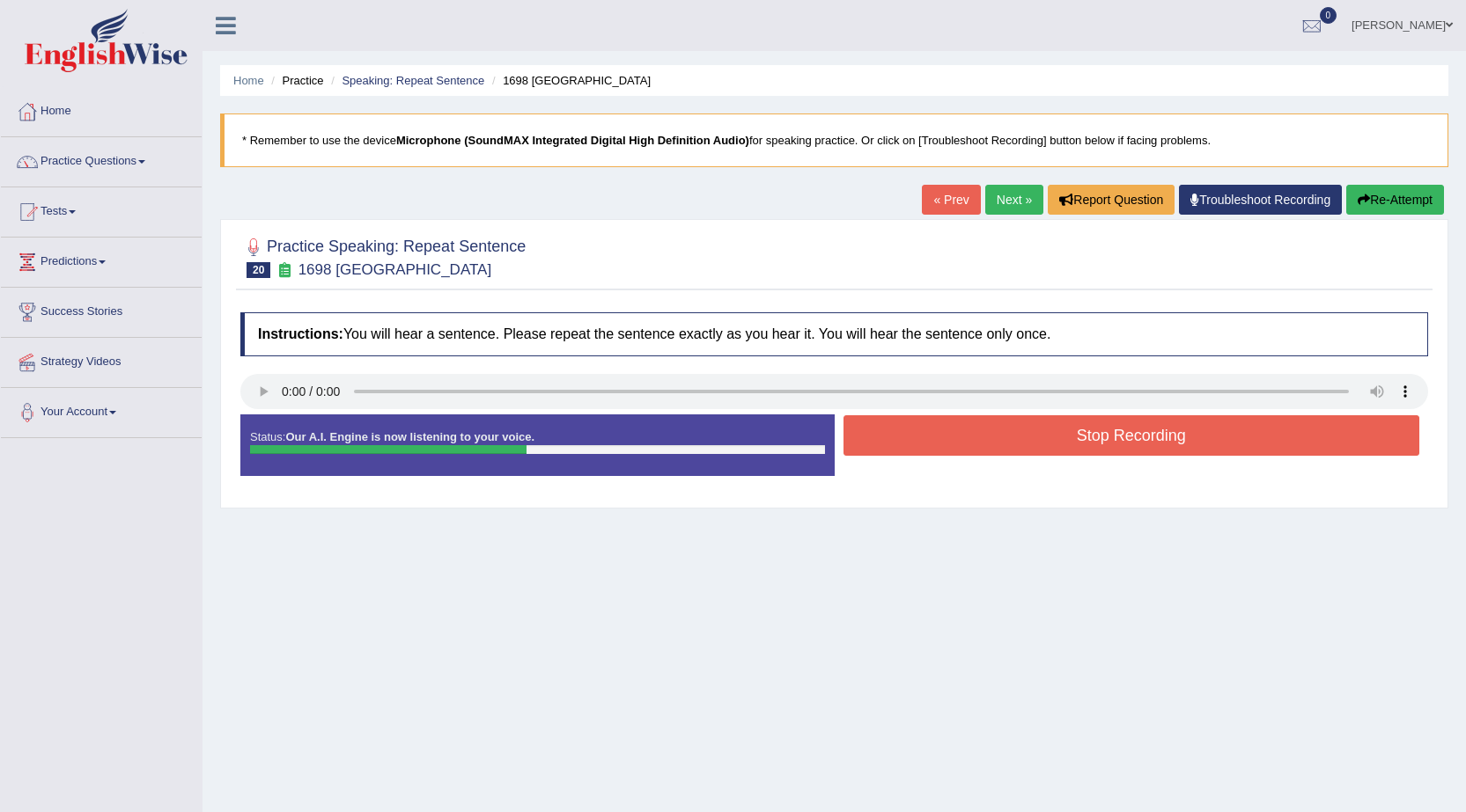
click at [928, 440] on button "Stop Recording" at bounding box center [1131, 436] width 577 height 41
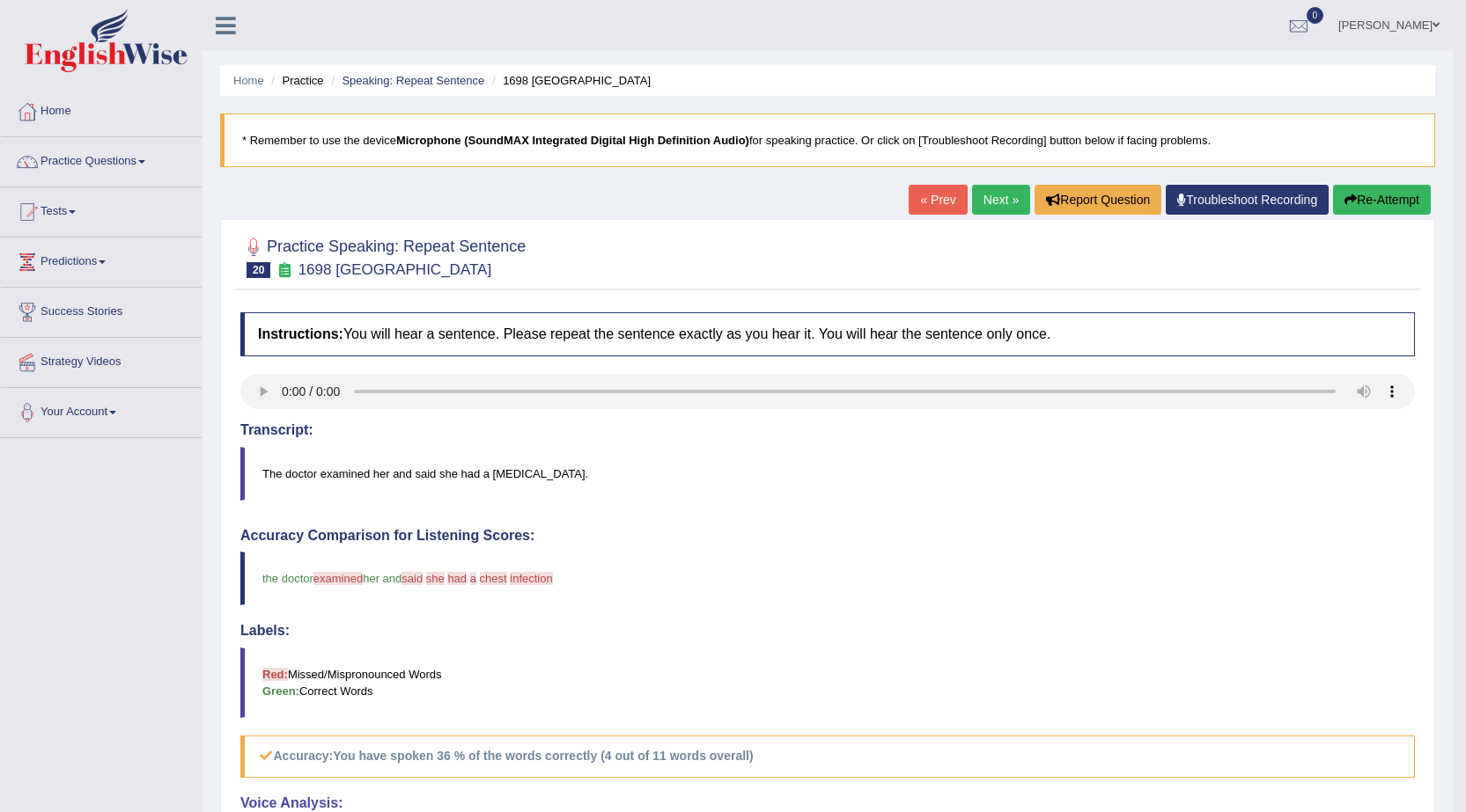
click at [1402, 196] on button "Re-Attempt" at bounding box center [1381, 200] width 97 height 30
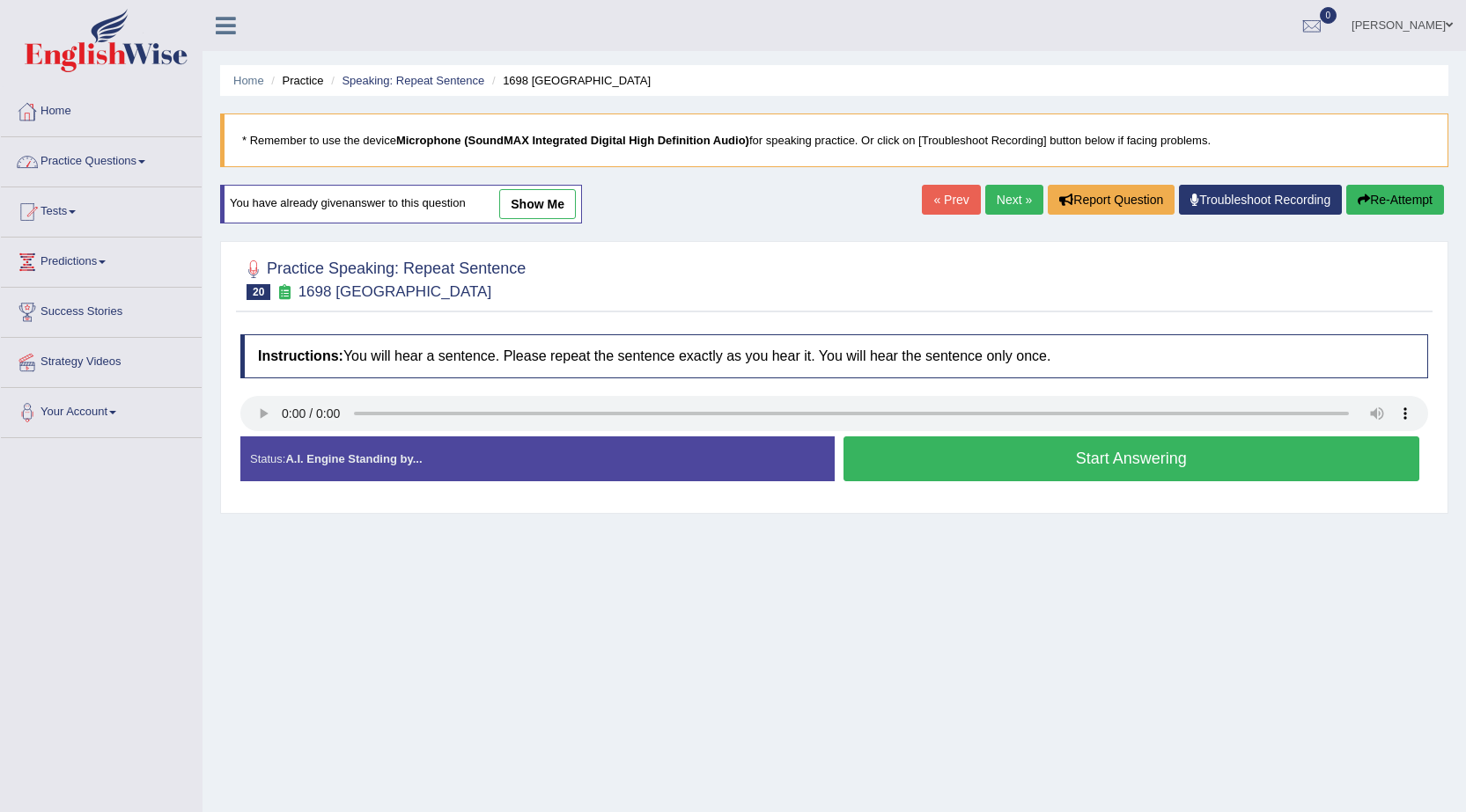
click at [888, 470] on button "Start Answering" at bounding box center [1131, 458] width 577 height 45
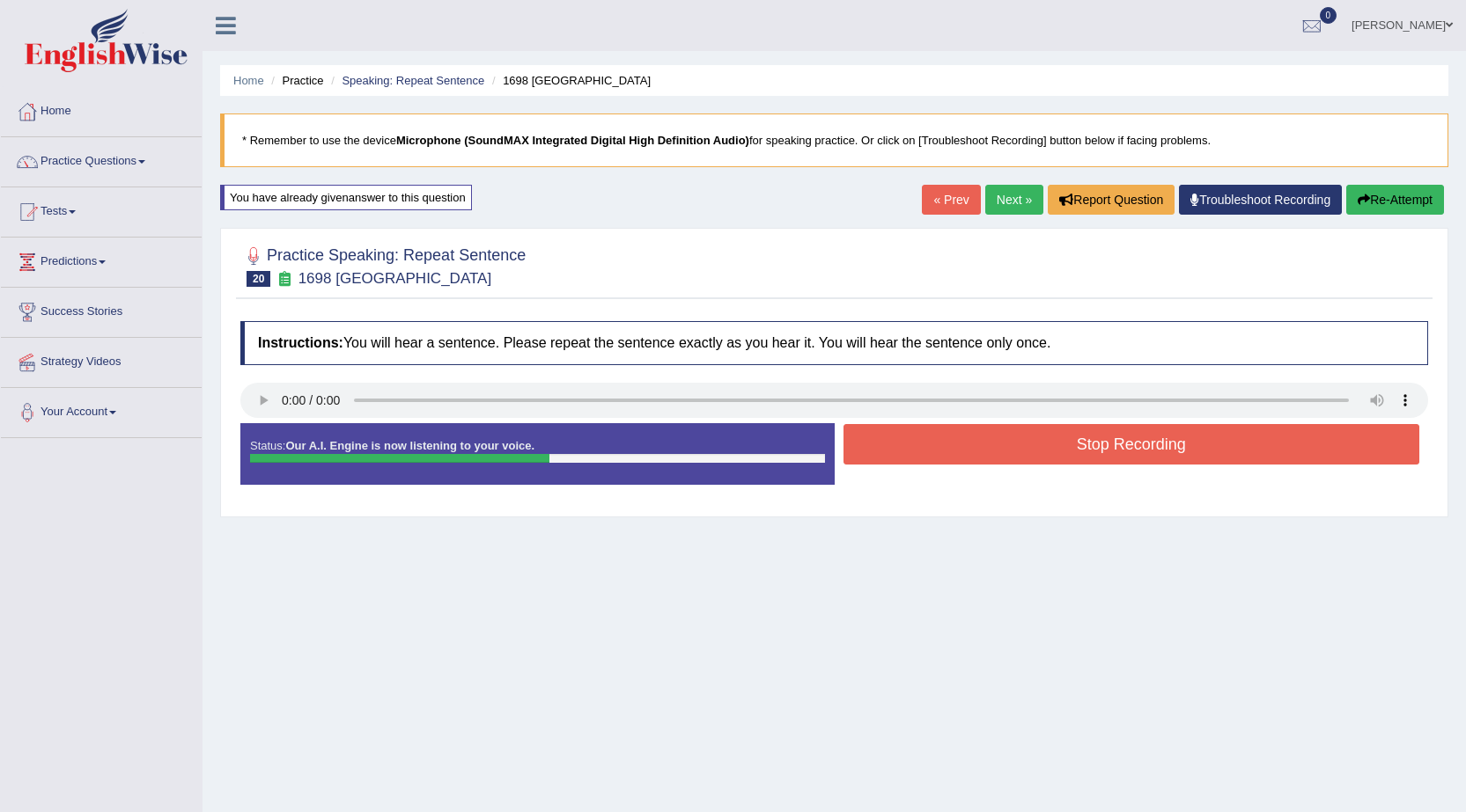
click at [1380, 210] on button "Re-Attempt" at bounding box center [1395, 200] width 97 height 30
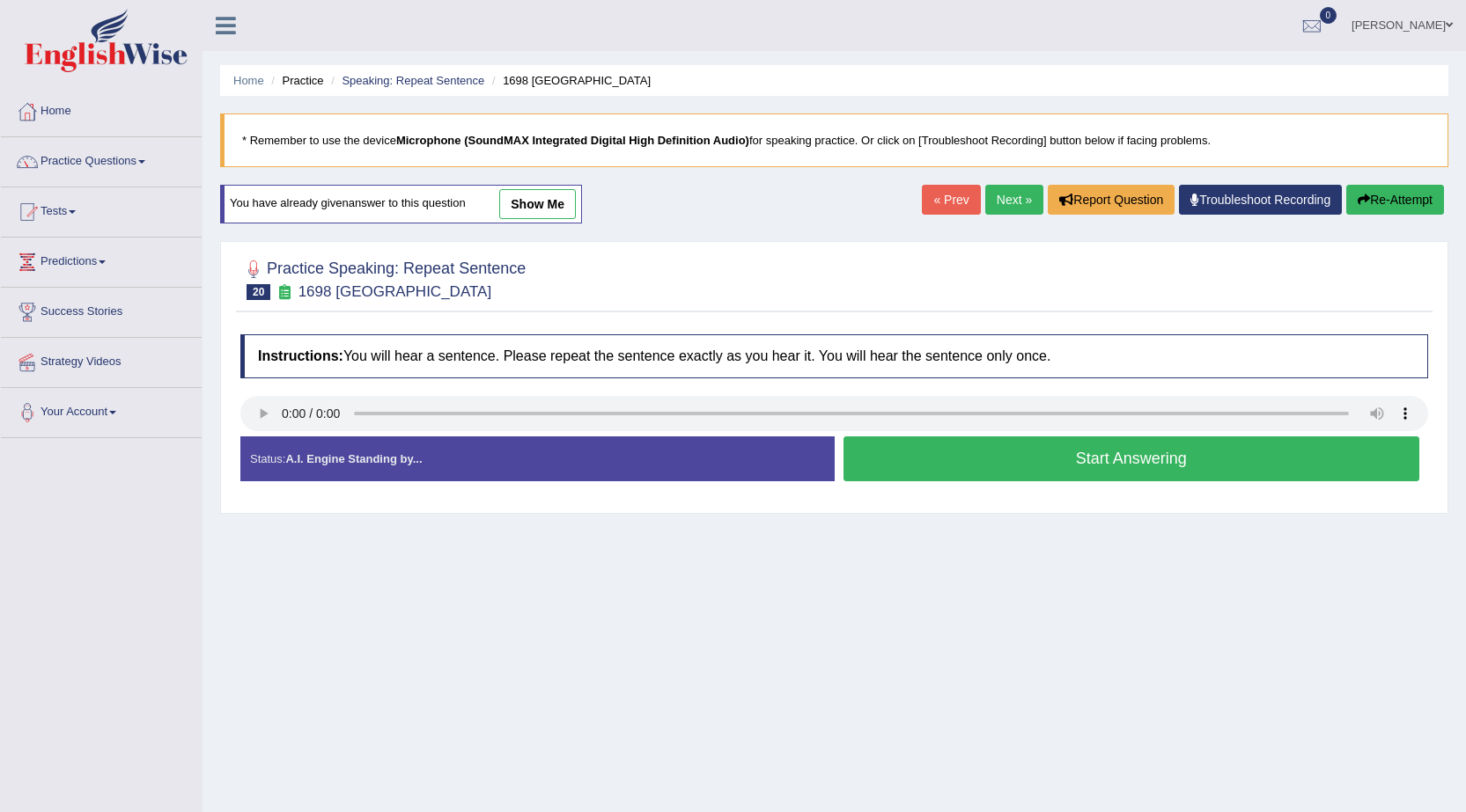
click at [1112, 453] on button "Start Answering" at bounding box center [1131, 458] width 577 height 45
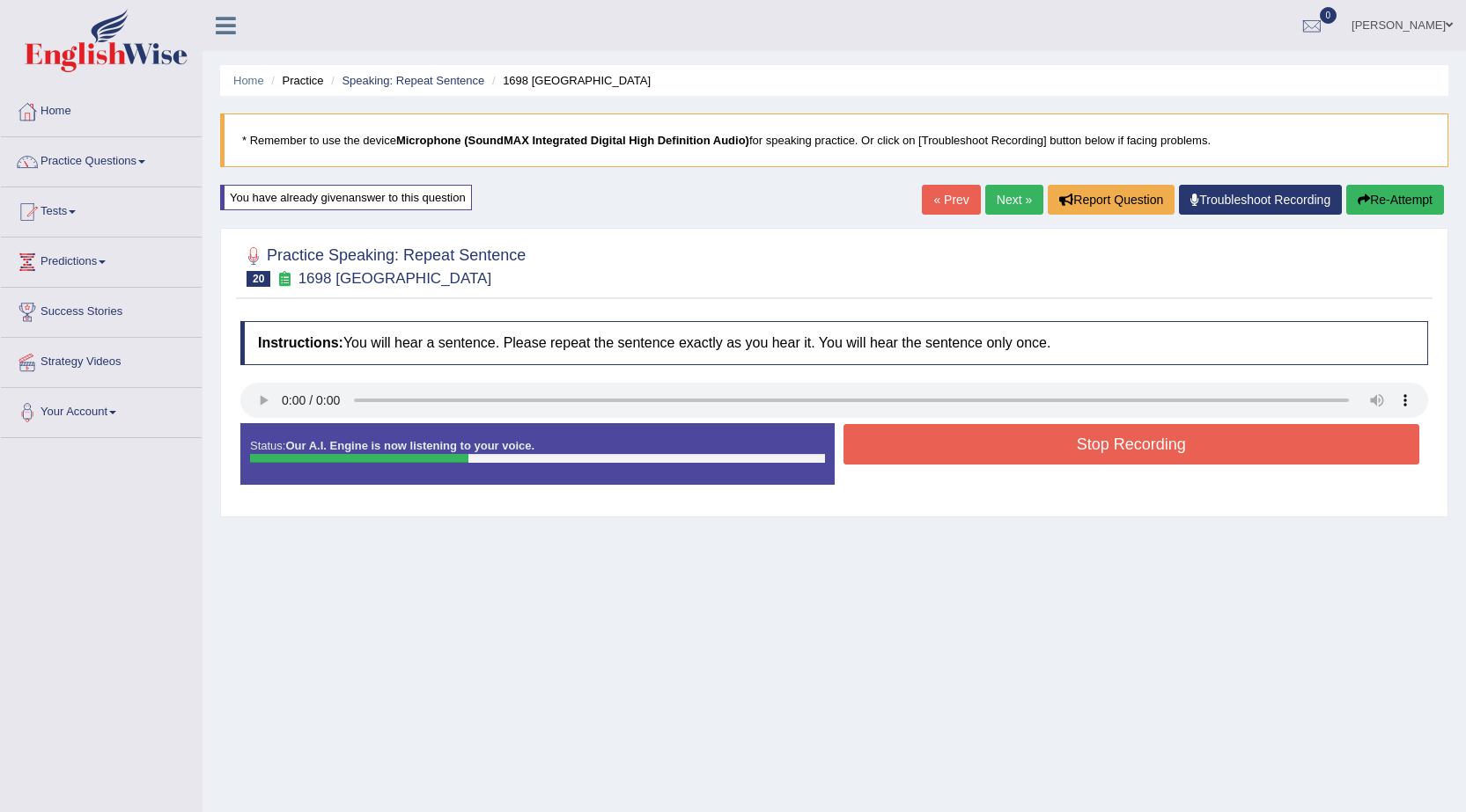
drag, startPoint x: 0, startPoint y: 0, endPoint x: 1108, endPoint y: 453, distance: 1197.0
click at [1111, 453] on button "Stop Recording" at bounding box center [1131, 445] width 577 height 41
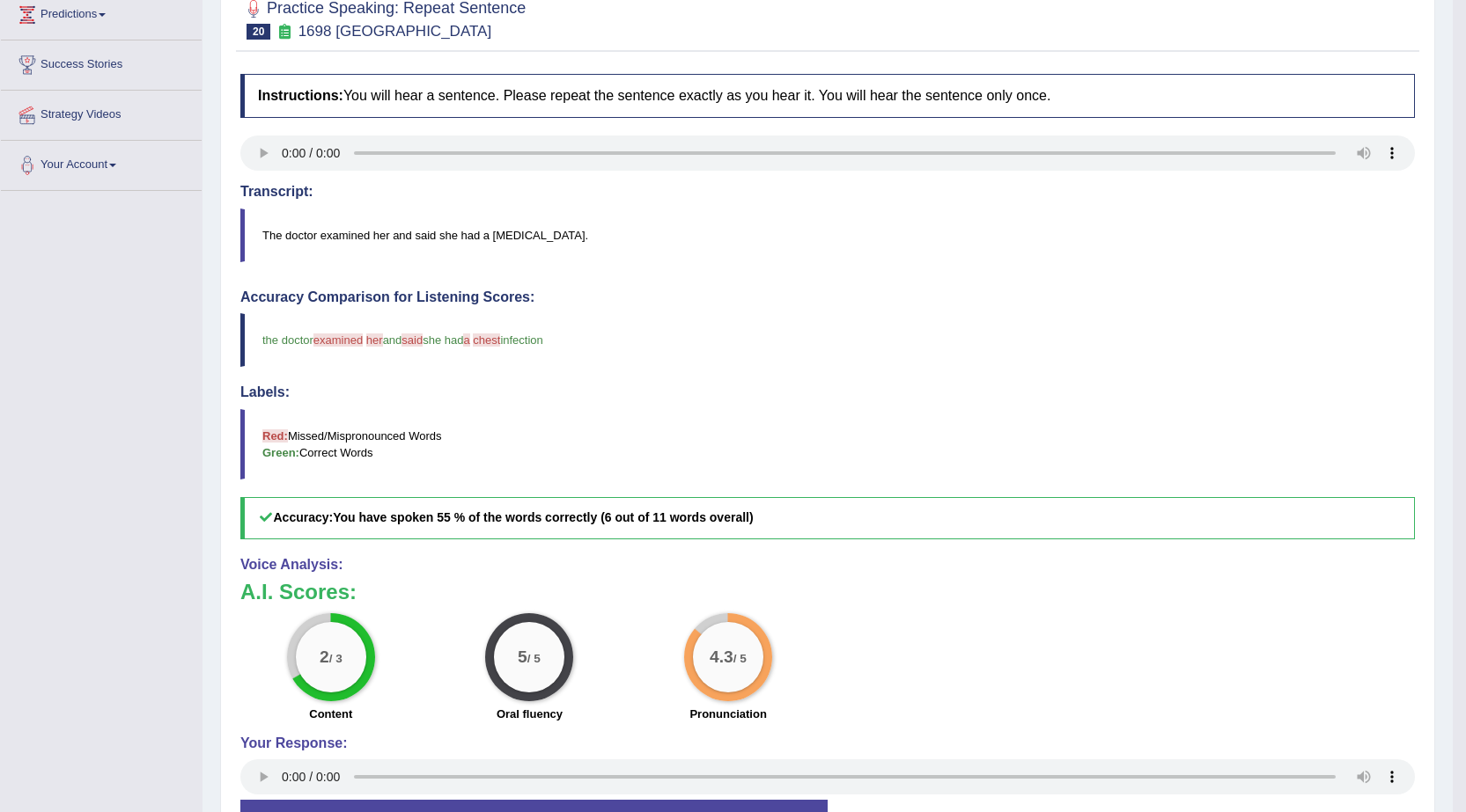
scroll to position [88, 0]
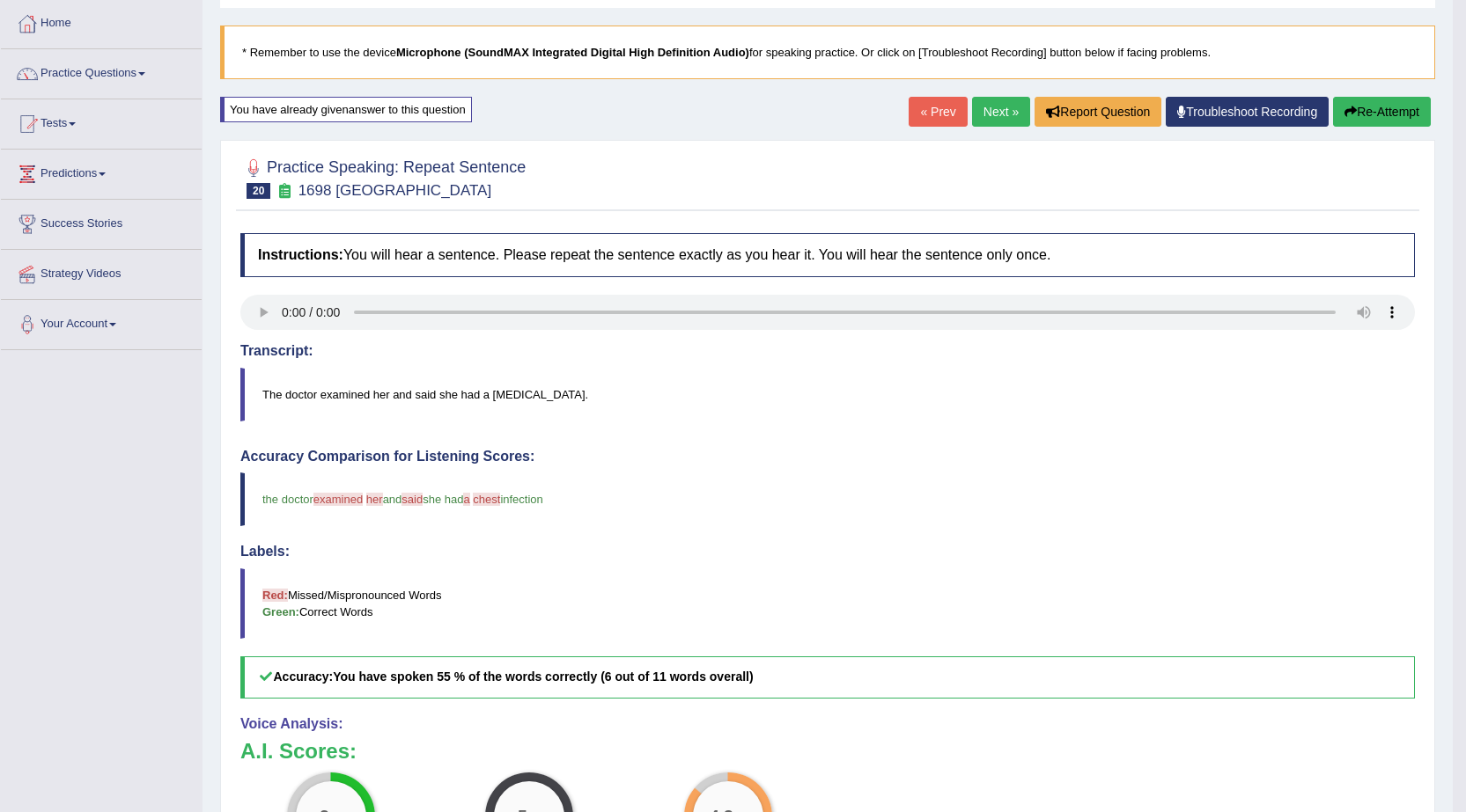
click at [988, 109] on link "Next »" at bounding box center [1001, 111] width 58 height 30
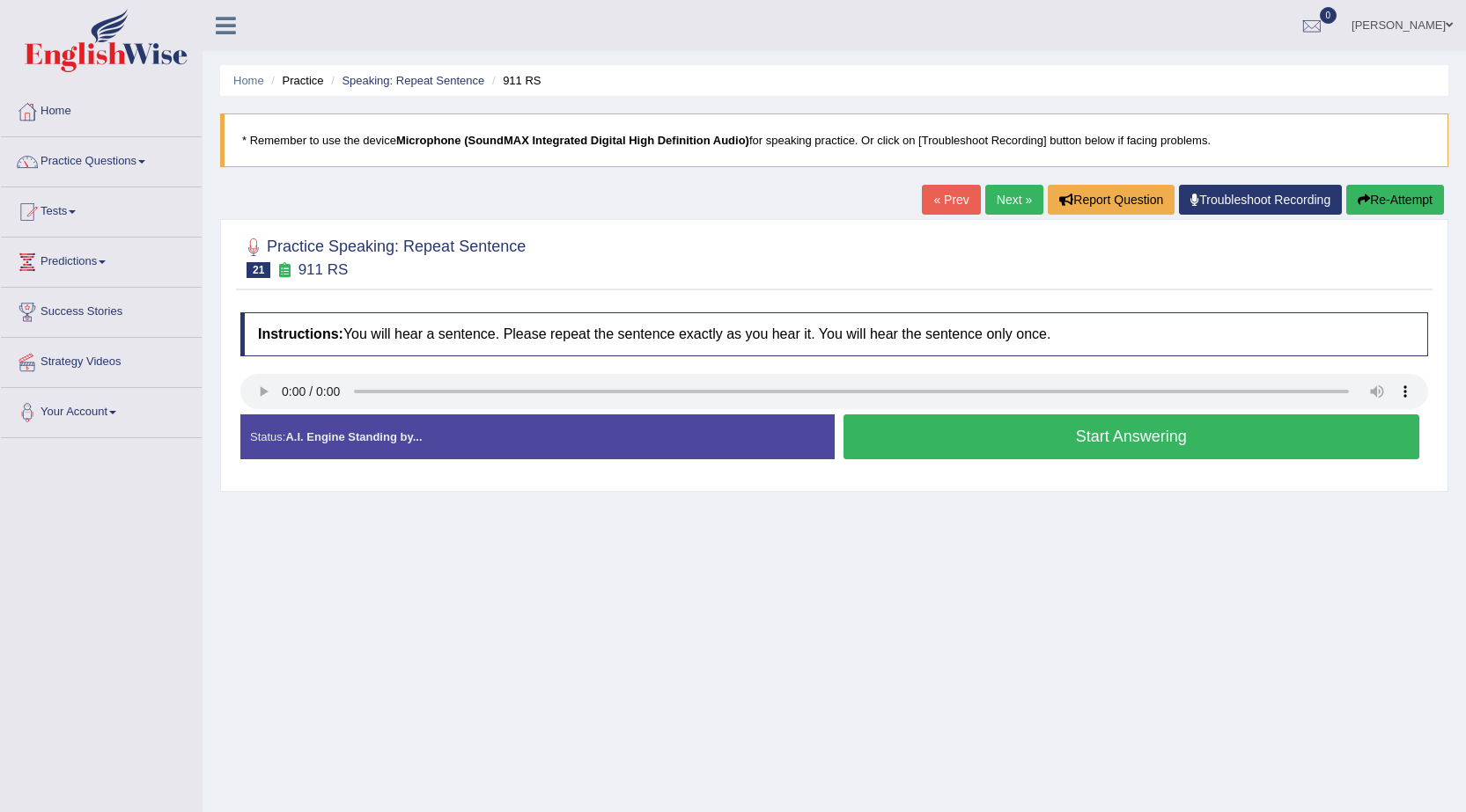
click at [1131, 441] on button "Start Answering" at bounding box center [1131, 437] width 577 height 45
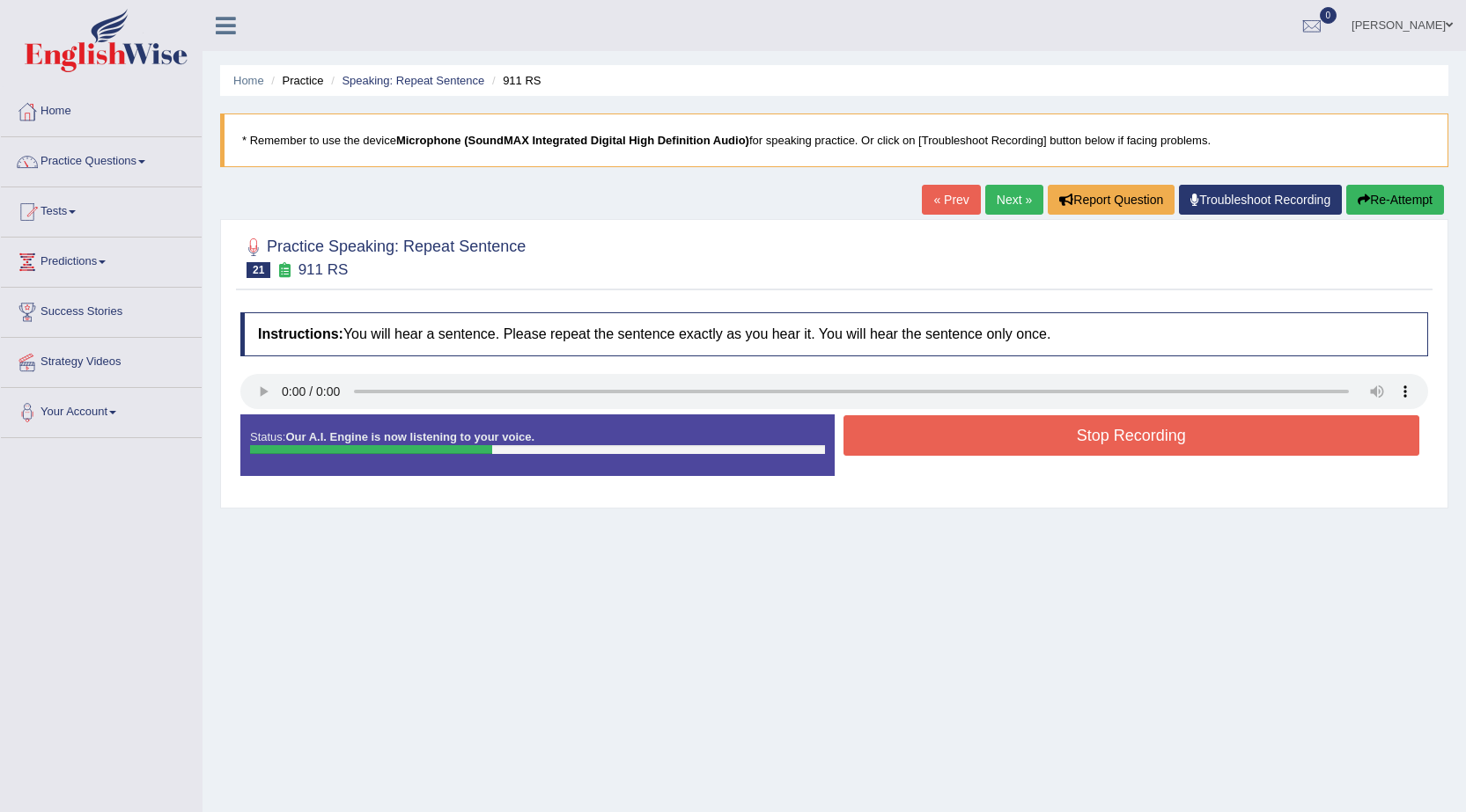
click at [1131, 441] on button "Stop Recording" at bounding box center [1131, 436] width 577 height 41
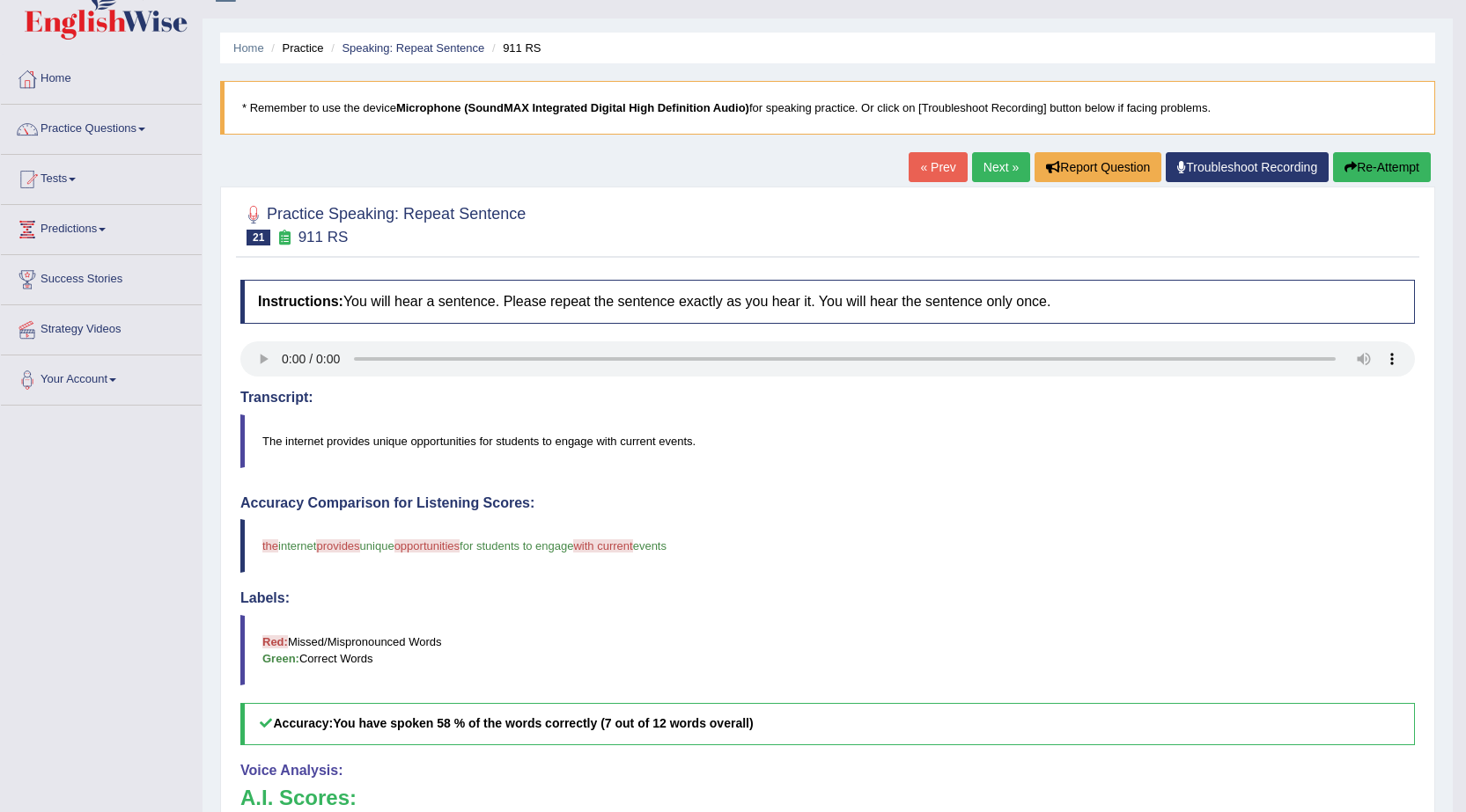
scroll to position [25, 0]
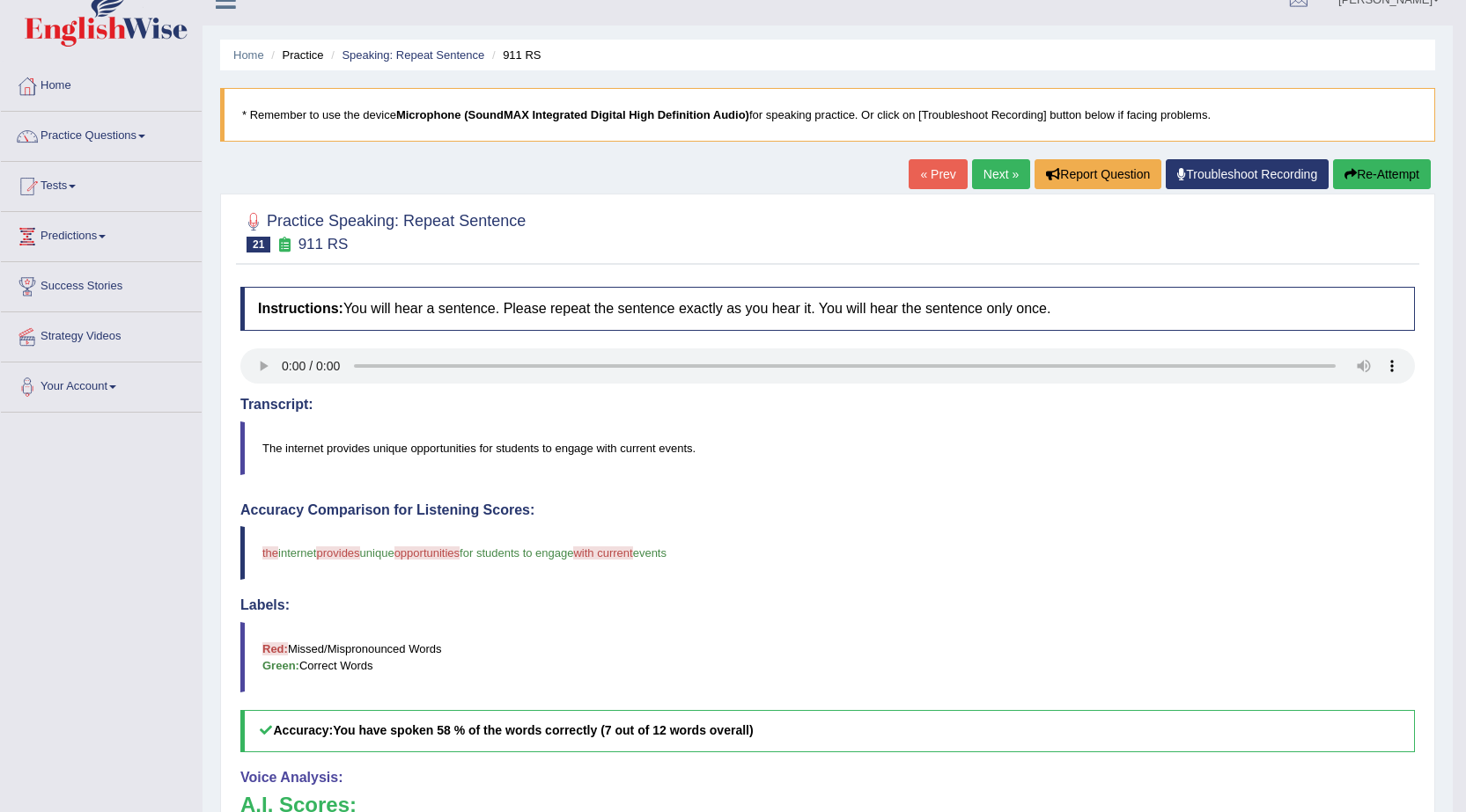
click at [983, 171] on link "Next »" at bounding box center [1001, 174] width 58 height 30
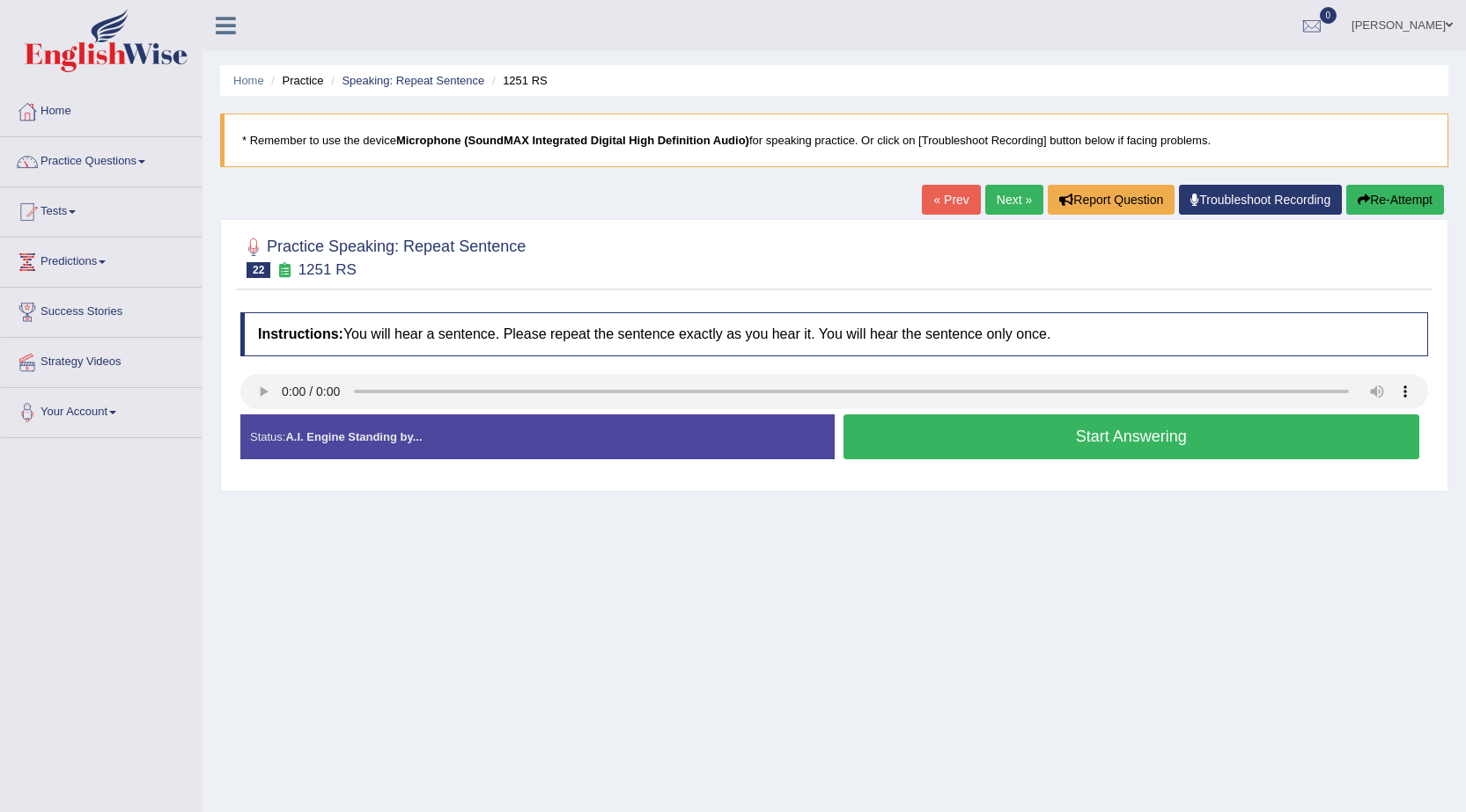
click at [1046, 448] on button "Start Answering" at bounding box center [1131, 437] width 577 height 45
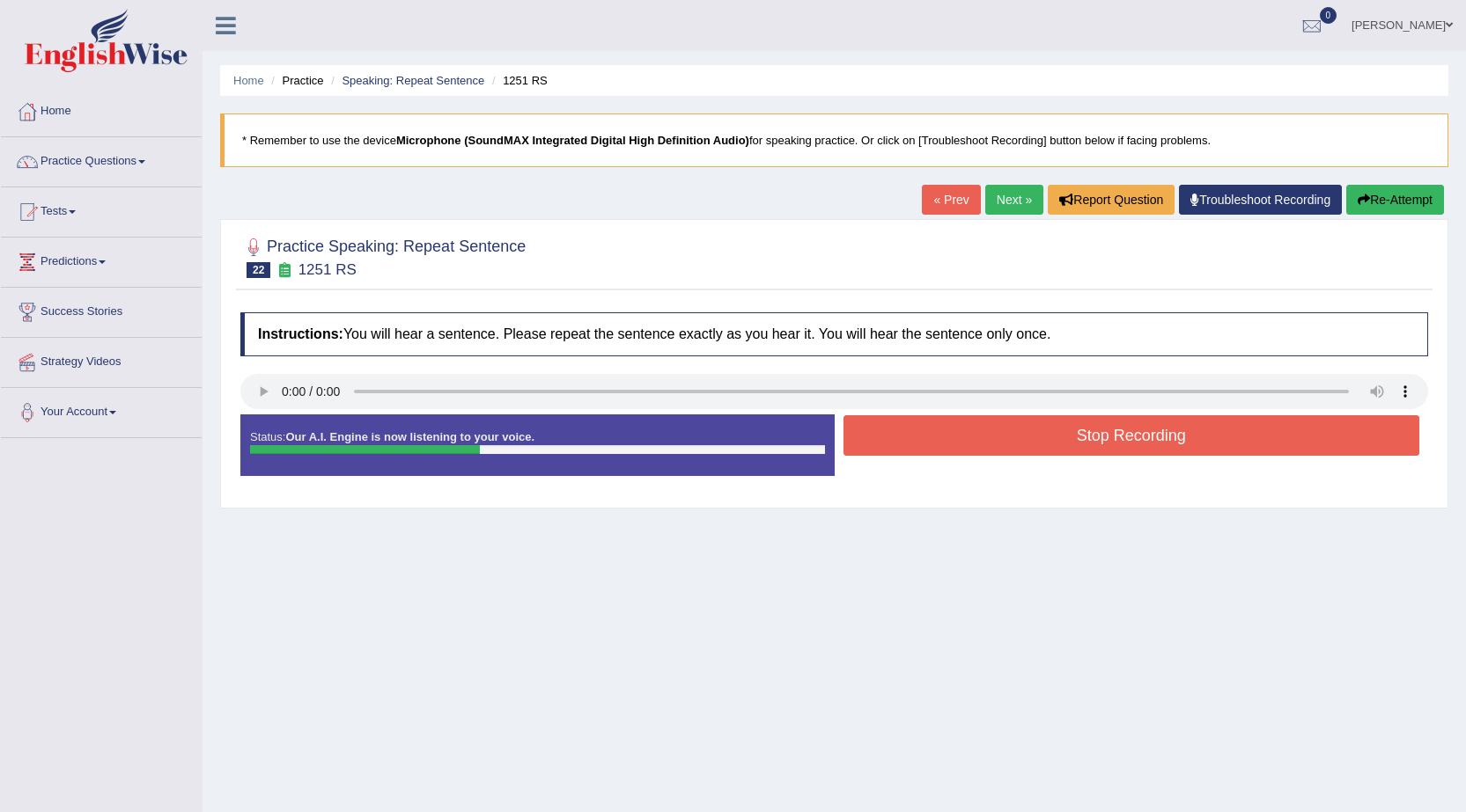
click at [988, 422] on button "Stop Recording" at bounding box center [1131, 436] width 577 height 41
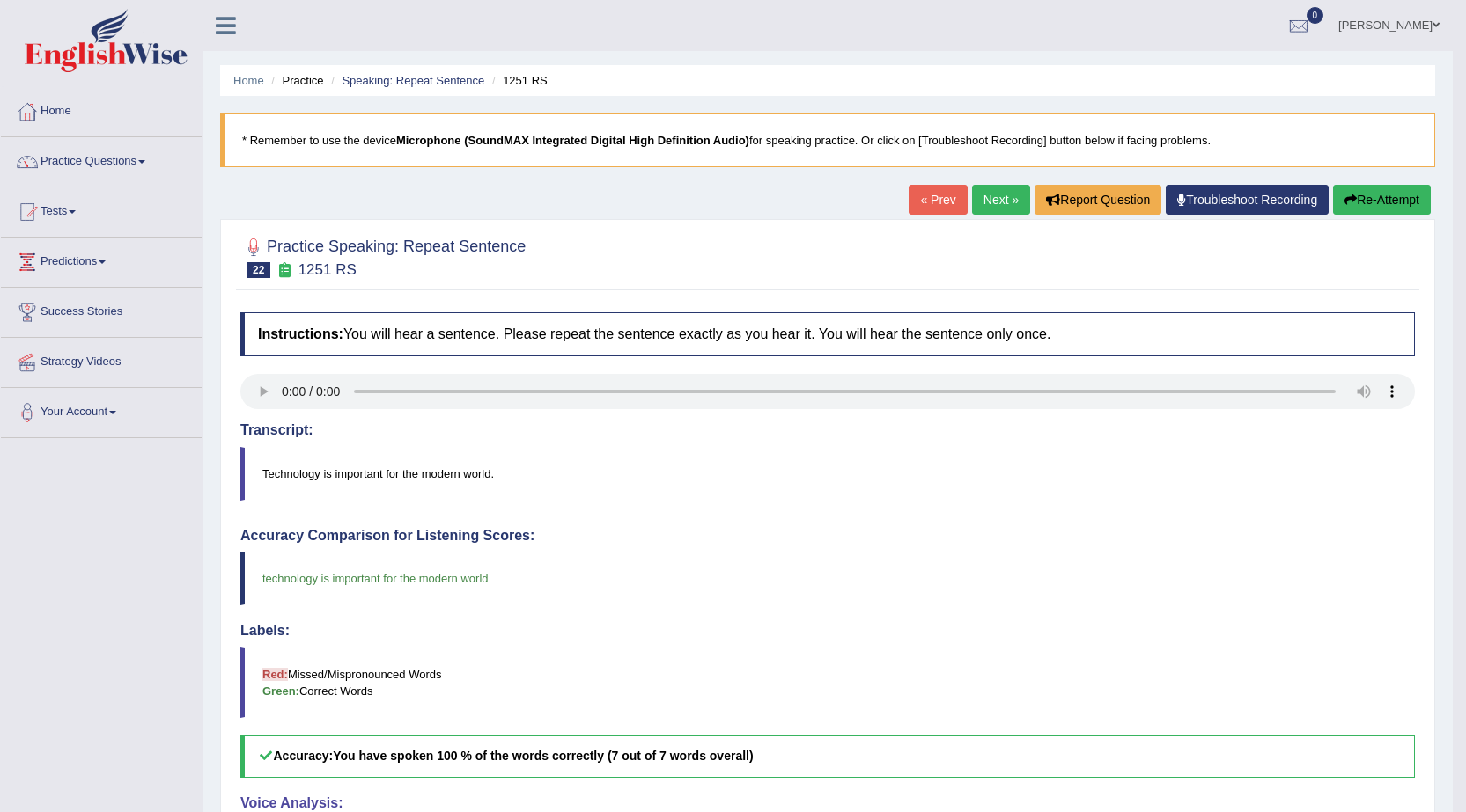
click at [1393, 199] on button "Re-Attempt" at bounding box center [1381, 200] width 97 height 30
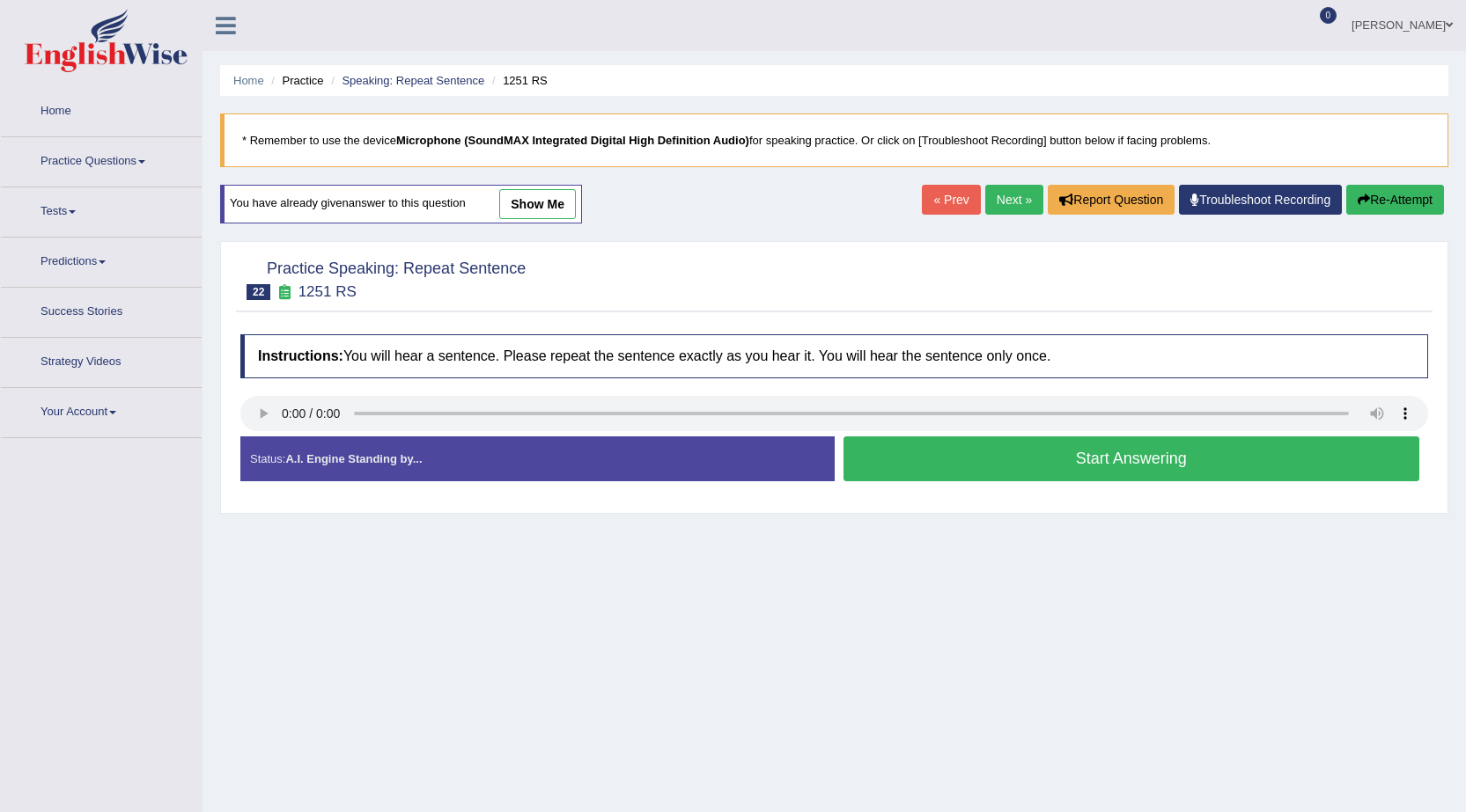
click at [1022, 473] on button "Start Answering" at bounding box center [1131, 458] width 577 height 45
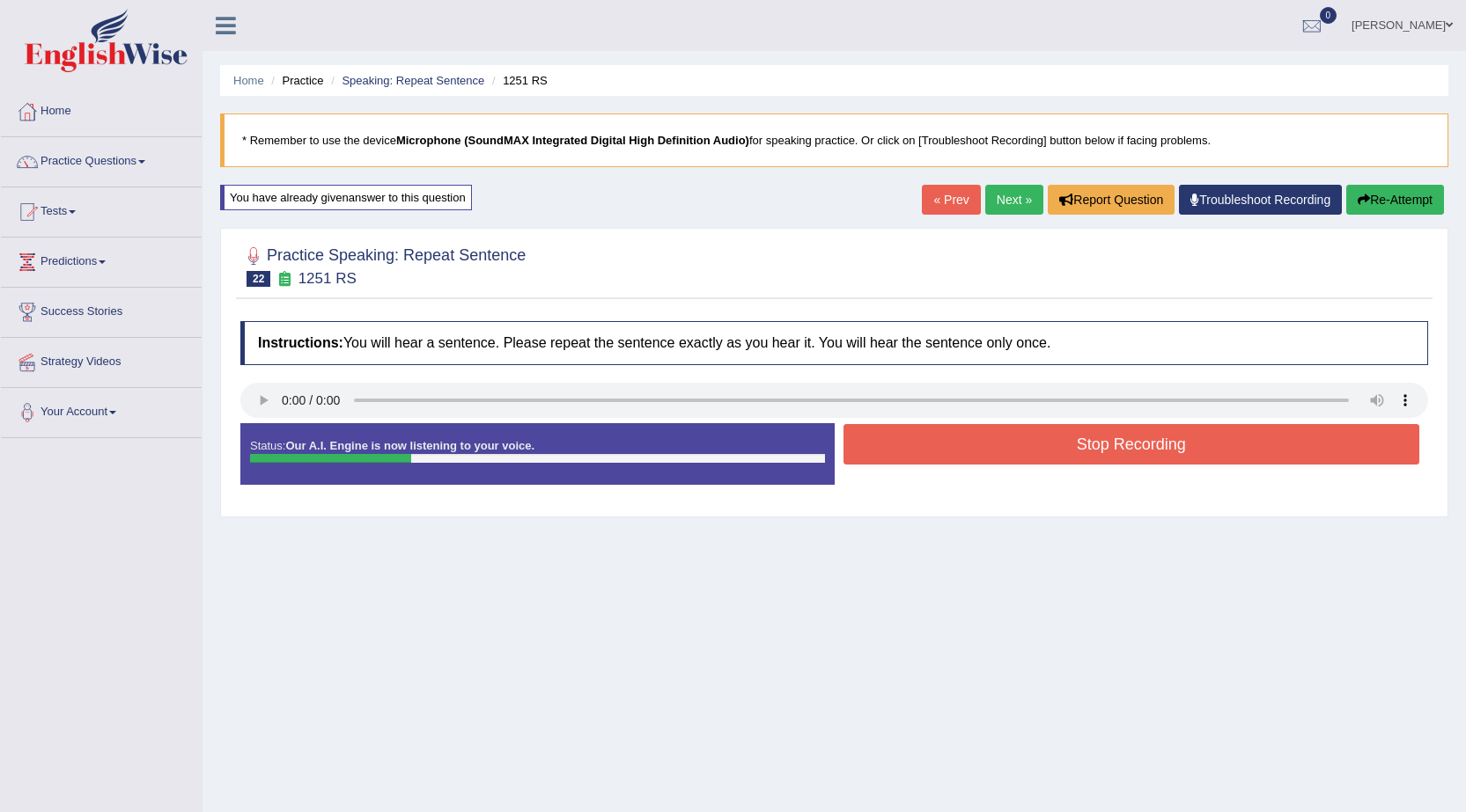
click at [1035, 450] on button "Stop Recording" at bounding box center [1131, 445] width 577 height 41
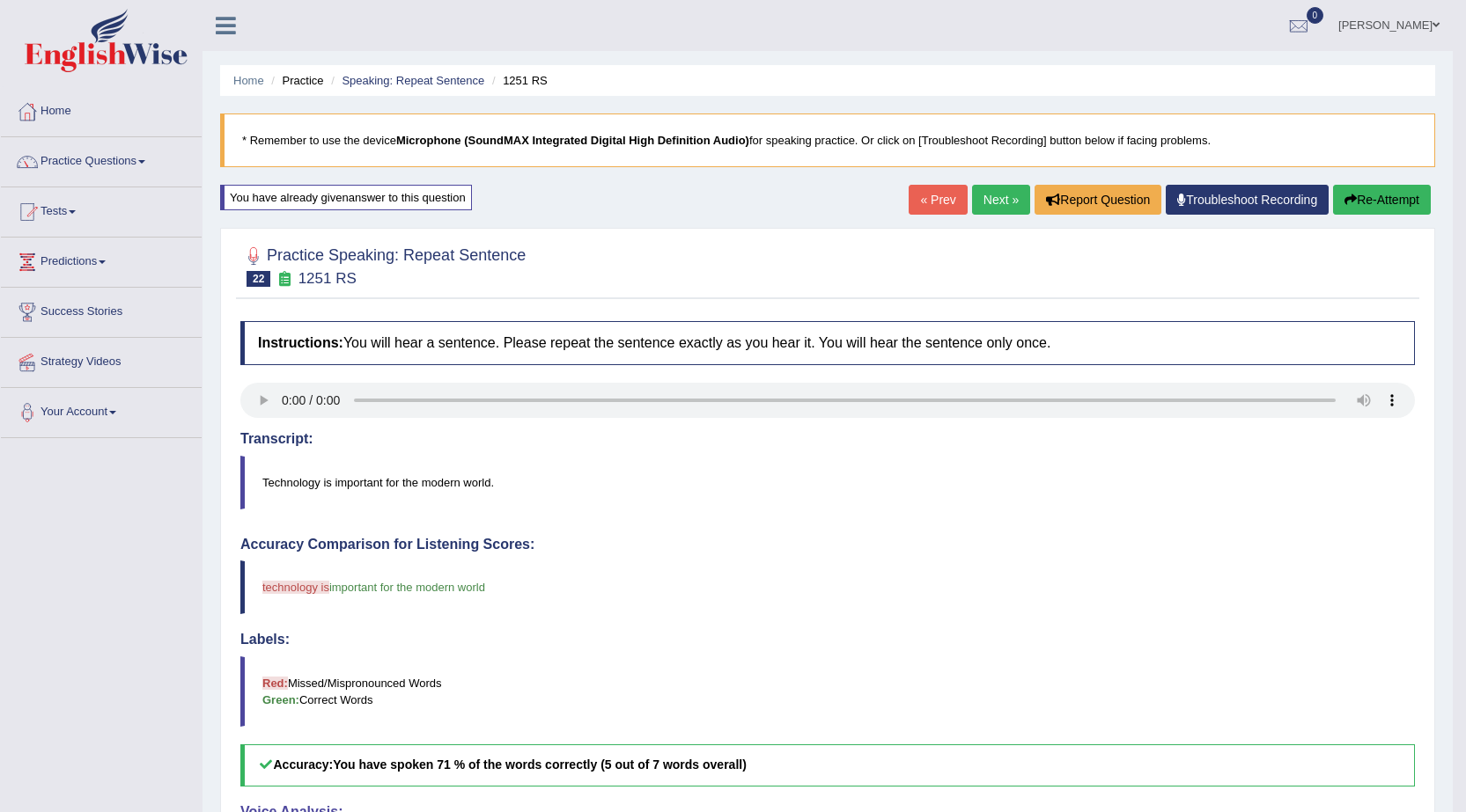
click at [987, 190] on link "Next »" at bounding box center [1001, 200] width 58 height 30
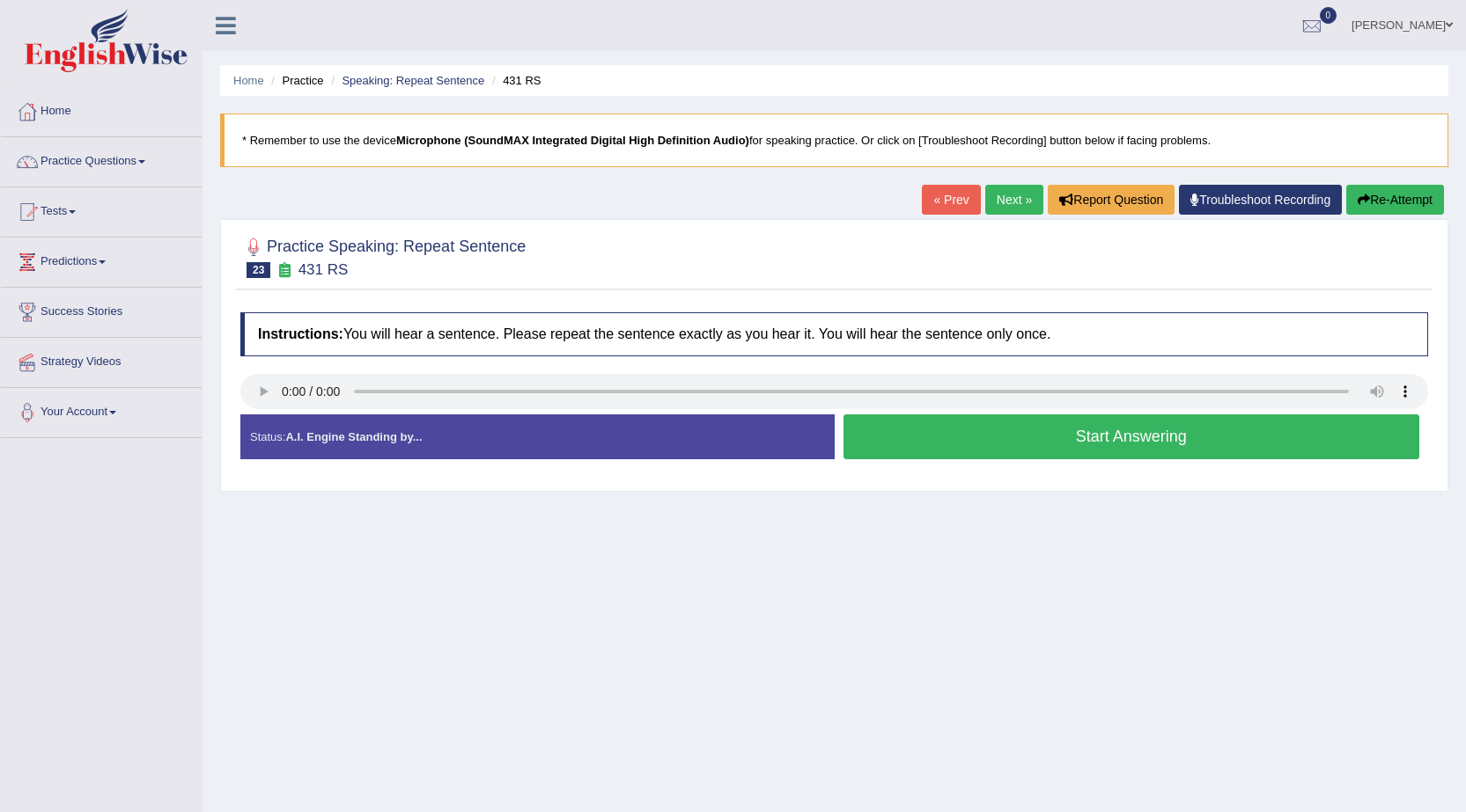
click at [1171, 442] on button "Start Answering" at bounding box center [1131, 437] width 577 height 45
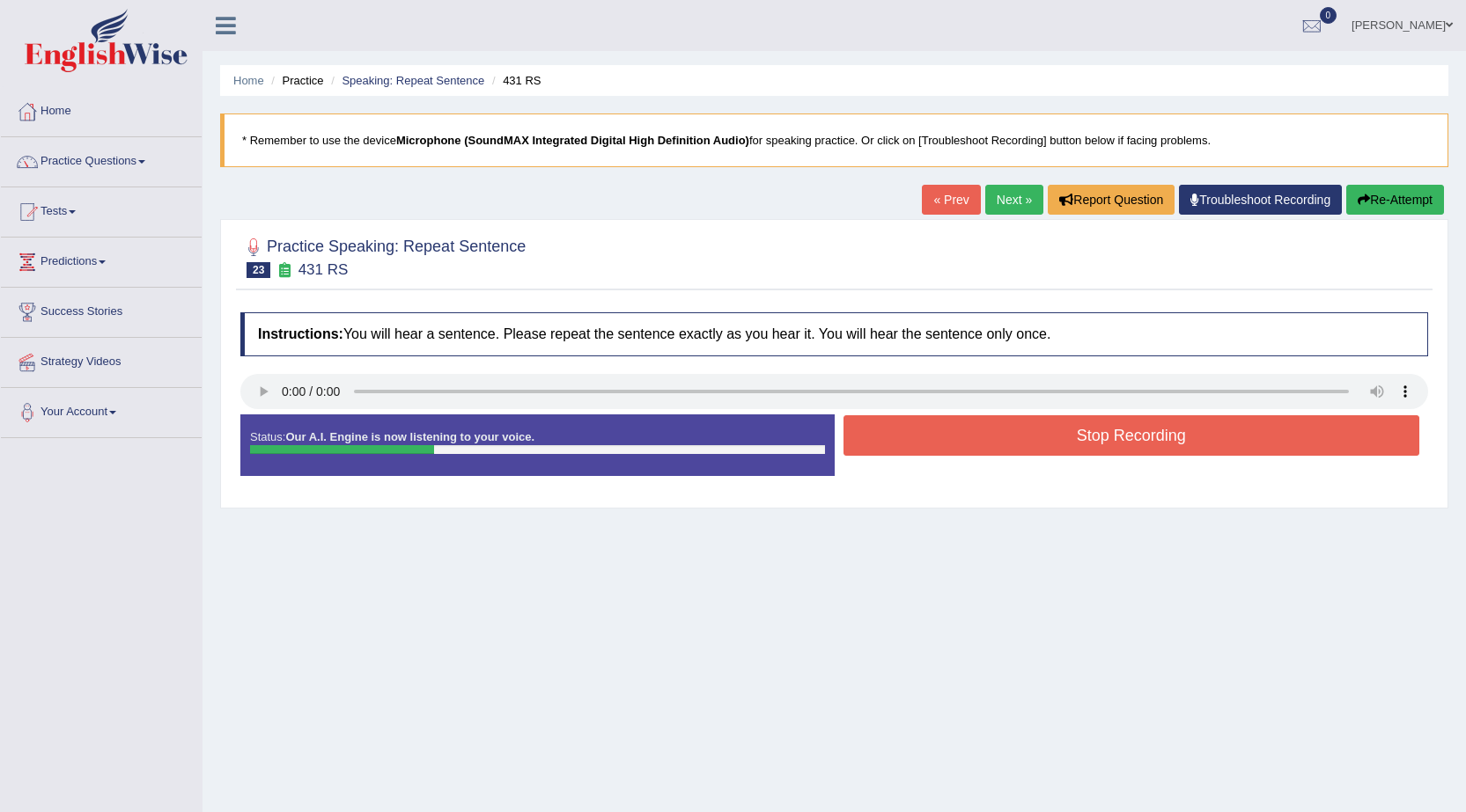
click at [1171, 442] on button "Stop Recording" at bounding box center [1131, 436] width 577 height 41
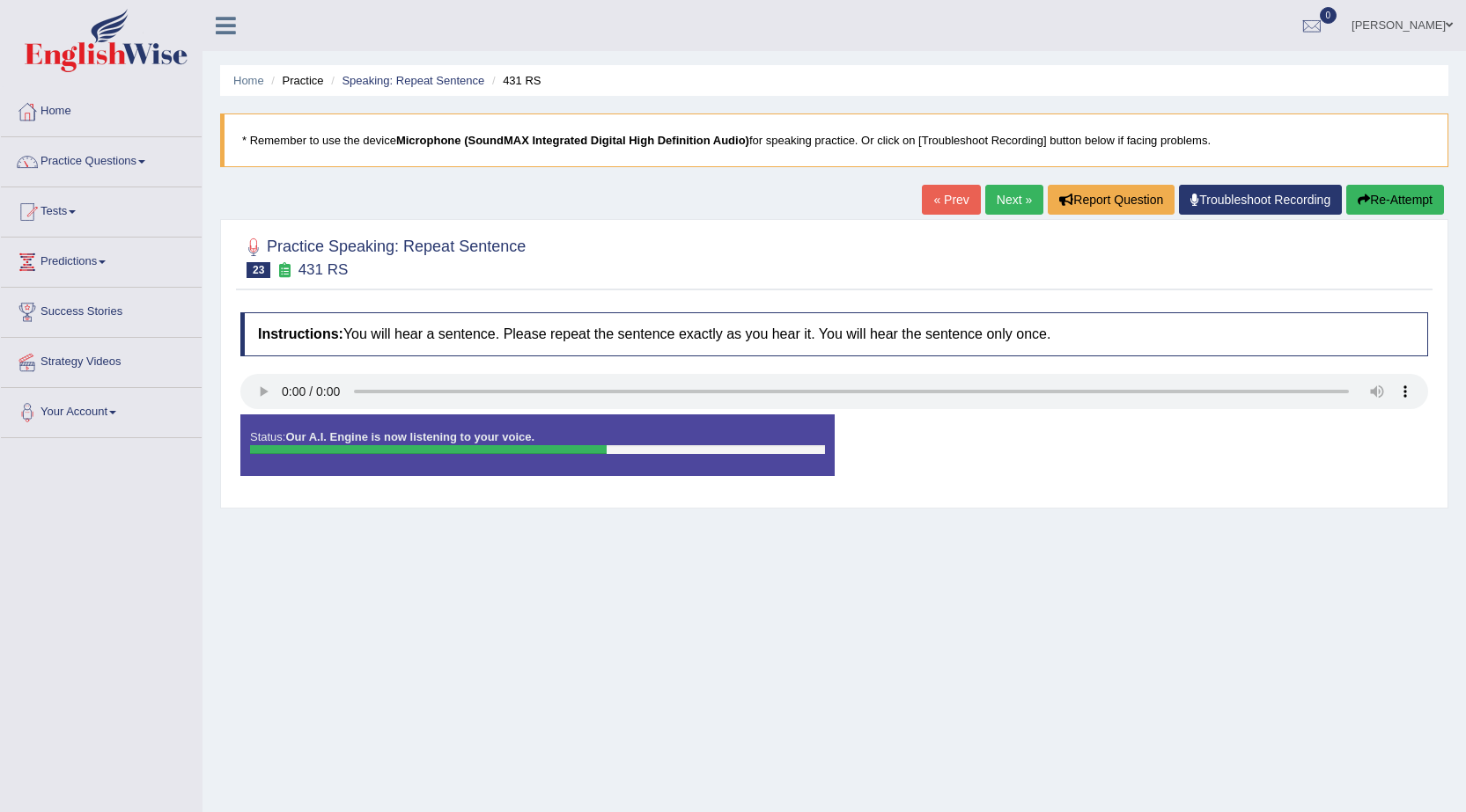
click at [1433, 190] on button "Re-Attempt" at bounding box center [1395, 200] width 97 height 30
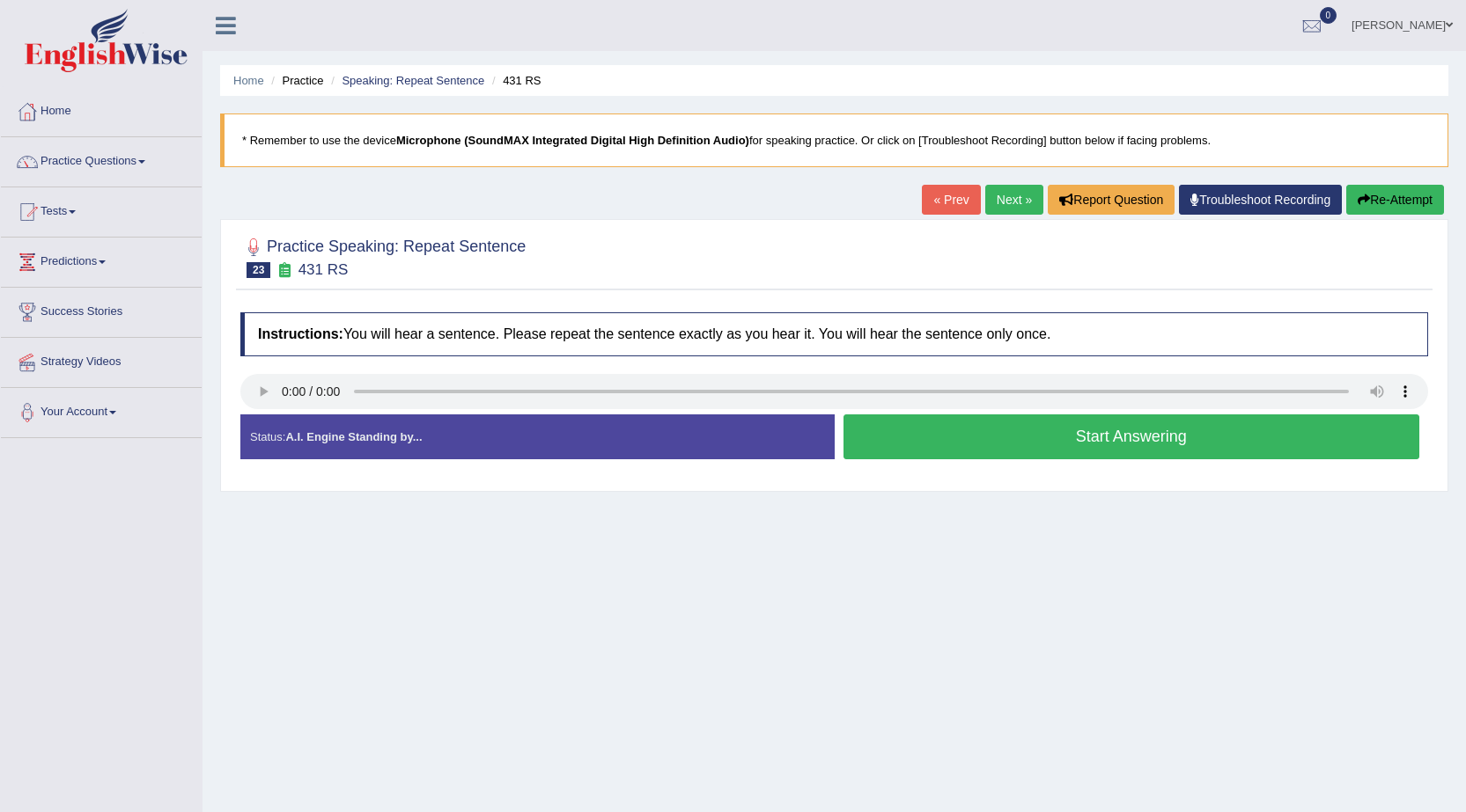
click at [930, 438] on button "Start Answering" at bounding box center [1131, 437] width 577 height 45
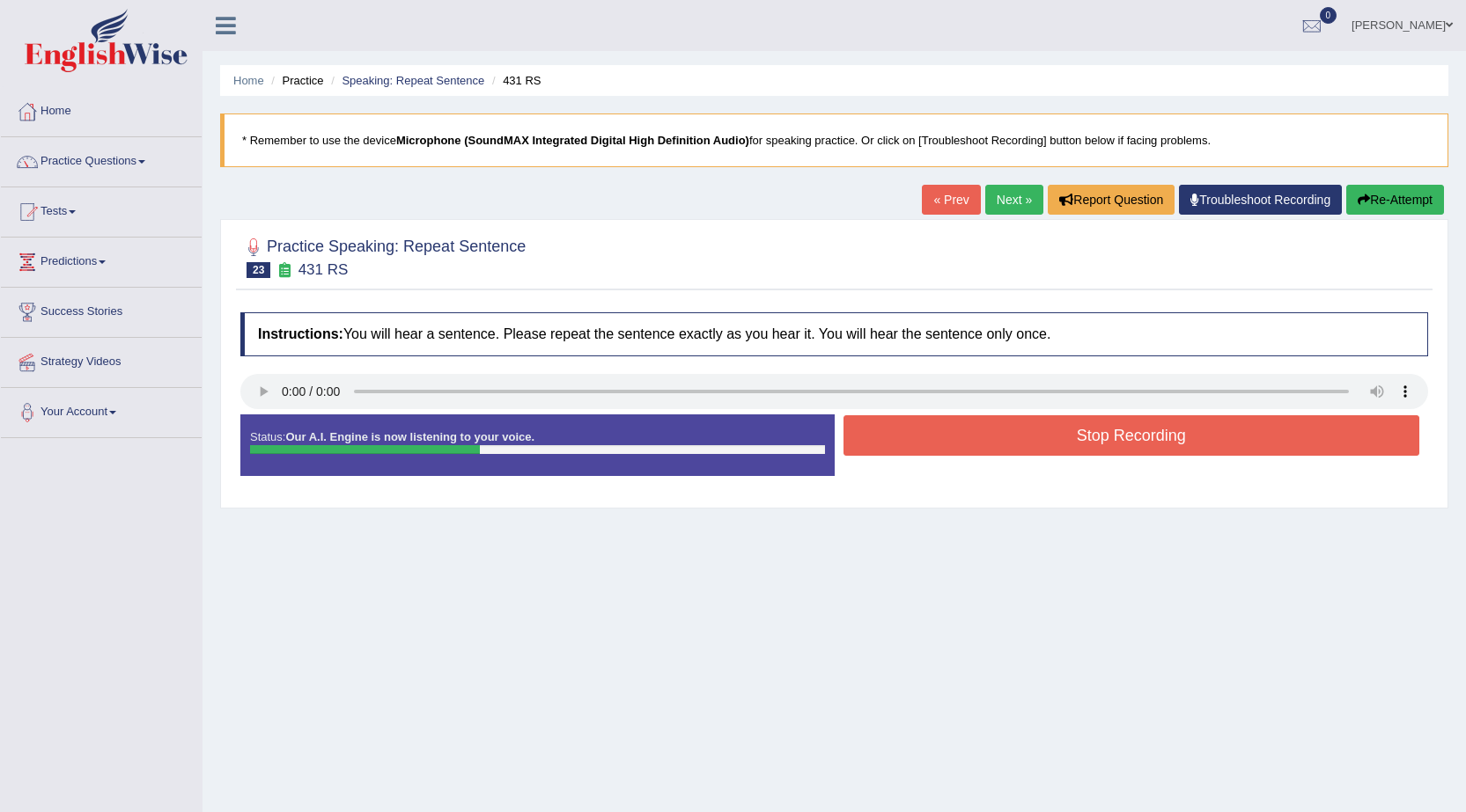
click at [923, 438] on button "Stop Recording" at bounding box center [1131, 436] width 577 height 41
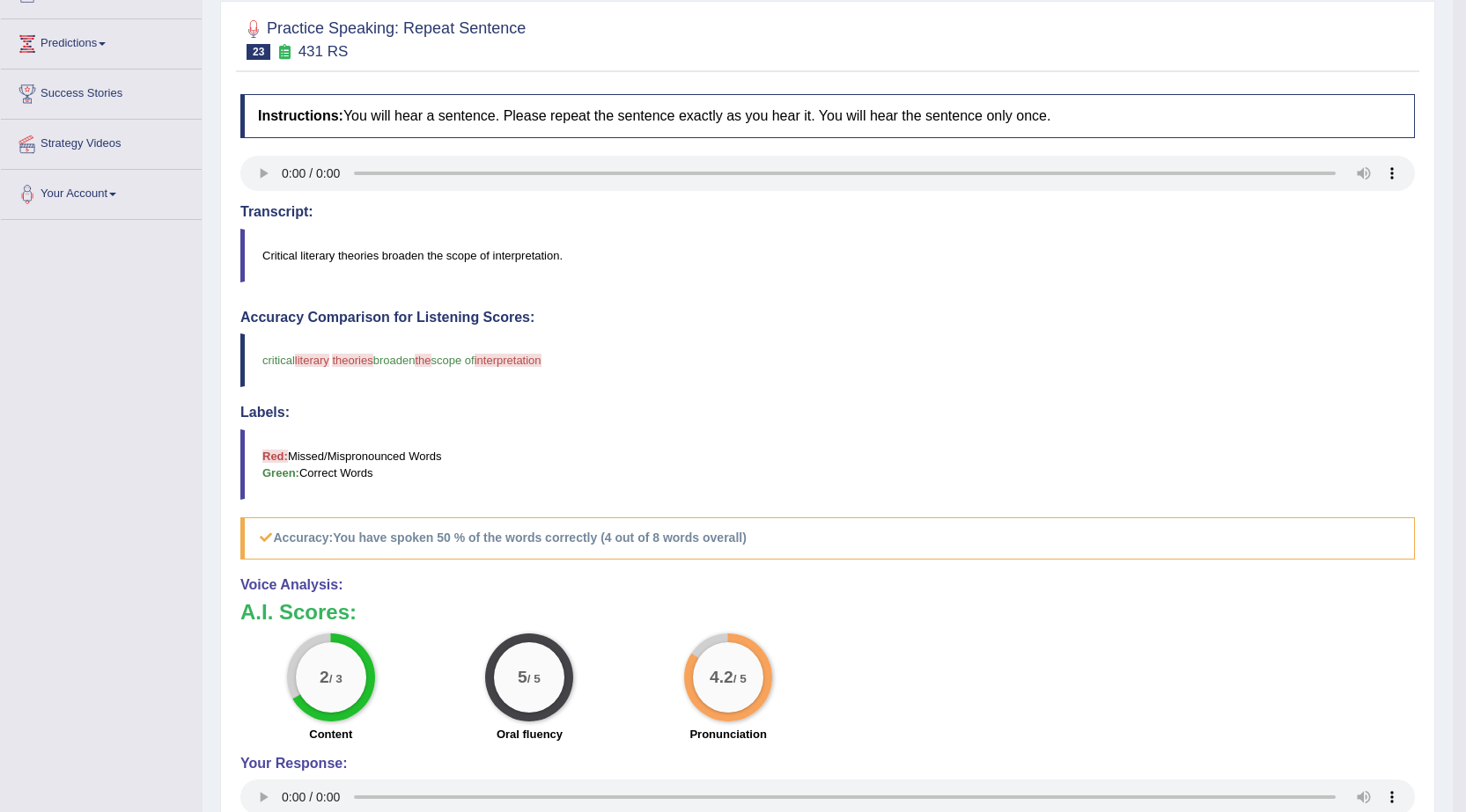
scroll to position [88, 0]
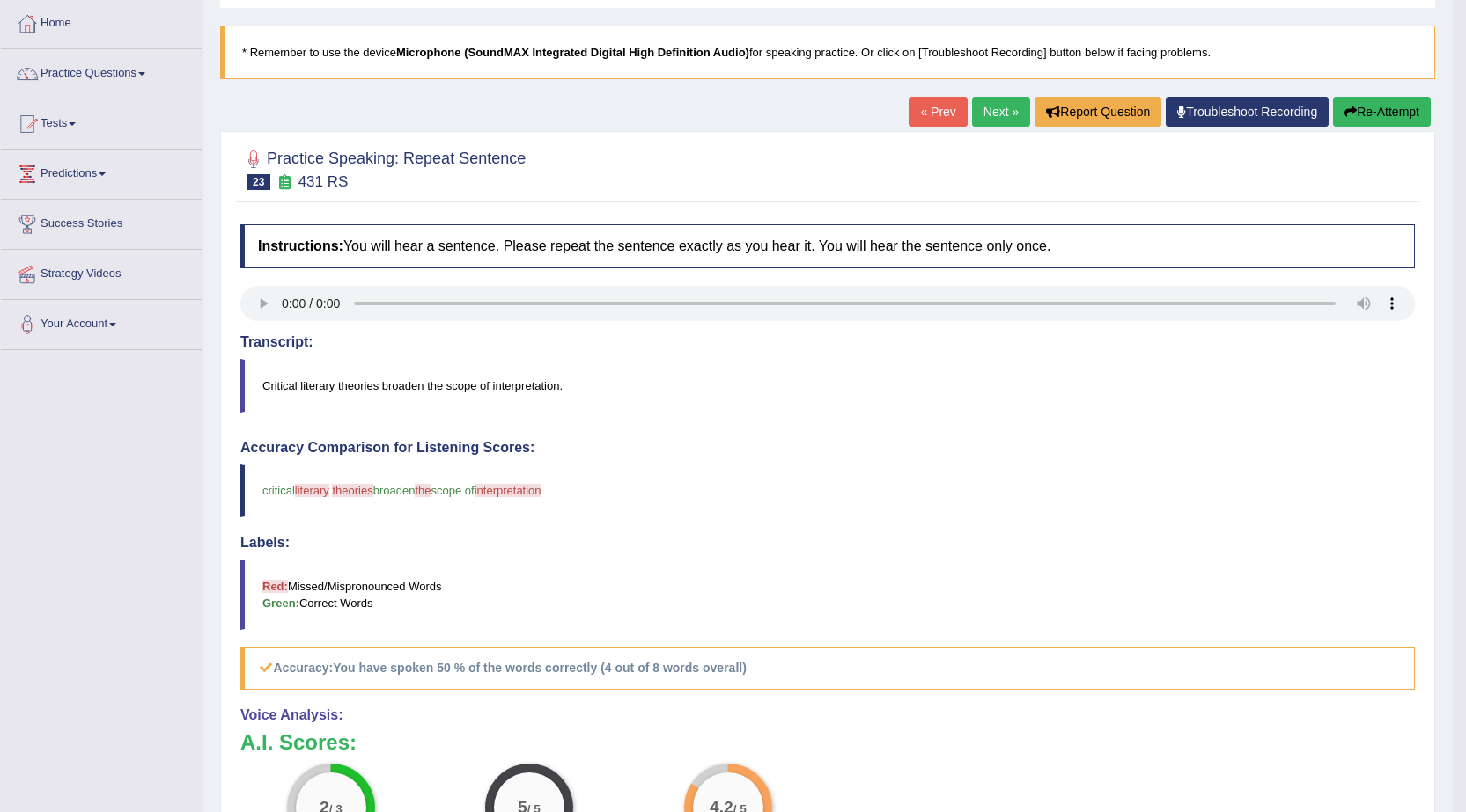
click at [983, 119] on link "Next »" at bounding box center [1001, 111] width 58 height 30
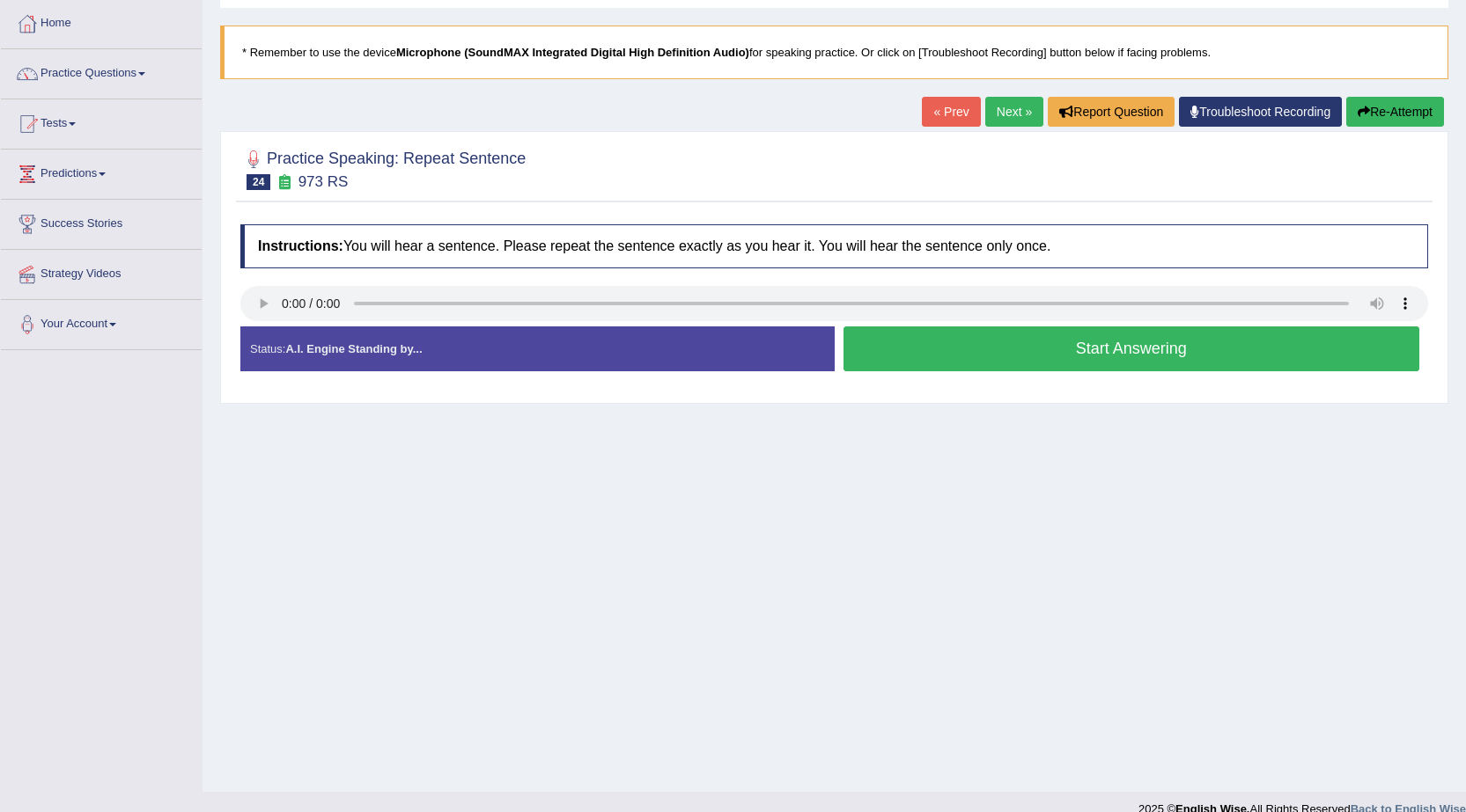
click at [1187, 337] on button "Start Answering" at bounding box center [1131, 349] width 577 height 45
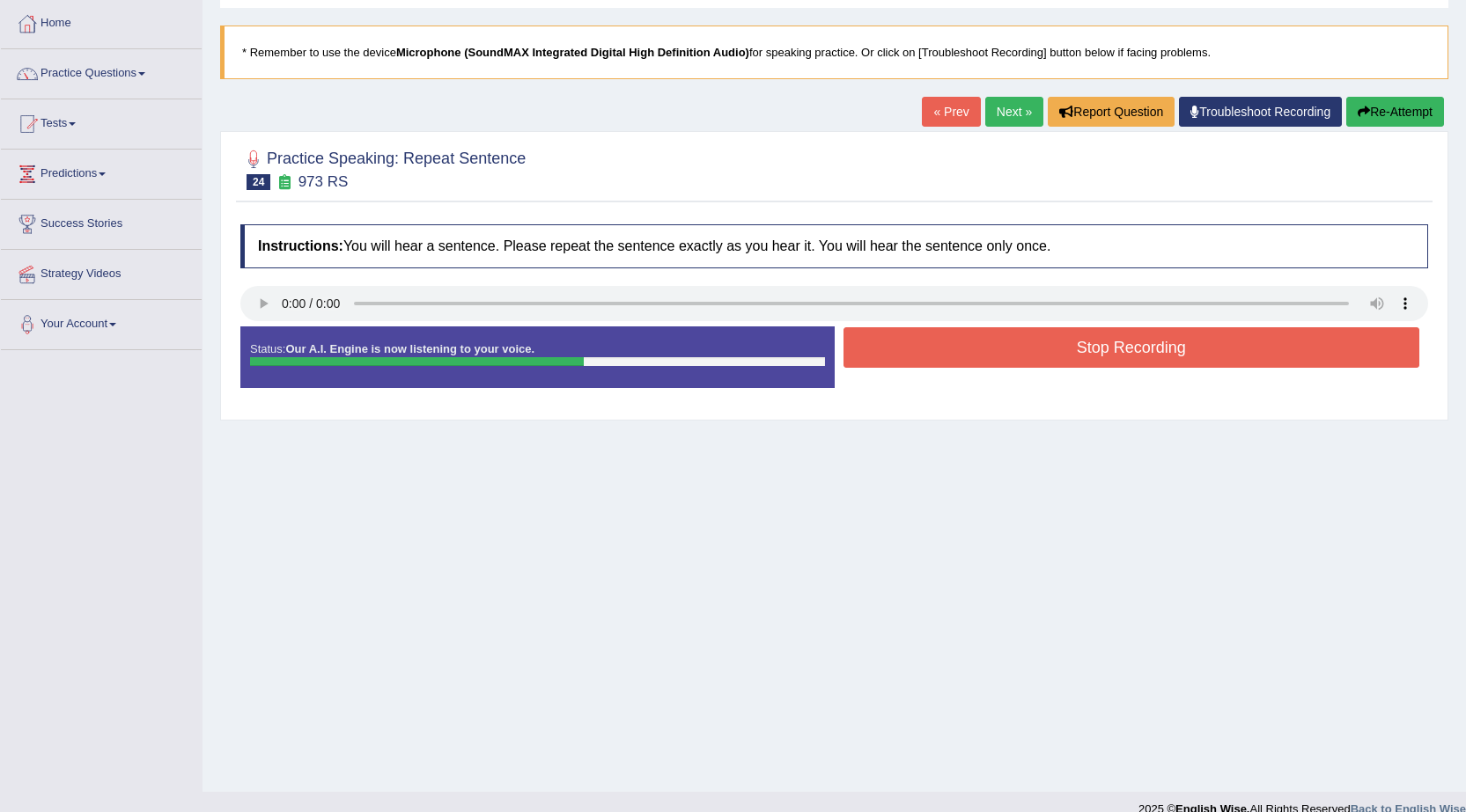
click at [1187, 337] on button "Stop Recording" at bounding box center [1131, 348] width 577 height 41
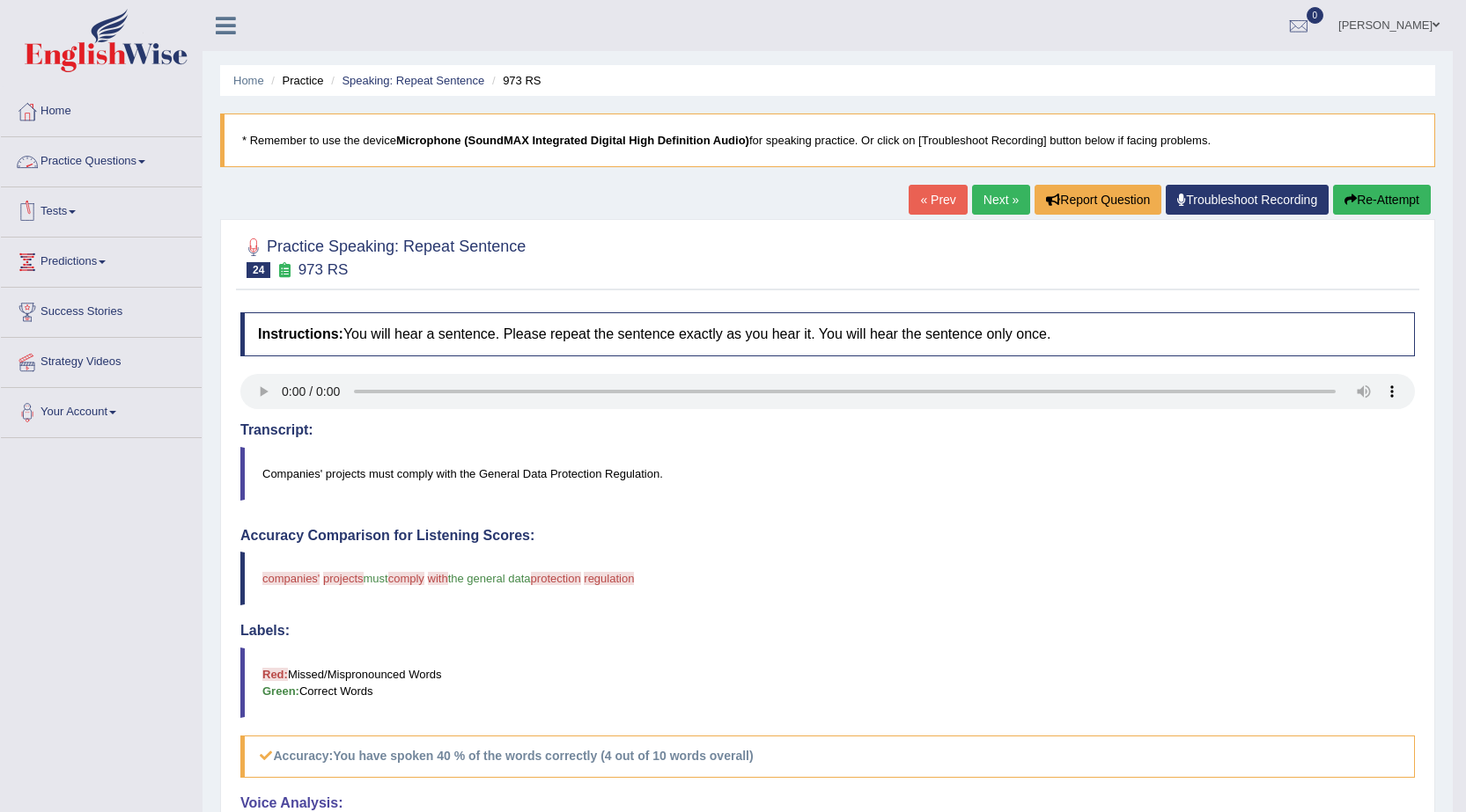
click at [89, 159] on link "Practice Questions" at bounding box center [101, 159] width 201 height 44
